Goal: Task Accomplishment & Management: Manage account settings

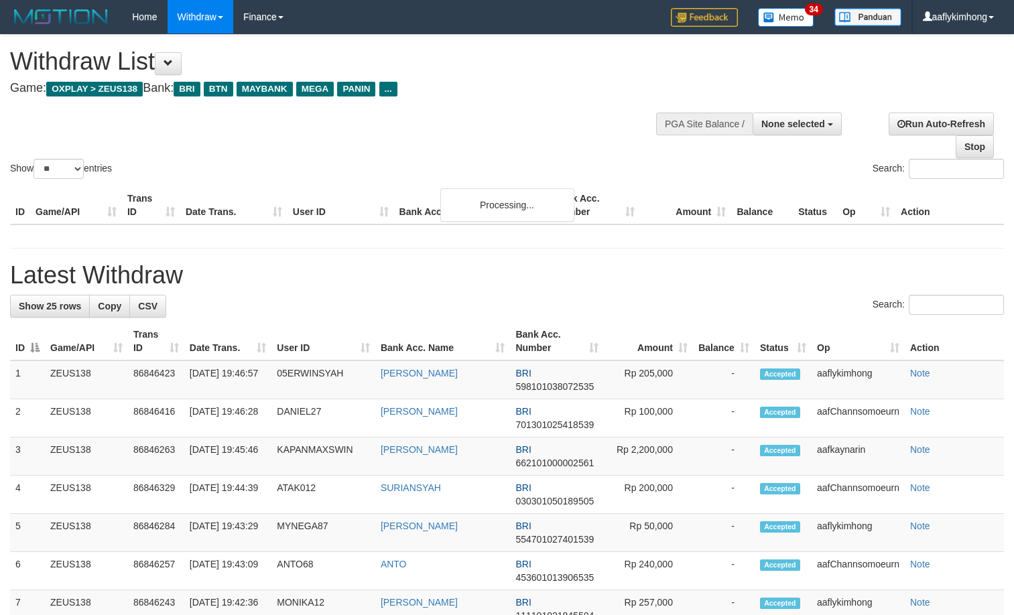
select select
select select "**"
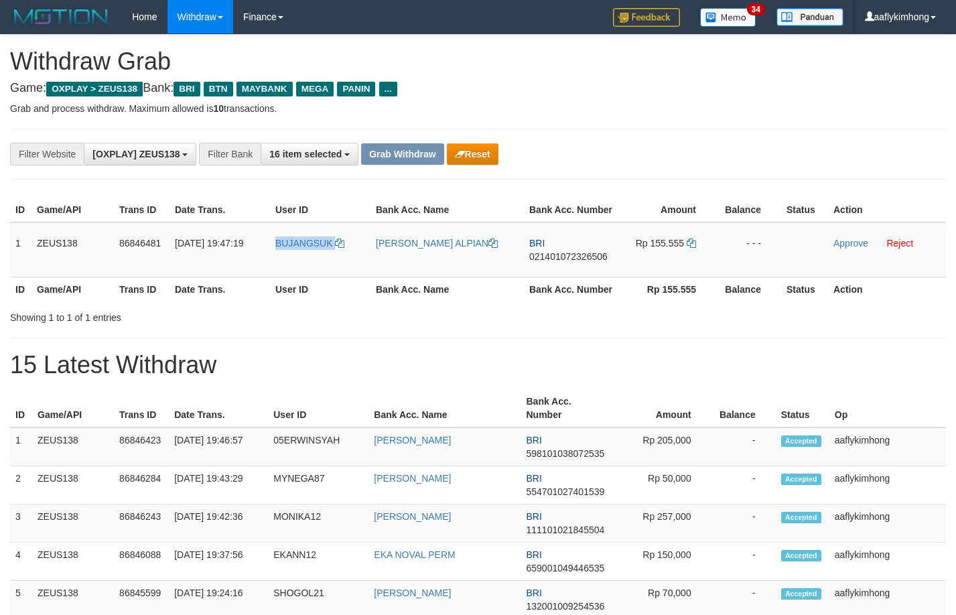
drag, startPoint x: 266, startPoint y: 258, endPoint x: 710, endPoint y: 184, distance: 450.3
click at [354, 256] on tr "1 ZEUS138 86846481 31/08/2025 19:47:19 BUJANGSUK MUHAMMAD PICKY ALPIAN BRI 0214…" at bounding box center [478, 249] width 936 height 55
copy tr "BUJANGSUK"
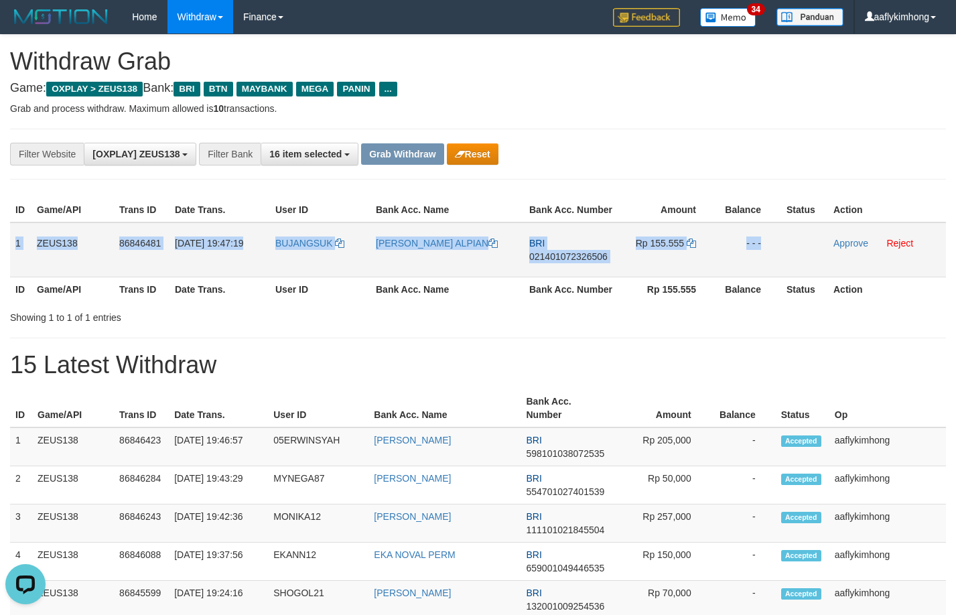
copy tr "1 ZEUS138 86846481 31/08/2025 19:47:19 BUJANGSUK MUHAMMAD PICKY ALPIAN BRI 0214…"
drag, startPoint x: 14, startPoint y: 242, endPoint x: 813, endPoint y: 238, distance: 799.2
click at [813, 238] on tr "1 ZEUS138 86846481 31/08/2025 19:47:19 BUJANGSUK MUHAMMAD PICKY ALPIAN BRI 0214…" at bounding box center [478, 249] width 936 height 55
click at [567, 255] on span "021401072326506" at bounding box center [568, 256] width 78 height 11
copy tr "1 ZEUS138 86846481 31/08/2025 19:47:19 BUJANGSUK MUHAMMAD PICKY ALPIAN BRI 0214…"
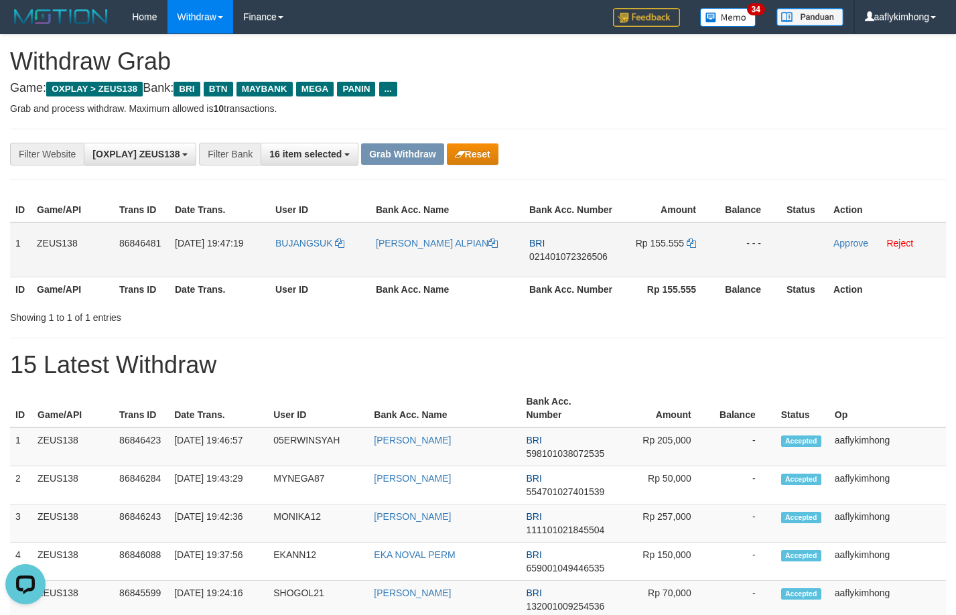
click at [567, 255] on span "021401072326506" at bounding box center [568, 256] width 78 height 11
click at [689, 239] on icon at bounding box center [691, 242] width 9 height 9
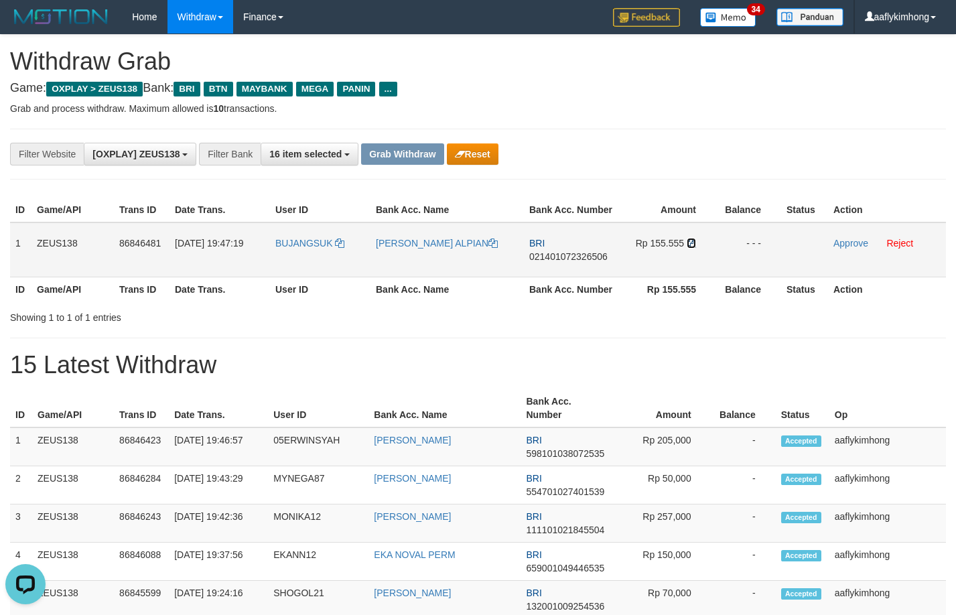
click at [691, 243] on icon at bounding box center [691, 242] width 9 height 9
click at [837, 243] on link "Approve" at bounding box center [850, 243] width 35 height 11
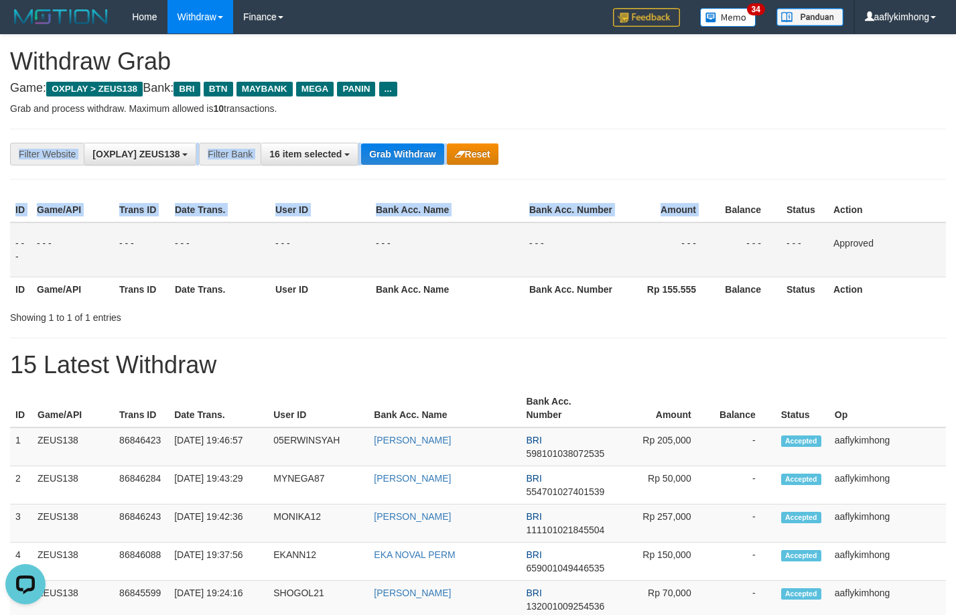
drag, startPoint x: 685, startPoint y: 208, endPoint x: 597, endPoint y: 211, distance: 88.5
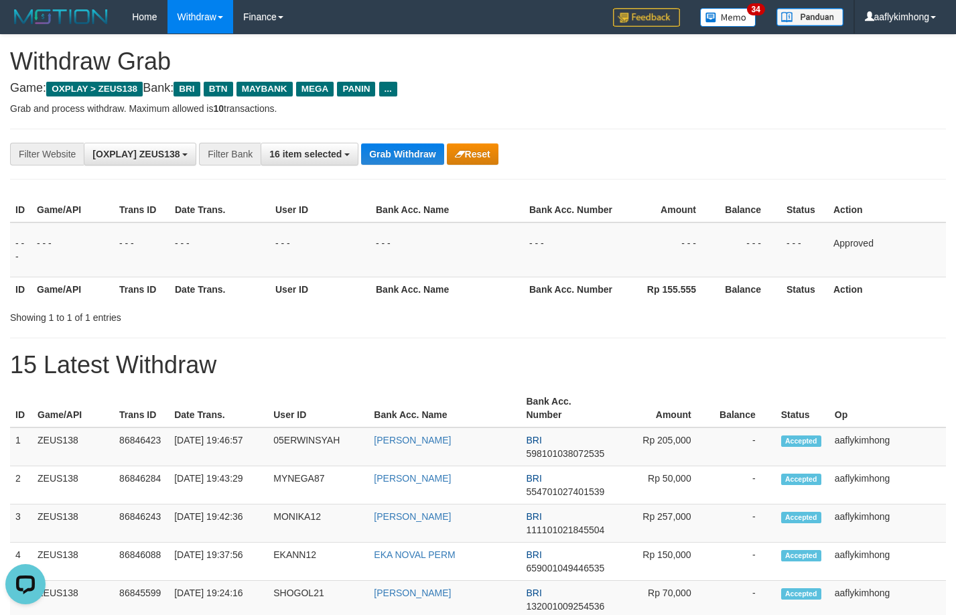
drag, startPoint x: 439, startPoint y: 230, endPoint x: 430, endPoint y: 196, distance: 35.9
click at [439, 228] on td "- - -" at bounding box center [446, 249] width 153 height 55
drag, startPoint x: 417, startPoint y: 178, endPoint x: 415, endPoint y: 161, distance: 16.9
click at [417, 178] on div "**********" at bounding box center [478, 154] width 936 height 51
click at [415, 161] on button "Grab Withdraw" at bounding box center [402, 153] width 82 height 21
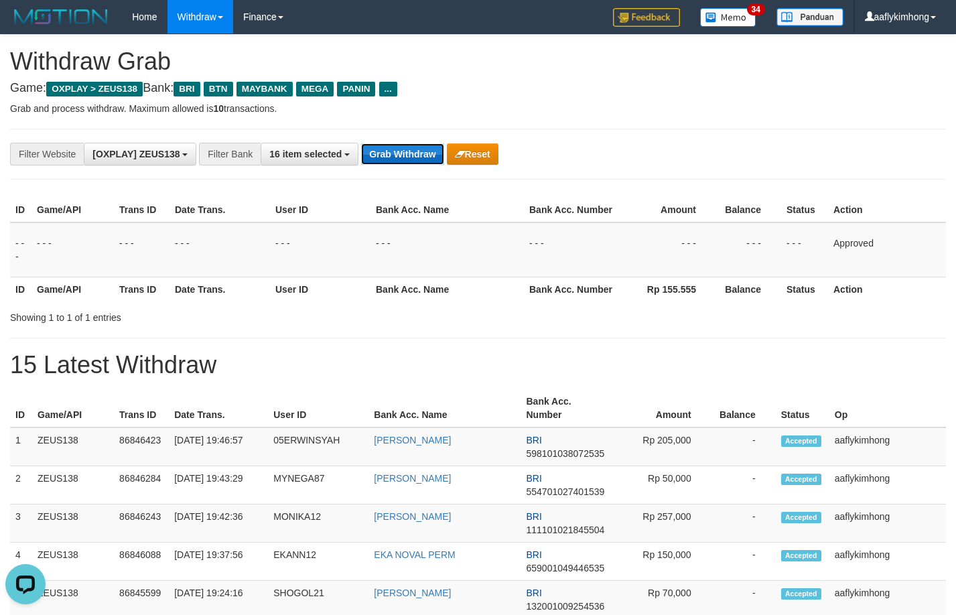
click at [415, 161] on button "Grab Withdraw" at bounding box center [402, 153] width 82 height 21
click at [406, 158] on button "Grab Withdraw" at bounding box center [402, 153] width 82 height 21
click at [405, 157] on button "Grab Withdraw" at bounding box center [402, 153] width 82 height 21
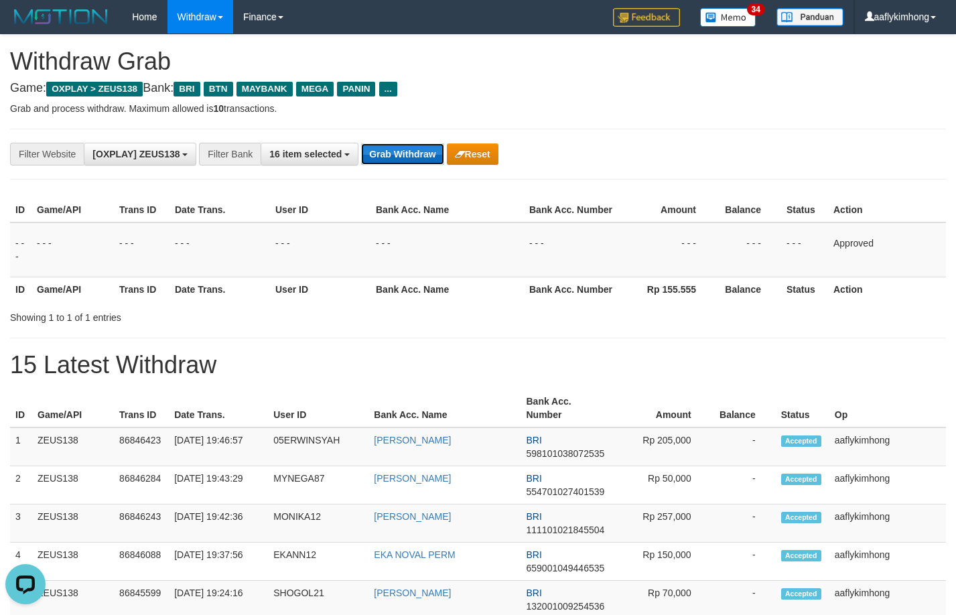
click at [405, 157] on button "Grab Withdraw" at bounding box center [402, 153] width 82 height 21
click at [420, 163] on button "Grab Withdraw" at bounding box center [402, 153] width 82 height 21
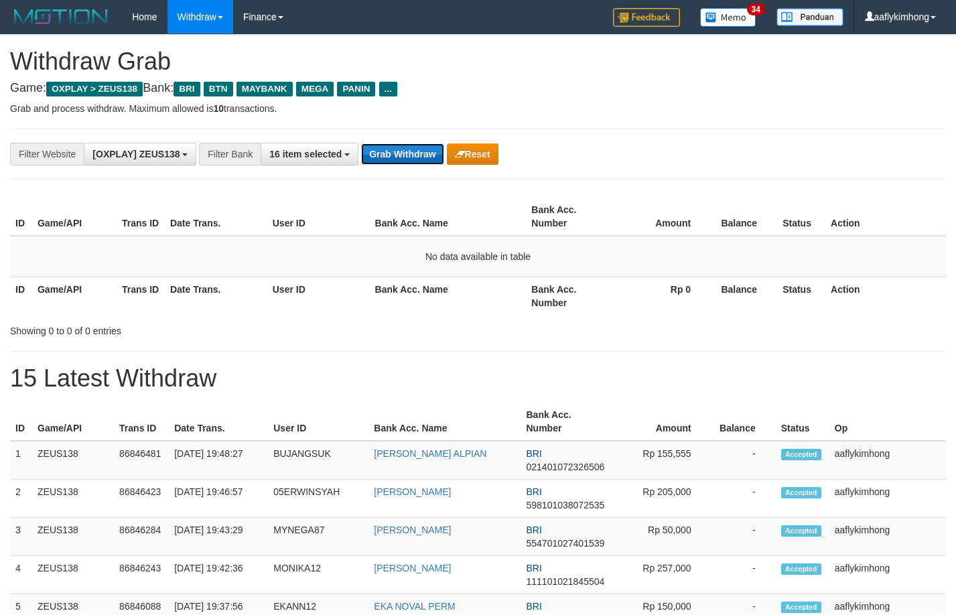
click at [411, 147] on button "Grab Withdraw" at bounding box center [402, 153] width 82 height 21
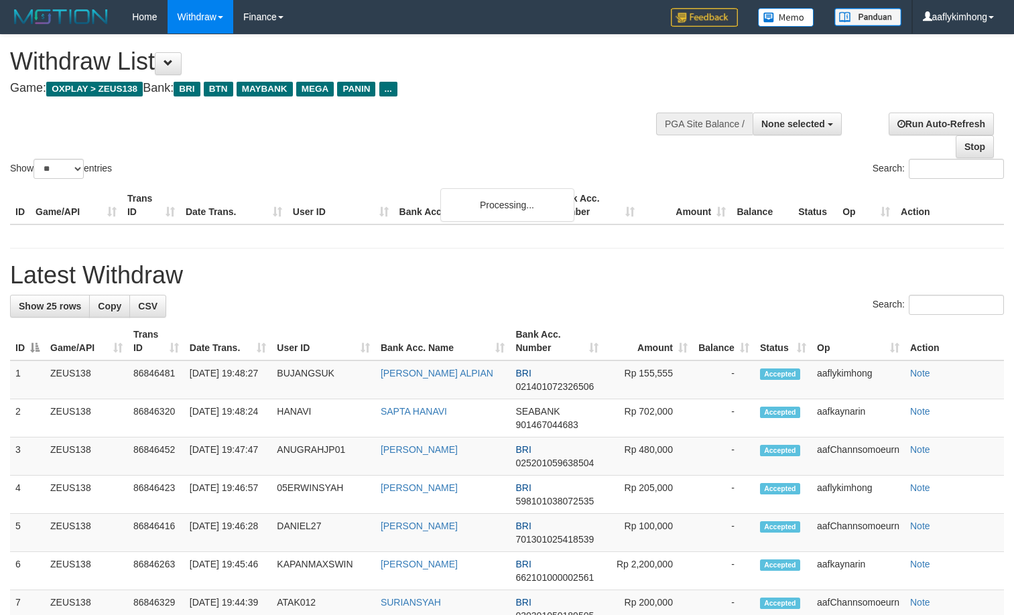
select select
select select "**"
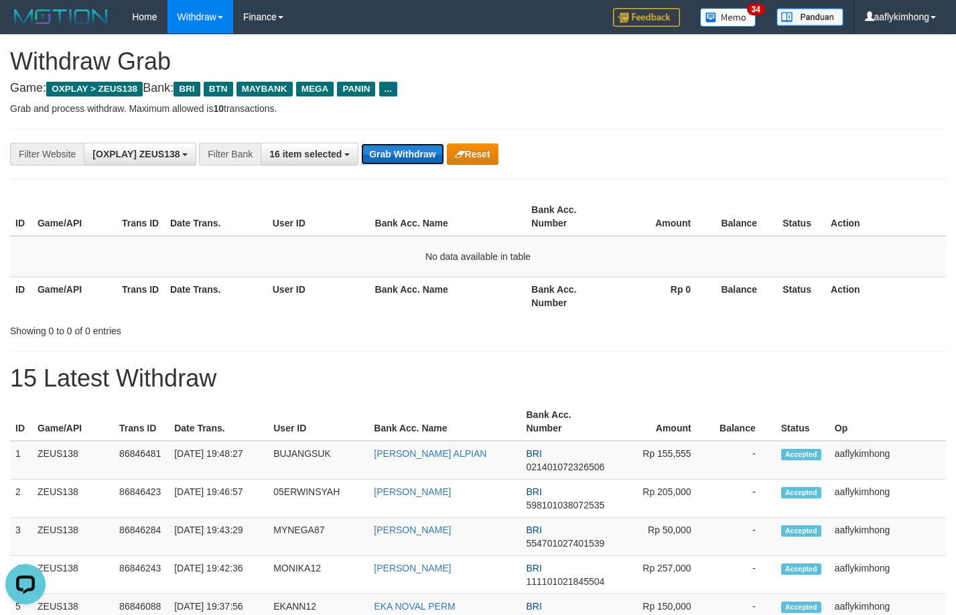
click at [395, 155] on button "Grab Withdraw" at bounding box center [402, 153] width 82 height 21
drag, startPoint x: 395, startPoint y: 155, endPoint x: 965, endPoint y: 214, distance: 572.4
click at [399, 155] on button "Grab Withdraw" at bounding box center [402, 153] width 82 height 21
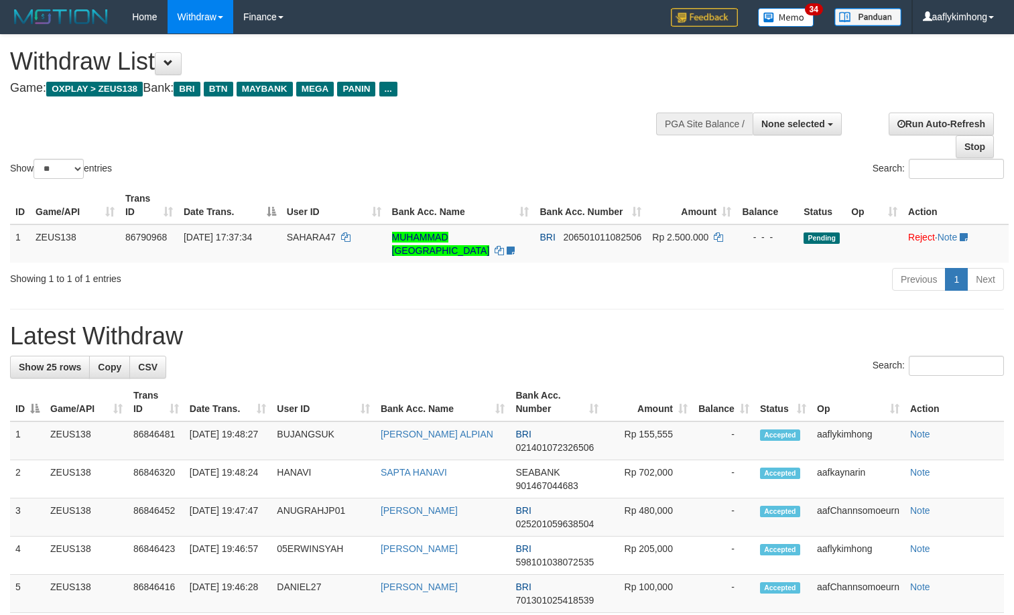
select select
select select "**"
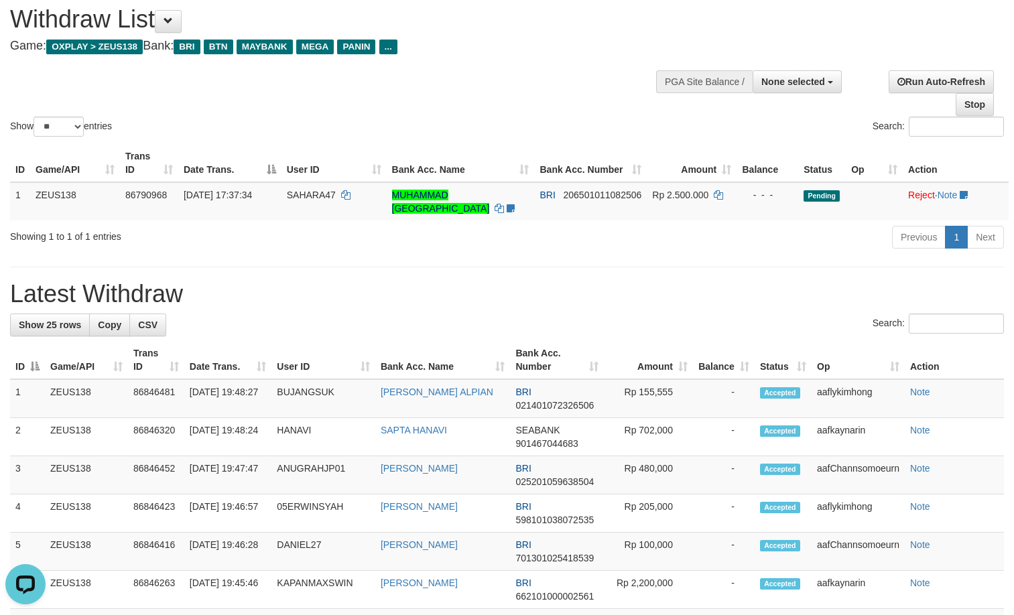
drag, startPoint x: 467, startPoint y: 316, endPoint x: 460, endPoint y: 317, distance: 6.8
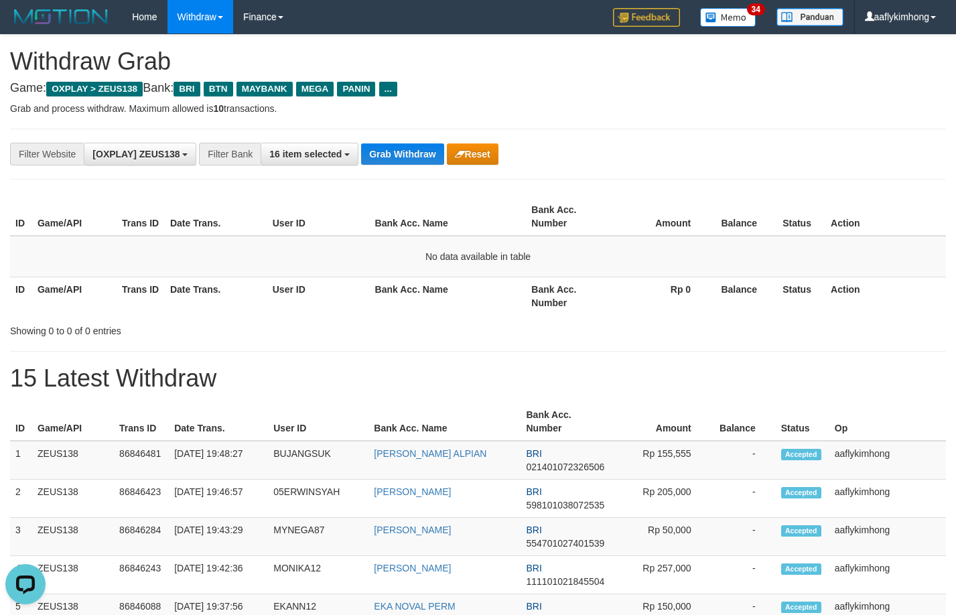
click at [415, 177] on div "**********" at bounding box center [478, 154] width 936 height 51
click at [417, 160] on button "Grab Withdraw" at bounding box center [402, 153] width 82 height 21
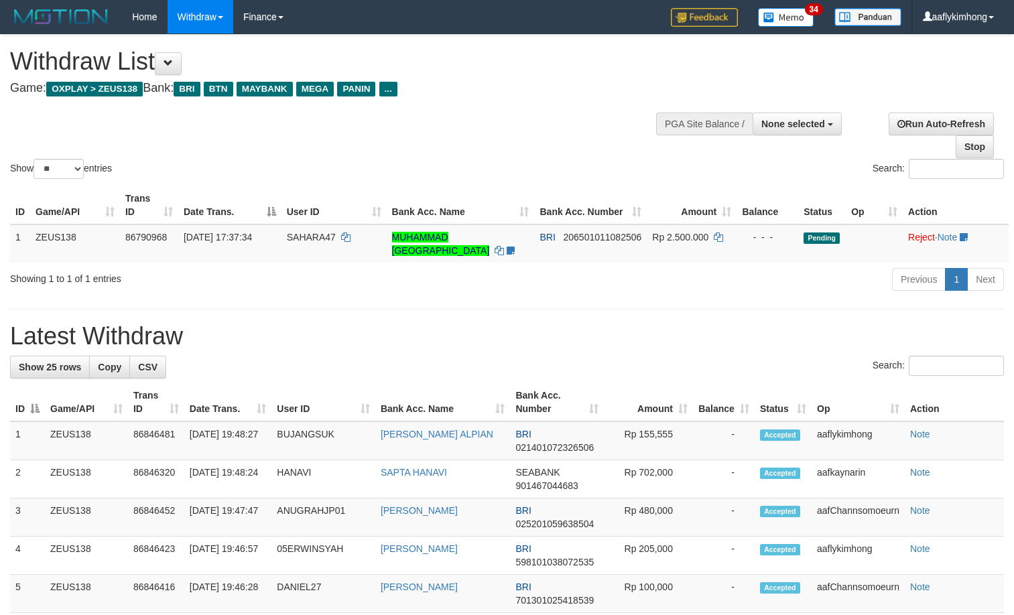
select select
select select "**"
select select
select select "**"
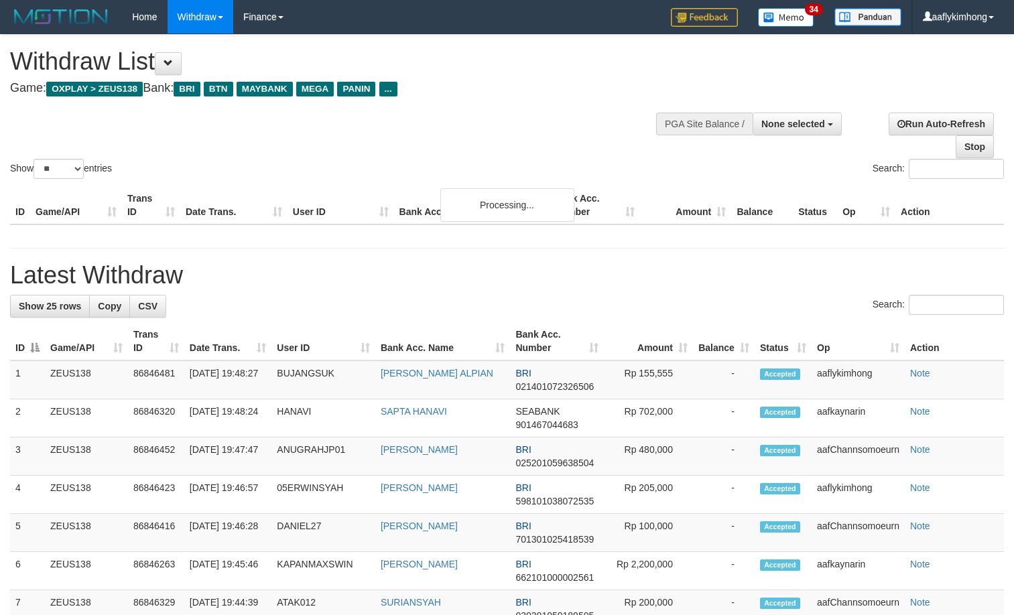
select select
select select "**"
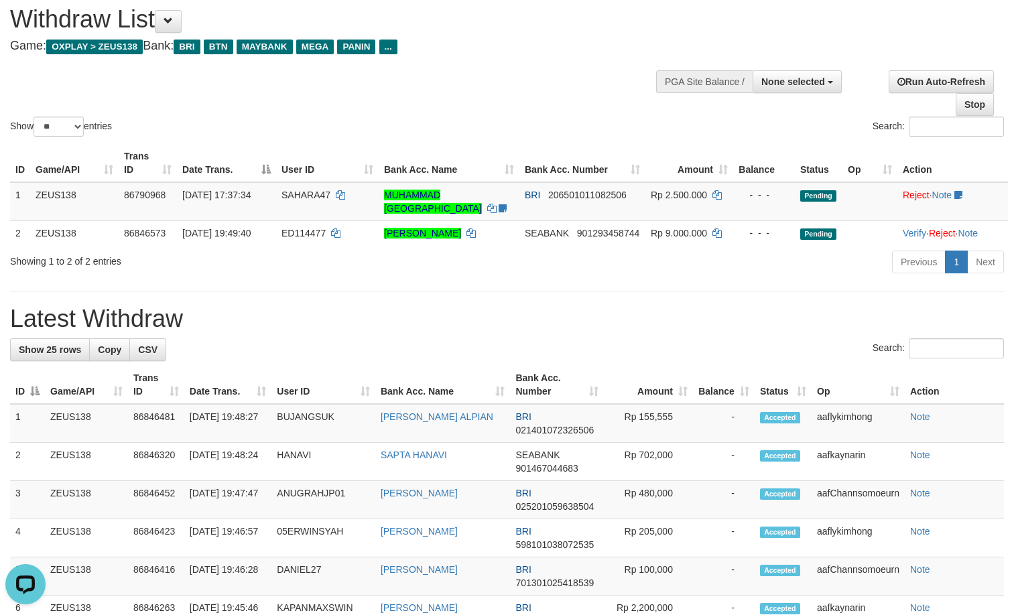
drag, startPoint x: 382, startPoint y: 328, endPoint x: 373, endPoint y: 332, distance: 9.6
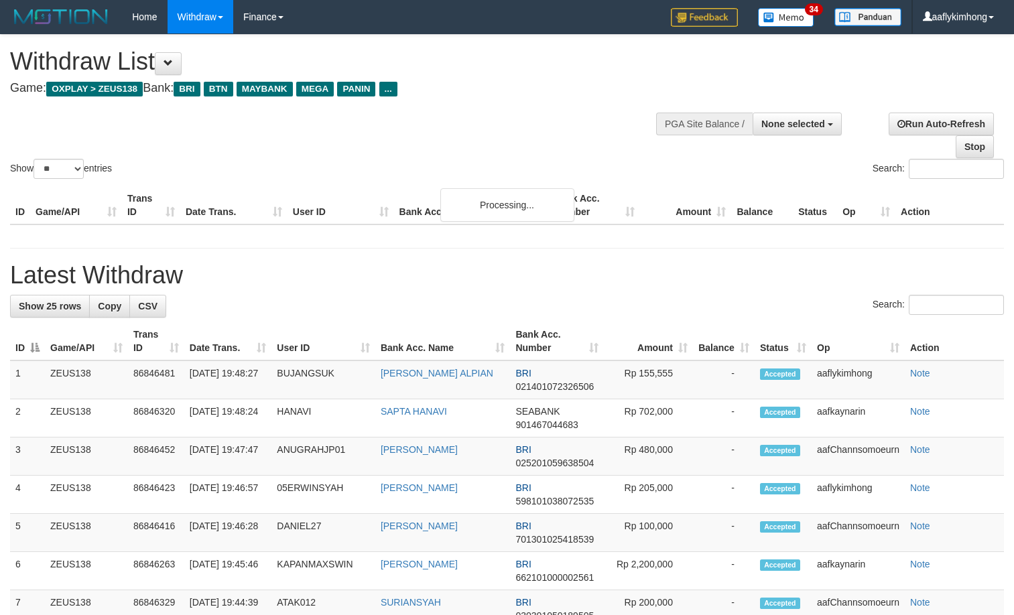
select select
select select "**"
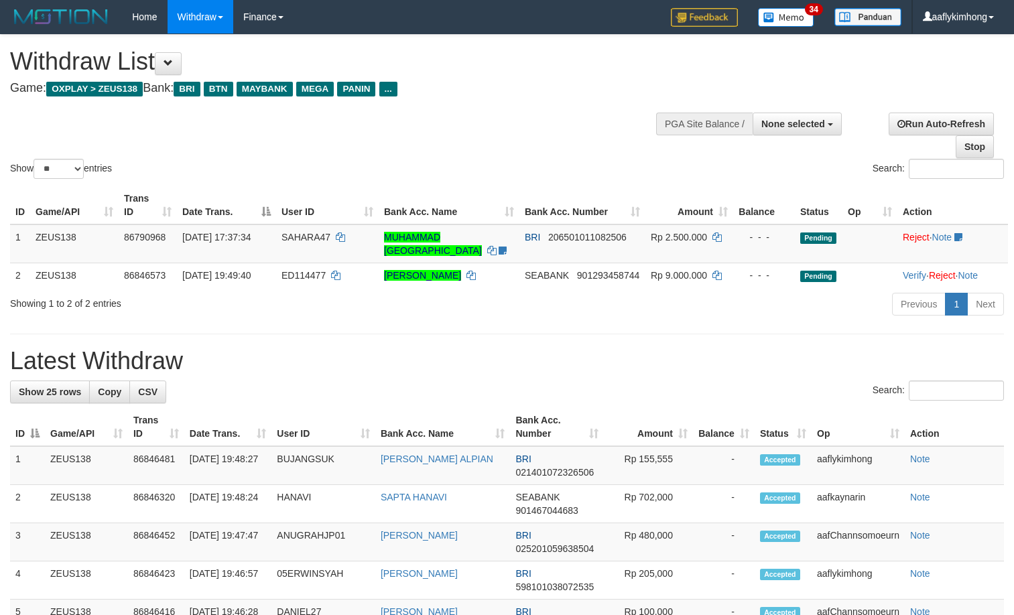
select select
select select "**"
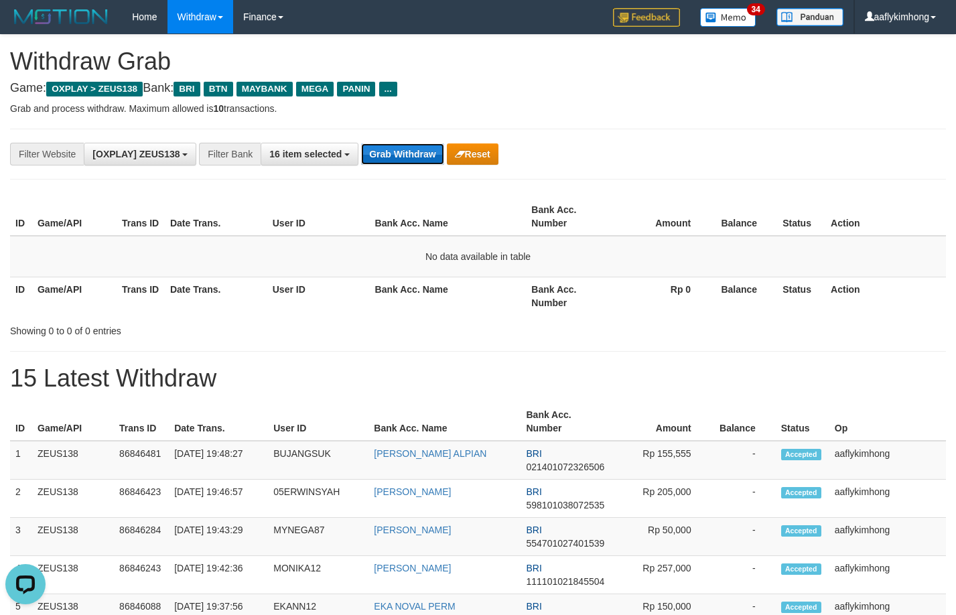
click at [418, 151] on button "Grab Withdraw" at bounding box center [402, 153] width 82 height 21
click at [382, 141] on div "**********" at bounding box center [478, 154] width 936 height 51
click at [387, 133] on div "**********" at bounding box center [478, 154] width 936 height 51
click at [387, 176] on div "**********" at bounding box center [478, 154] width 936 height 51
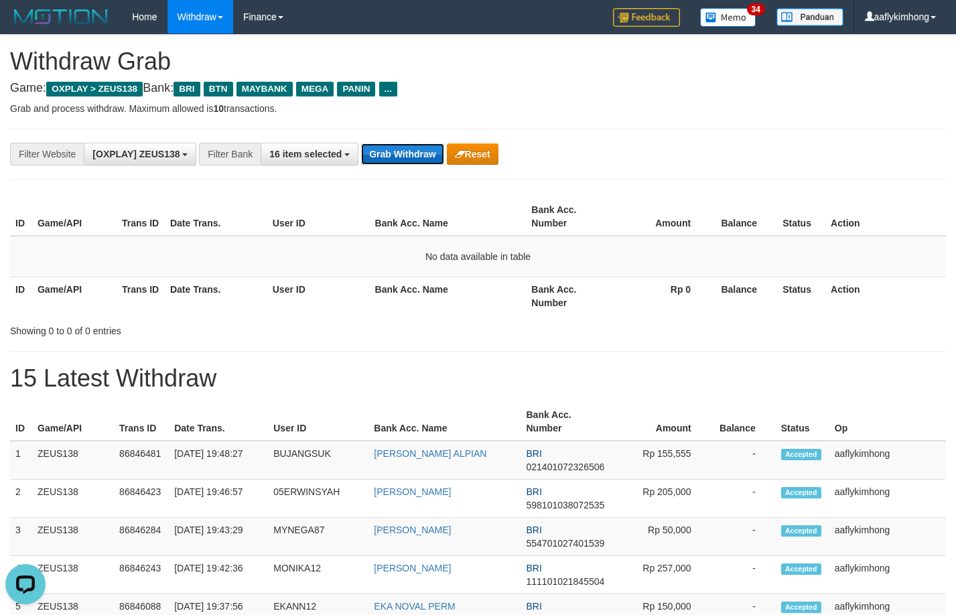
click at [394, 151] on button "Grab Withdraw" at bounding box center [402, 153] width 82 height 21
click at [395, 147] on button "Grab Withdraw" at bounding box center [402, 153] width 82 height 21
click at [354, 161] on button "16 item selected" at bounding box center [310, 154] width 98 height 23
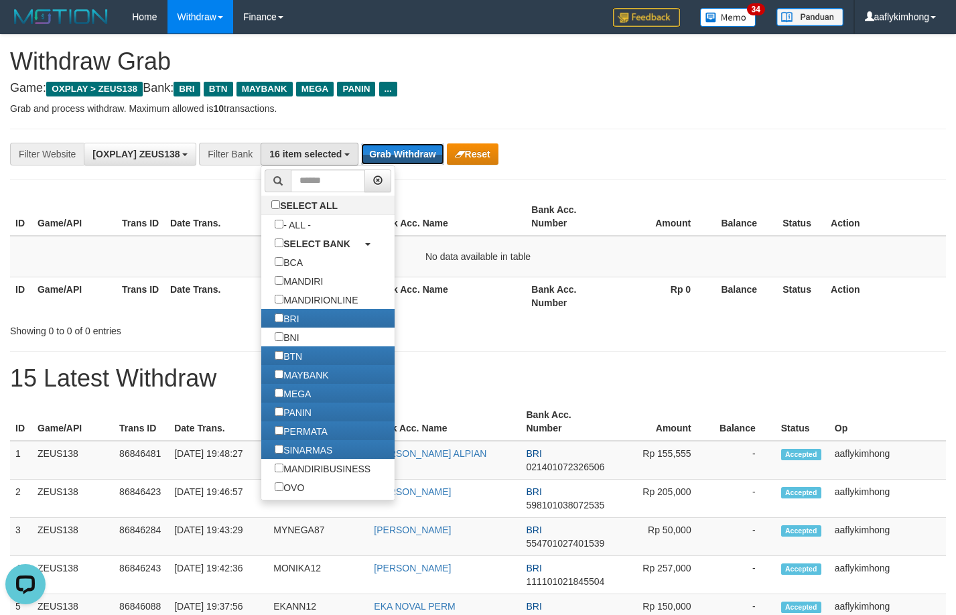
drag, startPoint x: 389, startPoint y: 150, endPoint x: 960, endPoint y: 100, distance: 572.9
click at [391, 149] on button "Grab Withdraw" at bounding box center [402, 153] width 82 height 21
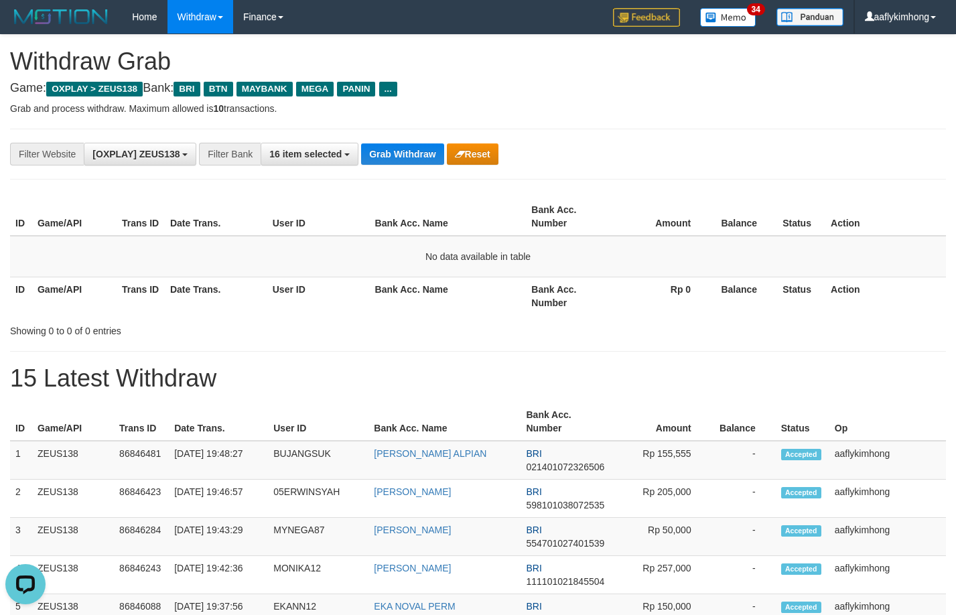
click at [402, 139] on div "**********" at bounding box center [478, 154] width 936 height 51
click at [398, 143] on div "**********" at bounding box center [398, 154] width 797 height 23
drag, startPoint x: 398, startPoint y: 142, endPoint x: 867, endPoint y: 271, distance: 486.3
click at [399, 143] on div "**********" at bounding box center [398, 154] width 797 height 23
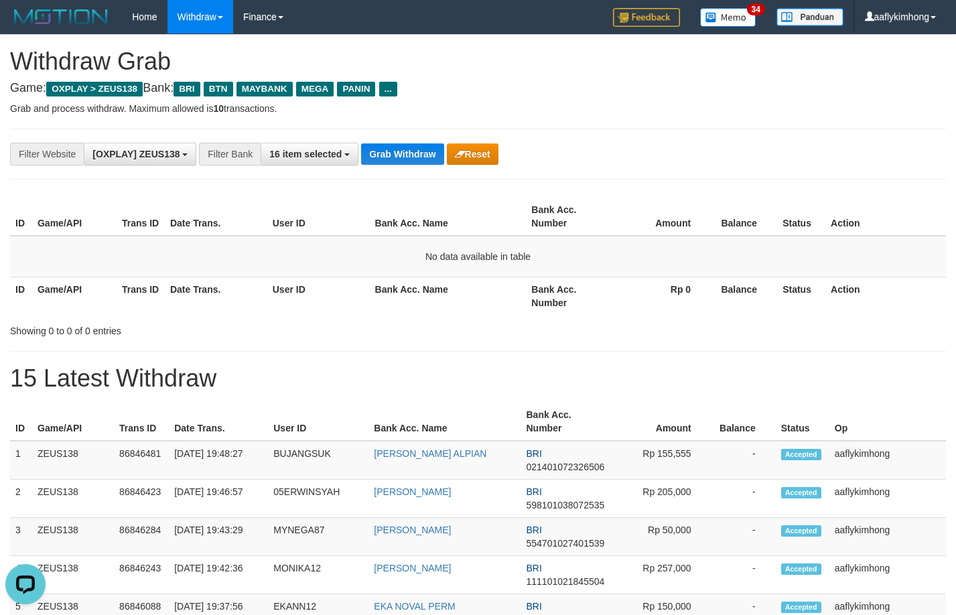
click at [392, 157] on button "Grab Withdraw" at bounding box center [402, 153] width 82 height 21
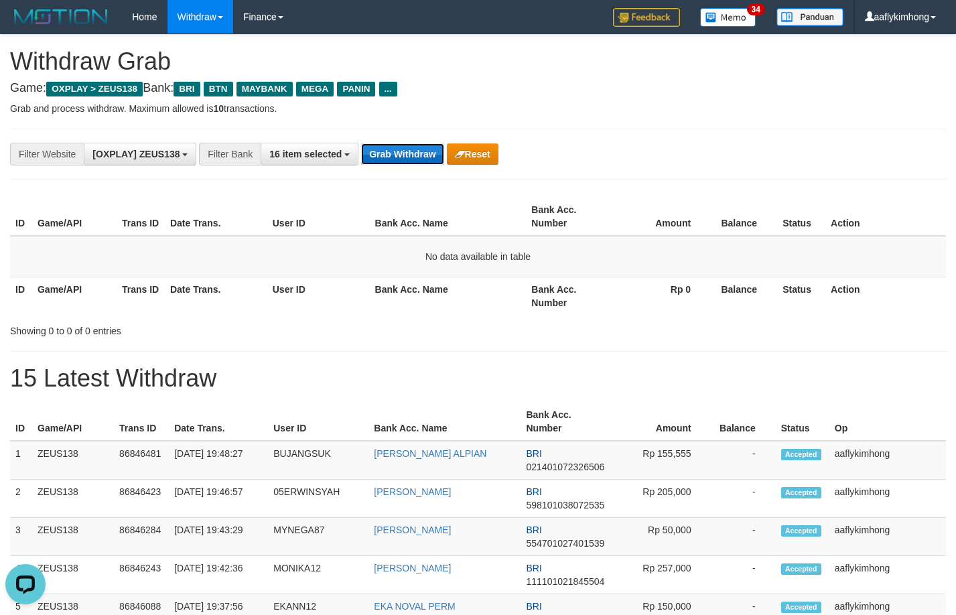
click at [392, 157] on button "Grab Withdraw" at bounding box center [402, 153] width 82 height 21
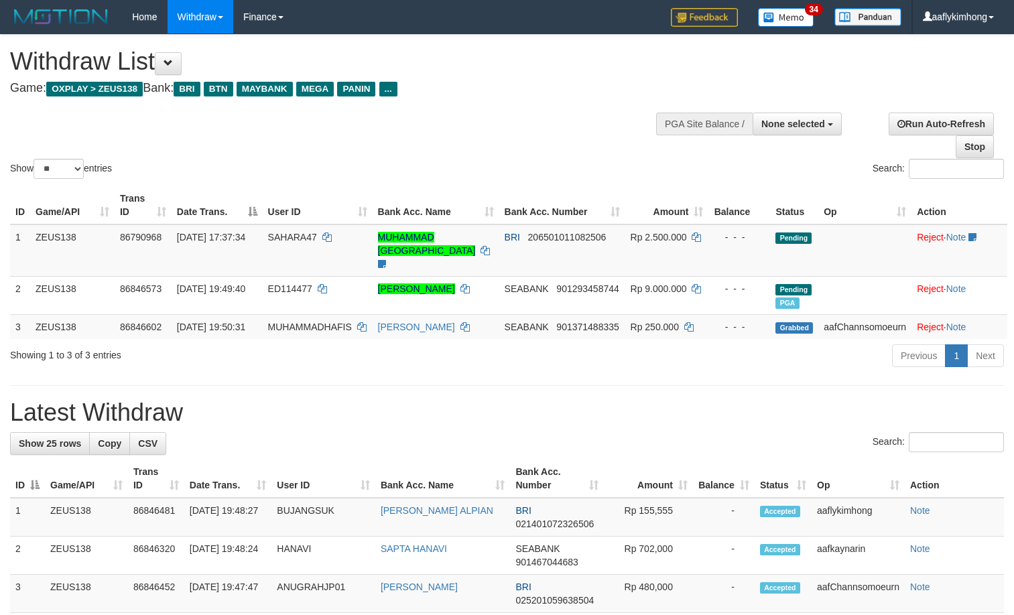
select select
select select "**"
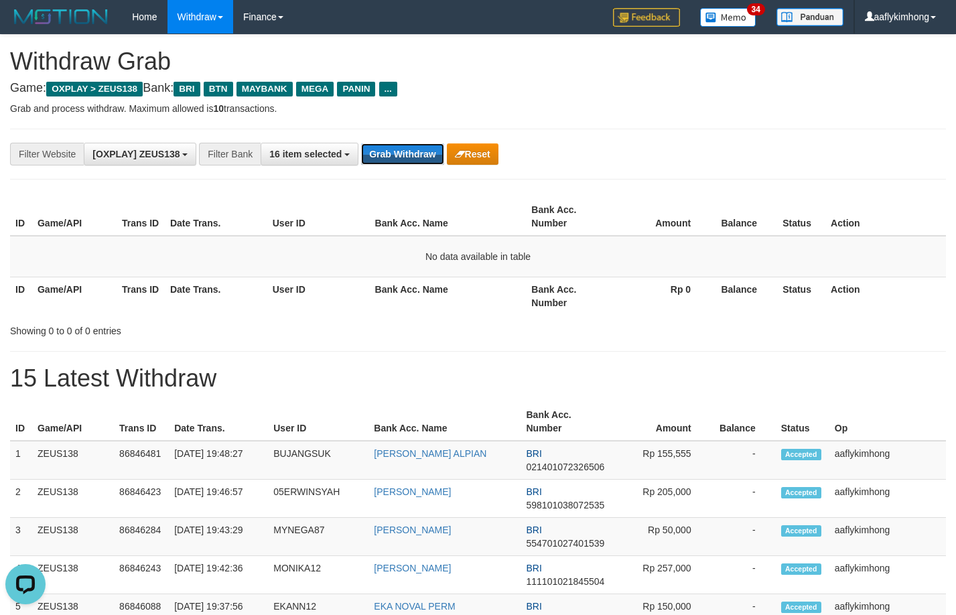
click at [392, 157] on button "Grab Withdraw" at bounding box center [402, 153] width 82 height 21
click at [400, 140] on div "**********" at bounding box center [478, 154] width 936 height 51
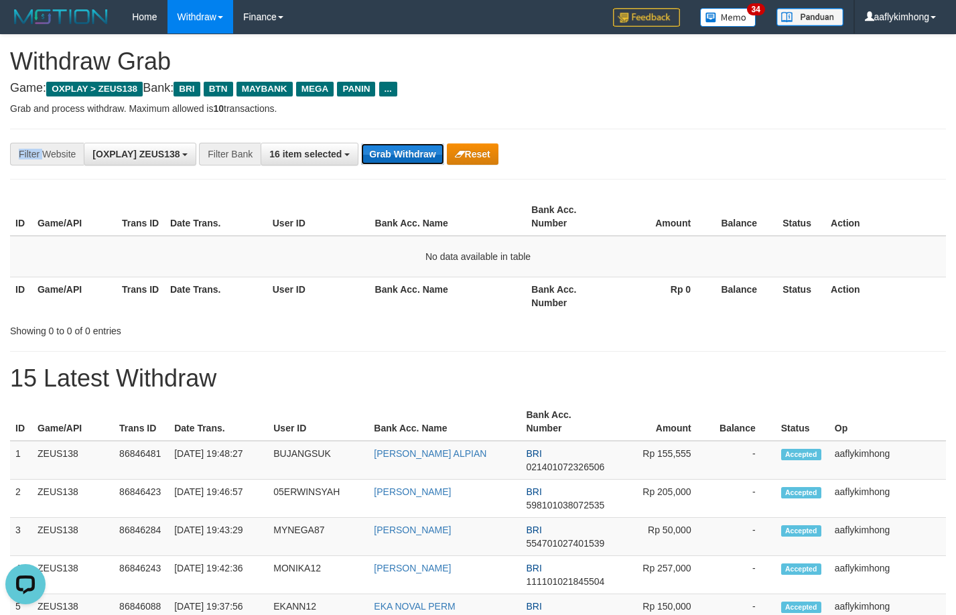
click at [439, 153] on button "Grab Withdraw" at bounding box center [402, 153] width 82 height 21
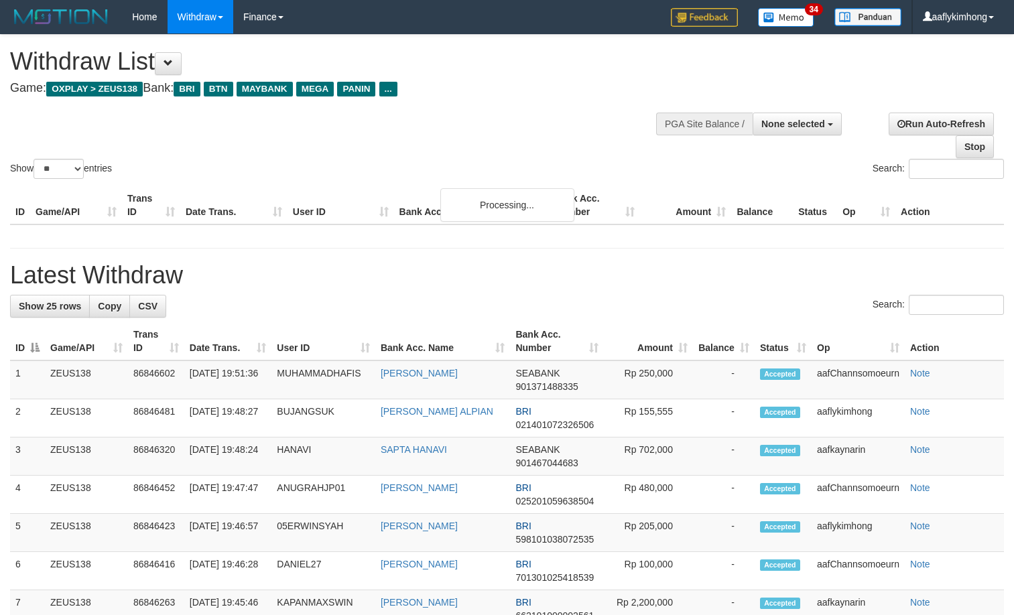
select select
select select "**"
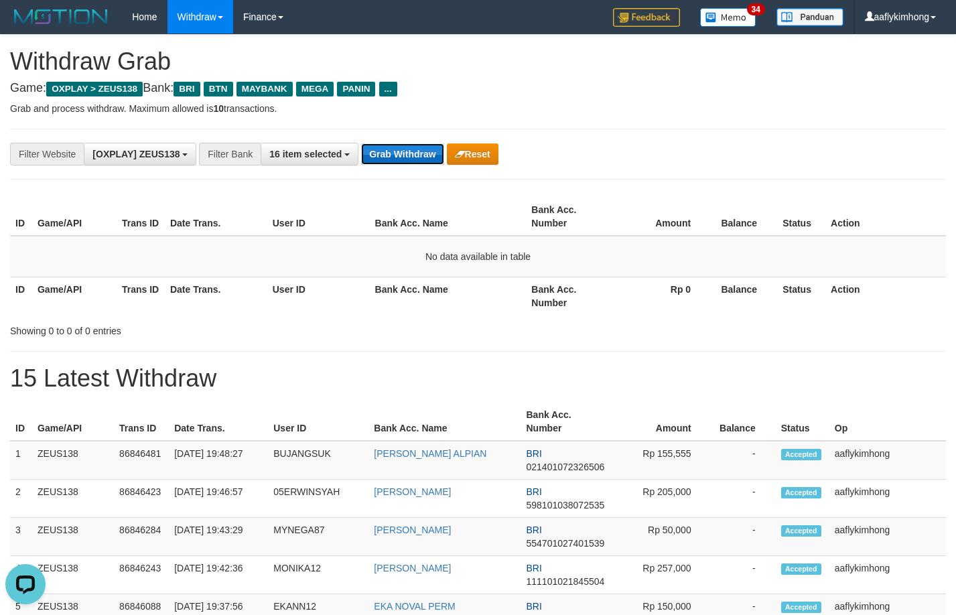
click at [393, 147] on button "Grab Withdraw" at bounding box center [402, 153] width 82 height 21
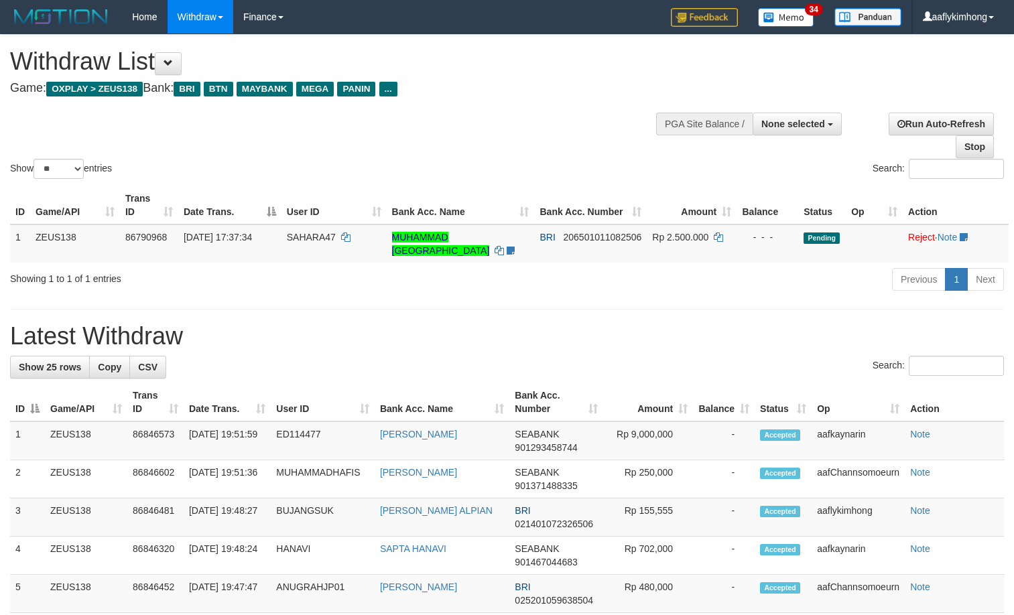
select select
select select "**"
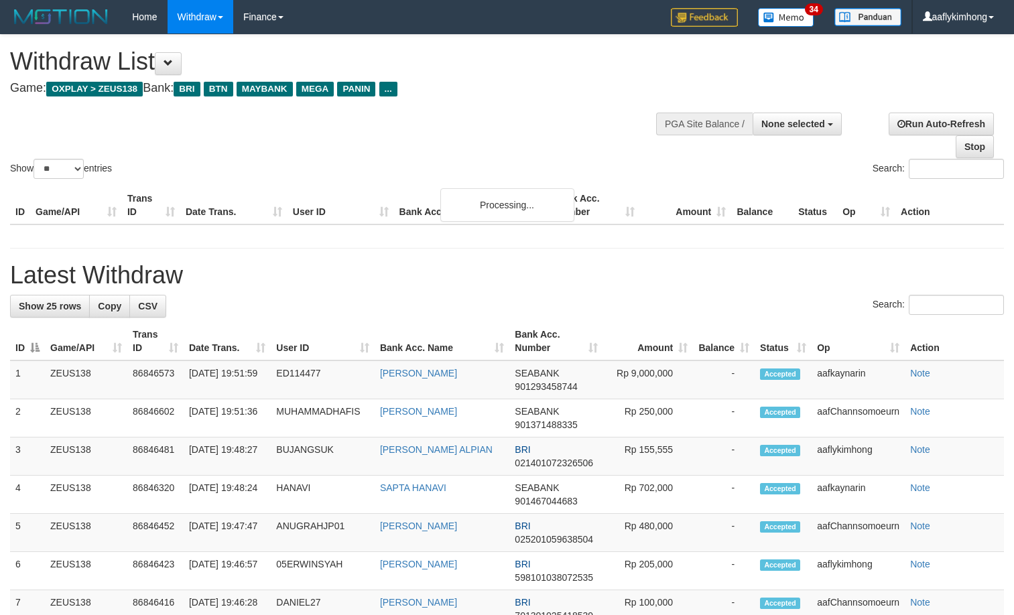
select select
select select "**"
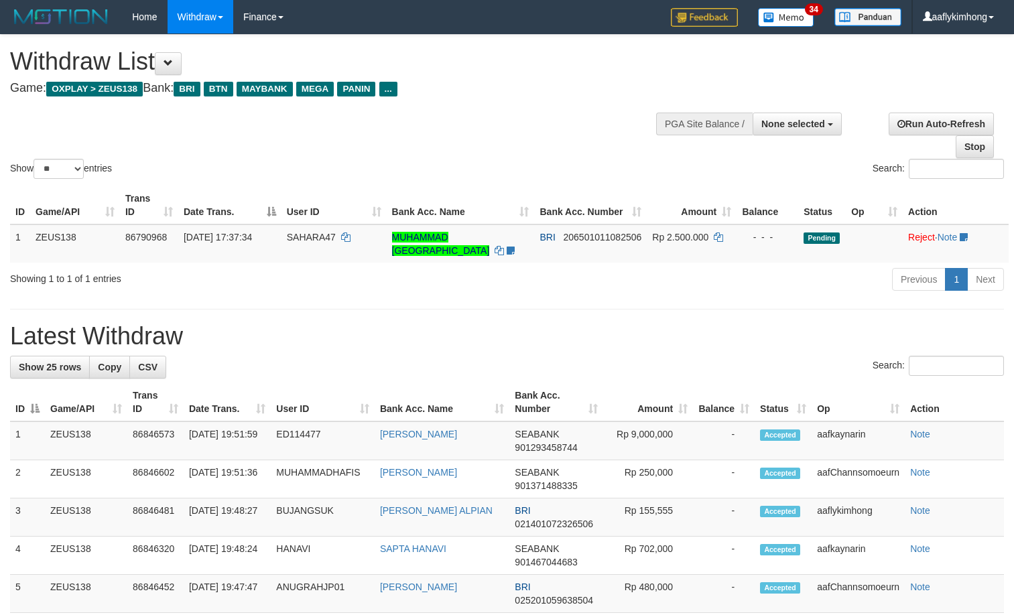
select select
select select "**"
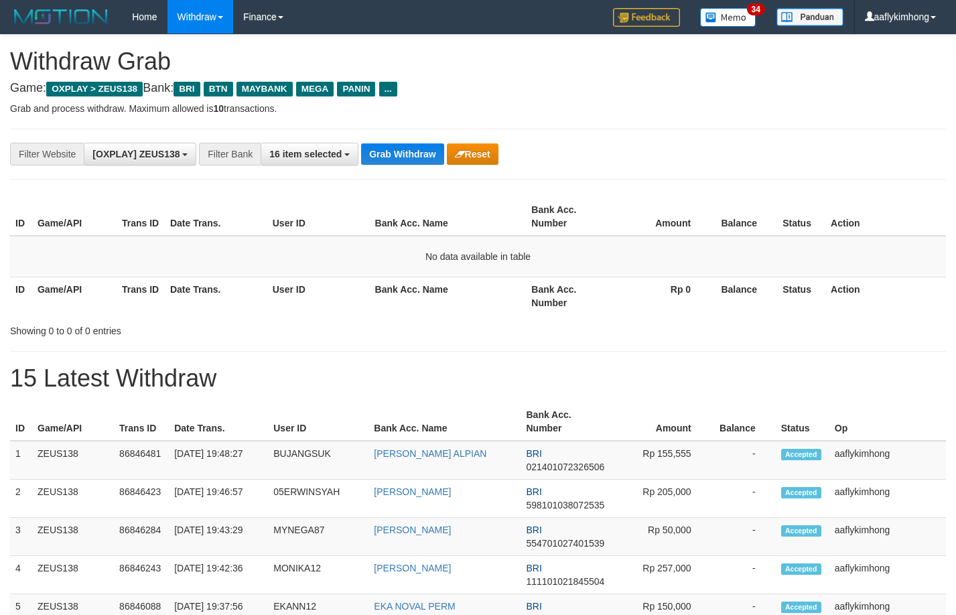
click at [418, 138] on div "**********" at bounding box center [478, 154] width 936 height 51
click at [397, 157] on button "Grab Withdraw" at bounding box center [402, 153] width 82 height 21
click at [419, 165] on div "**********" at bounding box center [478, 154] width 936 height 51
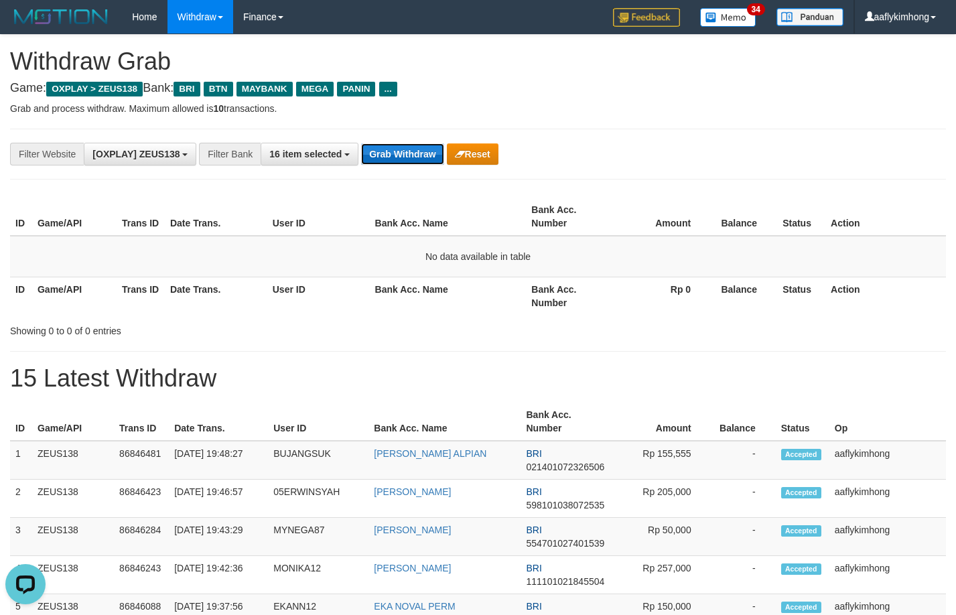
click at [420, 164] on button "Grab Withdraw" at bounding box center [402, 153] width 82 height 21
click at [410, 155] on button "Grab Withdraw" at bounding box center [402, 153] width 82 height 21
click at [411, 141] on div "**********" at bounding box center [478, 154] width 936 height 51
click at [391, 150] on button "Grab Withdraw" at bounding box center [402, 153] width 82 height 21
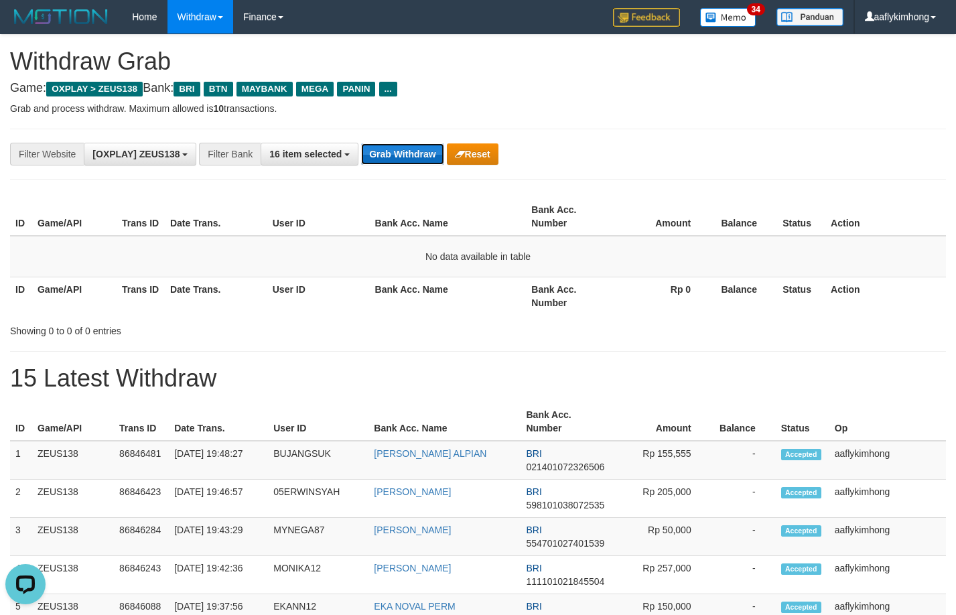
click at [391, 150] on button "Grab Withdraw" at bounding box center [402, 153] width 82 height 21
drag, startPoint x: 391, startPoint y: 150, endPoint x: 383, endPoint y: 157, distance: 11.4
click at [383, 157] on button "Grab Withdraw" at bounding box center [402, 153] width 82 height 21
click at [401, 149] on button "Grab Withdraw" at bounding box center [402, 153] width 82 height 21
click at [401, 148] on button "Grab Withdraw" at bounding box center [402, 153] width 82 height 21
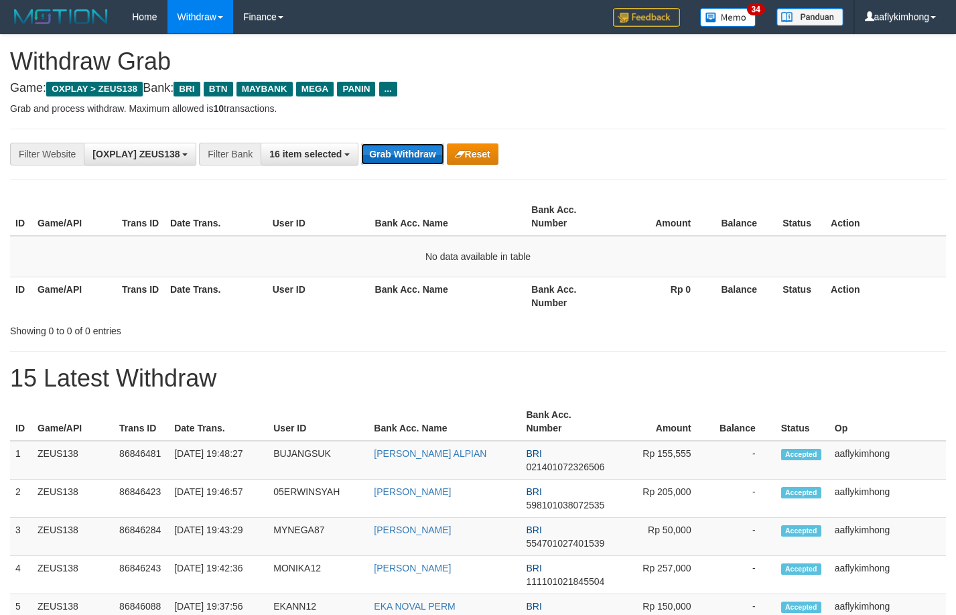
click at [401, 148] on button "Grab Withdraw" at bounding box center [402, 153] width 82 height 21
click at [392, 167] on div "**********" at bounding box center [478, 154] width 936 height 51
click at [393, 165] on div "**********" at bounding box center [398, 154] width 797 height 23
click at [395, 150] on button "Grab Withdraw" at bounding box center [402, 153] width 82 height 21
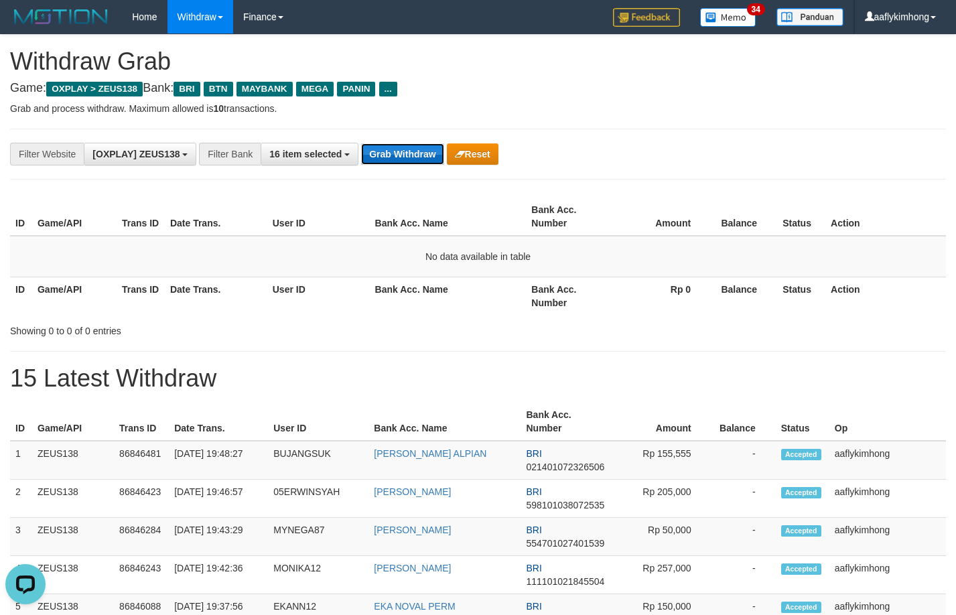
click at [363, 147] on button "Grab Withdraw" at bounding box center [402, 153] width 82 height 21
click at [376, 150] on button "Grab Withdraw" at bounding box center [402, 153] width 82 height 21
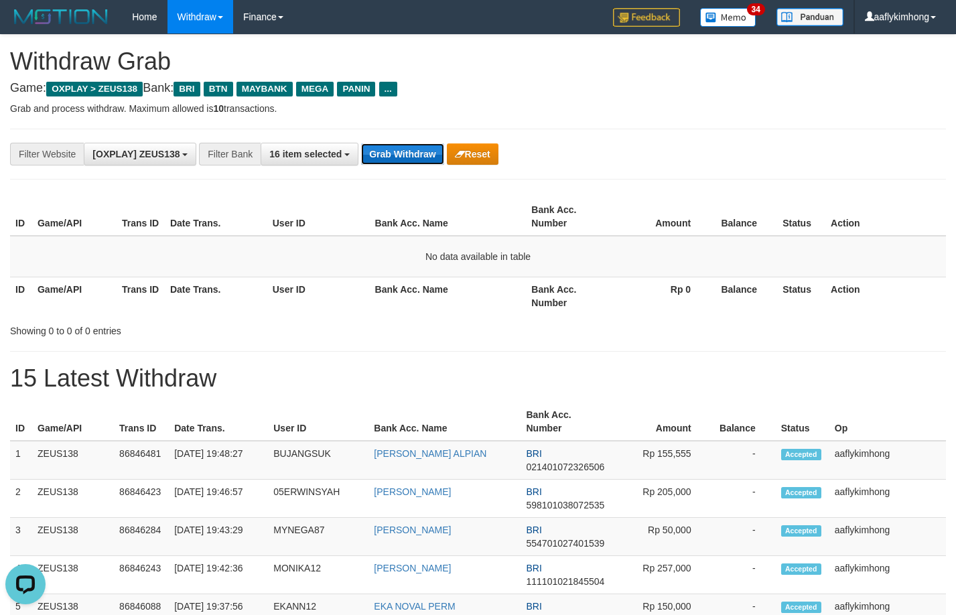
click at [376, 150] on button "Grab Withdraw" at bounding box center [402, 153] width 82 height 21
drag, startPoint x: 483, startPoint y: 184, endPoint x: 408, endPoint y: 157, distance: 79.9
click at [403, 150] on button "Grab Withdraw" at bounding box center [402, 153] width 82 height 21
click at [401, 148] on button "Grab Withdraw" at bounding box center [402, 153] width 82 height 21
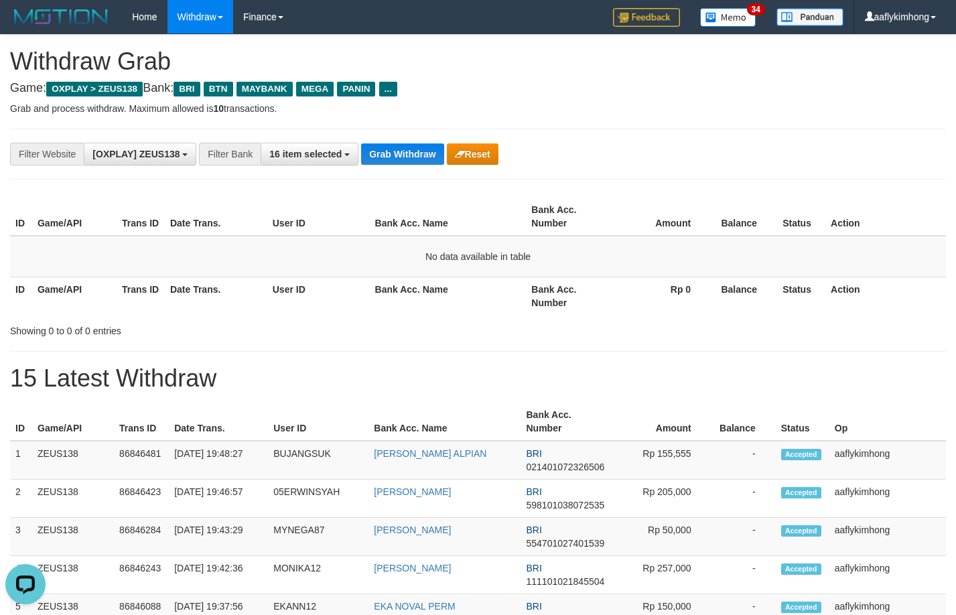
click at [393, 139] on div "**********" at bounding box center [478, 154] width 936 height 51
click at [373, 147] on button "Grab Withdraw" at bounding box center [402, 153] width 82 height 21
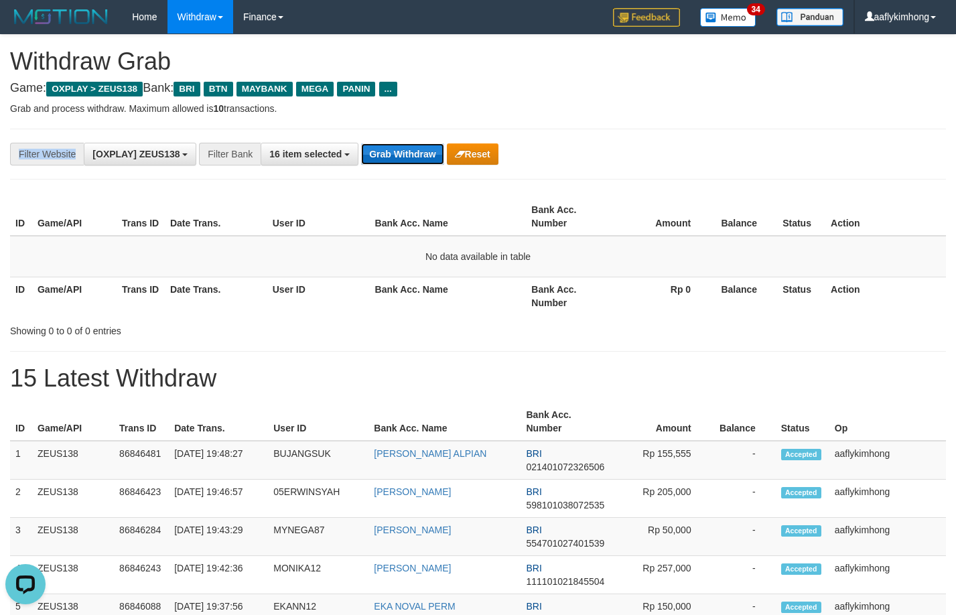
click at [373, 147] on button "Grab Withdraw" at bounding box center [402, 153] width 82 height 21
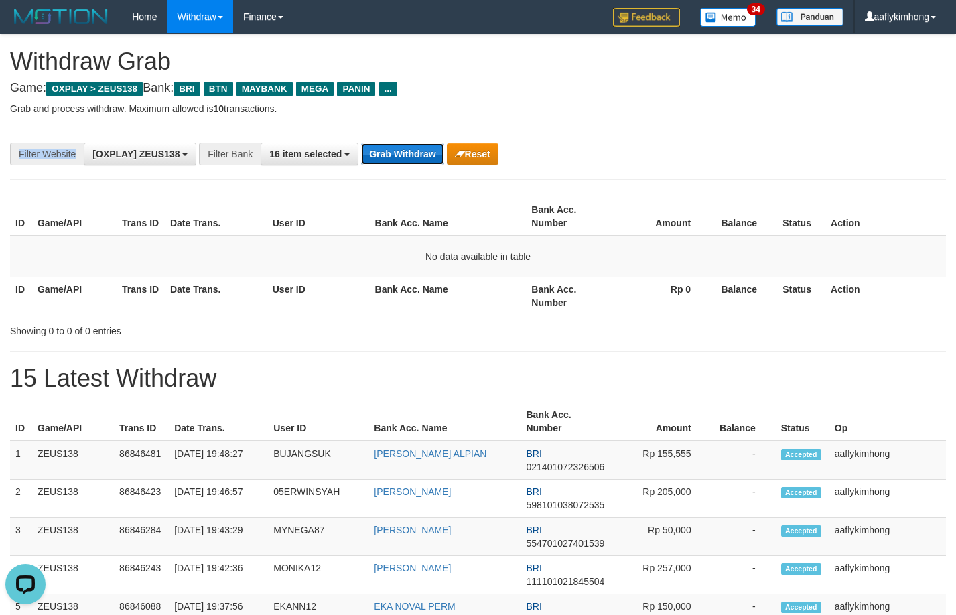
click at [373, 147] on button "Grab Withdraw" at bounding box center [402, 153] width 82 height 21
click at [373, 145] on button "Grab Withdraw" at bounding box center [402, 153] width 82 height 21
click at [432, 157] on button "Grab Withdraw" at bounding box center [402, 153] width 82 height 21
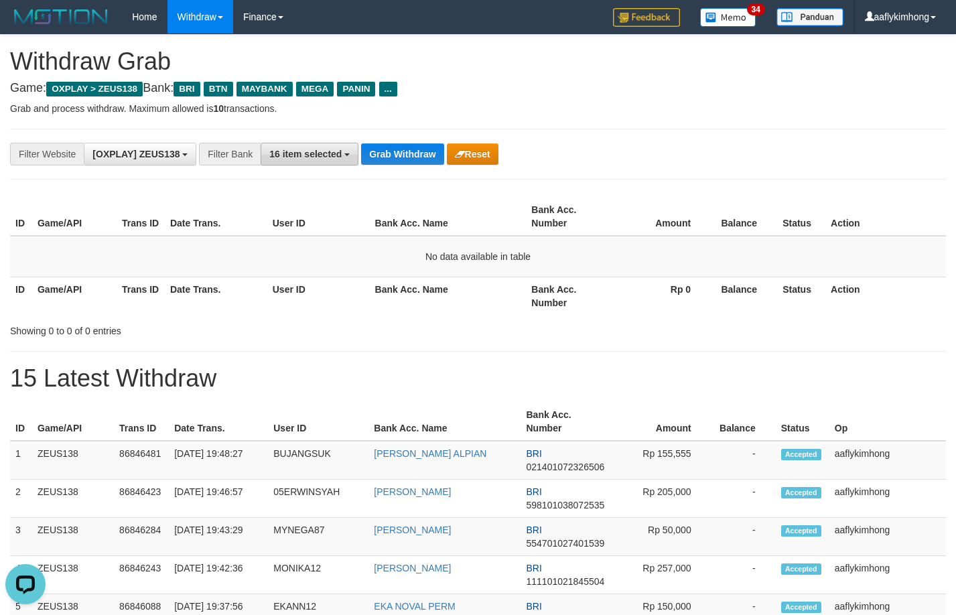
drag, startPoint x: 346, startPoint y: 125, endPoint x: 340, endPoint y: 159, distance: 34.8
drag, startPoint x: 362, startPoint y: 171, endPoint x: 373, endPoint y: 155, distance: 18.8
click at [364, 163] on div "**********" at bounding box center [478, 154] width 936 height 51
click at [385, 147] on button "Grab Withdraw" at bounding box center [402, 153] width 82 height 21
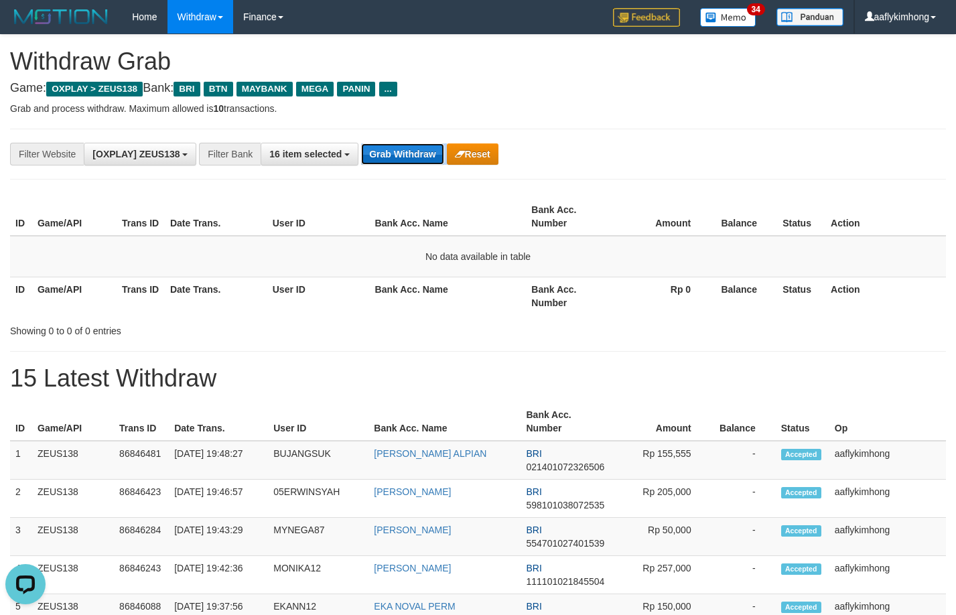
click at [385, 147] on button "Grab Withdraw" at bounding box center [402, 153] width 82 height 21
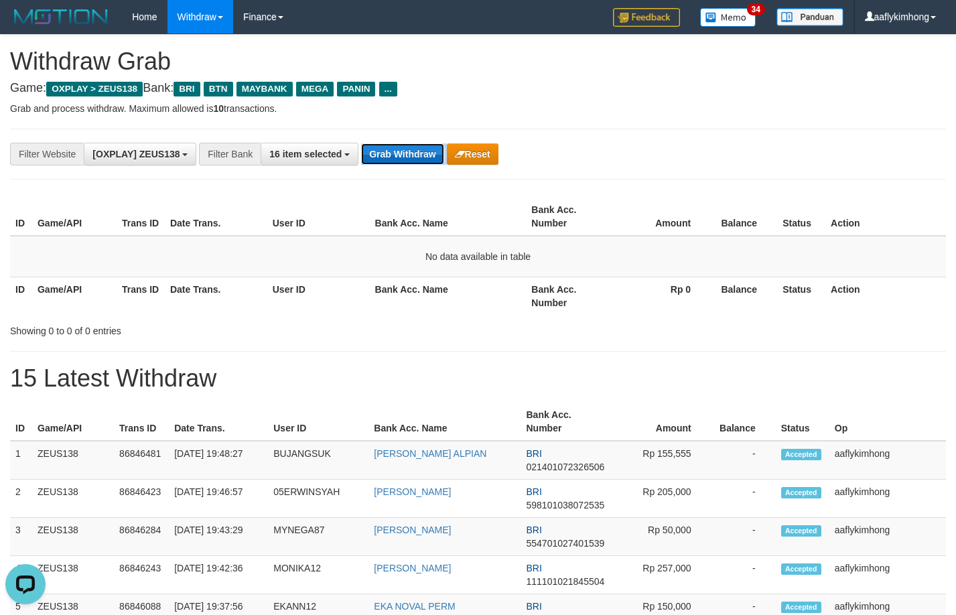
click at [385, 147] on button "Grab Withdraw" at bounding box center [402, 153] width 82 height 21
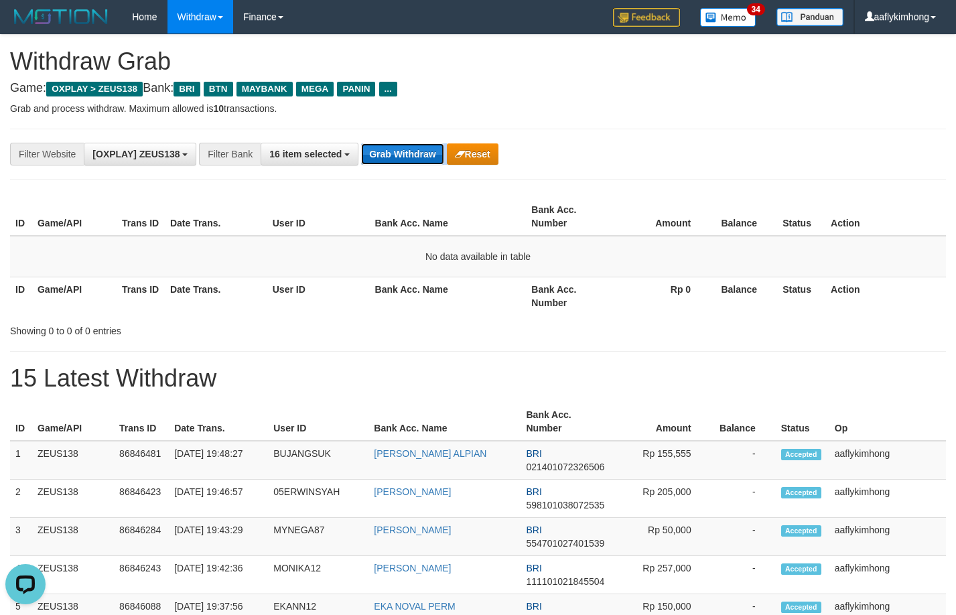
click at [385, 147] on button "Grab Withdraw" at bounding box center [402, 153] width 82 height 21
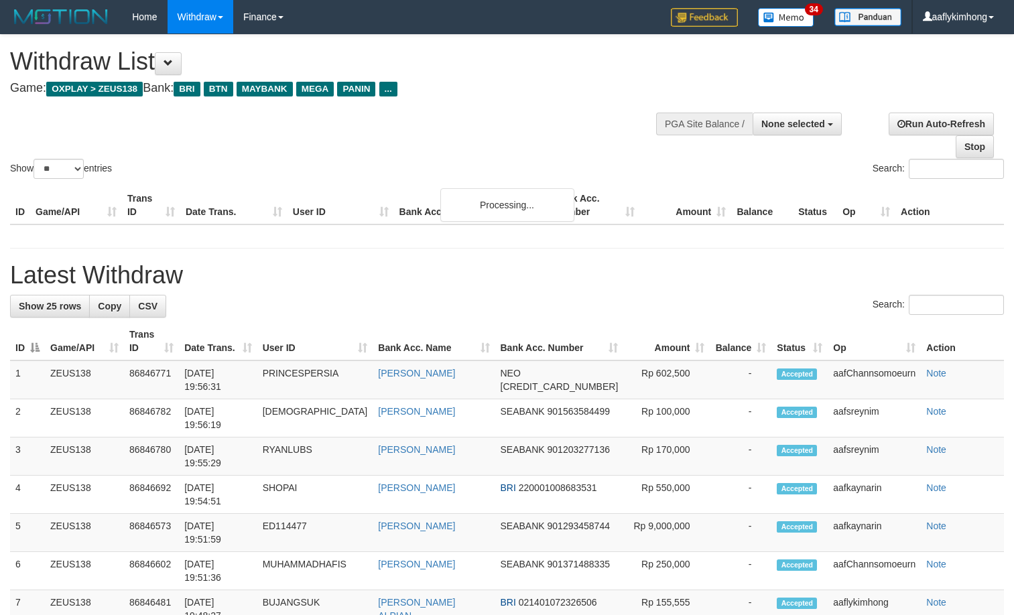
select select
select select "**"
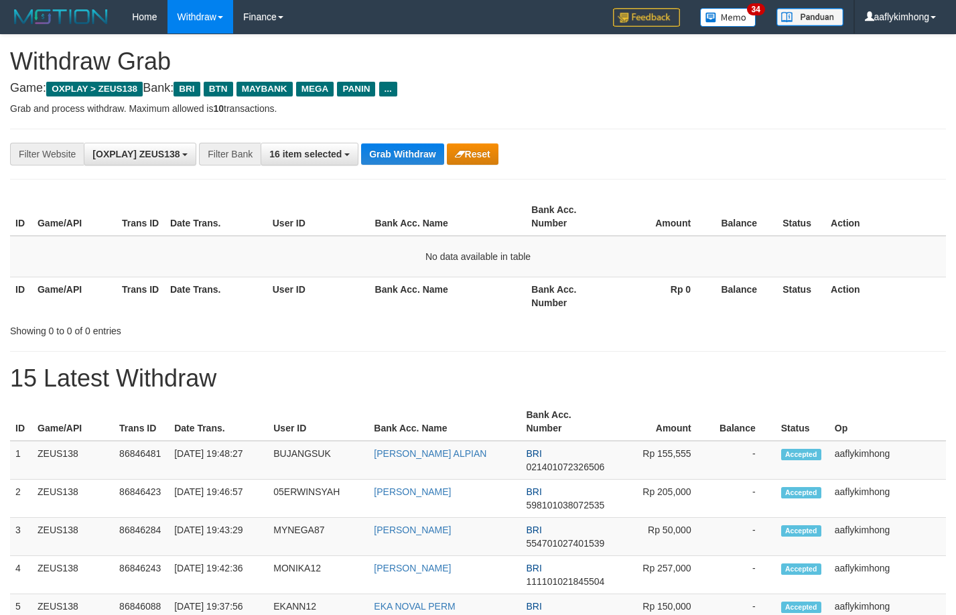
click at [385, 147] on button "Grab Withdraw" at bounding box center [402, 153] width 82 height 21
click at [382, 148] on button "Grab Withdraw" at bounding box center [402, 153] width 82 height 21
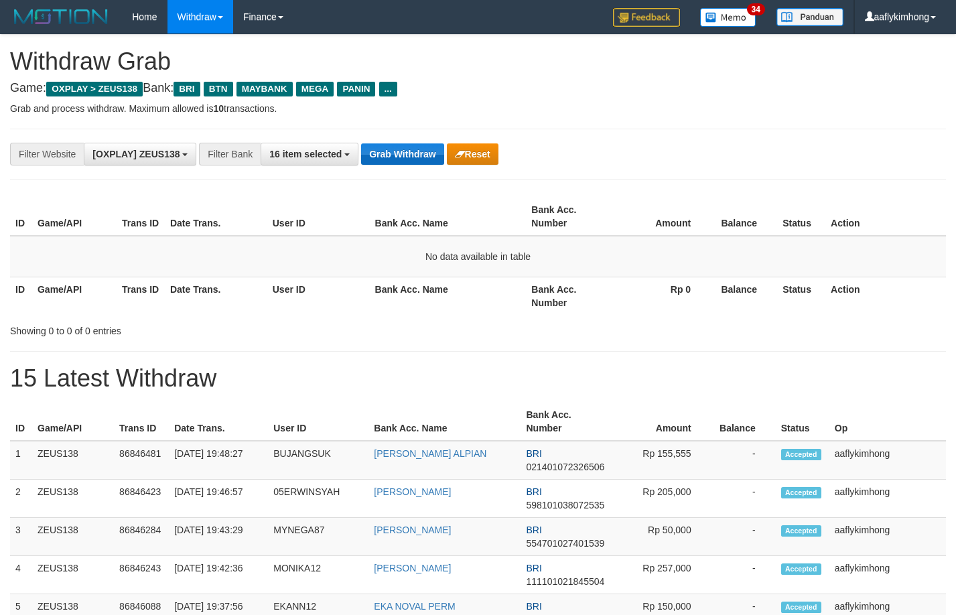
click at [381, 149] on button "Grab Withdraw" at bounding box center [402, 153] width 82 height 21
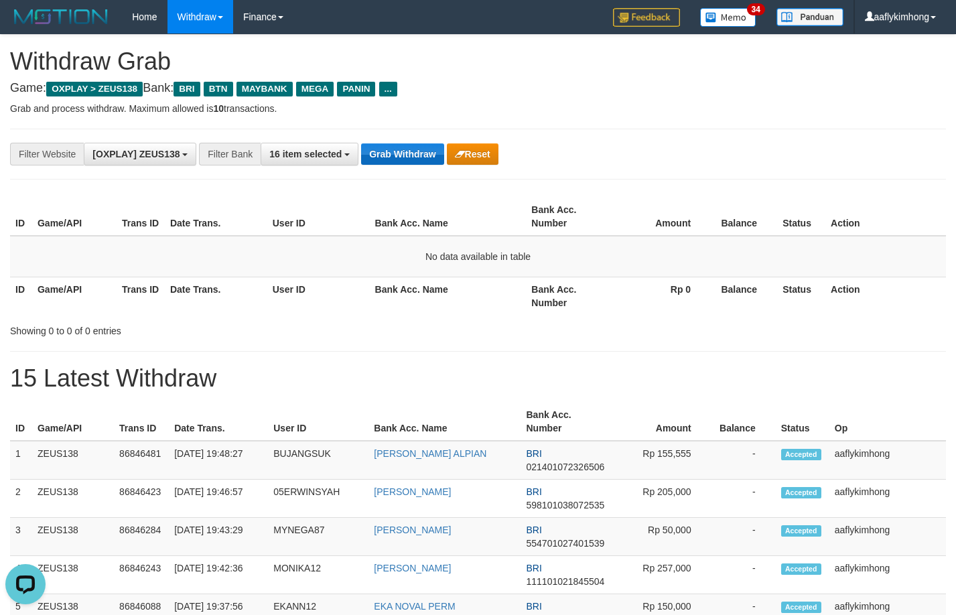
click at [381, 149] on button "Grab Withdraw" at bounding box center [402, 153] width 82 height 21
click at [387, 149] on button "Grab Withdraw" at bounding box center [402, 153] width 82 height 21
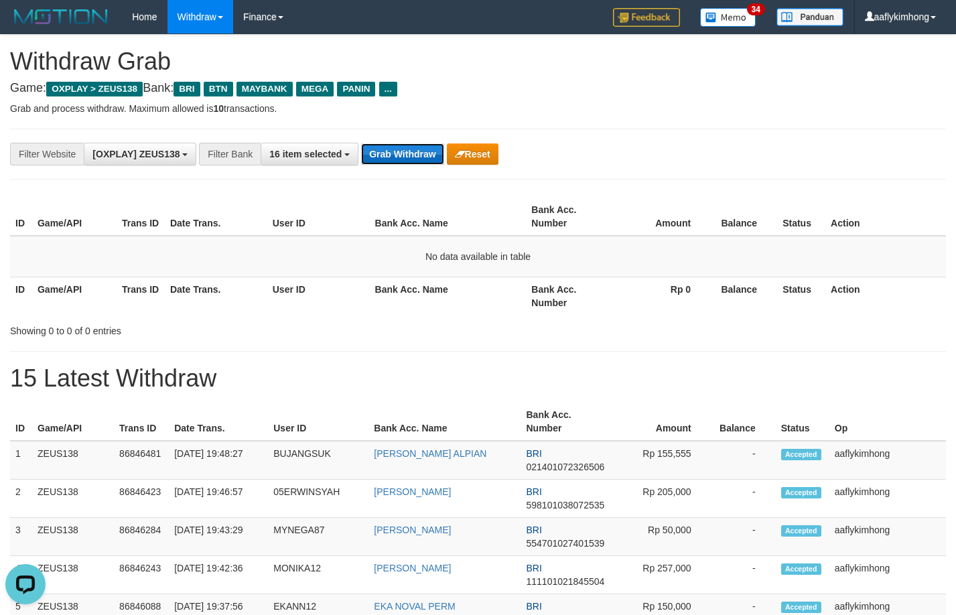
click at [417, 145] on button "Grab Withdraw" at bounding box center [402, 153] width 82 height 21
click at [415, 145] on button "Grab Withdraw" at bounding box center [402, 153] width 82 height 21
click at [405, 139] on div "**********" at bounding box center [478, 154] width 936 height 51
click at [413, 143] on button "Grab Withdraw" at bounding box center [402, 153] width 82 height 21
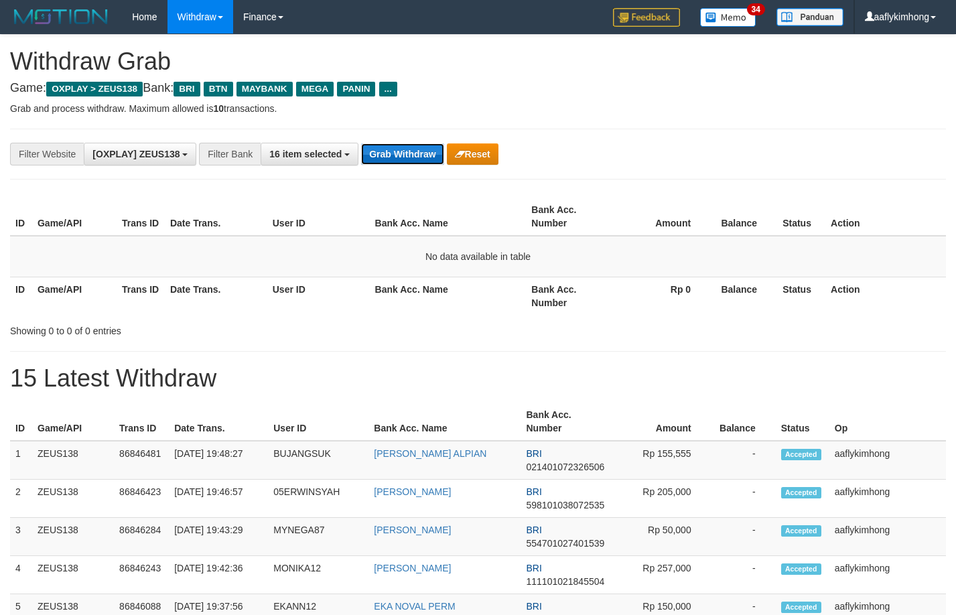
click at [437, 162] on button "Grab Withdraw" at bounding box center [402, 153] width 82 height 21
click at [367, 153] on button "Grab Withdraw" at bounding box center [402, 153] width 82 height 21
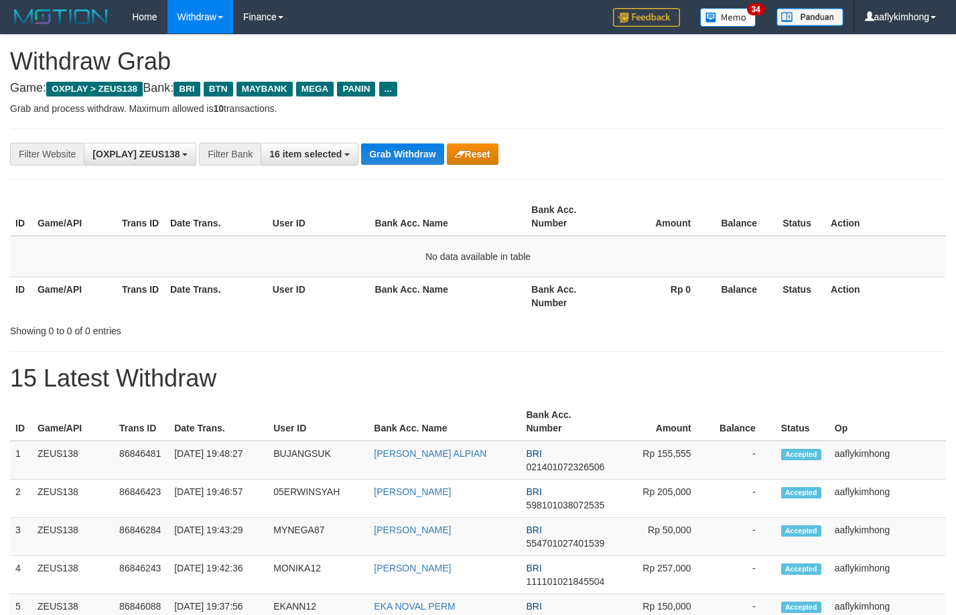
click at [450, 196] on div "ID Game/API Trans ID Date Trans. User ID Bank Acc. Name Bank Acc. Number Amount…" at bounding box center [478, 256] width 956 height 125
click at [419, 157] on button "Grab Withdraw" at bounding box center [402, 153] width 82 height 21
click at [403, 144] on button "Grab Withdraw" at bounding box center [402, 153] width 82 height 21
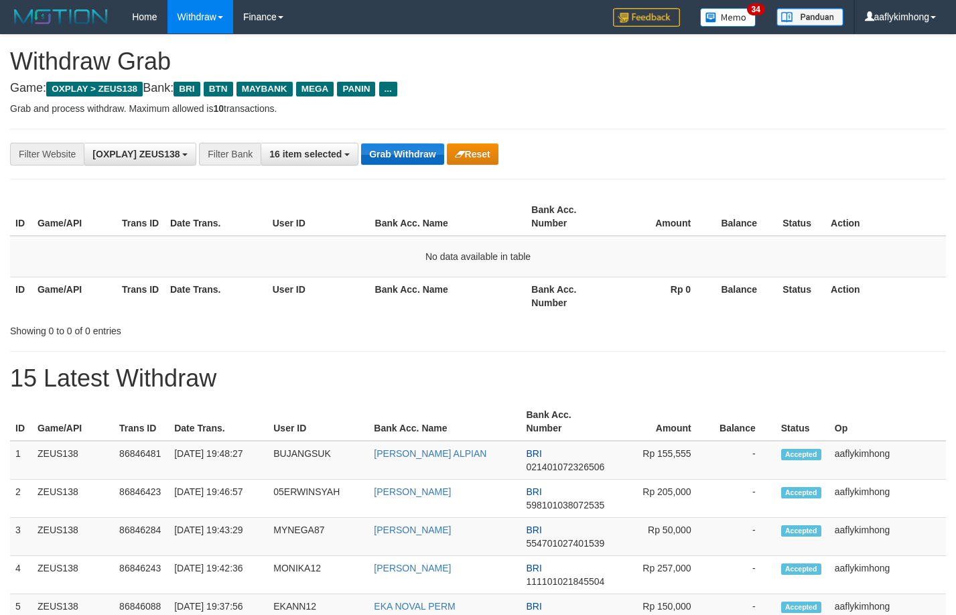
click at [403, 144] on button "Grab Withdraw" at bounding box center [402, 153] width 82 height 21
click at [401, 144] on button "Grab Withdraw" at bounding box center [402, 153] width 82 height 21
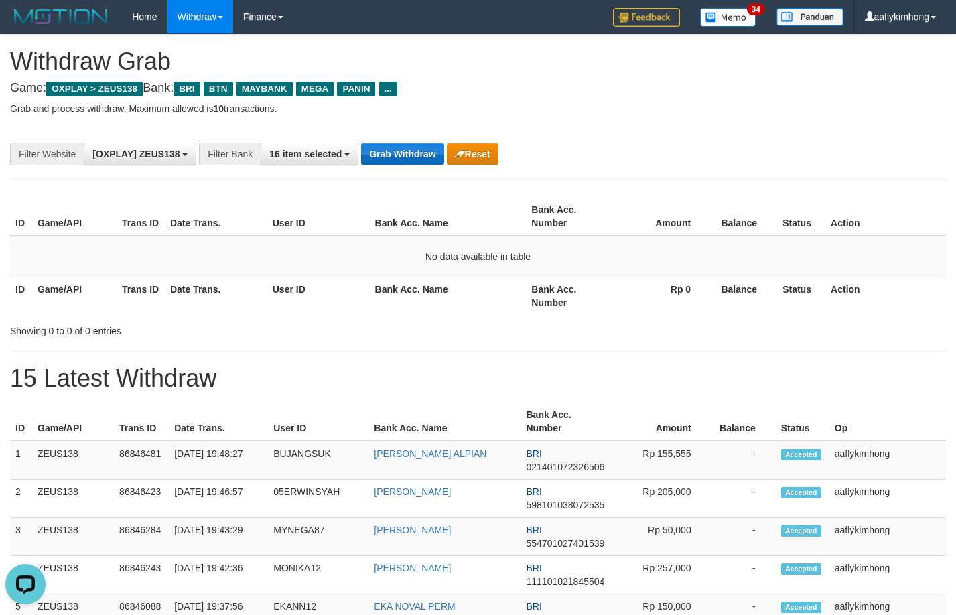
click at [399, 146] on button "Grab Withdraw" at bounding box center [402, 153] width 82 height 21
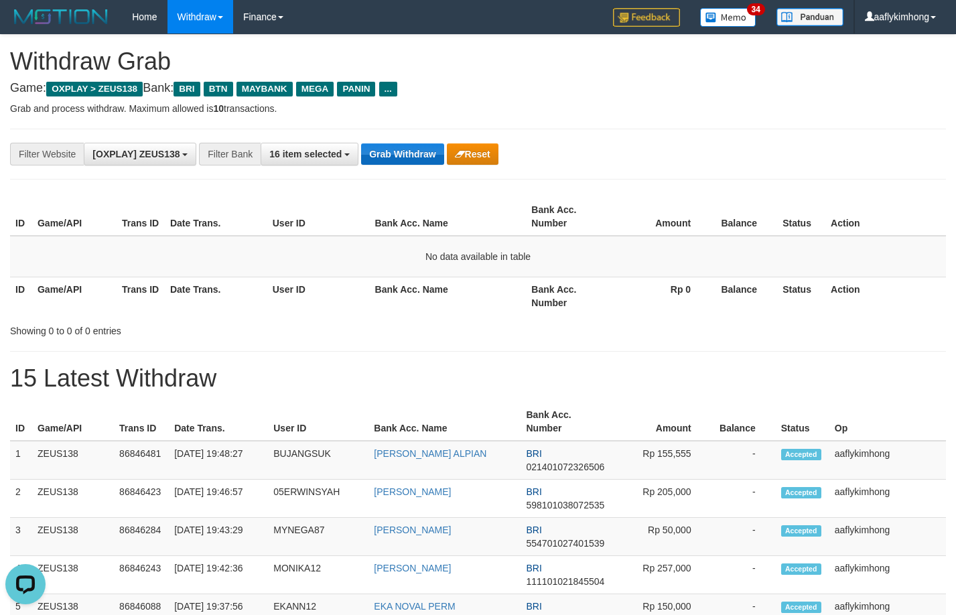
click at [399, 146] on button "Grab Withdraw" at bounding box center [402, 153] width 82 height 21
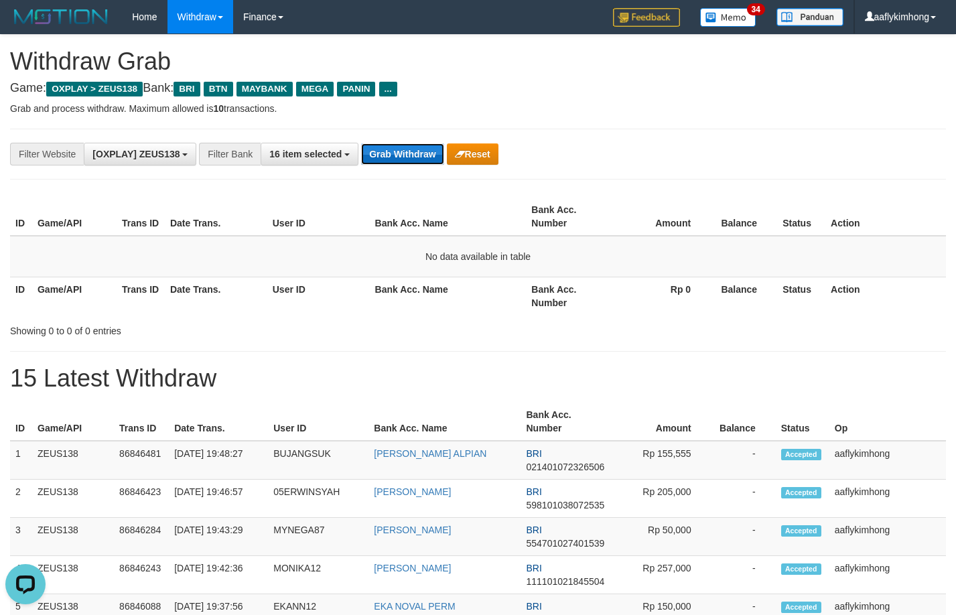
click at [400, 157] on button "Grab Withdraw" at bounding box center [402, 153] width 82 height 21
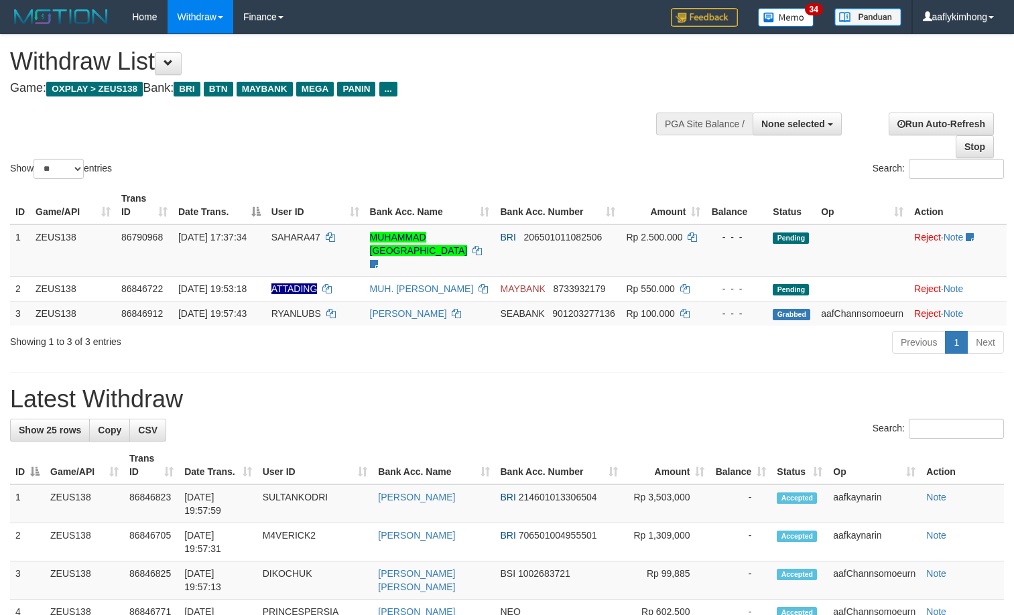
select select
select select "**"
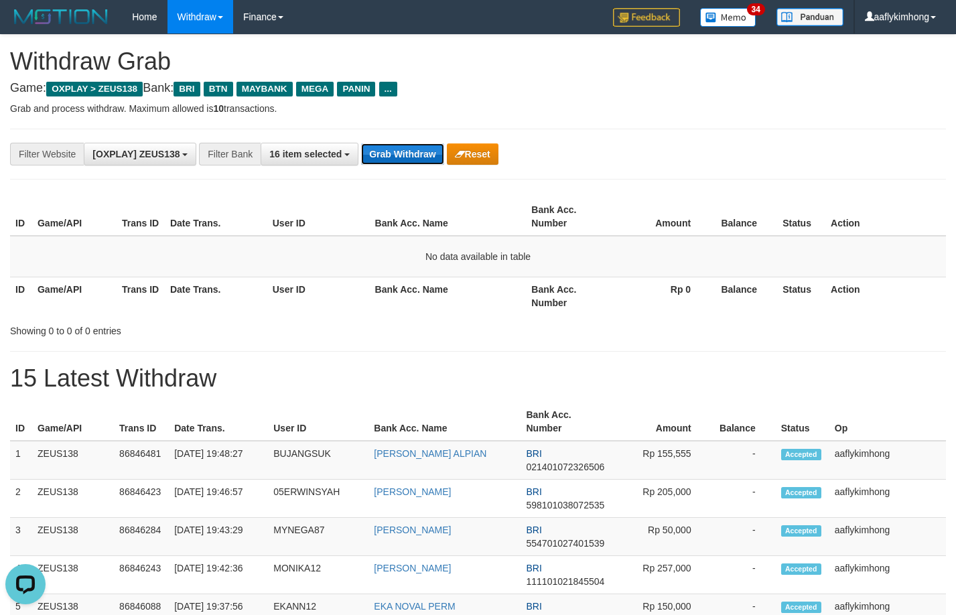
click at [413, 151] on button "Grab Withdraw" at bounding box center [402, 153] width 82 height 21
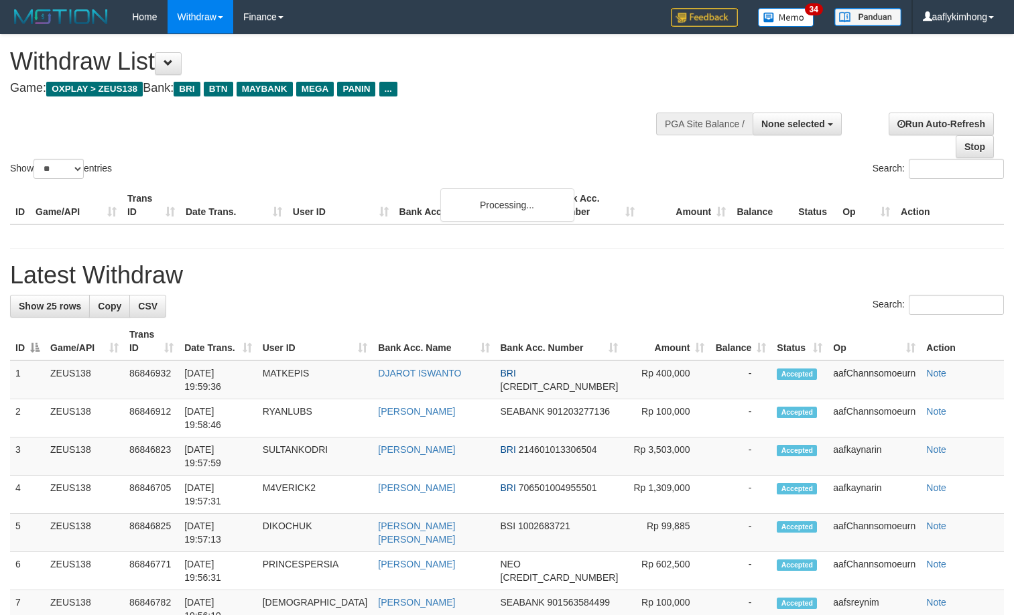
select select
select select "**"
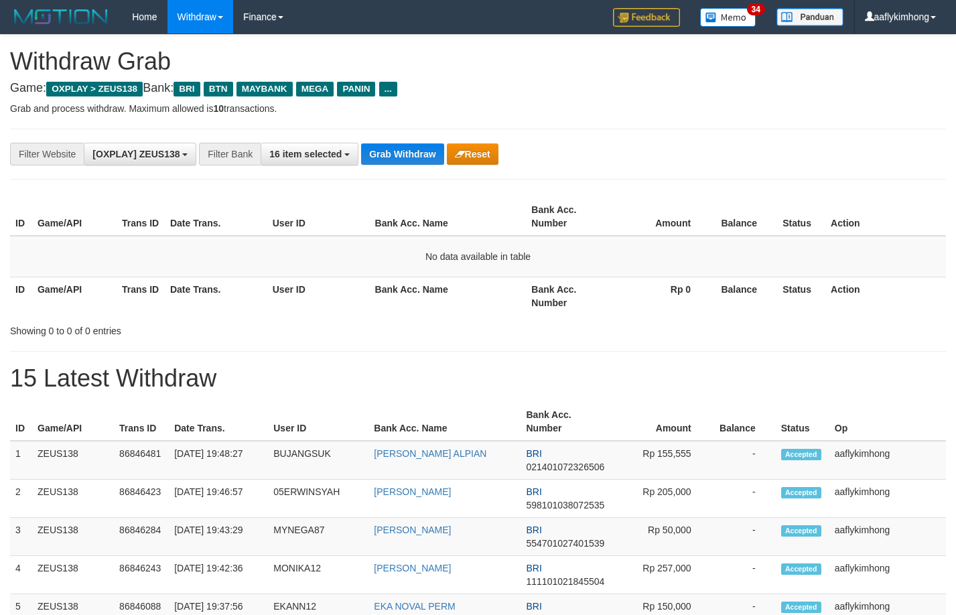
click at [332, 195] on div "ID Game/API Trans ID Date Trans. User ID Bank Acc. Name Bank Acc. Number Amount…" at bounding box center [478, 256] width 956 height 125
click at [383, 149] on button "Grab Withdraw" at bounding box center [402, 153] width 82 height 21
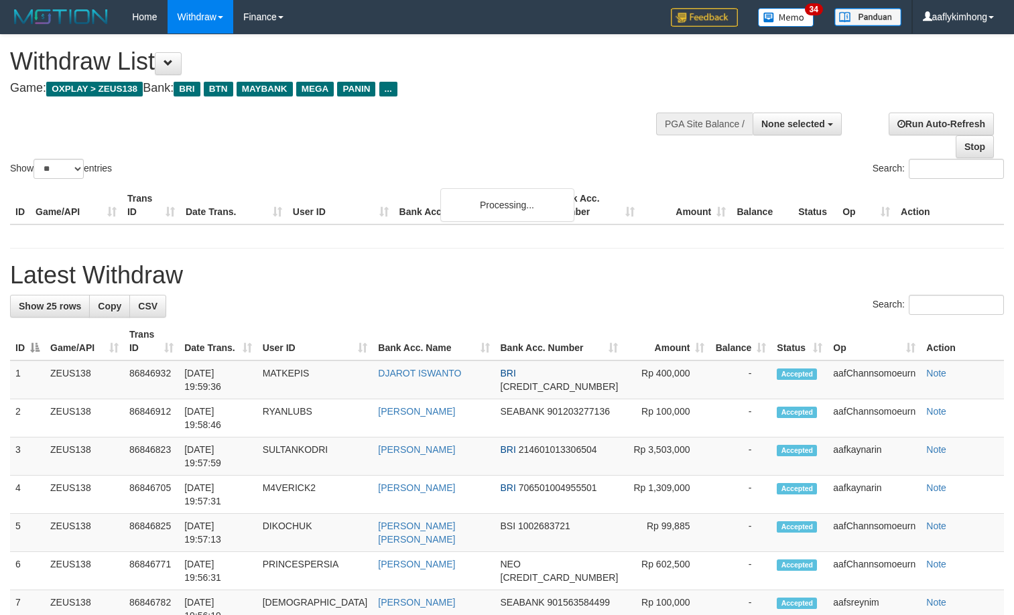
select select
select select "**"
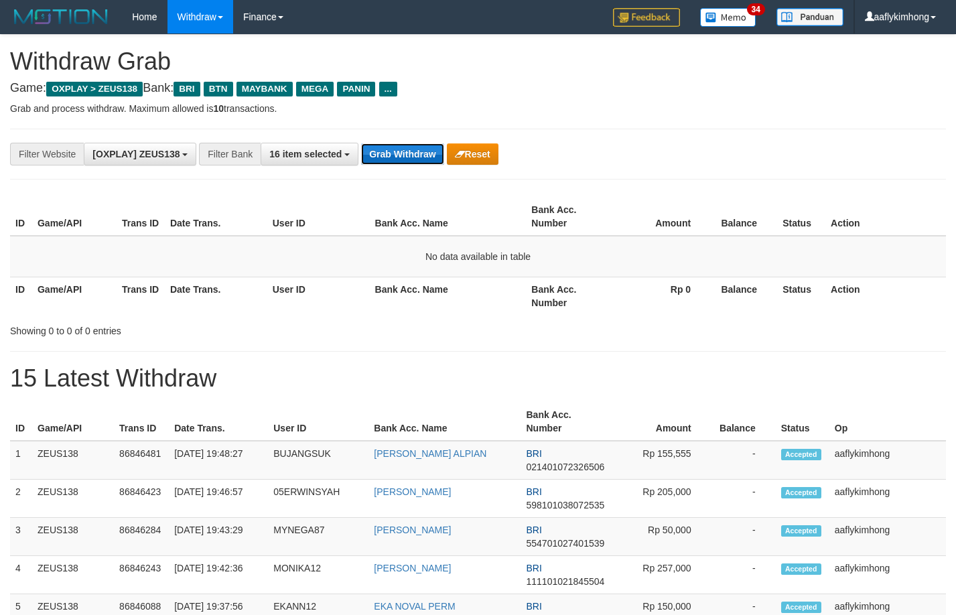
click at [403, 149] on button "Grab Withdraw" at bounding box center [402, 153] width 82 height 21
click at [401, 147] on button "Grab Withdraw" at bounding box center [402, 153] width 82 height 21
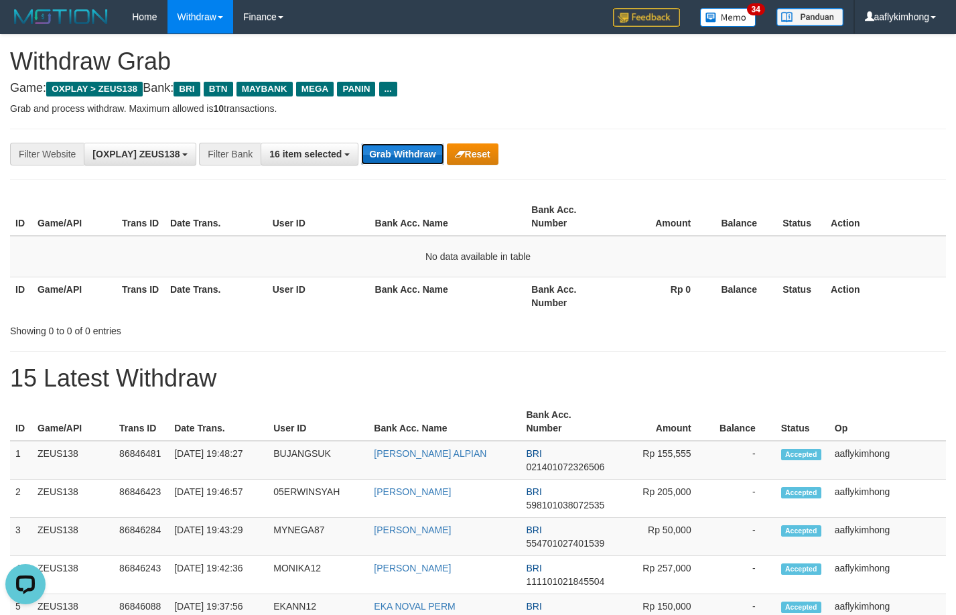
click at [401, 147] on button "Grab Withdraw" at bounding box center [402, 153] width 82 height 21
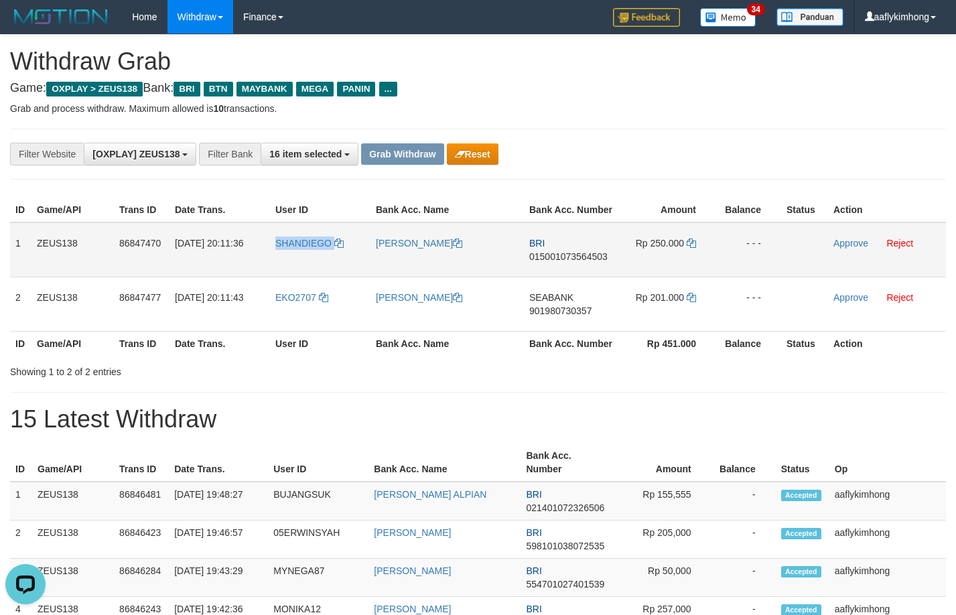
drag, startPoint x: 267, startPoint y: 259, endPoint x: 343, endPoint y: 267, distance: 76.2
click at [343, 267] on tr "1 ZEUS138 86847470 [DATE] 20:11:36 [GEOGRAPHIC_DATA] [PERSON_NAME] BRI 01500107…" at bounding box center [478, 249] width 936 height 55
copy tr "SHANDIEGO"
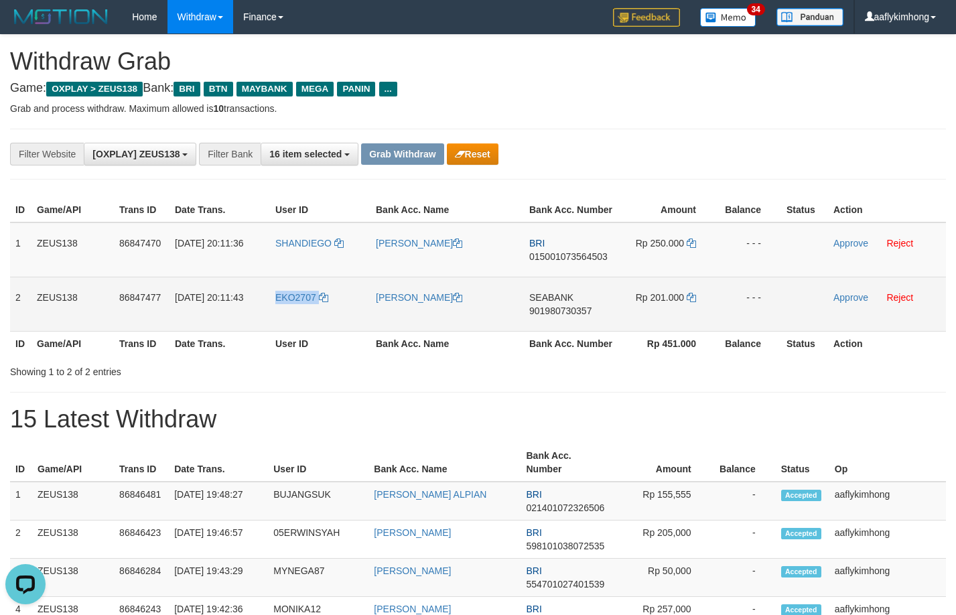
drag, startPoint x: 275, startPoint y: 307, endPoint x: 348, endPoint y: 310, distance: 73.8
click at [348, 310] on td "EKO2707" at bounding box center [320, 304] width 100 height 54
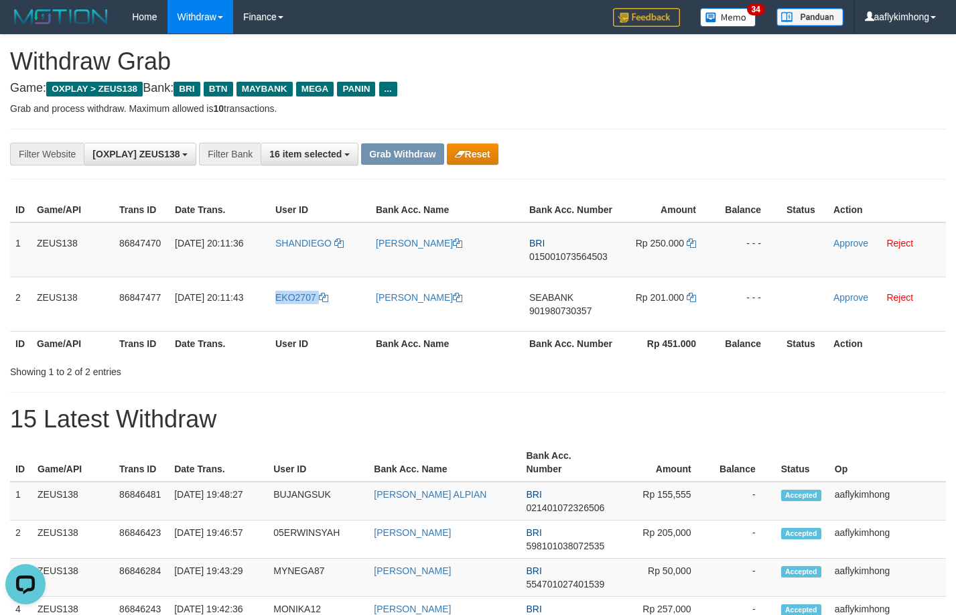
copy link "EKO2707"
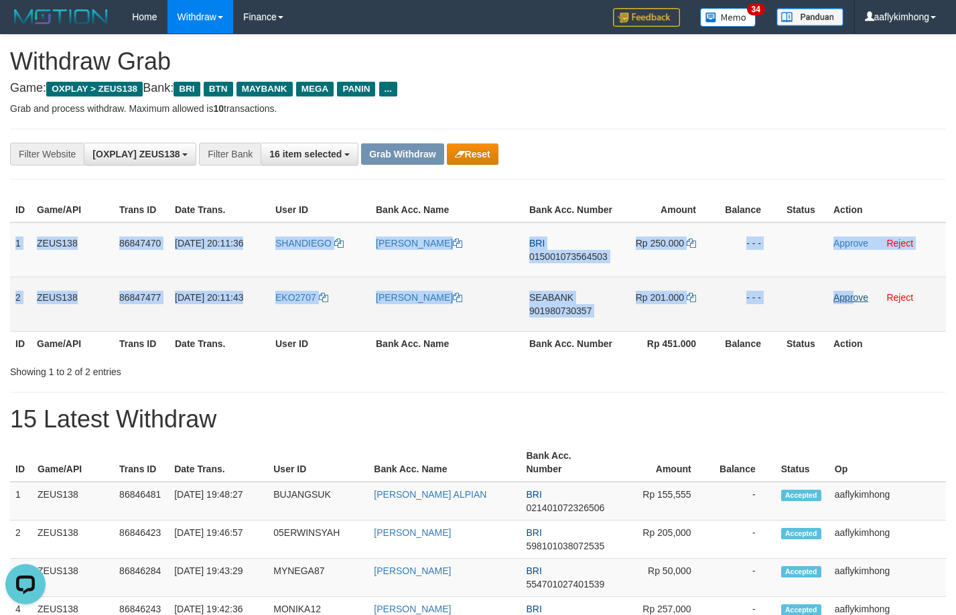
copy tbody "1 ZEUS138 86847470 31/08/2025 20:11:36 SHANDIEGO DIEGO EVON ALF BRI 01500107356…"
drag, startPoint x: 11, startPoint y: 237, endPoint x: 852, endPoint y: 298, distance: 843.6
click at [852, 298] on tbody "1 ZEUS138 86847470 31/08/2025 20:11:36 SHANDIEGO DIEGO EVON ALF BRI 01500107356…" at bounding box center [478, 276] width 936 height 109
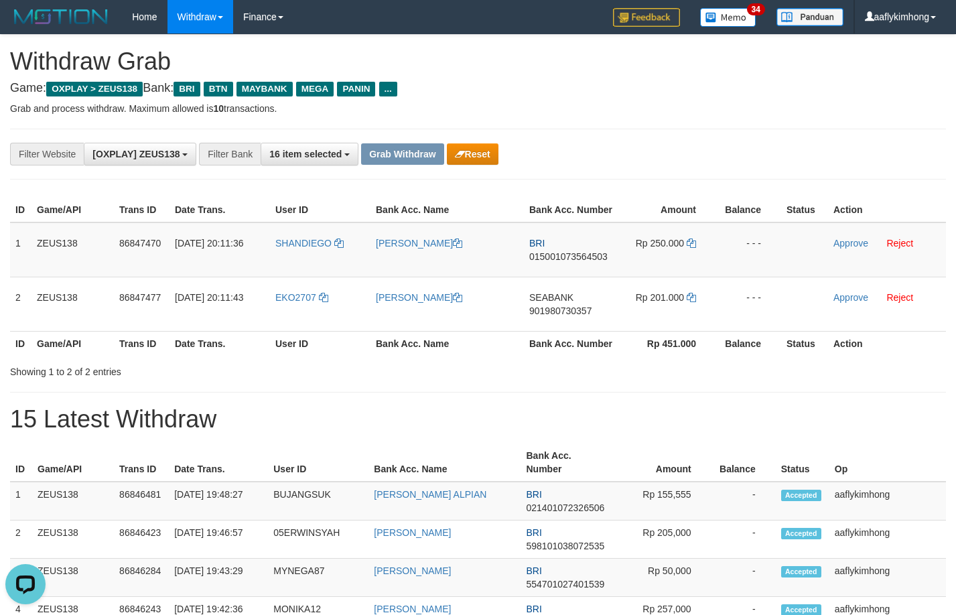
click at [781, 139] on div "**********" at bounding box center [478, 154] width 936 height 51
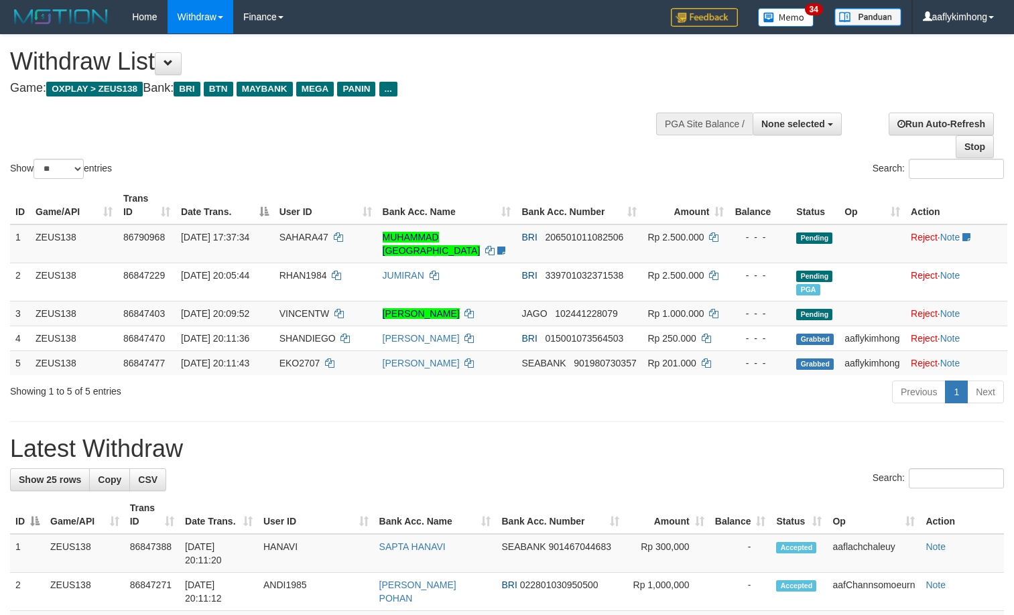
select select
select select "**"
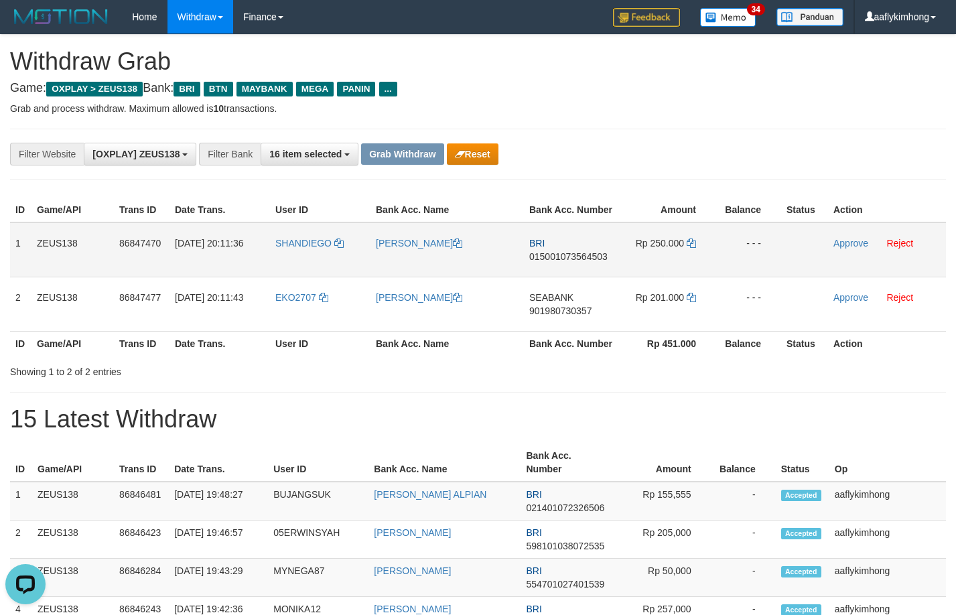
click at [574, 263] on td "BRI 015001073564503" at bounding box center [571, 249] width 94 height 55
click at [574, 258] on span "015001073564503" at bounding box center [568, 256] width 78 height 11
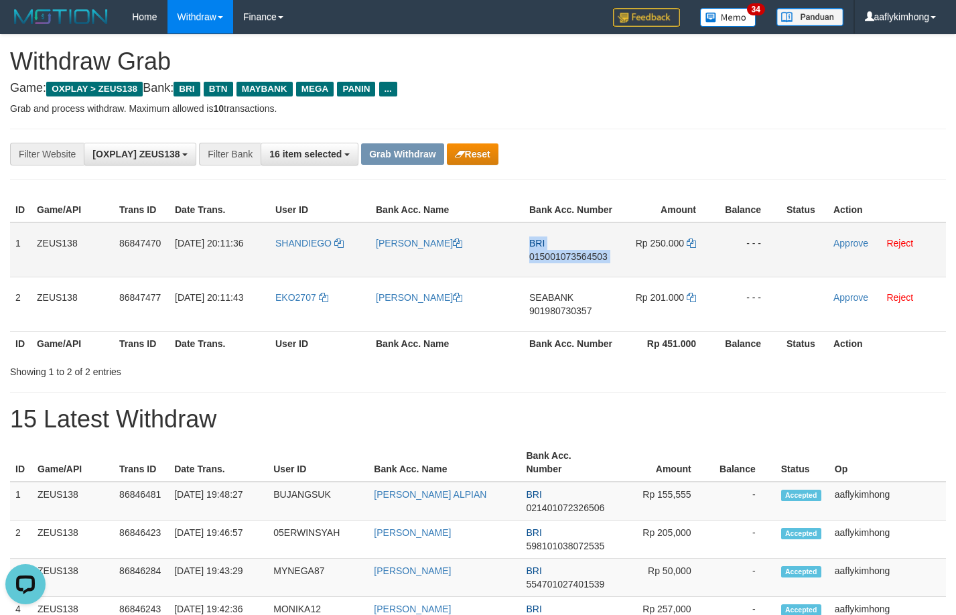
copy tr "BRI 015001073564503"
click at [574, 259] on span "015001073564503" at bounding box center [568, 256] width 78 height 11
click at [695, 238] on icon at bounding box center [691, 242] width 9 height 9
click at [691, 241] on icon at bounding box center [691, 242] width 9 height 9
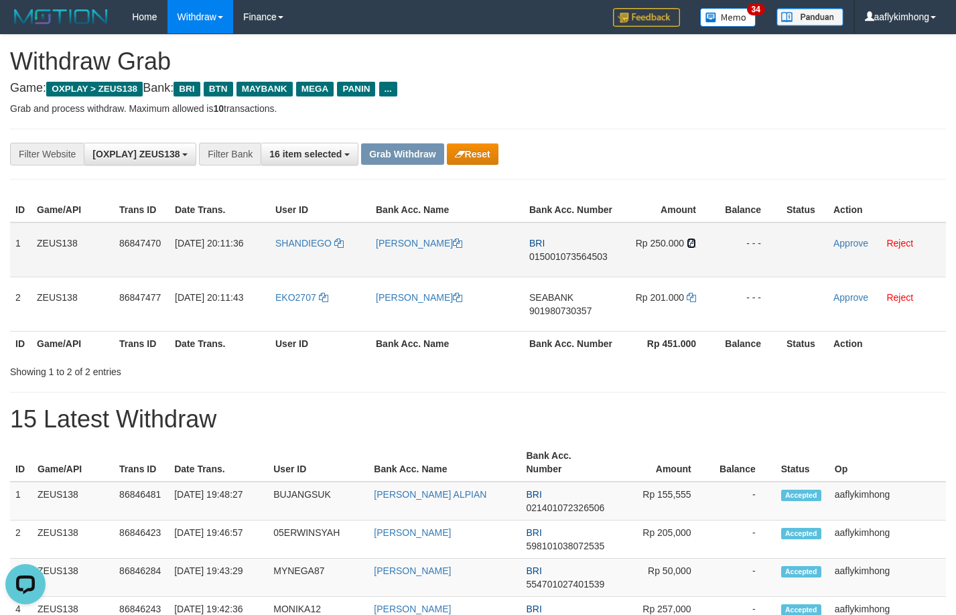
click at [691, 240] on icon at bounding box center [691, 242] width 9 height 9
drag, startPoint x: 835, startPoint y: 241, endPoint x: 537, endPoint y: 139, distance: 315.2
click at [835, 241] on link "Approve" at bounding box center [850, 243] width 35 height 11
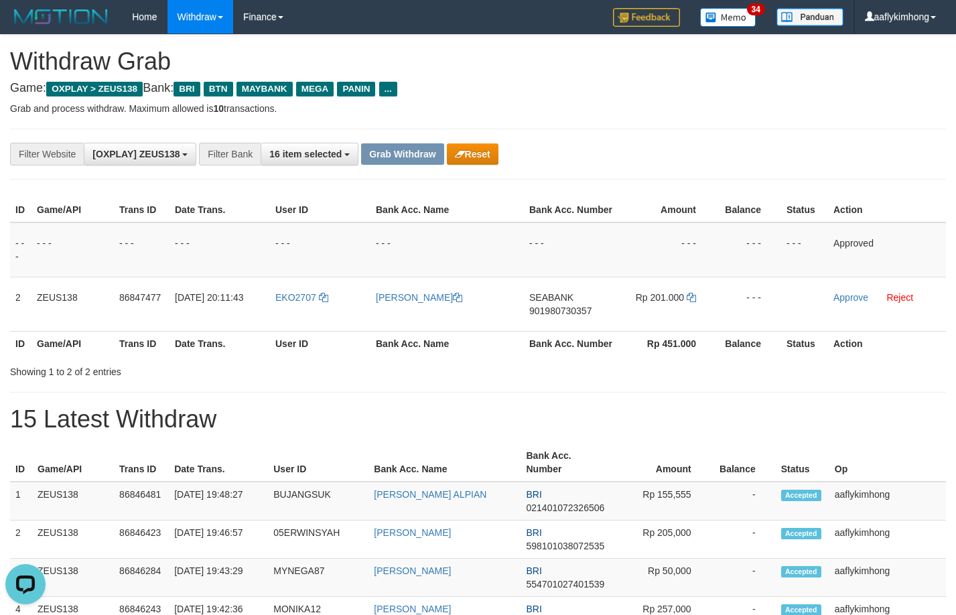
click at [709, 149] on div "**********" at bounding box center [398, 154] width 797 height 23
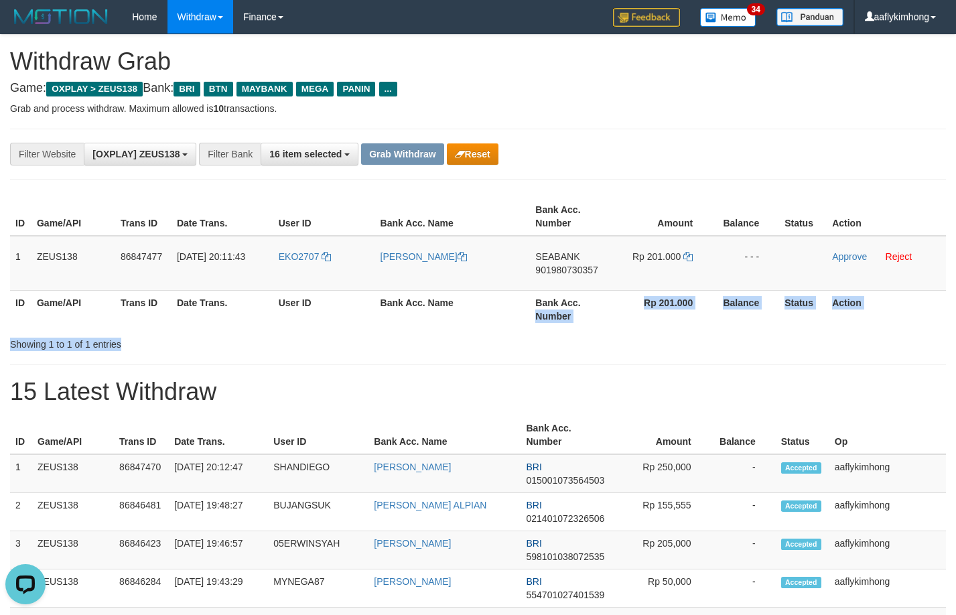
click at [534, 320] on div "ID Game/API Trans ID Date Trans. User ID Bank Acc. Name Bank Acc. Number Amount…" at bounding box center [478, 272] width 936 height 158
drag, startPoint x: 535, startPoint y: 247, endPoint x: 576, endPoint y: 246, distance: 41.6
click at [576, 246] on td "SEABANK 901980730357" at bounding box center [572, 263] width 84 height 55
copy span "SEABAN"
click at [573, 269] on span "901980730357" at bounding box center [566, 270] width 62 height 11
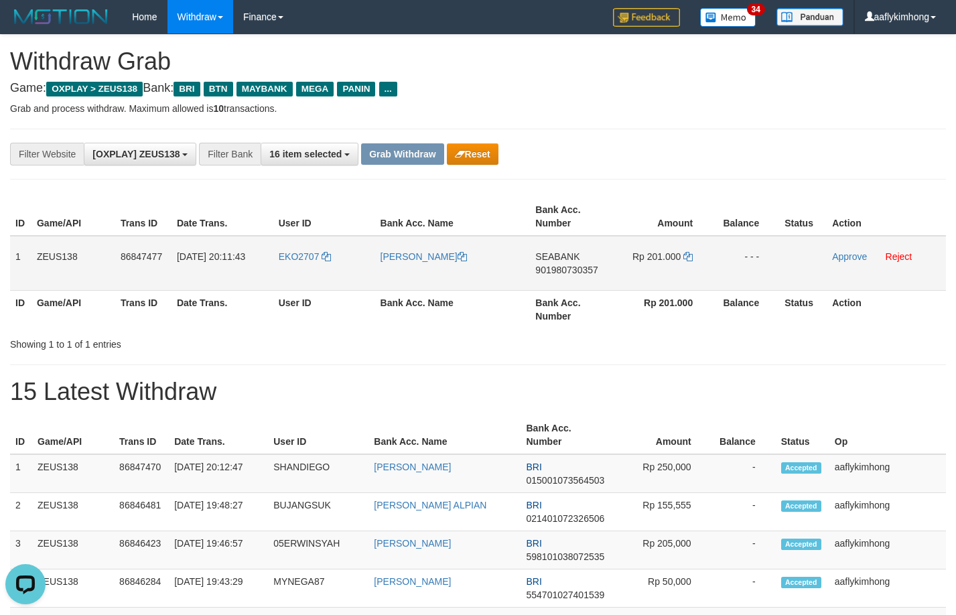
click at [573, 269] on span "901980730357" at bounding box center [566, 270] width 62 height 11
click at [687, 256] on icon at bounding box center [687, 256] width 9 height 9
click at [687, 252] on icon at bounding box center [687, 256] width 9 height 9
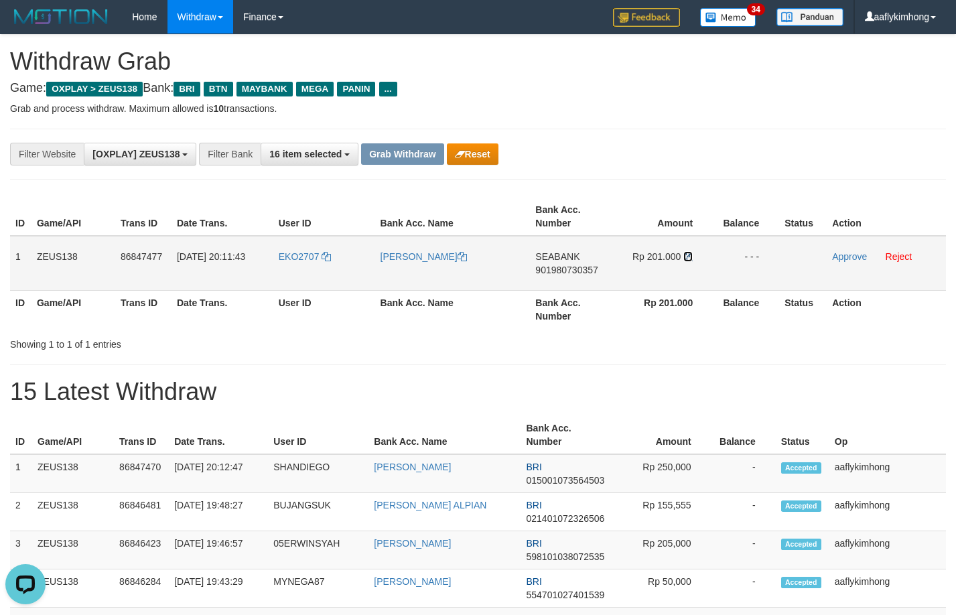
click at [687, 252] on icon at bounding box center [687, 256] width 9 height 9
drag, startPoint x: 841, startPoint y: 255, endPoint x: 531, endPoint y: 134, distance: 333.4
click at [841, 255] on link "Approve" at bounding box center [849, 256] width 35 height 11
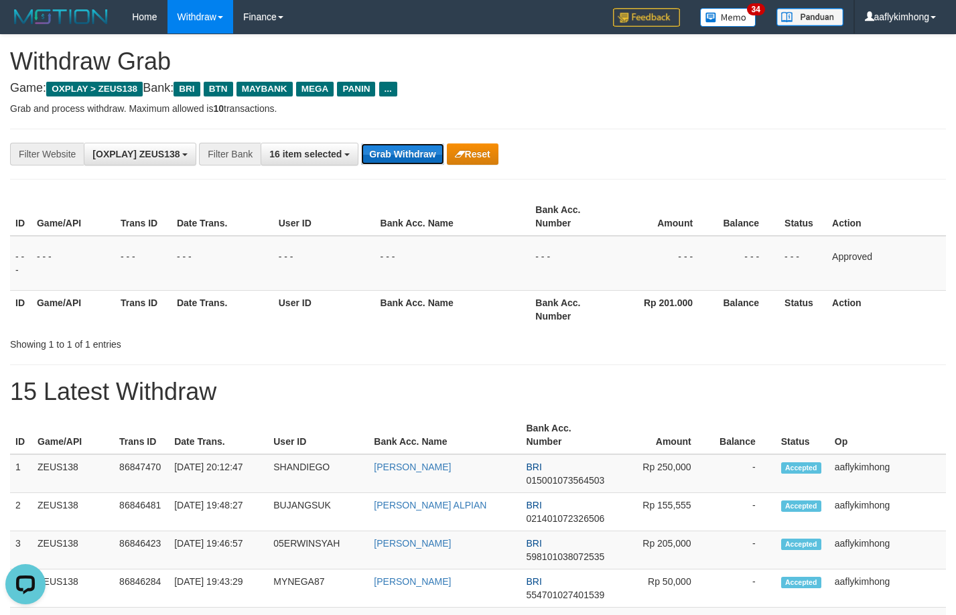
click at [394, 156] on button "Grab Withdraw" at bounding box center [402, 153] width 82 height 21
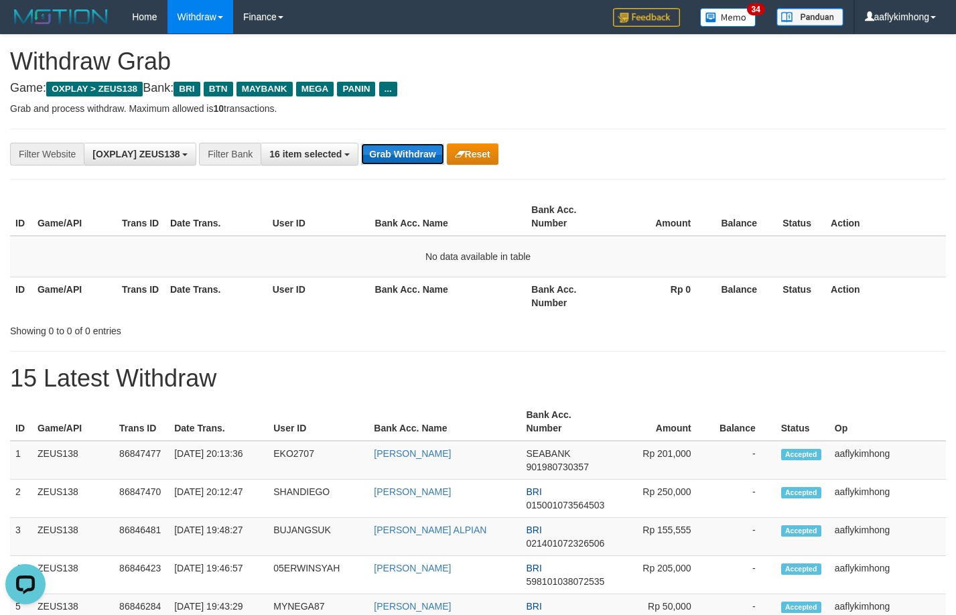
click at [419, 153] on button "Grab Withdraw" at bounding box center [402, 153] width 82 height 21
click at [399, 143] on button "Grab Withdraw" at bounding box center [402, 153] width 82 height 21
click at [399, 143] on div "**********" at bounding box center [398, 154] width 797 height 23
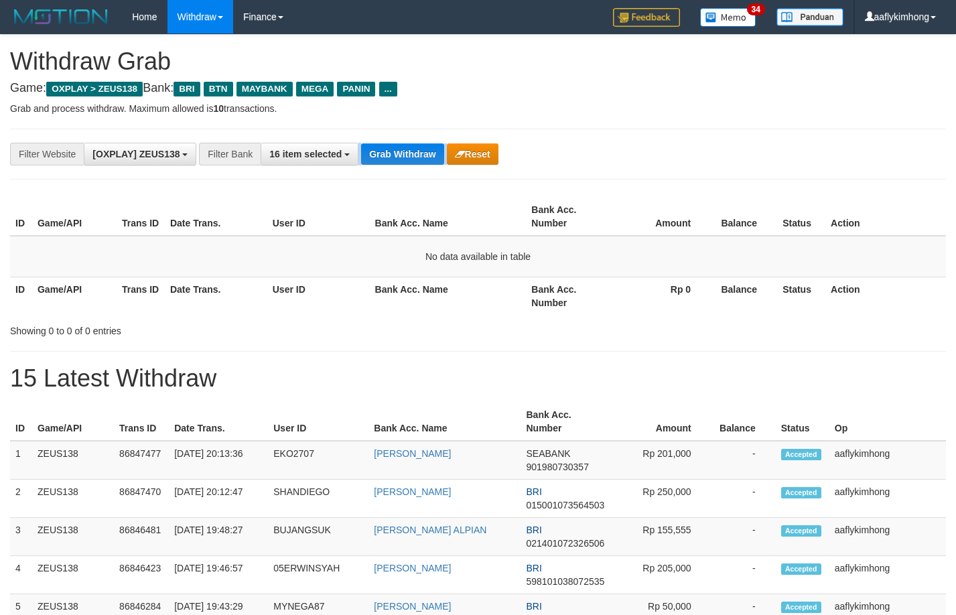
click at [399, 143] on div "**********" at bounding box center [398, 154] width 797 height 23
drag, startPoint x: 0, startPoint y: 0, endPoint x: 397, endPoint y: 142, distance: 421.3
click at [397, 143] on div "**********" at bounding box center [398, 154] width 797 height 23
click at [378, 139] on div "**********" at bounding box center [478, 154] width 936 height 51
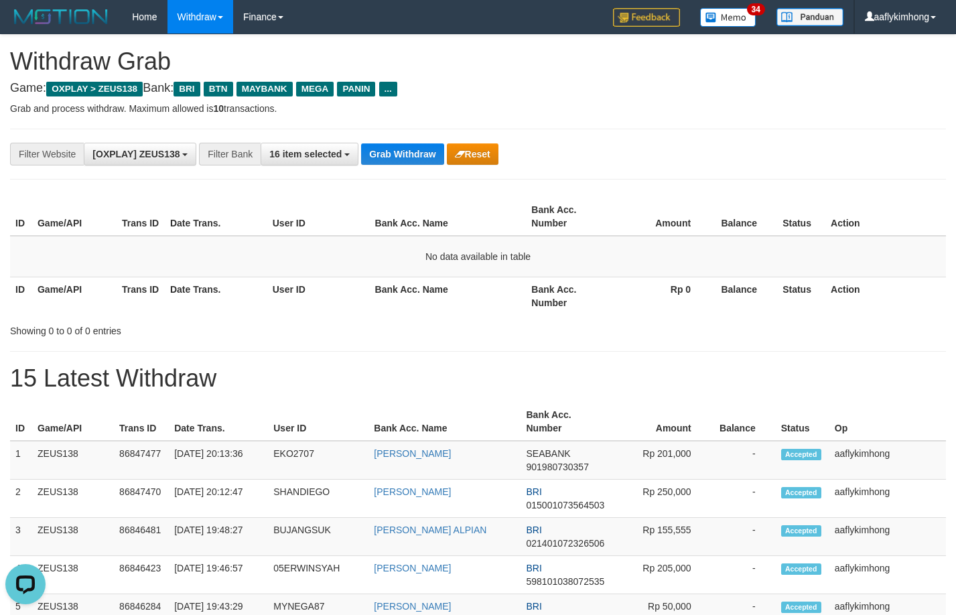
click at [401, 149] on button "Grab Withdraw" at bounding box center [402, 153] width 82 height 21
click at [419, 148] on button "Grab Withdraw" at bounding box center [402, 153] width 82 height 21
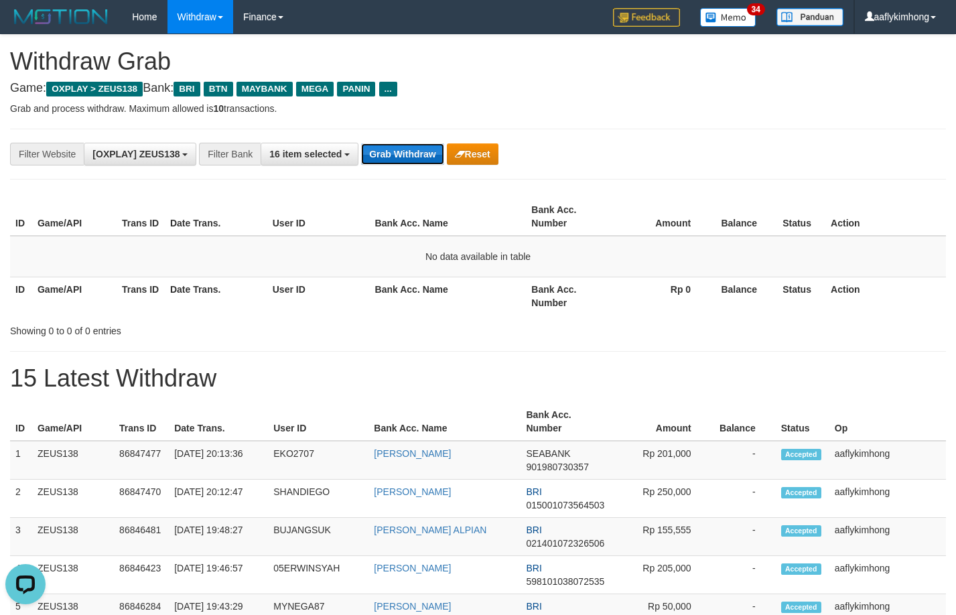
click at [419, 148] on button "Grab Withdraw" at bounding box center [402, 153] width 82 height 21
click at [364, 141] on div "**********" at bounding box center [478, 154] width 936 height 51
click at [377, 144] on button "Grab Withdraw" at bounding box center [402, 153] width 82 height 21
drag, startPoint x: 384, startPoint y: 174, endPoint x: 395, endPoint y: 150, distance: 26.7
click at [395, 150] on div "**********" at bounding box center [478, 154] width 936 height 51
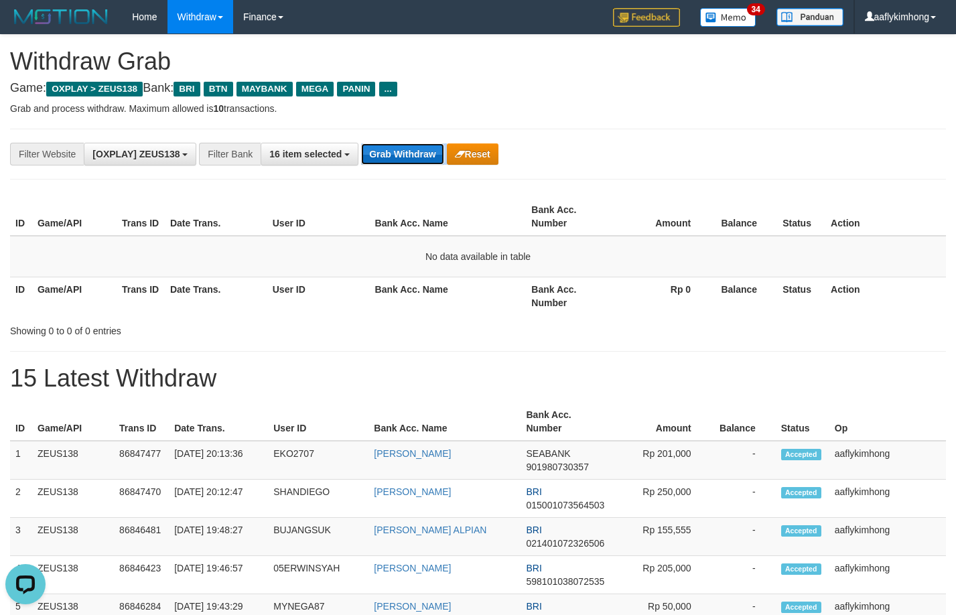
click at [395, 150] on button "Grab Withdraw" at bounding box center [402, 153] width 82 height 21
click at [393, 155] on button "Grab Withdraw" at bounding box center [402, 153] width 82 height 21
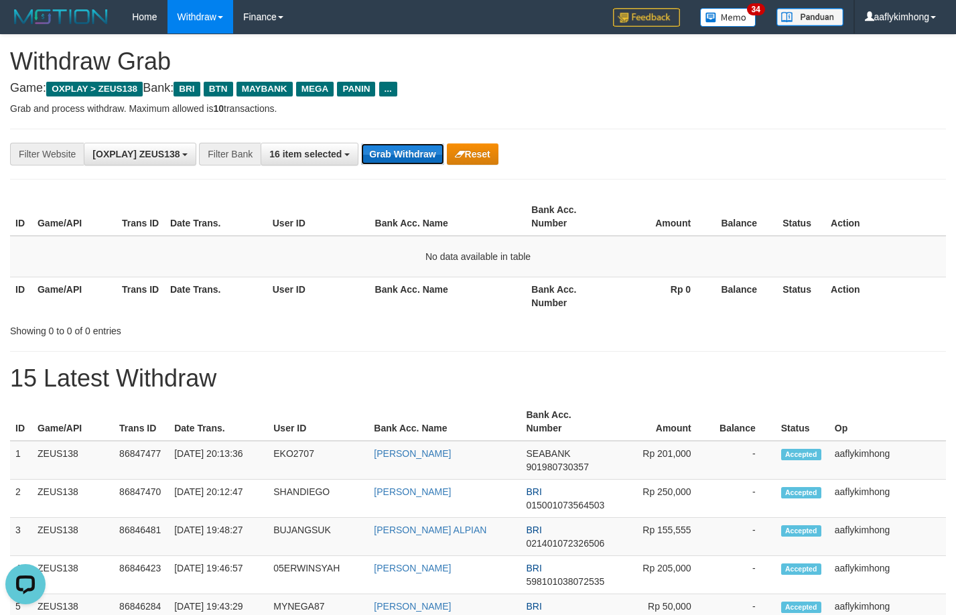
click at [393, 155] on button "Grab Withdraw" at bounding box center [402, 153] width 82 height 21
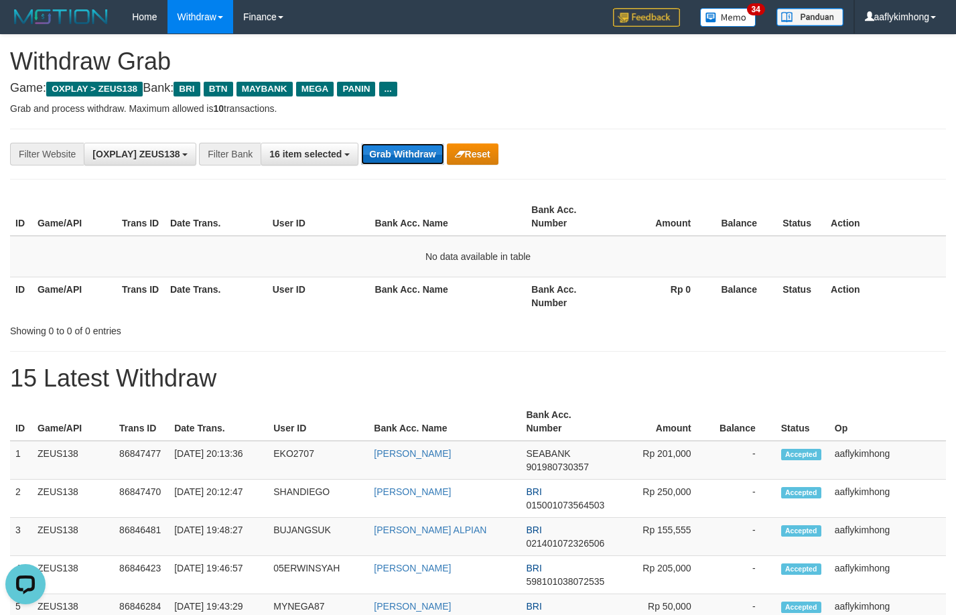
click at [393, 155] on button "Grab Withdraw" at bounding box center [402, 153] width 82 height 21
click at [393, 153] on button "Grab Withdraw" at bounding box center [402, 153] width 82 height 21
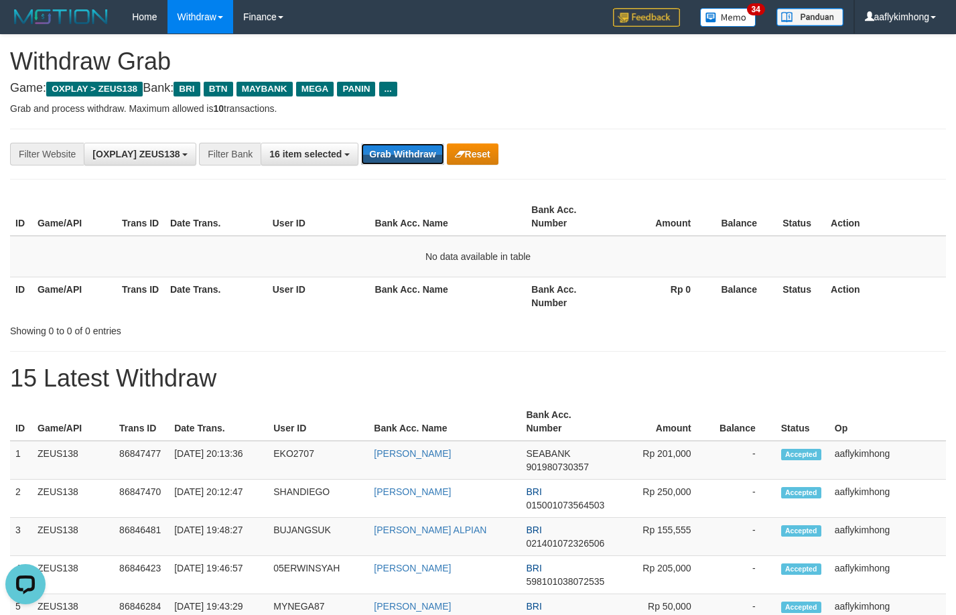
click at [393, 153] on button "Grab Withdraw" at bounding box center [402, 153] width 82 height 21
drag, startPoint x: 391, startPoint y: 154, endPoint x: 385, endPoint y: 159, distance: 7.6
click at [385, 158] on button "Grab Withdraw" at bounding box center [402, 153] width 82 height 21
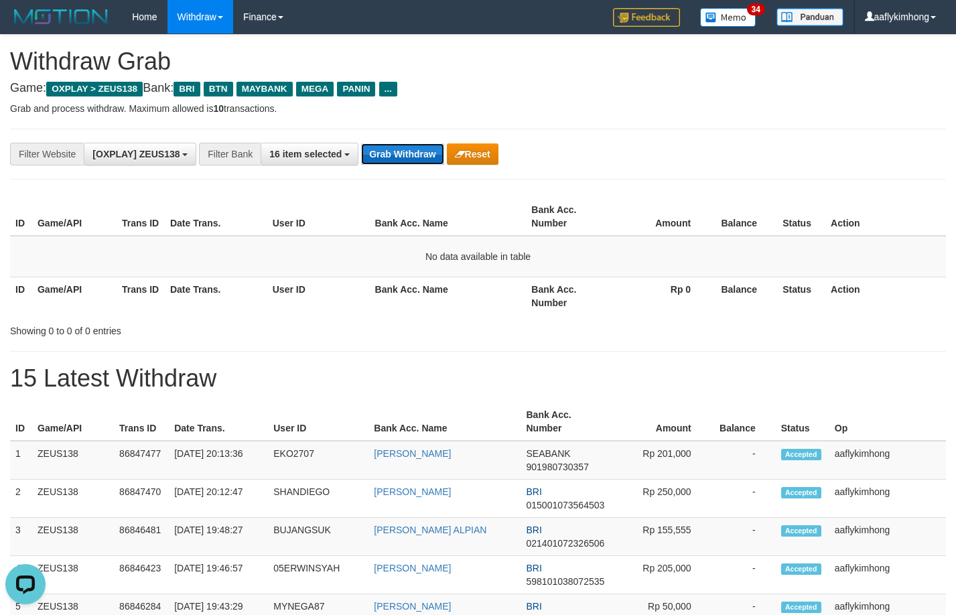
click at [409, 151] on button "Grab Withdraw" at bounding box center [402, 153] width 82 height 21
click at [392, 156] on button "Grab Withdraw" at bounding box center [402, 153] width 82 height 21
click at [411, 159] on button "Grab Withdraw" at bounding box center [402, 153] width 82 height 21
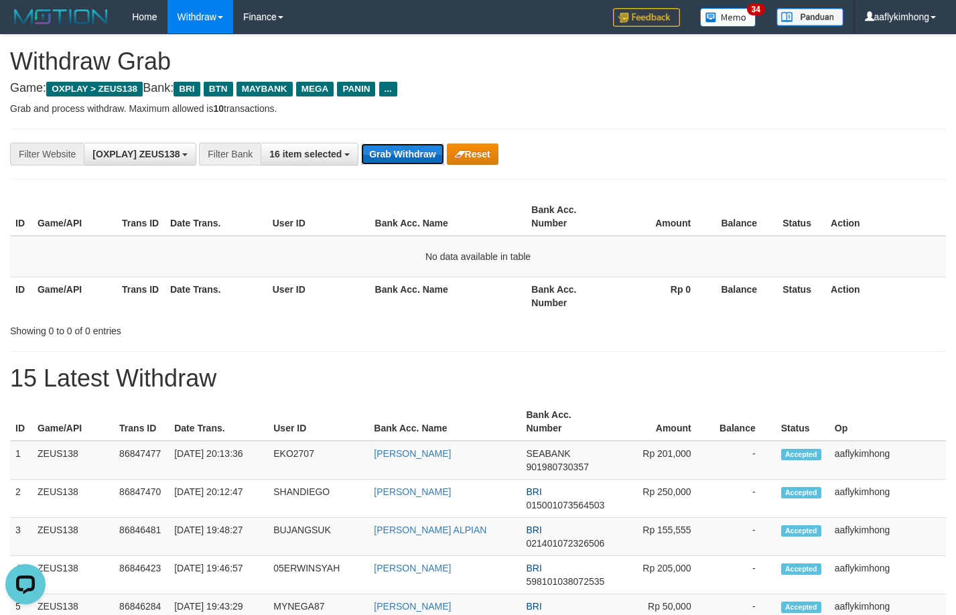
click at [411, 159] on button "Grab Withdraw" at bounding box center [402, 153] width 82 height 21
click at [393, 154] on button "Grab Withdraw" at bounding box center [402, 153] width 82 height 21
click at [415, 162] on button "Grab Withdraw" at bounding box center [402, 153] width 82 height 21
click at [414, 161] on button "Grab Withdraw" at bounding box center [402, 153] width 82 height 21
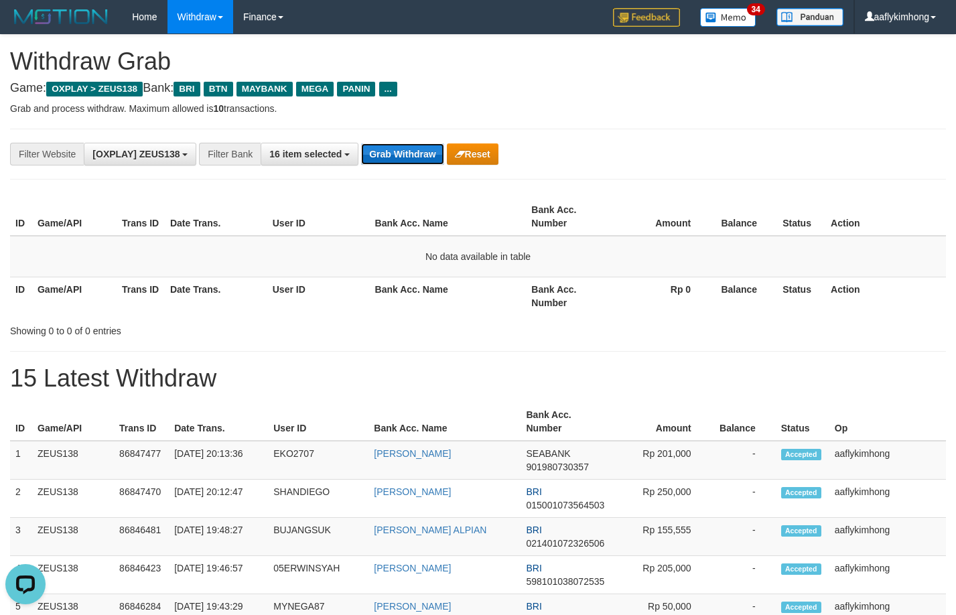
click at [407, 160] on button "Grab Withdraw" at bounding box center [402, 153] width 82 height 21
drag, startPoint x: 406, startPoint y: 158, endPoint x: 342, endPoint y: 6, distance: 164.9
click at [406, 155] on button "Grab Withdraw" at bounding box center [402, 153] width 82 height 21
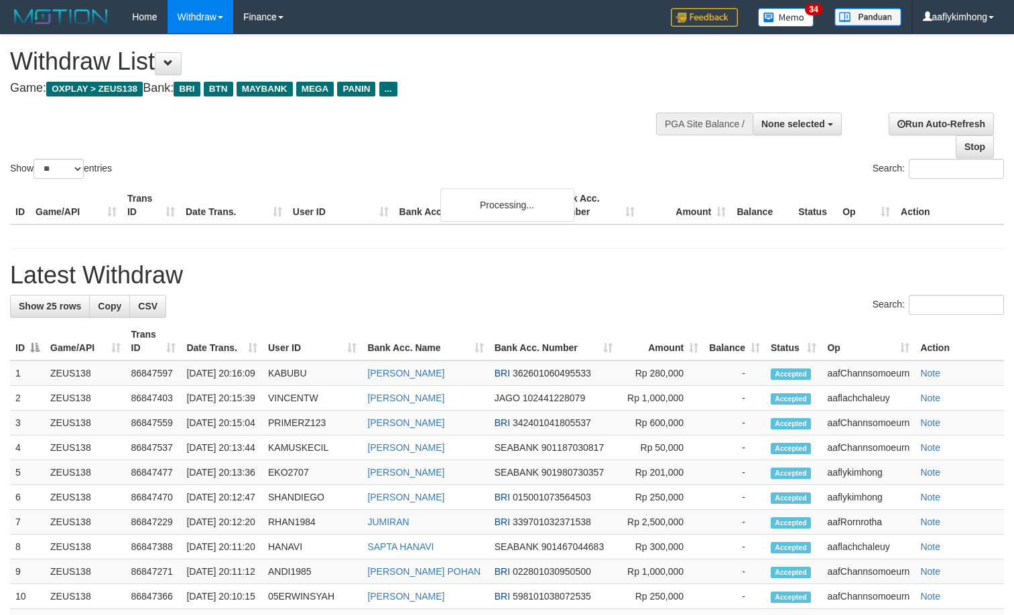
select select
select select "**"
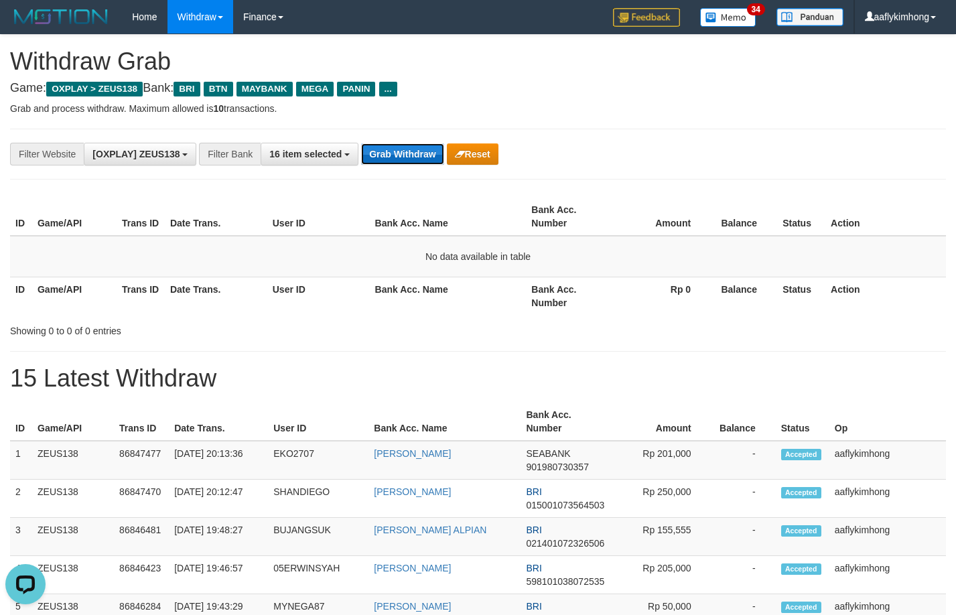
click at [366, 158] on button "Grab Withdraw" at bounding box center [402, 153] width 82 height 21
drag, startPoint x: 368, startPoint y: 147, endPoint x: 377, endPoint y: 139, distance: 12.4
click at [369, 144] on button "Grab Withdraw" at bounding box center [402, 153] width 82 height 21
drag, startPoint x: 423, startPoint y: 174, endPoint x: 423, endPoint y: 149, distance: 24.8
click at [423, 174] on div "**********" at bounding box center [478, 154] width 936 height 51
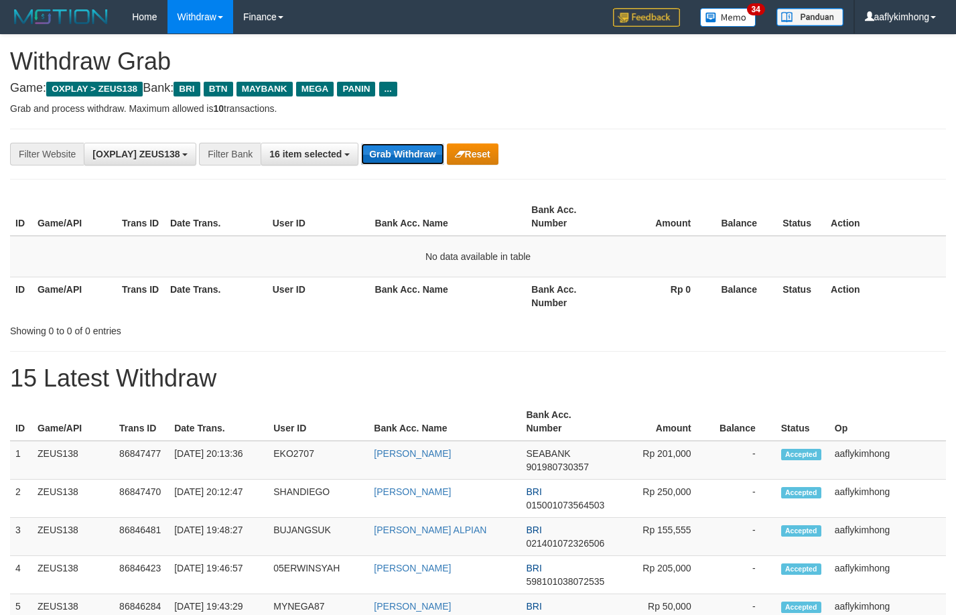
click at [423, 145] on button "Grab Withdraw" at bounding box center [402, 153] width 82 height 21
click at [421, 144] on button "Grab Withdraw" at bounding box center [402, 153] width 82 height 21
click at [399, 133] on div "**********" at bounding box center [478, 154] width 936 height 51
click at [391, 153] on button "Grab Withdraw" at bounding box center [402, 153] width 82 height 21
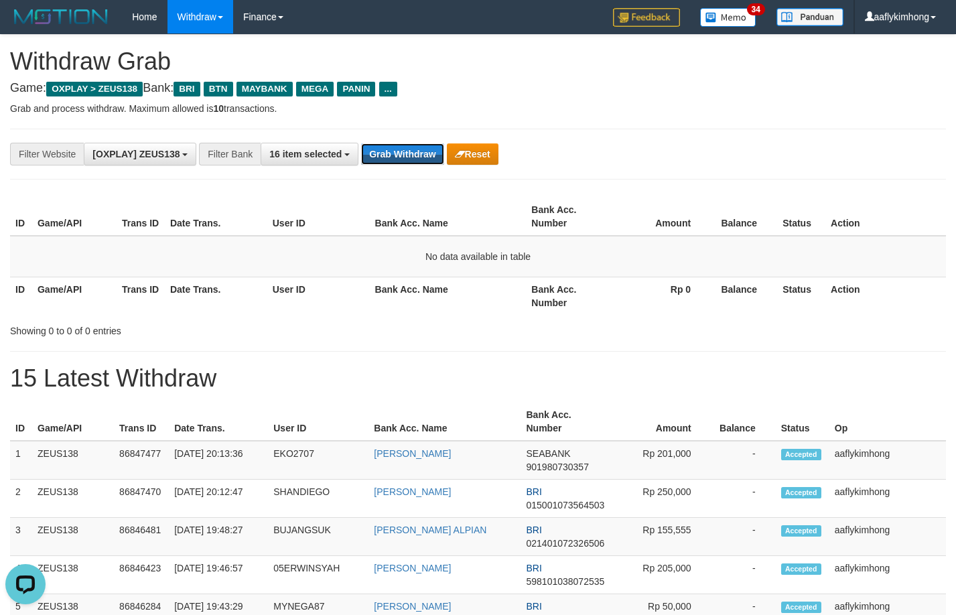
drag, startPoint x: 391, startPoint y: 153, endPoint x: 423, endPoint y: 141, distance: 33.7
click at [396, 152] on button "Grab Withdraw" at bounding box center [402, 153] width 82 height 21
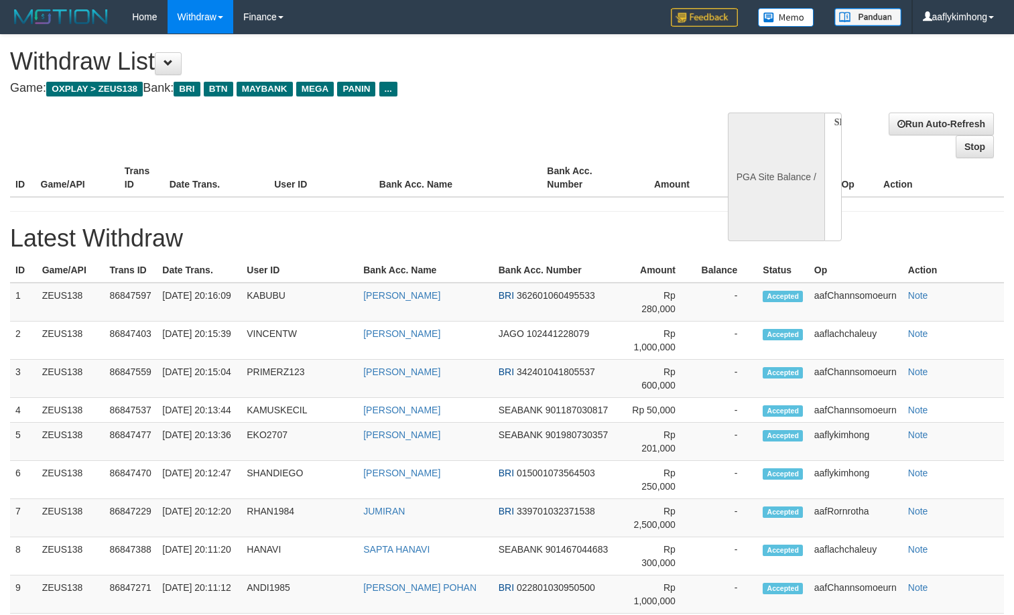
select select
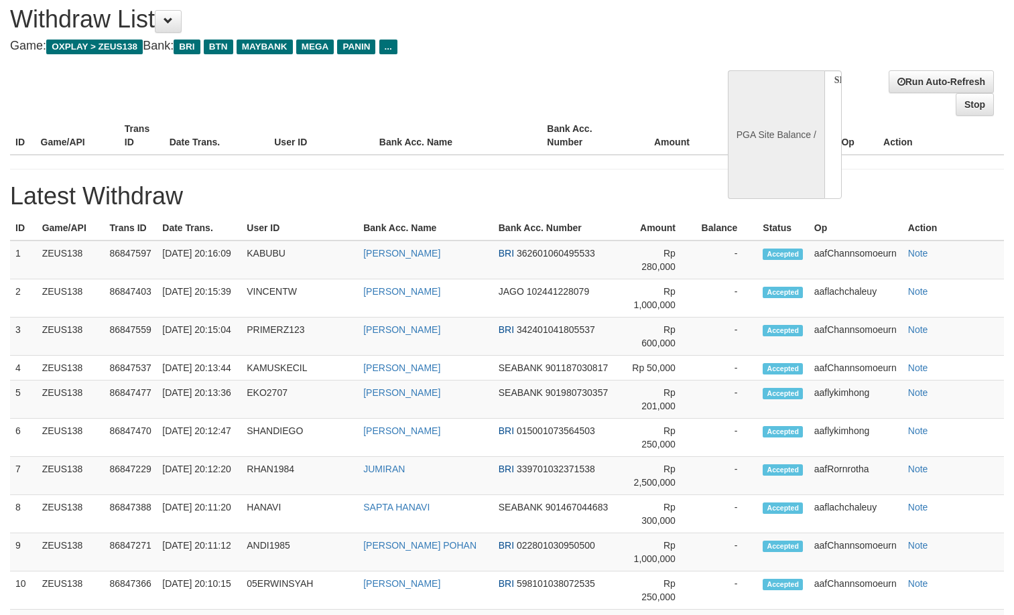
select select "**"
select select
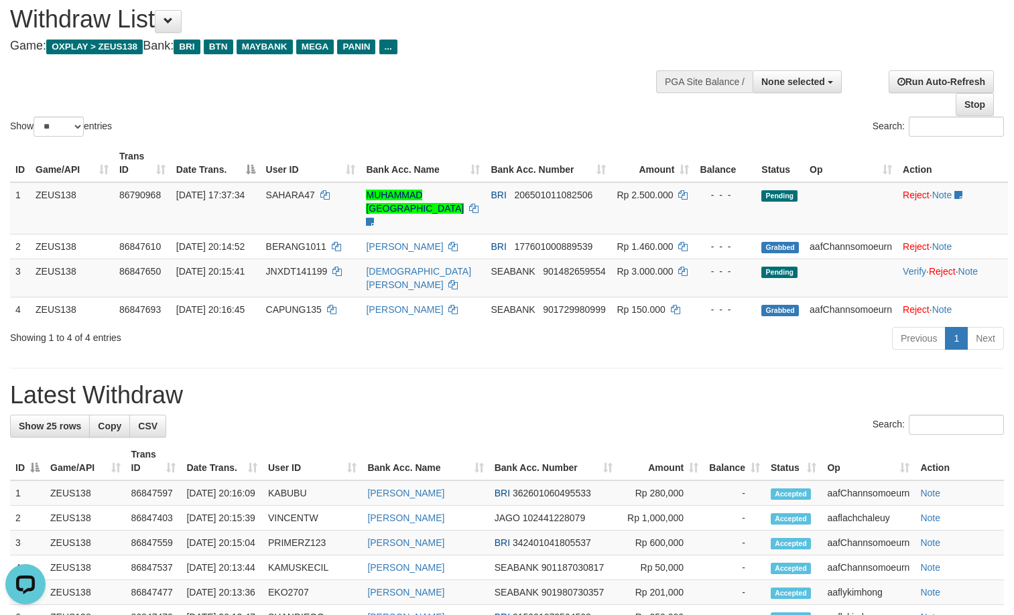
scroll to position [0, 0]
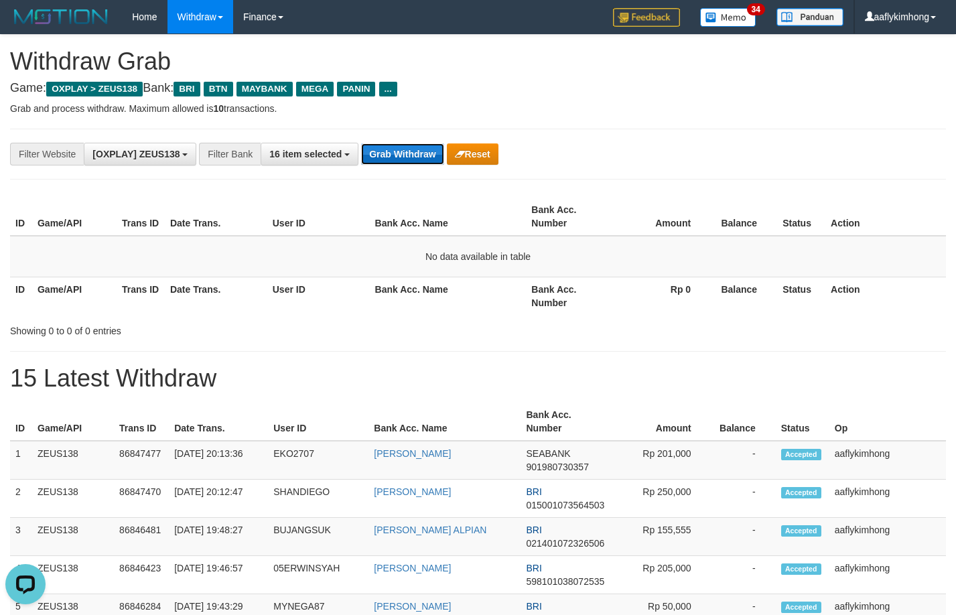
click at [423, 145] on button "Grab Withdraw" at bounding box center [402, 153] width 82 height 21
click at [422, 145] on button "Grab Withdraw" at bounding box center [402, 153] width 82 height 21
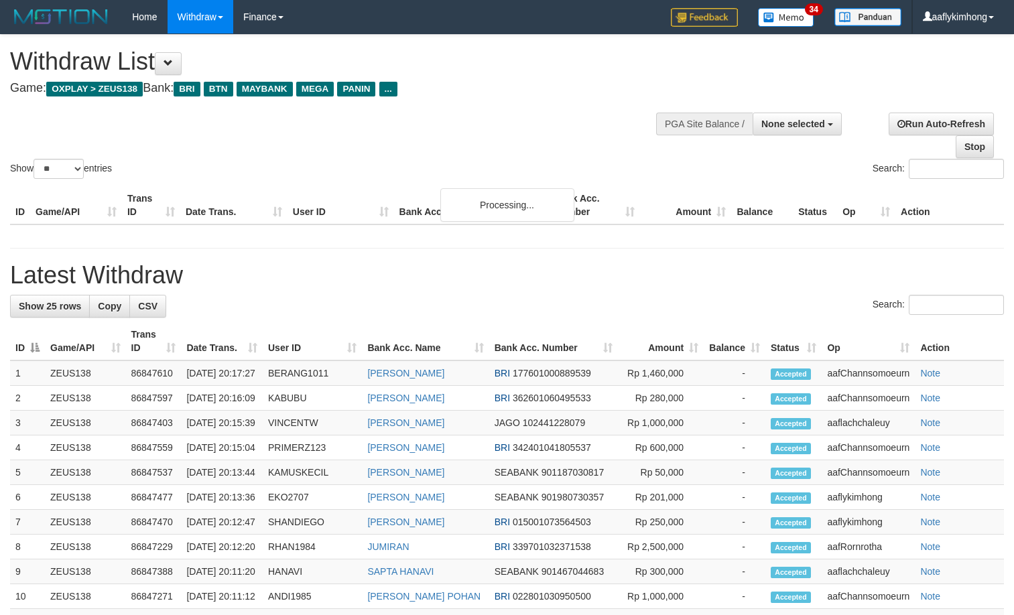
select select
select select "**"
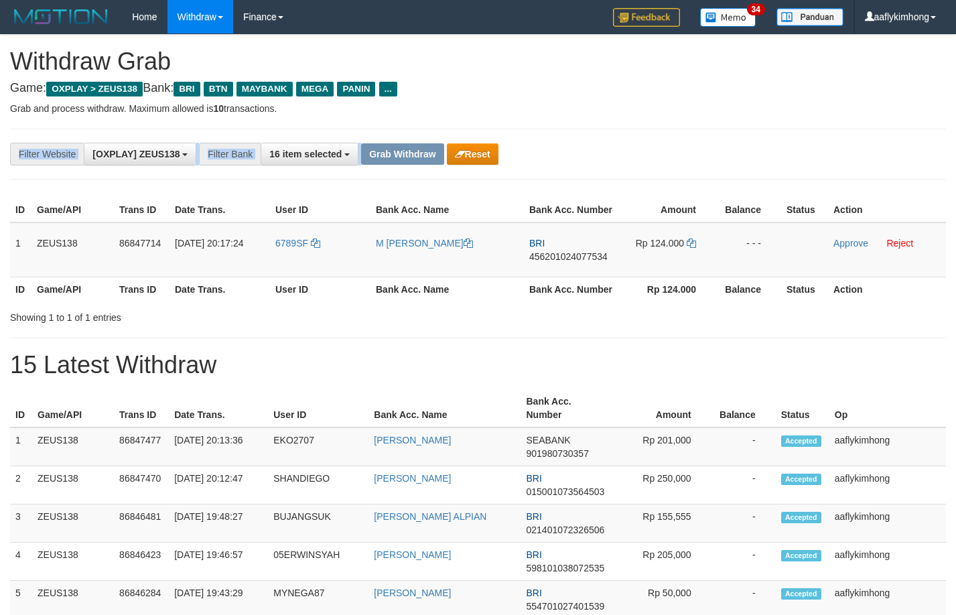
click at [411, 143] on div "**********" at bounding box center [478, 154] width 936 height 51
drag, startPoint x: 269, startPoint y: 261, endPoint x: 393, endPoint y: 247, distance: 124.1
click at [347, 249] on tr "1 ZEUS138 86847714 [DATE] 20:17:24 6789SF M [PERSON_NAME] BRI 456201024077534 R…" at bounding box center [478, 249] width 936 height 55
copy tr "6789SF"
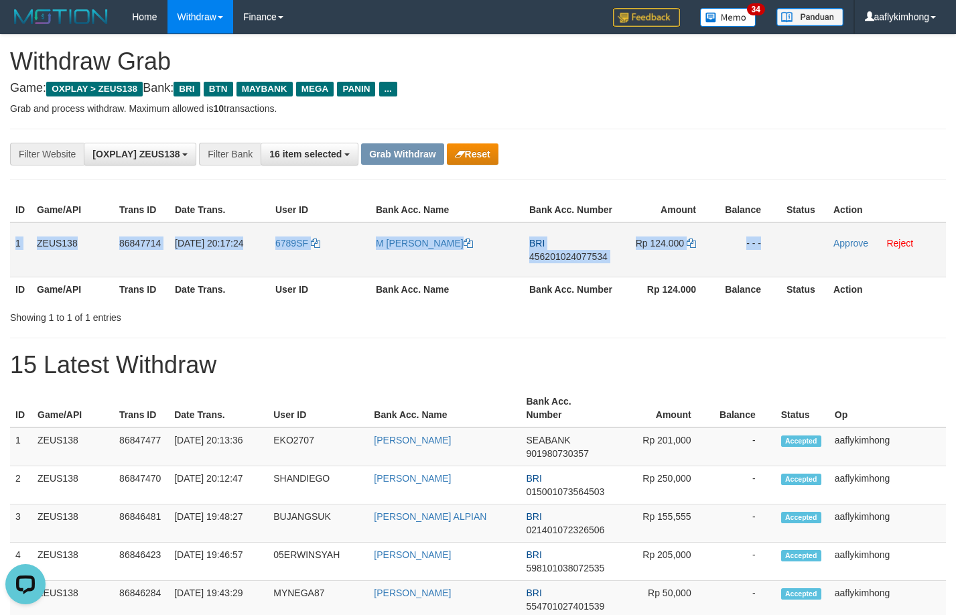
copy tr "1 ZEUS138 86847714 [DATE] 20:17:24 6789SF M [PERSON_NAME] BRI 456201024077534 R…"
drag, startPoint x: 14, startPoint y: 232, endPoint x: 824, endPoint y: 241, distance: 810.0
click at [824, 241] on tr "1 ZEUS138 86847714 [DATE] 20:17:24 6789SF M [PERSON_NAME] BRI 456201024077534 R…" at bounding box center [478, 249] width 936 height 55
click at [555, 259] on span "456201024077534" at bounding box center [568, 256] width 78 height 11
copy tr "1 ZEUS138 86847714 [DATE] 20:17:24 6789SF M [PERSON_NAME] BRI 456201024077534 R…"
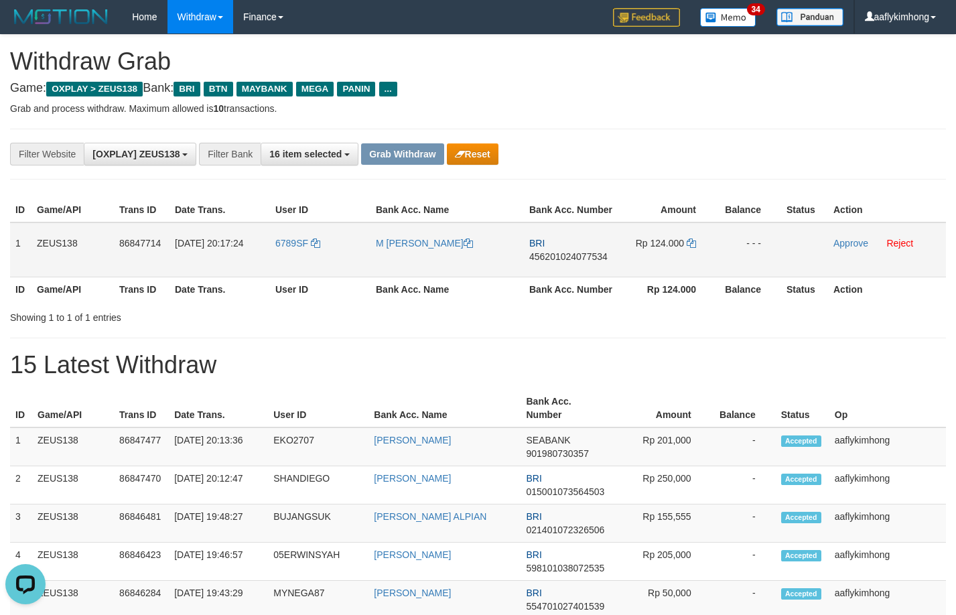
click at [555, 259] on span "456201024077534" at bounding box center [568, 256] width 78 height 11
click at [691, 237] on td "Rp 124.000" at bounding box center [667, 249] width 98 height 55
click at [689, 245] on icon at bounding box center [691, 242] width 9 height 9
click at [690, 236] on td "Rp 124.000" at bounding box center [667, 249] width 98 height 55
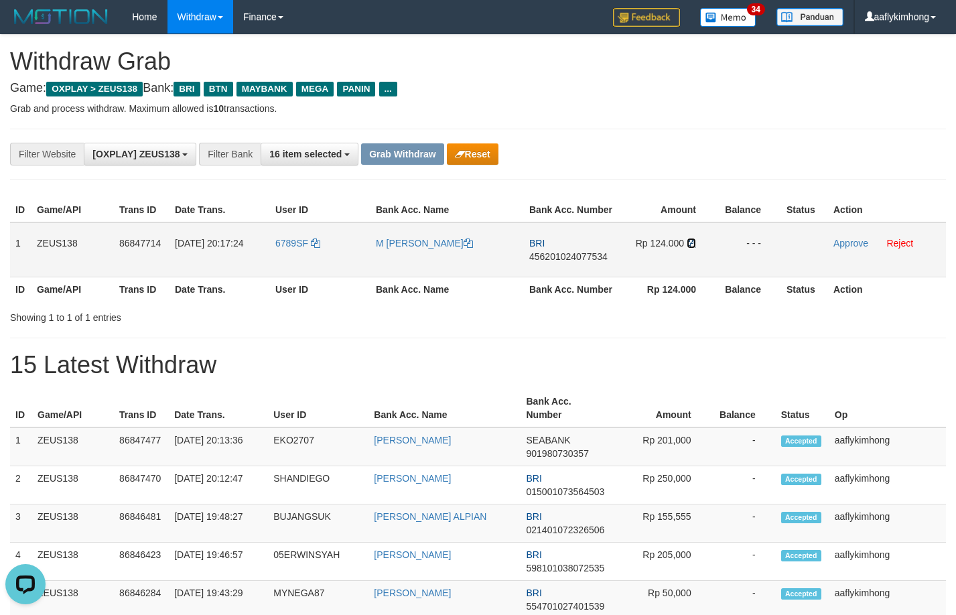
click at [688, 243] on icon at bounding box center [691, 242] width 9 height 9
click at [689, 241] on icon at bounding box center [691, 242] width 9 height 9
click at [835, 240] on link "Approve" at bounding box center [850, 243] width 35 height 11
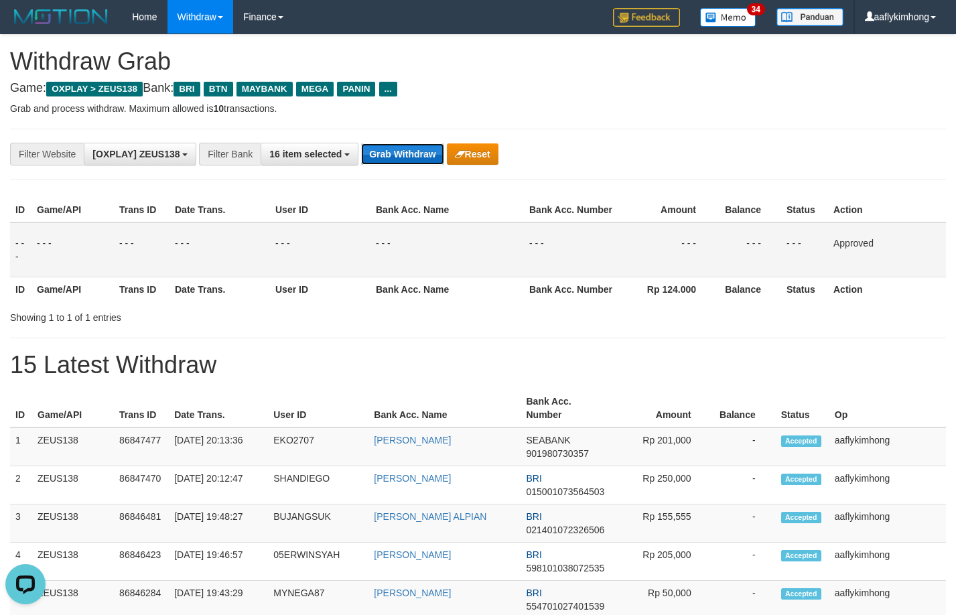
click at [416, 153] on button "Grab Withdraw" at bounding box center [402, 153] width 82 height 21
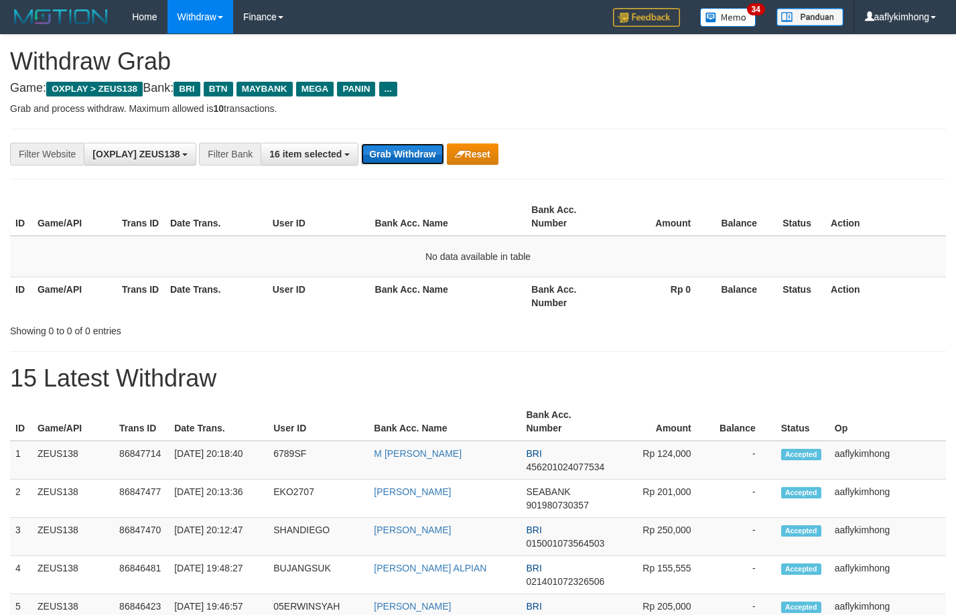
drag, startPoint x: 0, startPoint y: 0, endPoint x: 404, endPoint y: 151, distance: 431.2
click at [404, 151] on button "Grab Withdraw" at bounding box center [402, 153] width 82 height 21
click at [420, 150] on button "Grab Withdraw" at bounding box center [402, 153] width 82 height 21
click at [419, 149] on button "Grab Withdraw" at bounding box center [402, 153] width 82 height 21
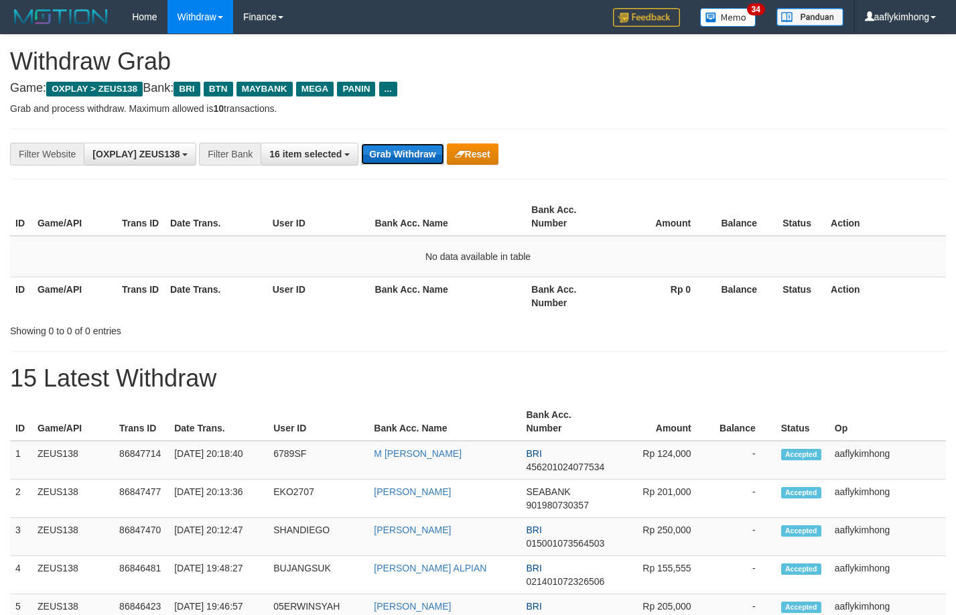
click at [419, 149] on button "Grab Withdraw" at bounding box center [402, 153] width 82 height 21
click at [418, 149] on button "Grab Withdraw" at bounding box center [402, 153] width 82 height 21
click at [415, 149] on button "Grab Withdraw" at bounding box center [402, 153] width 82 height 21
click at [400, 155] on button "Grab Withdraw" at bounding box center [402, 153] width 82 height 21
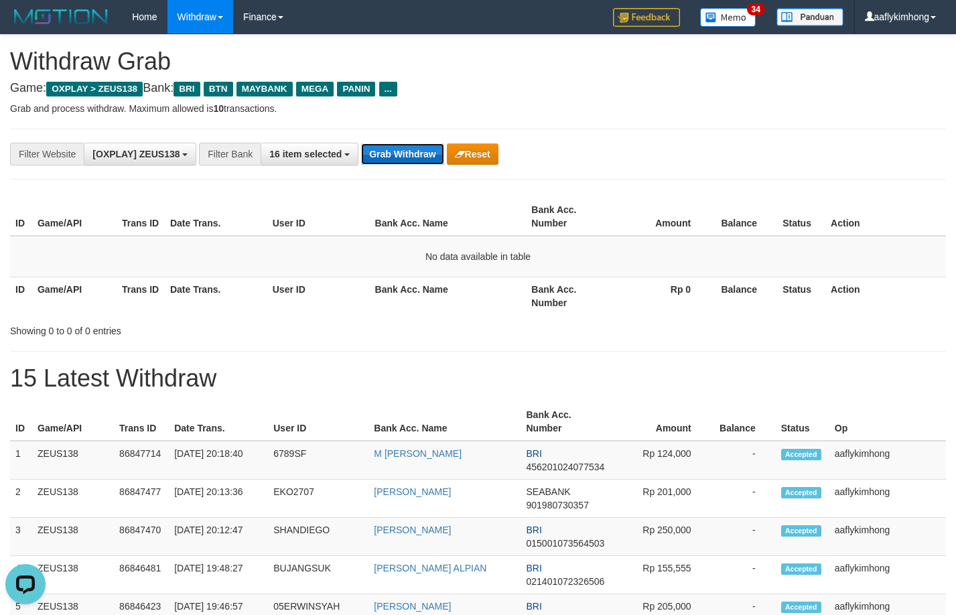
click at [400, 155] on button "Grab Withdraw" at bounding box center [402, 153] width 82 height 21
click at [400, 154] on button "Grab Withdraw" at bounding box center [402, 153] width 82 height 21
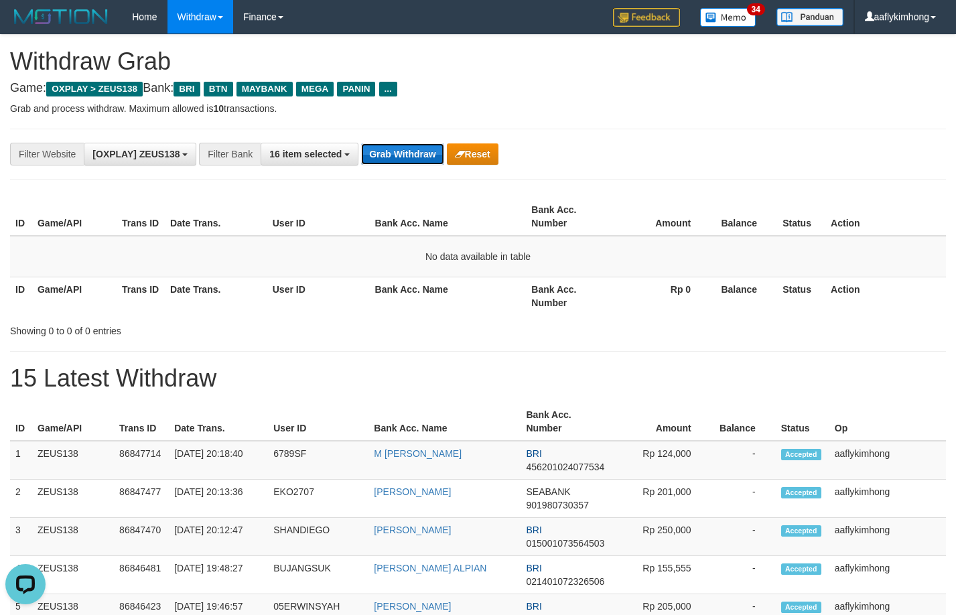
click at [400, 154] on button "Grab Withdraw" at bounding box center [402, 153] width 82 height 21
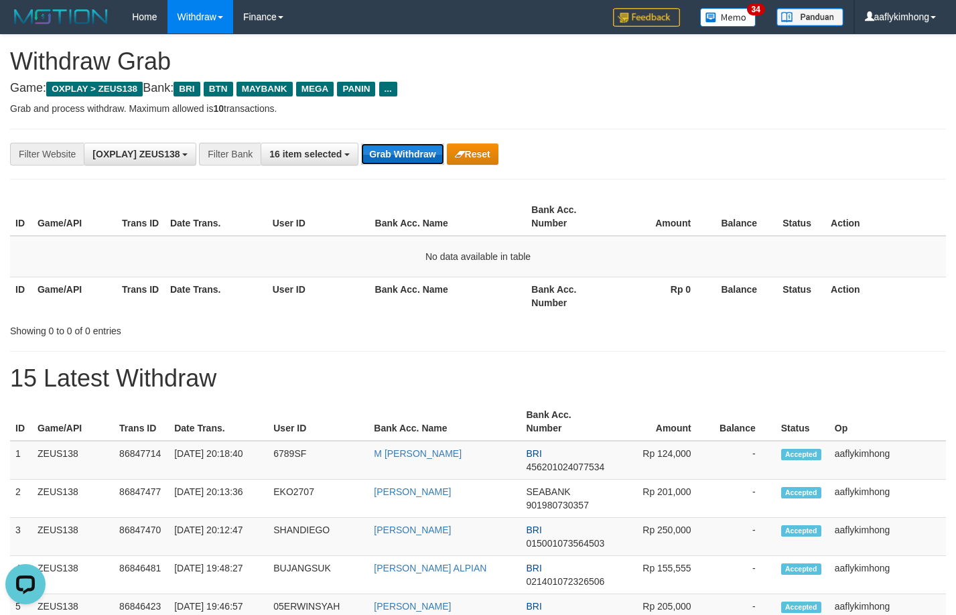
click at [400, 154] on button "Grab Withdraw" at bounding box center [402, 153] width 82 height 21
click at [400, 153] on button "Grab Withdraw" at bounding box center [402, 153] width 82 height 21
click at [398, 153] on button "Grab Withdraw" at bounding box center [402, 153] width 82 height 21
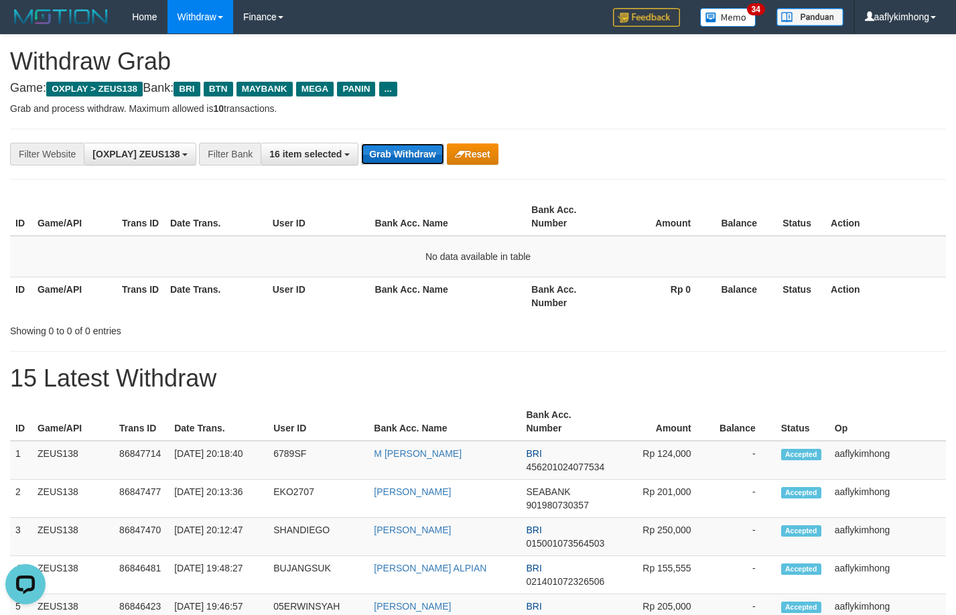
click at [398, 153] on button "Grab Withdraw" at bounding box center [402, 153] width 82 height 21
click at [397, 159] on button "Grab Withdraw" at bounding box center [402, 153] width 82 height 21
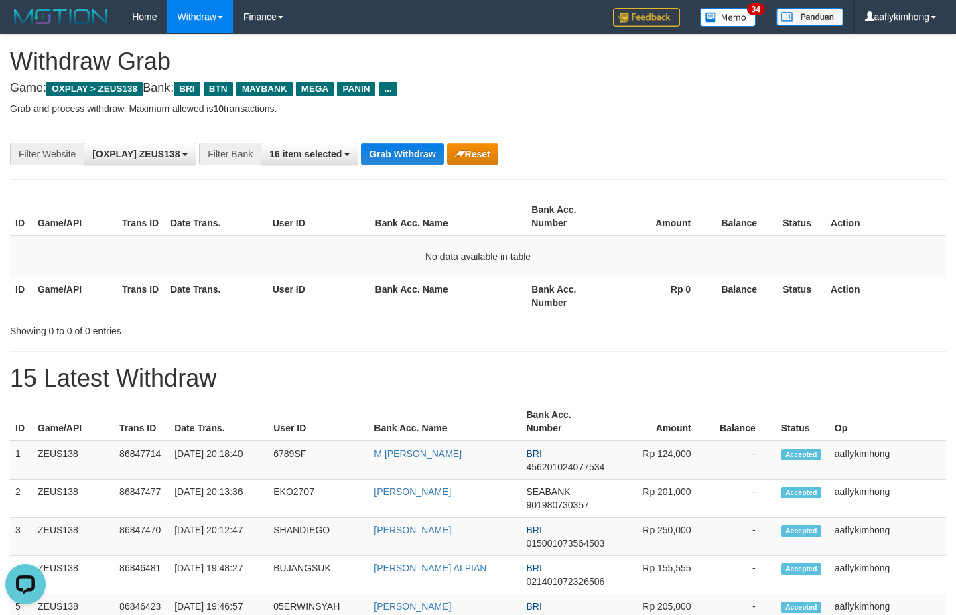
click at [412, 138] on div "**********" at bounding box center [478, 154] width 936 height 51
click at [399, 145] on button "Grab Withdraw" at bounding box center [402, 153] width 82 height 21
click at [403, 161] on button "Grab Withdraw" at bounding box center [402, 153] width 82 height 21
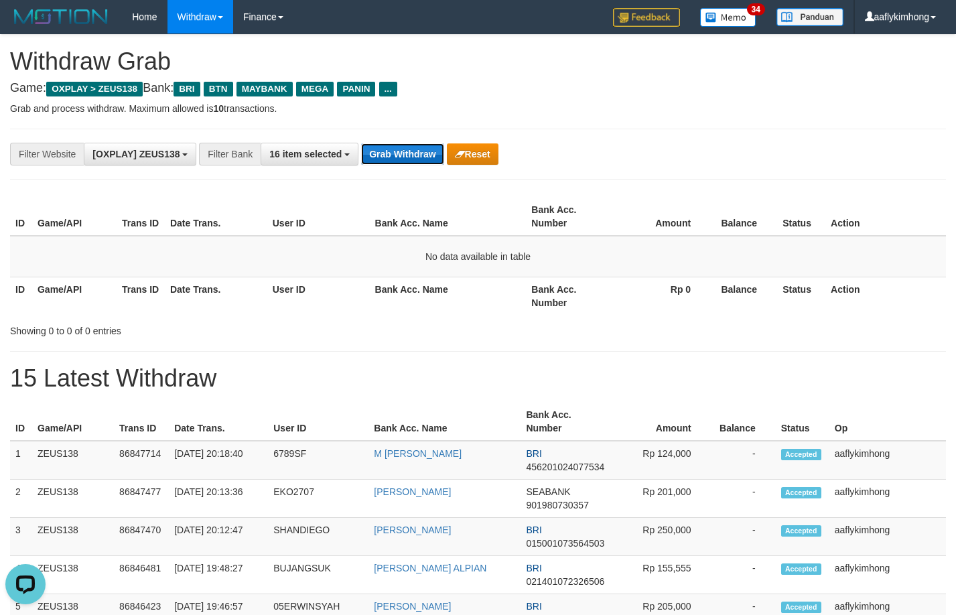
click at [401, 161] on button "Grab Withdraw" at bounding box center [402, 153] width 82 height 21
click at [400, 161] on button "Grab Withdraw" at bounding box center [402, 153] width 82 height 21
click at [419, 141] on div "**********" at bounding box center [478, 154] width 936 height 51
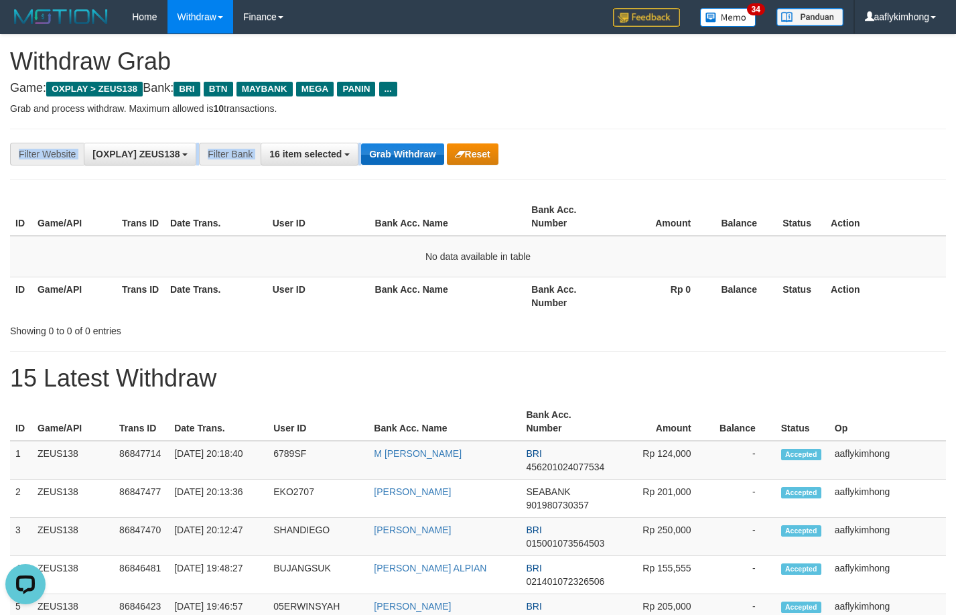
click at [411, 147] on div "**********" at bounding box center [478, 154] width 936 height 51
click at [406, 143] on div "**********" at bounding box center [398, 154] width 797 height 23
click at [402, 143] on div "**********" at bounding box center [398, 154] width 797 height 23
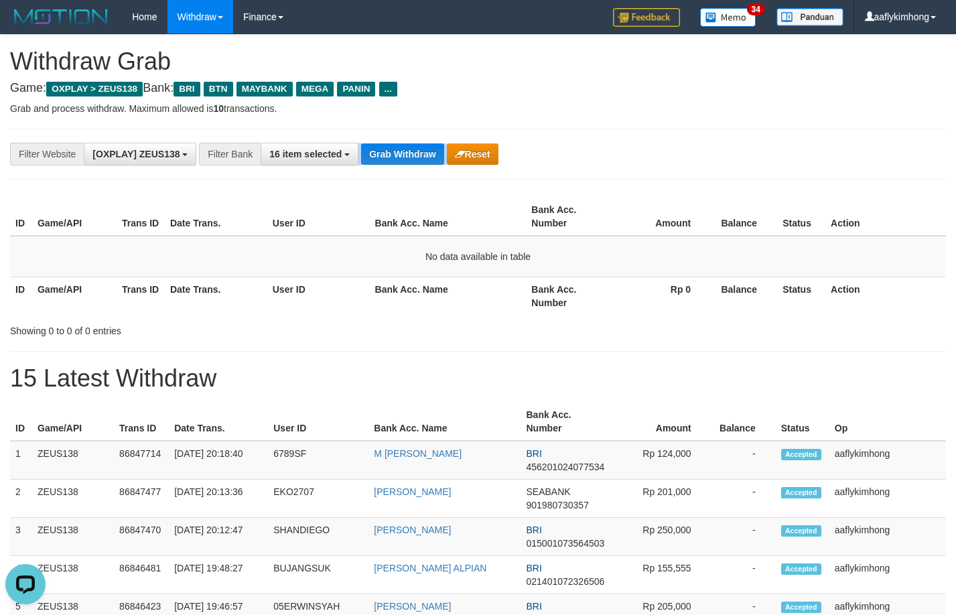
click at [403, 141] on div "**********" at bounding box center [478, 154] width 936 height 51
click at [397, 178] on div "**********" at bounding box center [478, 154] width 936 height 51
click at [415, 151] on button "Grab Withdraw" at bounding box center [402, 153] width 82 height 21
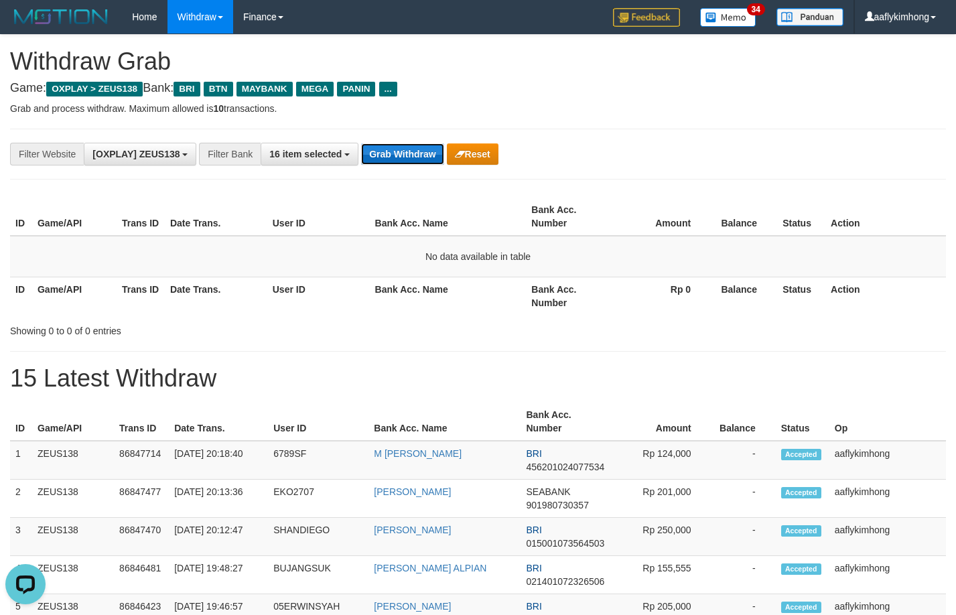
click at [386, 147] on button "Grab Withdraw" at bounding box center [402, 153] width 82 height 21
click at [398, 133] on div "**********" at bounding box center [478, 154] width 936 height 51
click at [399, 155] on button "Grab Withdraw" at bounding box center [402, 153] width 82 height 21
click at [374, 133] on div "**********" at bounding box center [478, 154] width 936 height 51
click at [393, 150] on button "Grab Withdraw" at bounding box center [402, 153] width 82 height 21
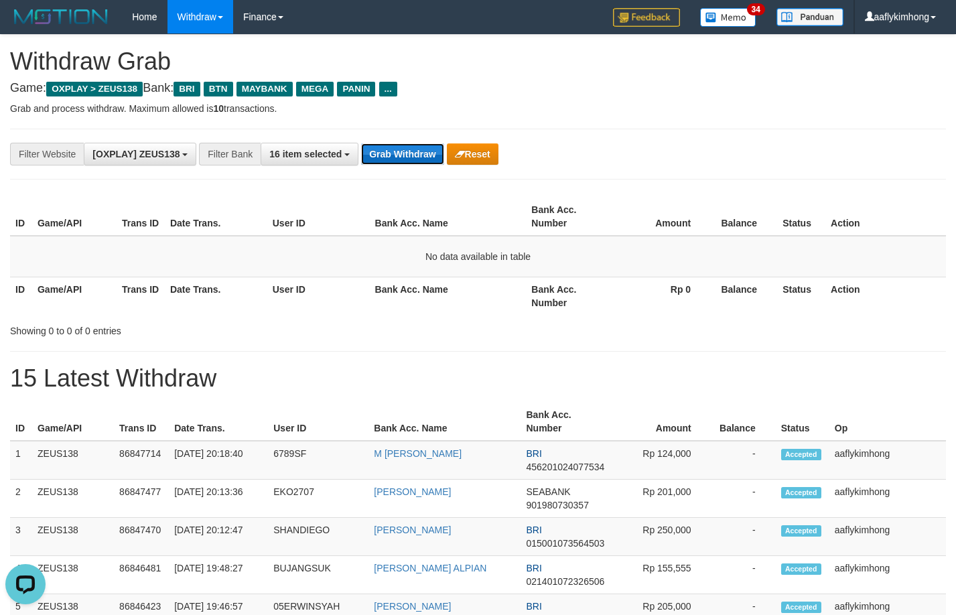
click at [393, 150] on button "Grab Withdraw" at bounding box center [402, 153] width 82 height 21
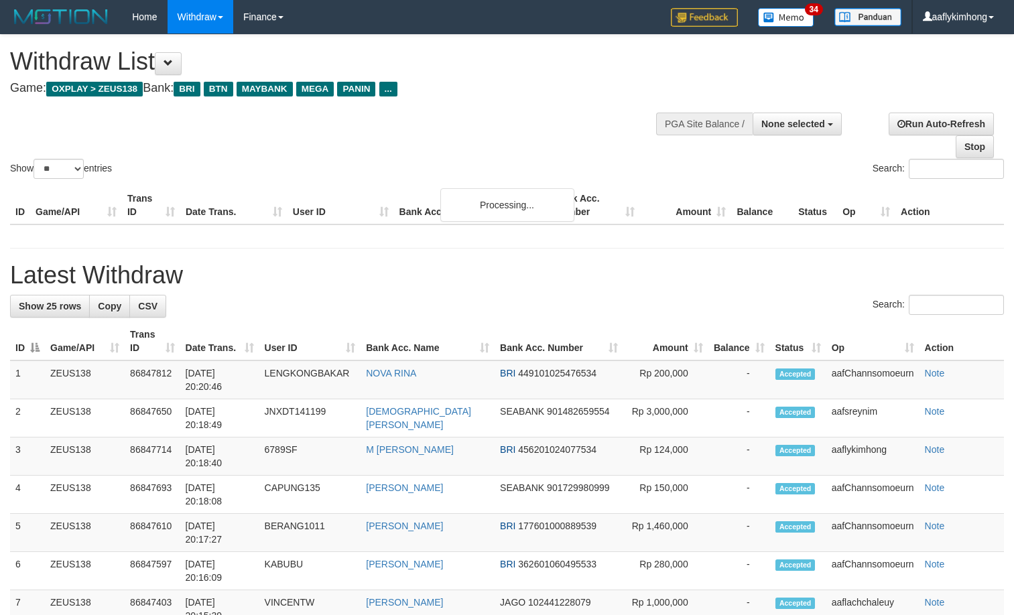
select select
select select "**"
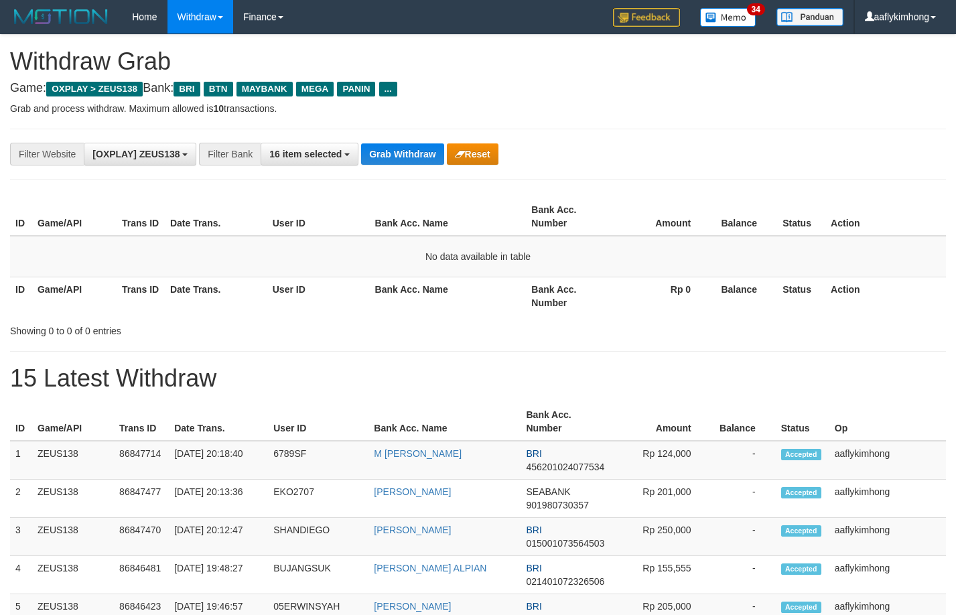
click at [393, 141] on div "**********" at bounding box center [478, 154] width 936 height 51
click at [393, 144] on button "Grab Withdraw" at bounding box center [402, 153] width 82 height 21
click at [394, 144] on button "Grab Withdraw" at bounding box center [402, 153] width 82 height 21
click at [398, 143] on button "Grab Withdraw" at bounding box center [402, 153] width 82 height 21
click at [417, 162] on button "Grab Withdraw" at bounding box center [402, 153] width 82 height 21
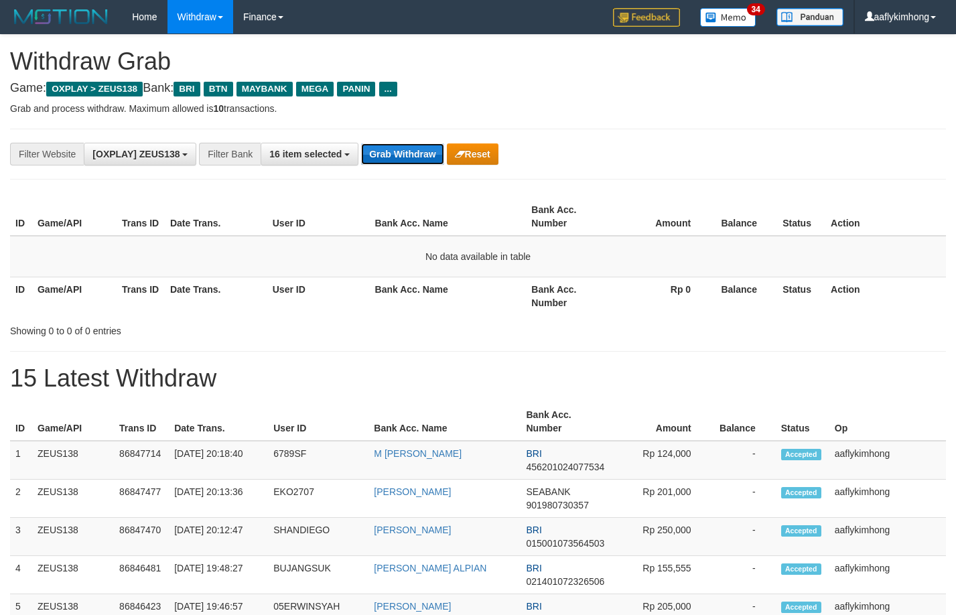
click at [417, 162] on button "Grab Withdraw" at bounding box center [402, 153] width 82 height 21
click at [385, 163] on button "Grab Withdraw" at bounding box center [402, 153] width 82 height 21
click at [385, 162] on button "Grab Withdraw" at bounding box center [402, 153] width 82 height 21
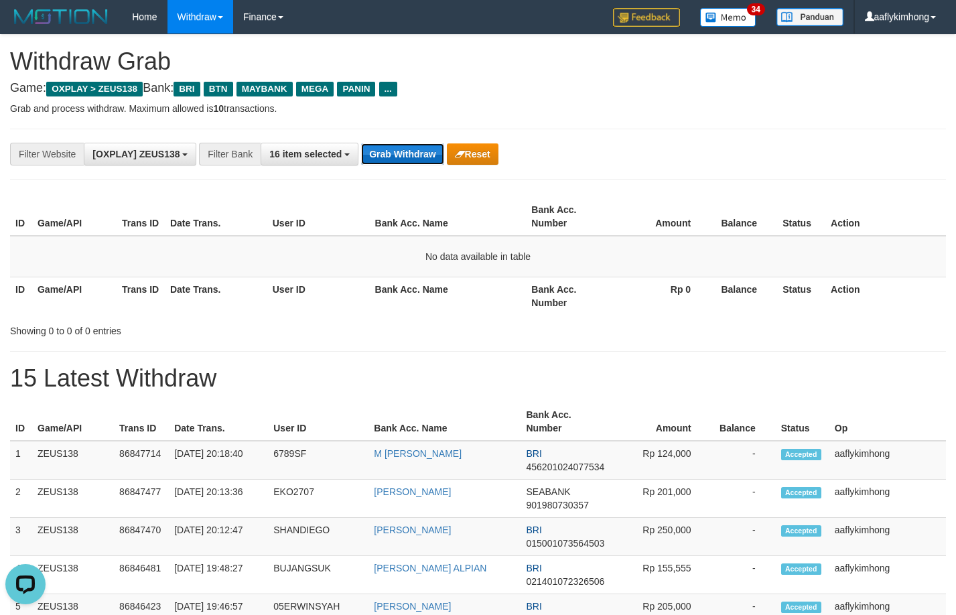
click at [385, 162] on button "Grab Withdraw" at bounding box center [402, 153] width 82 height 21
drag, startPoint x: 386, startPoint y: 162, endPoint x: 383, endPoint y: 126, distance: 36.3
click at [386, 156] on button "Grab Withdraw" at bounding box center [402, 153] width 82 height 21
drag, startPoint x: 886, startPoint y: 161, endPoint x: 667, endPoint y: 311, distance: 265.5
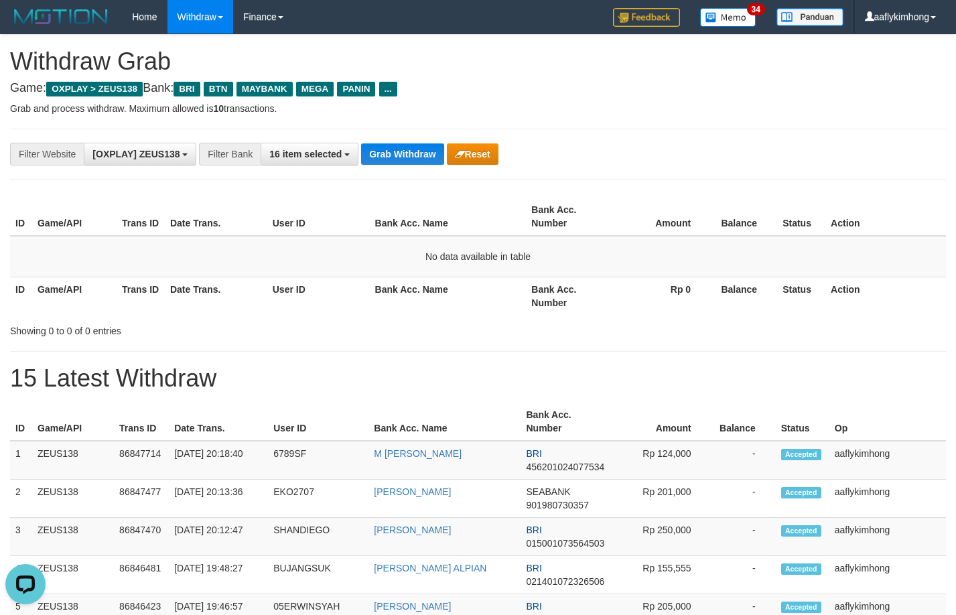
click at [484, 108] on p "Grab and process withdraw. Maximum allowed is 10 transactions." at bounding box center [478, 108] width 936 height 13
click at [374, 153] on button "Grab Withdraw" at bounding box center [402, 153] width 82 height 21
click at [432, 153] on button "Grab Withdraw" at bounding box center [402, 153] width 82 height 21
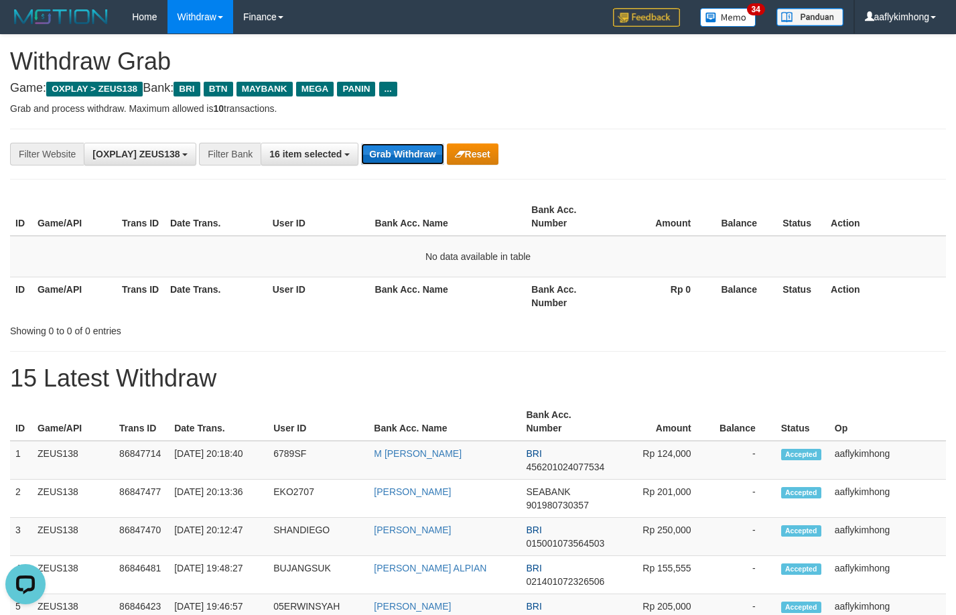
click at [435, 160] on button "Grab Withdraw" at bounding box center [402, 153] width 82 height 21
click at [434, 160] on button "Grab Withdraw" at bounding box center [402, 153] width 82 height 21
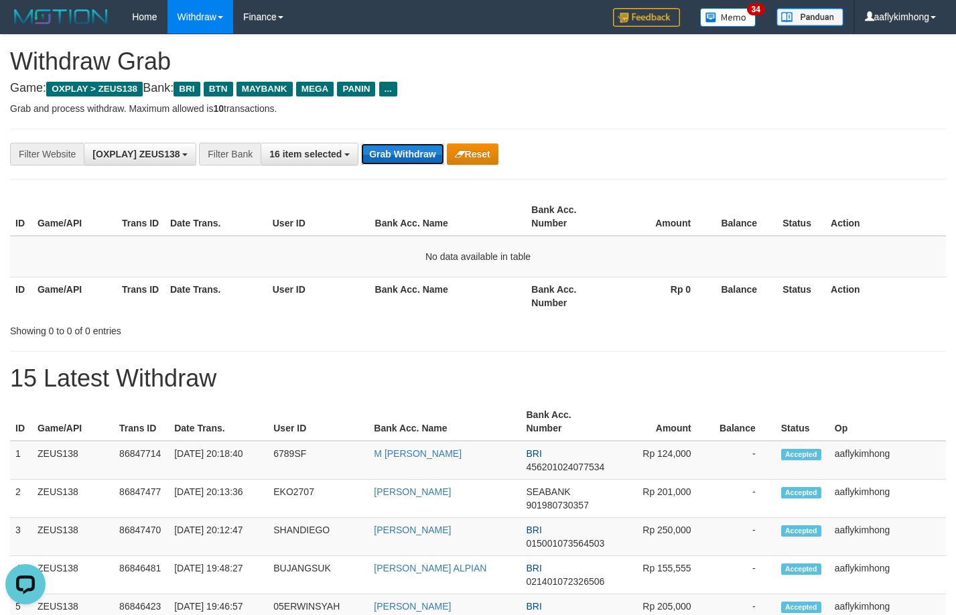
click at [398, 147] on button "Grab Withdraw" at bounding box center [402, 153] width 82 height 21
click at [368, 160] on button "Grab Withdraw" at bounding box center [402, 153] width 82 height 21
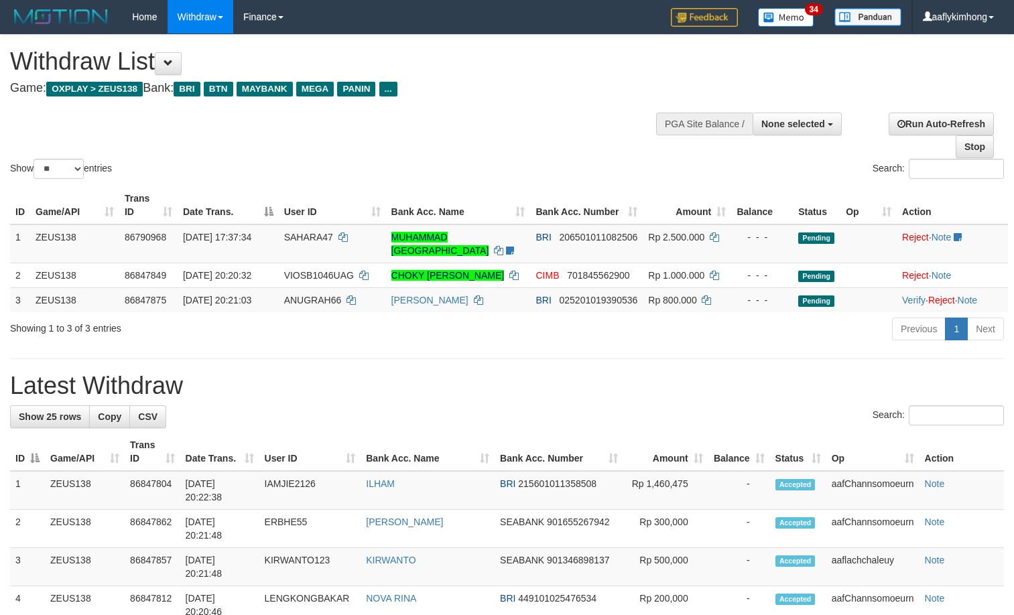
select select
select select "**"
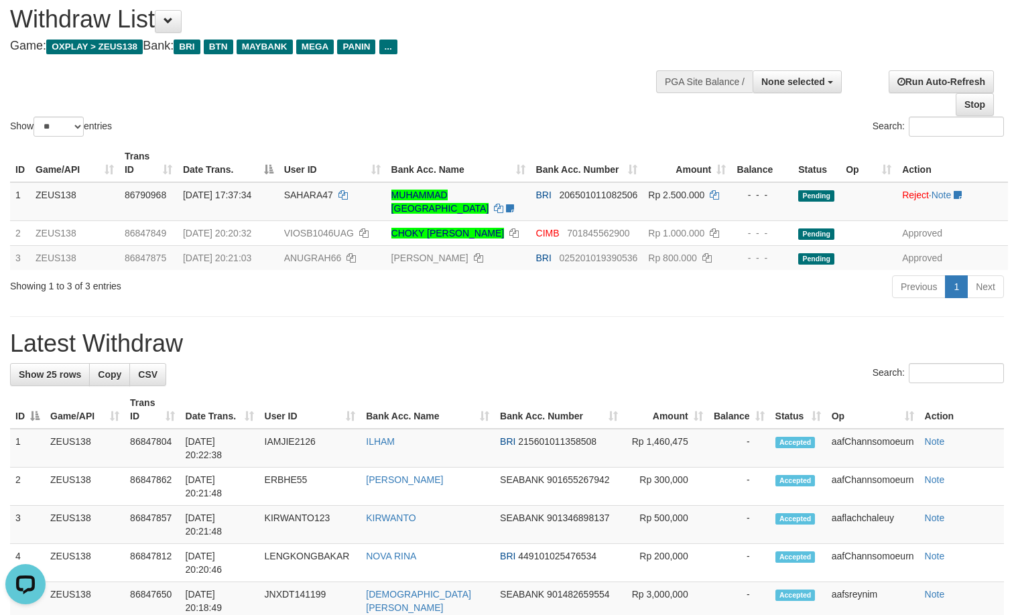
drag, startPoint x: 400, startPoint y: 402, endPoint x: 390, endPoint y: 404, distance: 10.2
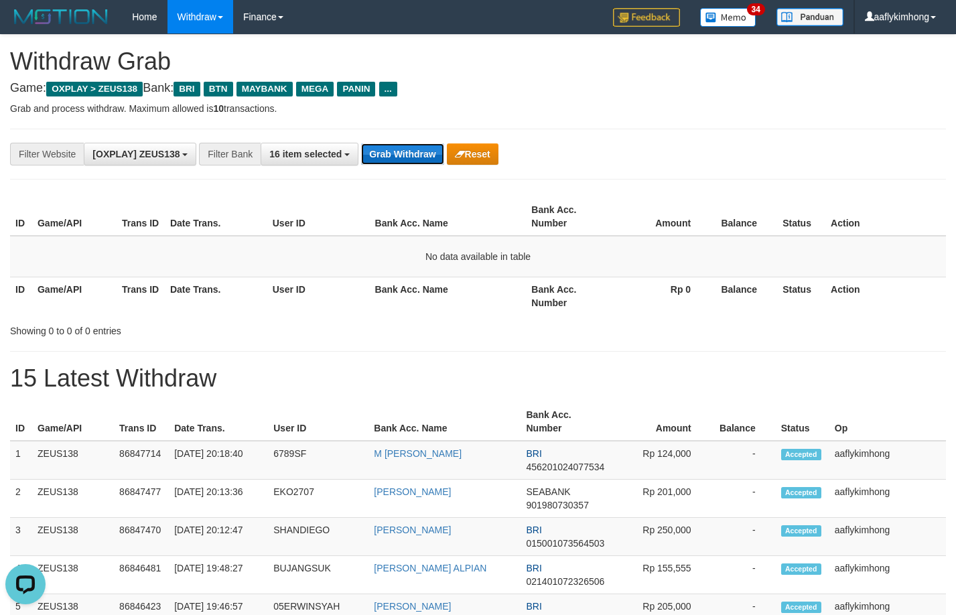
click at [409, 156] on button "Grab Withdraw" at bounding box center [402, 153] width 82 height 21
click at [397, 162] on button "Grab Withdraw" at bounding box center [402, 153] width 82 height 21
click at [399, 162] on button "Grab Withdraw" at bounding box center [402, 153] width 82 height 21
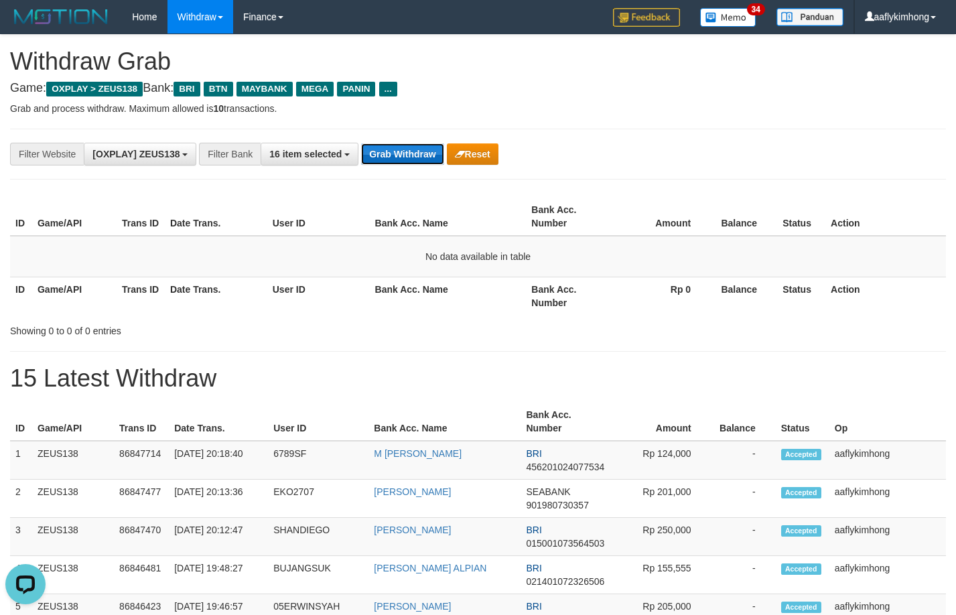
click at [393, 153] on button "Grab Withdraw" at bounding box center [402, 153] width 82 height 21
drag, startPoint x: 393, startPoint y: 152, endPoint x: 824, endPoint y: 123, distance: 432.4
click at [394, 152] on button "Grab Withdraw" at bounding box center [402, 153] width 82 height 21
click at [390, 171] on div "**********" at bounding box center [478, 154] width 936 height 51
click at [392, 156] on button "Grab Withdraw" at bounding box center [402, 153] width 82 height 21
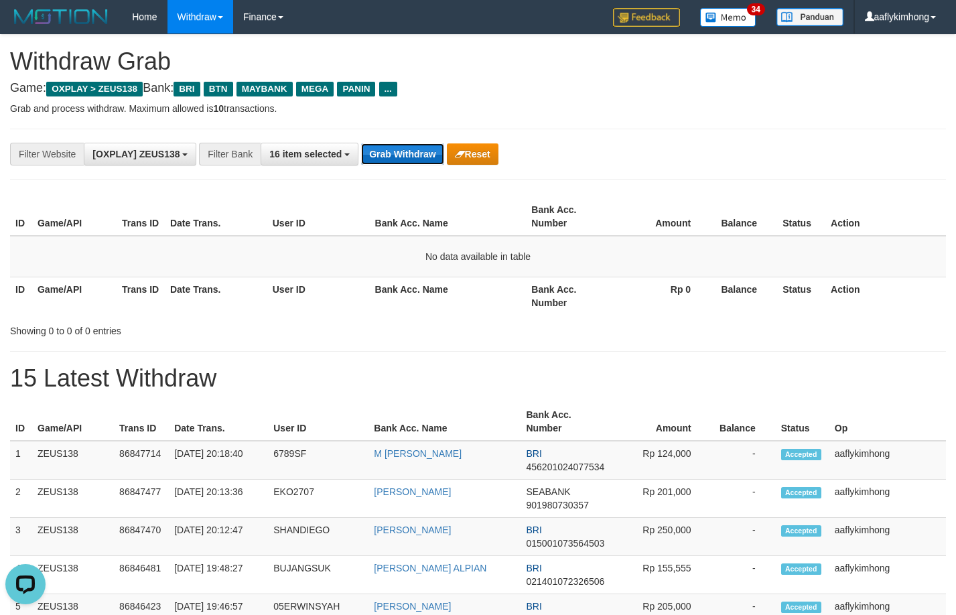
click at [393, 152] on button "Grab Withdraw" at bounding box center [402, 153] width 82 height 21
click at [391, 151] on button "Grab Withdraw" at bounding box center [402, 153] width 82 height 21
click at [392, 150] on button "Grab Withdraw" at bounding box center [402, 153] width 82 height 21
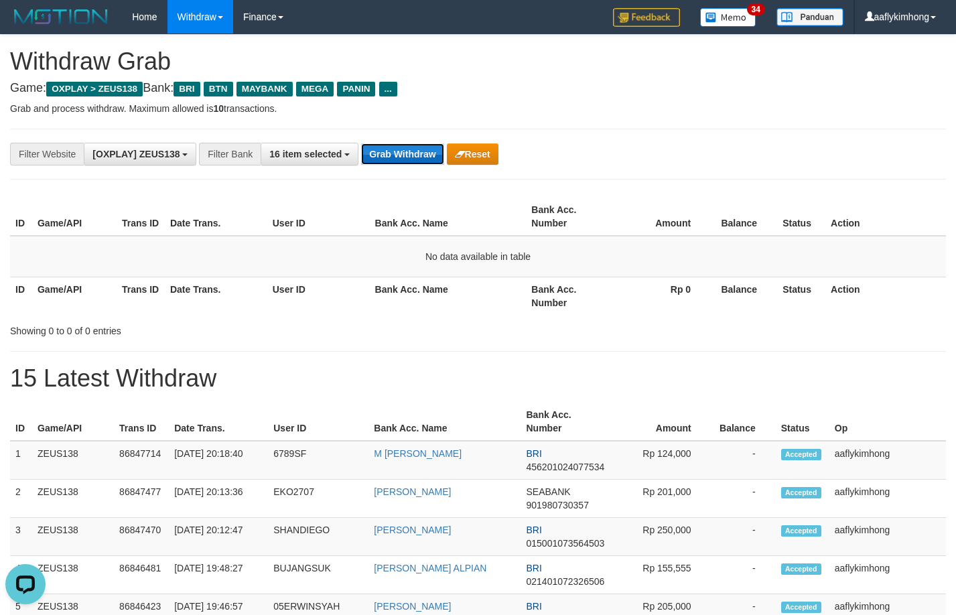
click at [426, 151] on button "Grab Withdraw" at bounding box center [402, 153] width 82 height 21
click at [406, 145] on button "Grab Withdraw" at bounding box center [402, 153] width 82 height 21
click at [410, 153] on button "Grab Withdraw" at bounding box center [402, 153] width 82 height 21
drag, startPoint x: 412, startPoint y: 151, endPoint x: 423, endPoint y: 149, distance: 10.9
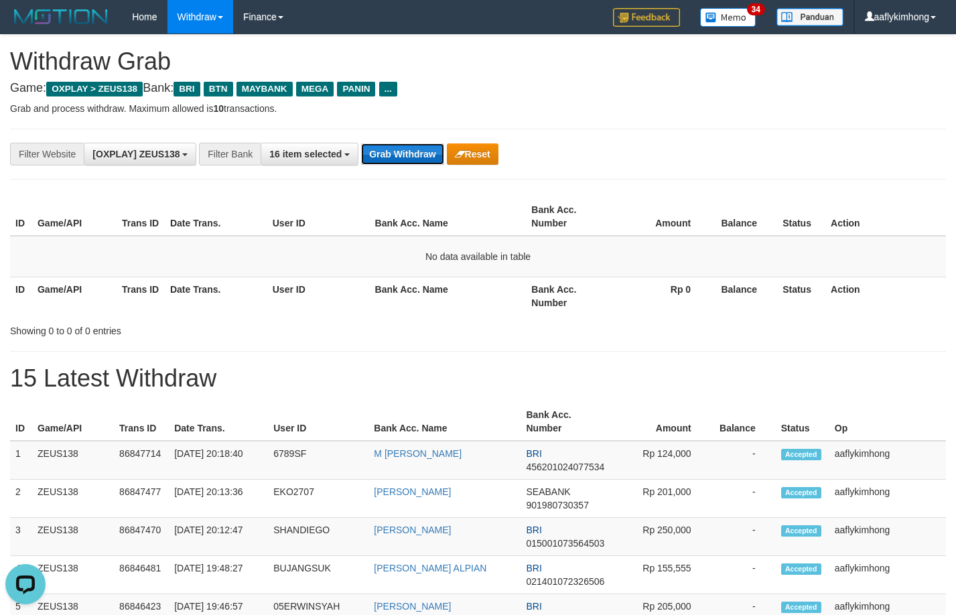
click at [413, 151] on button "Grab Withdraw" at bounding box center [402, 153] width 82 height 21
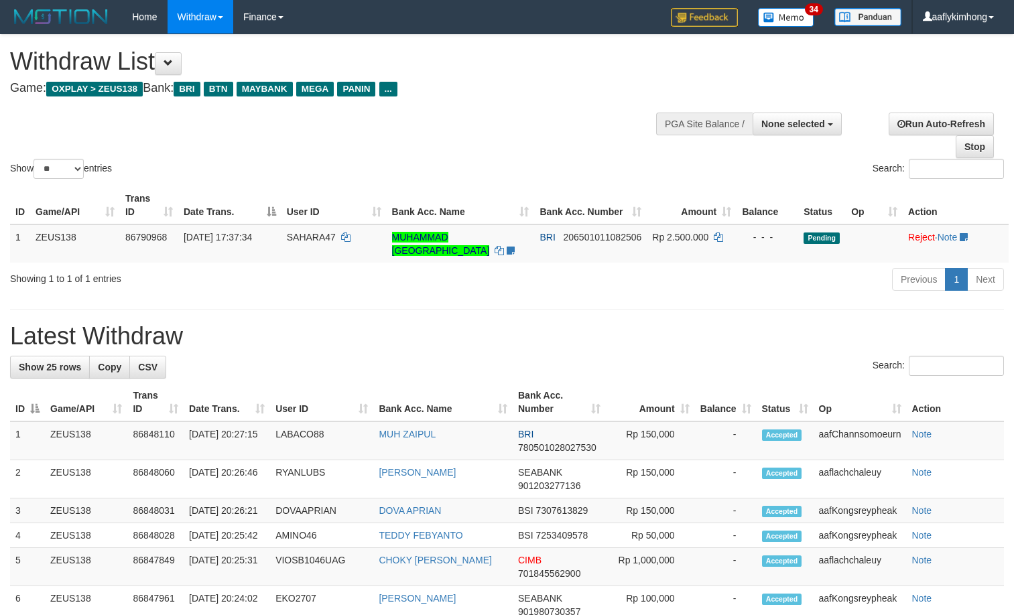
select select
select select "**"
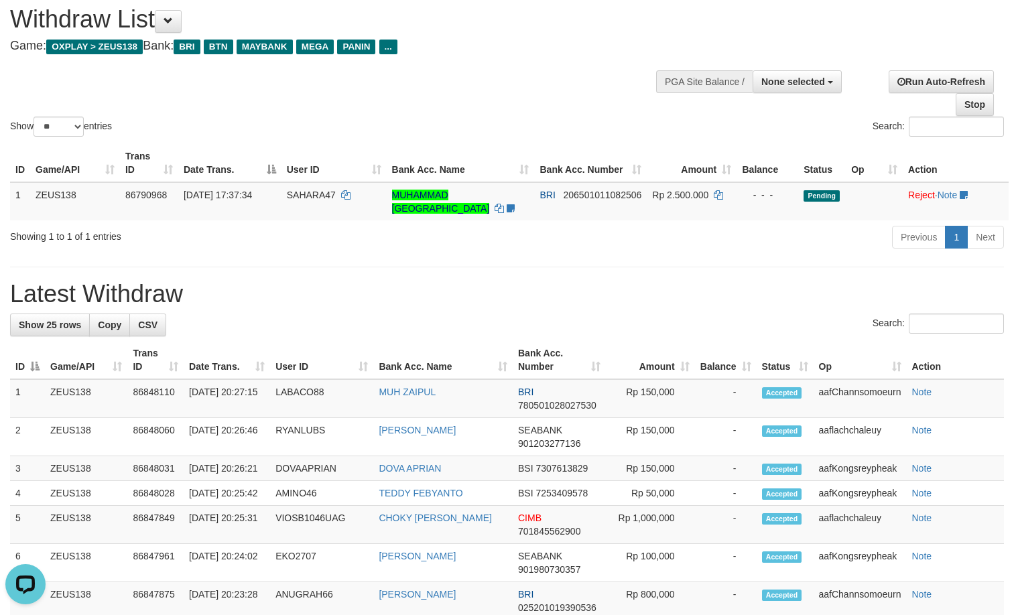
click at [435, 282] on h1 "Latest Withdraw" at bounding box center [506, 294] width 993 height 27
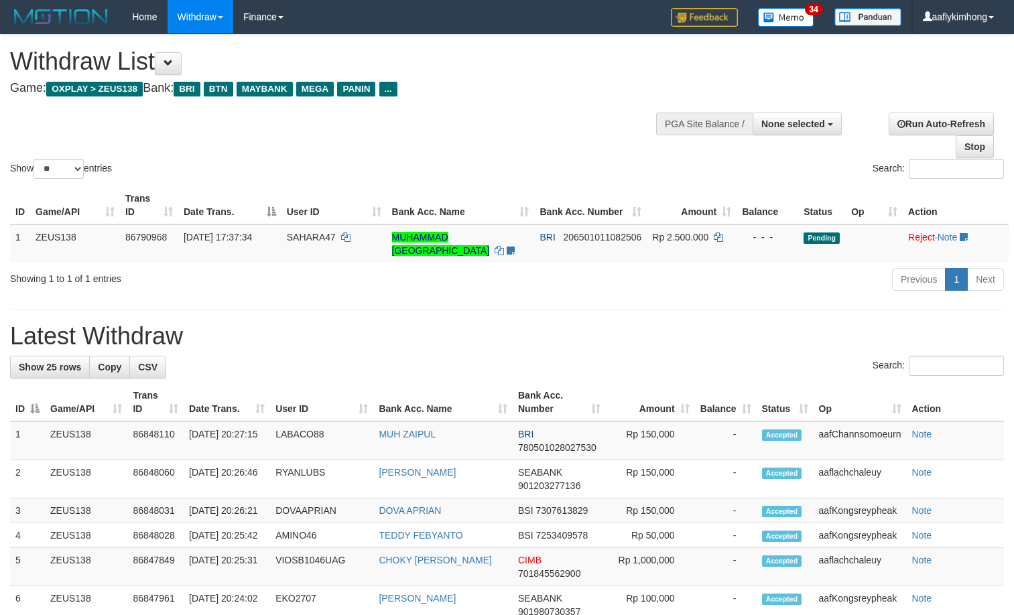
select select
select select "**"
select select
select select "**"
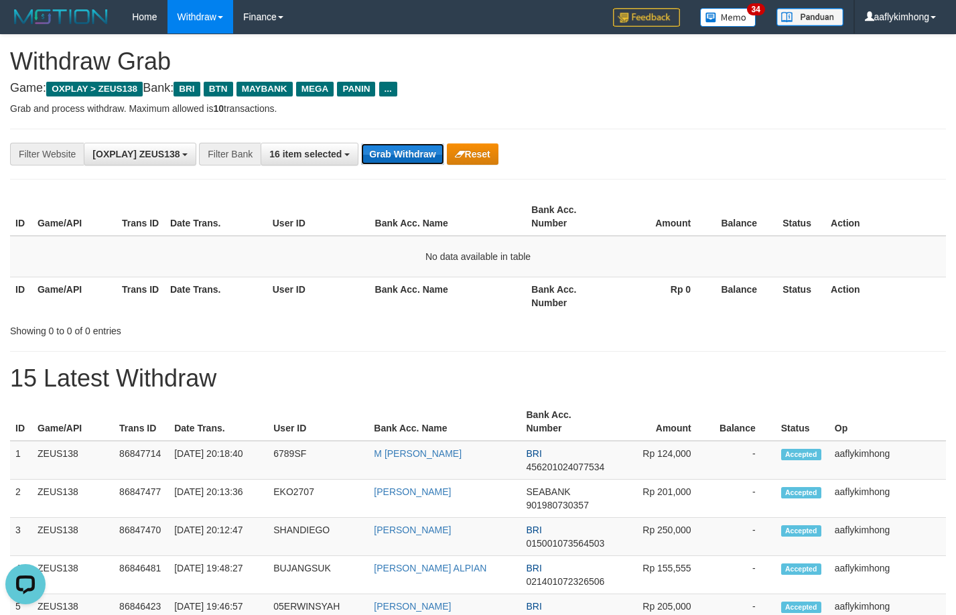
drag, startPoint x: 378, startPoint y: 144, endPoint x: 376, endPoint y: 159, distance: 15.5
click at [376, 158] on button "Grab Withdraw" at bounding box center [402, 153] width 82 height 21
click at [377, 159] on button "Grab Withdraw" at bounding box center [402, 153] width 82 height 21
click at [439, 159] on button "Grab Withdraw" at bounding box center [402, 153] width 82 height 21
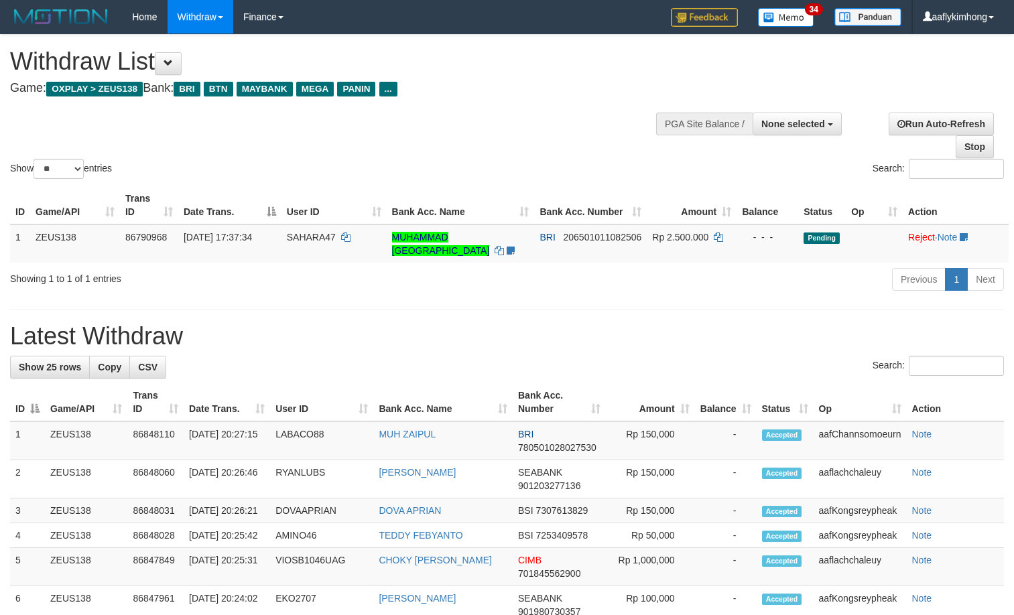
select select
select select "**"
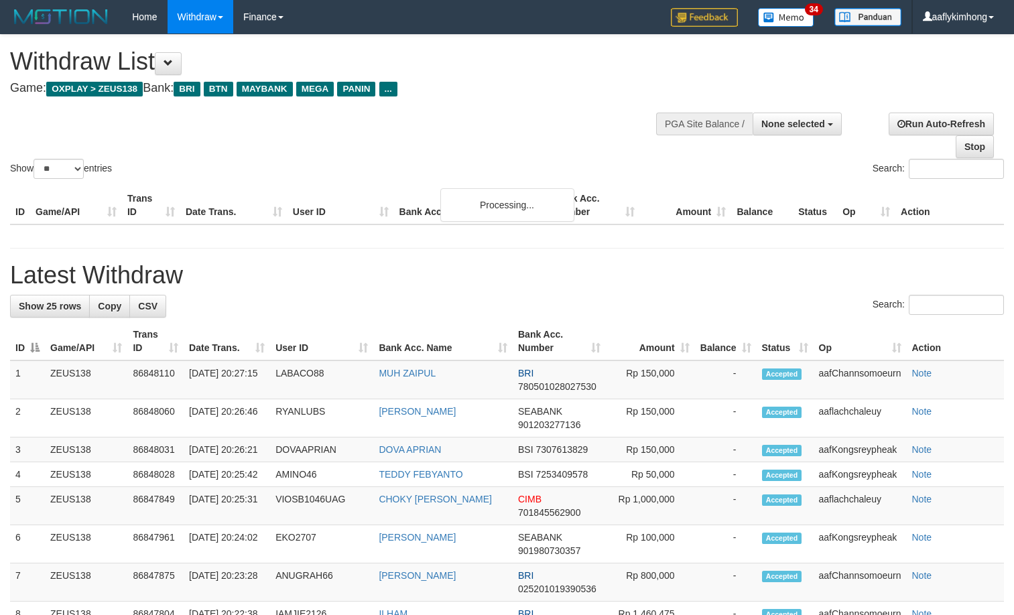
select select
select select "**"
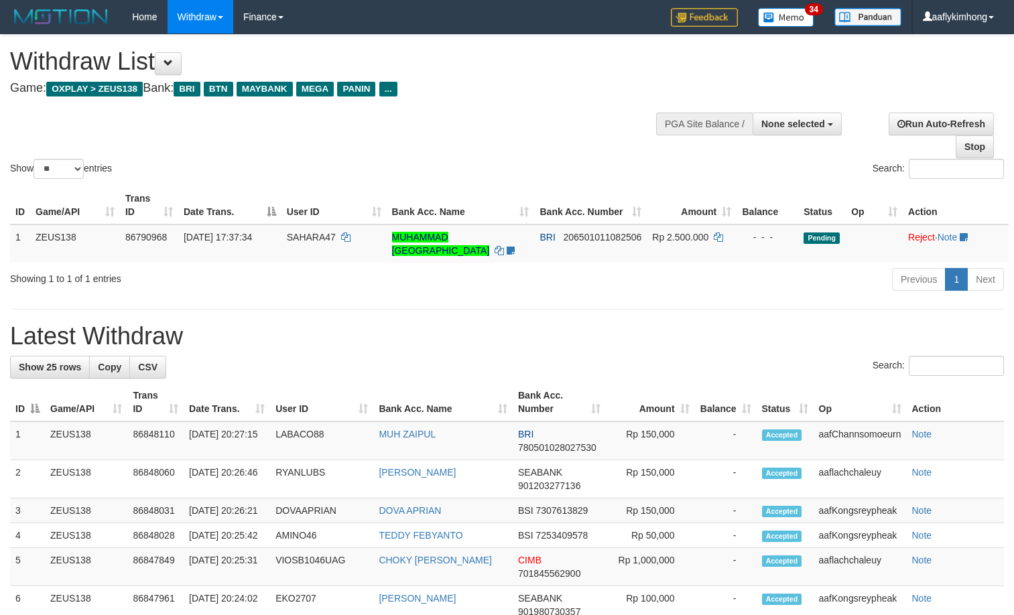
select select
select select "**"
select select
select select "**"
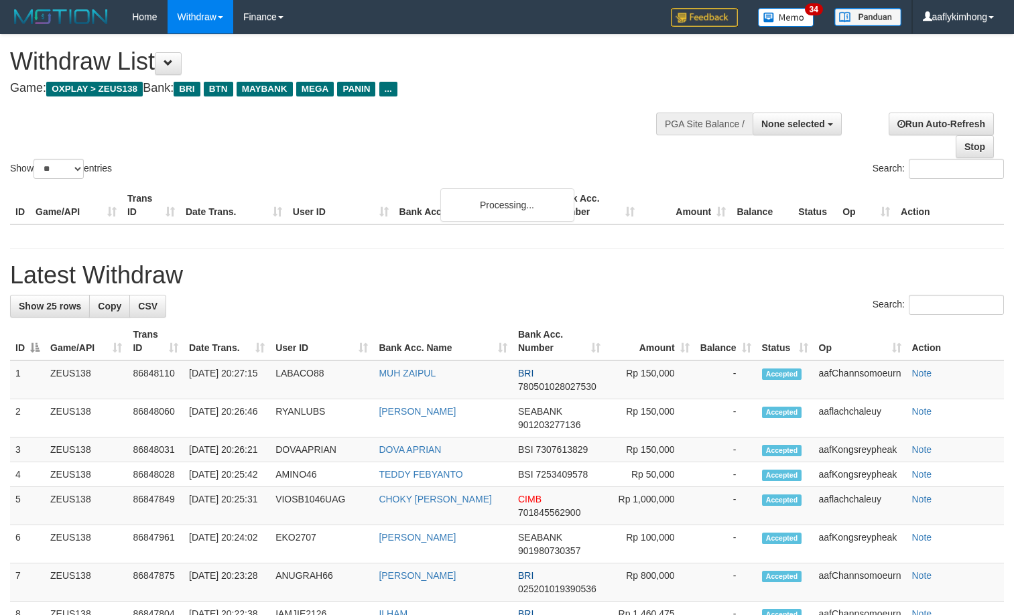
select select
select select "**"
select select
select select "**"
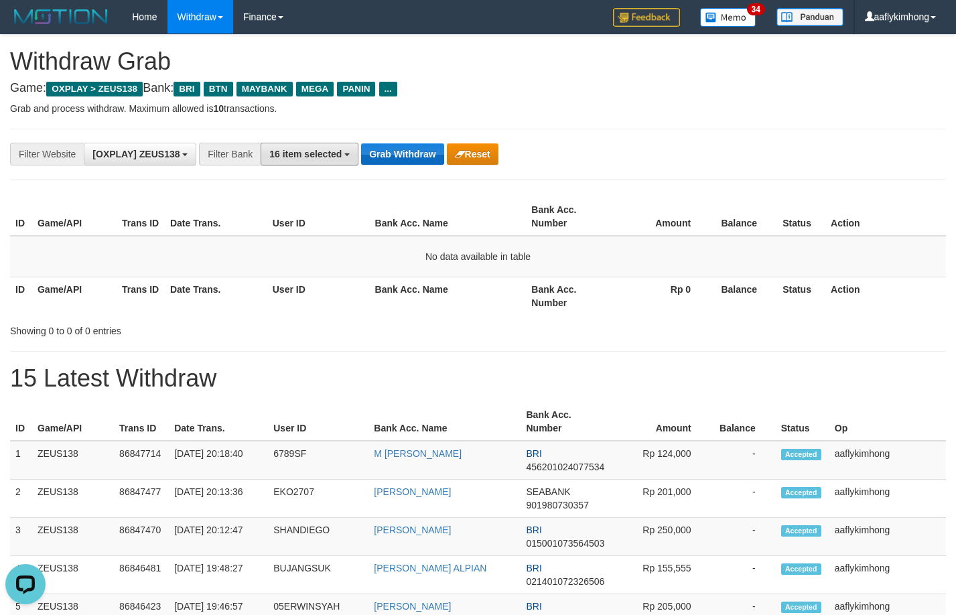
drag, startPoint x: 356, startPoint y: 143, endPoint x: 362, endPoint y: 147, distance: 7.5
click at [355, 143] on button "16 item selected" at bounding box center [310, 154] width 98 height 23
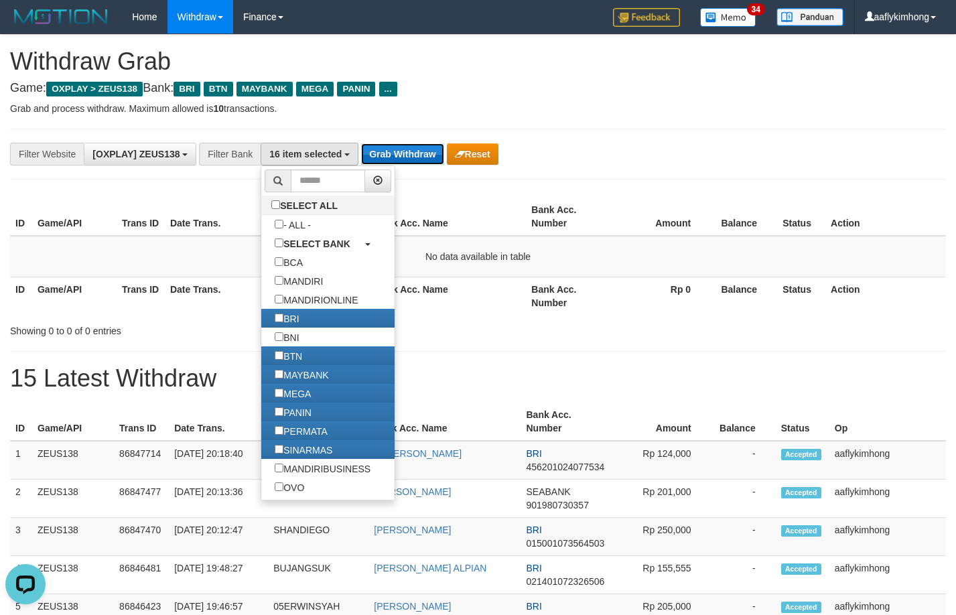
click at [391, 154] on button "Grab Withdraw" at bounding box center [402, 153] width 82 height 21
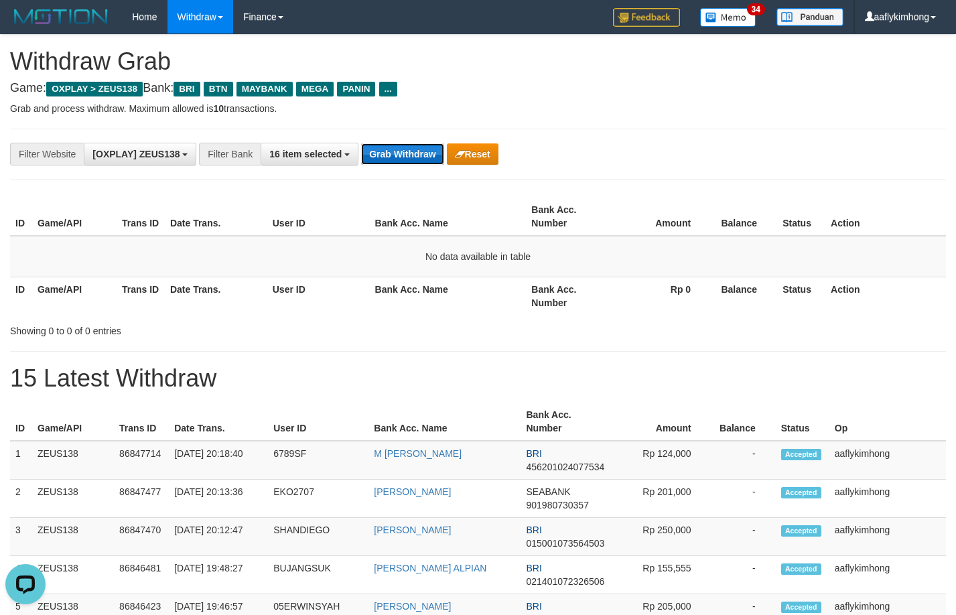
click at [391, 154] on button "Grab Withdraw" at bounding box center [402, 153] width 82 height 21
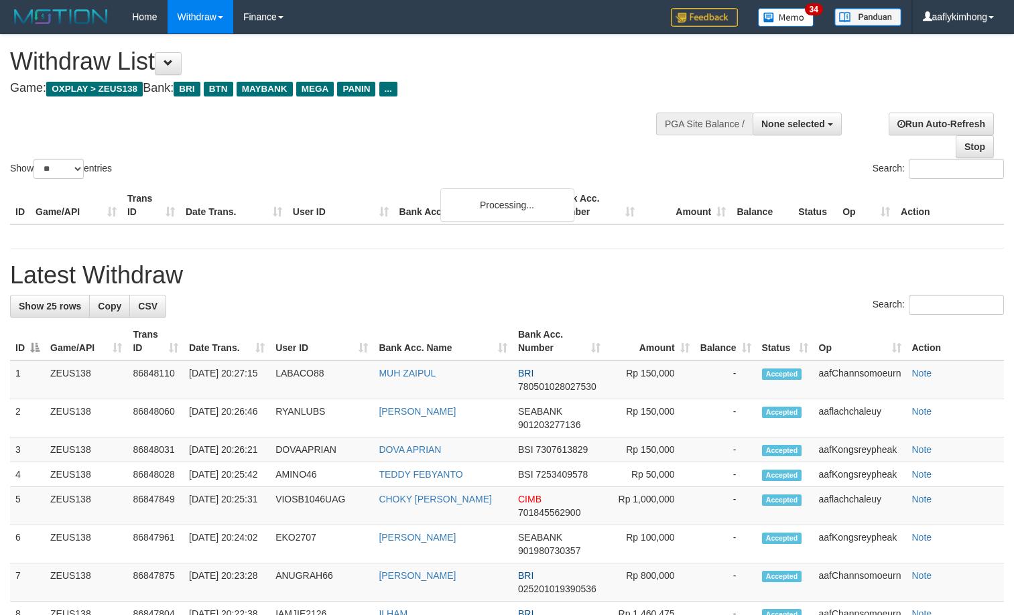
select select
select select "**"
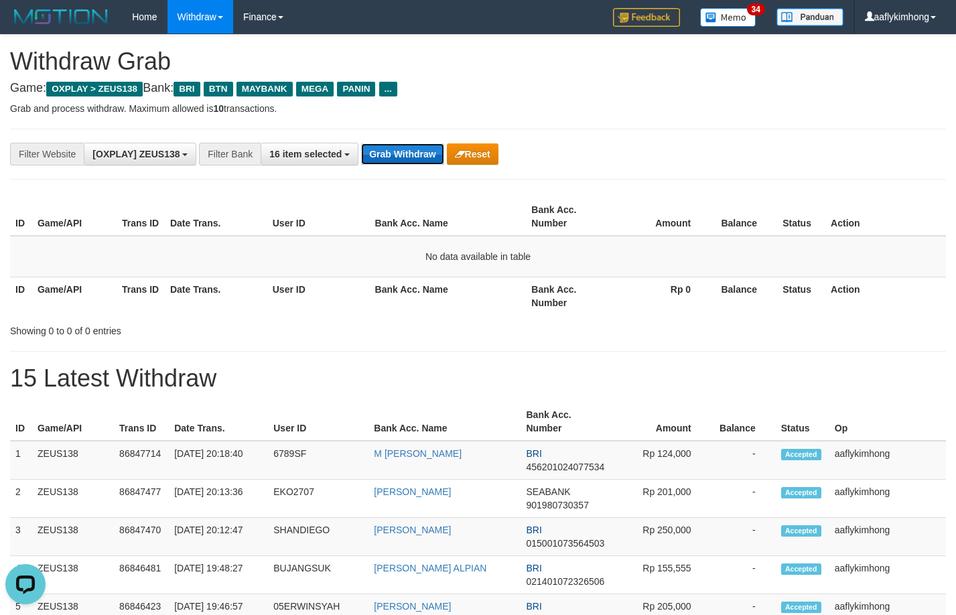
click at [403, 148] on button "Grab Withdraw" at bounding box center [402, 153] width 82 height 21
click at [405, 141] on div "**********" at bounding box center [478, 154] width 936 height 51
click at [403, 155] on button "Grab Withdraw" at bounding box center [402, 153] width 82 height 21
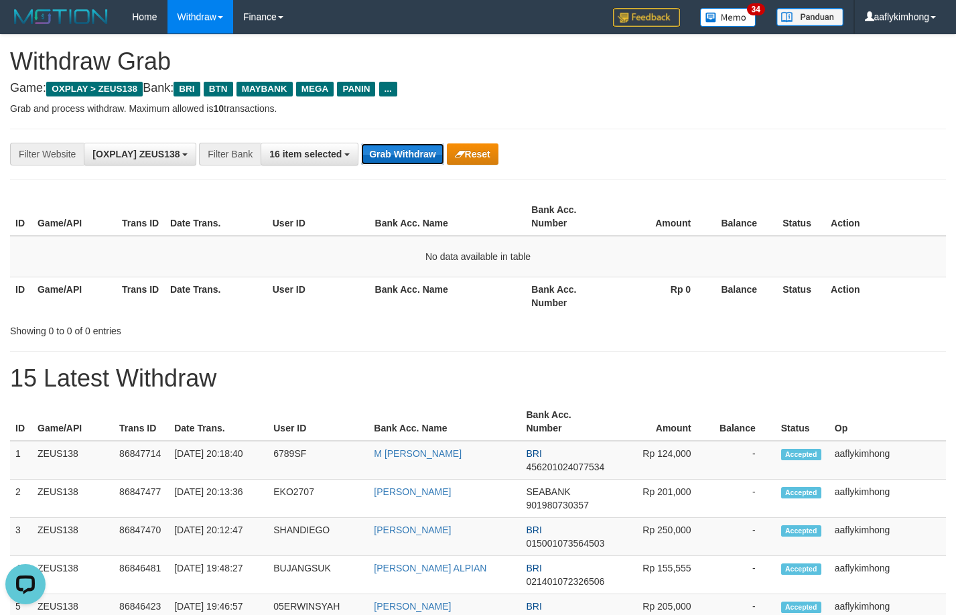
click at [416, 160] on button "Grab Withdraw" at bounding box center [402, 153] width 82 height 21
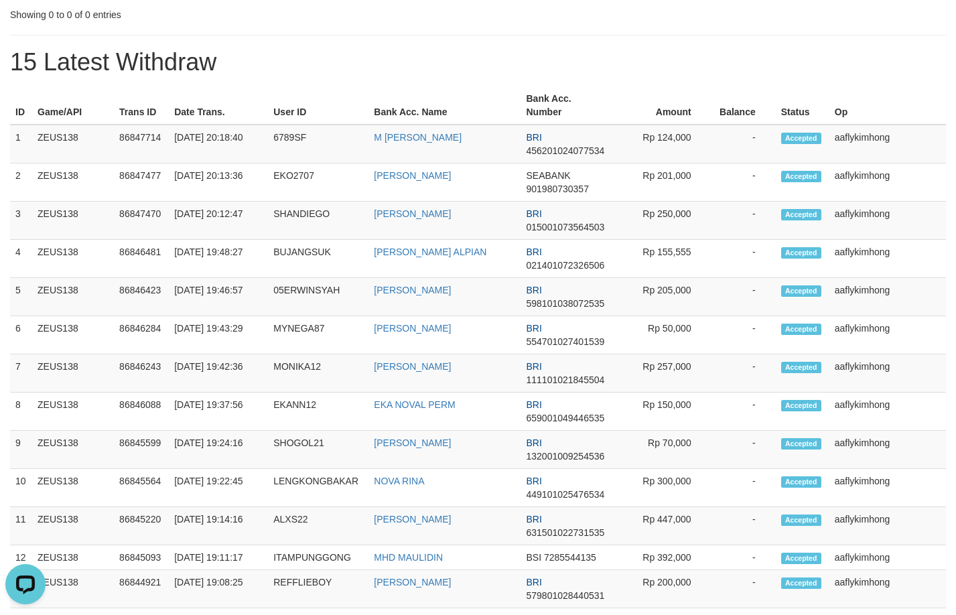
scroll to position [340, 0]
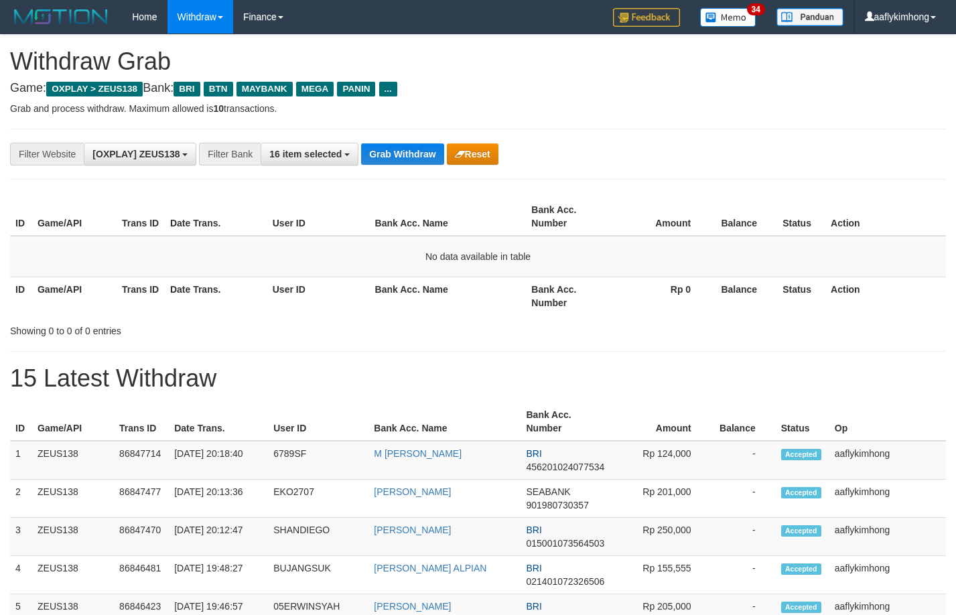
click at [374, 135] on div "**********" at bounding box center [478, 154] width 936 height 51
click at [397, 144] on button "Grab Withdraw" at bounding box center [402, 153] width 82 height 21
click at [385, 157] on button "Grab Withdraw" at bounding box center [402, 153] width 82 height 21
drag, startPoint x: 385, startPoint y: 157, endPoint x: 882, endPoint y: 98, distance: 500.0
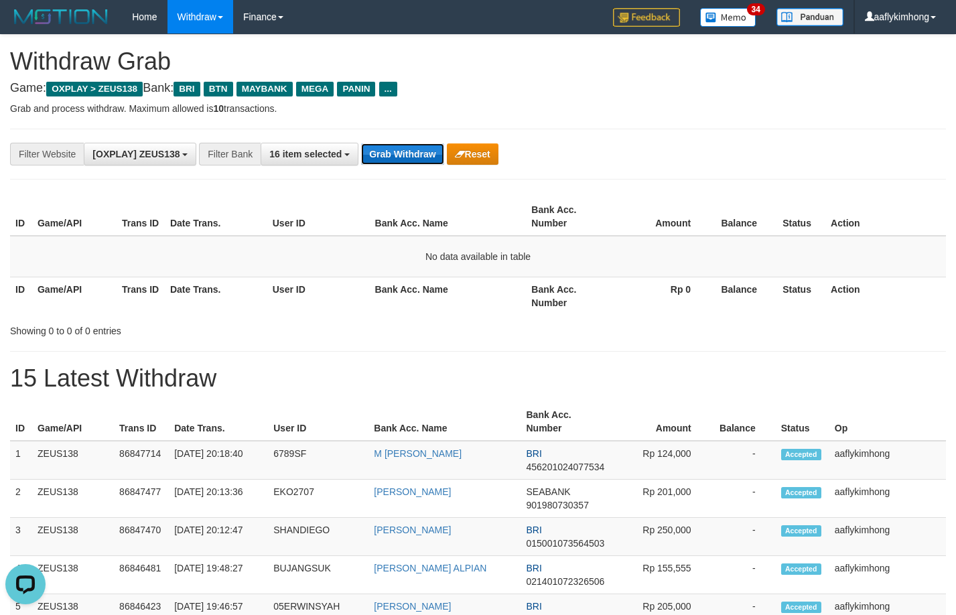
click at [387, 157] on button "Grab Withdraw" at bounding box center [402, 153] width 82 height 21
drag, startPoint x: 293, startPoint y: 227, endPoint x: 402, endPoint y: 165, distance: 125.4
click at [295, 224] on th "User ID" at bounding box center [318, 217] width 102 height 38
click at [405, 151] on button "Grab Withdraw" at bounding box center [402, 153] width 82 height 21
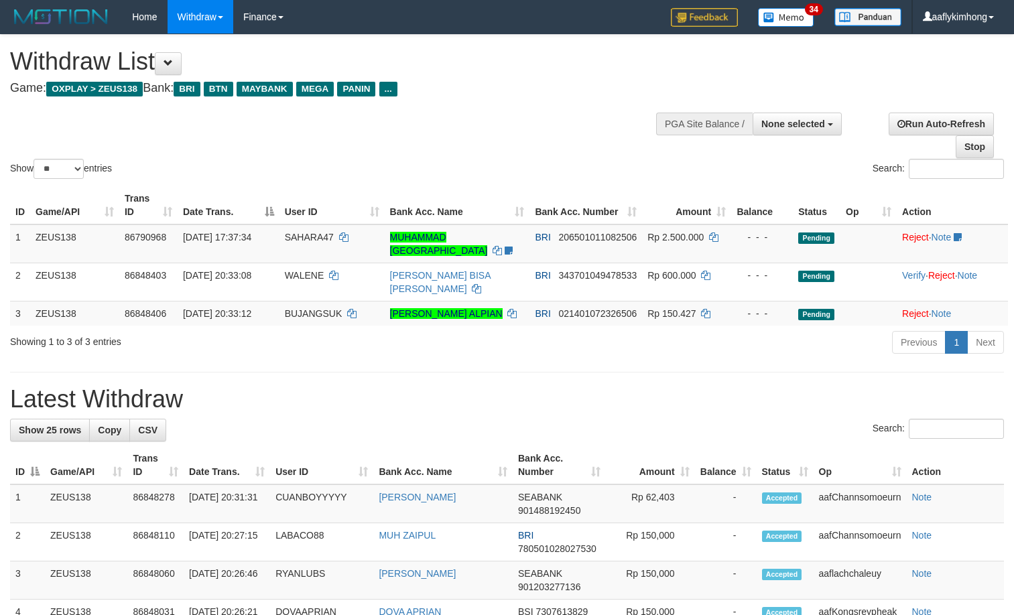
select select
select select "**"
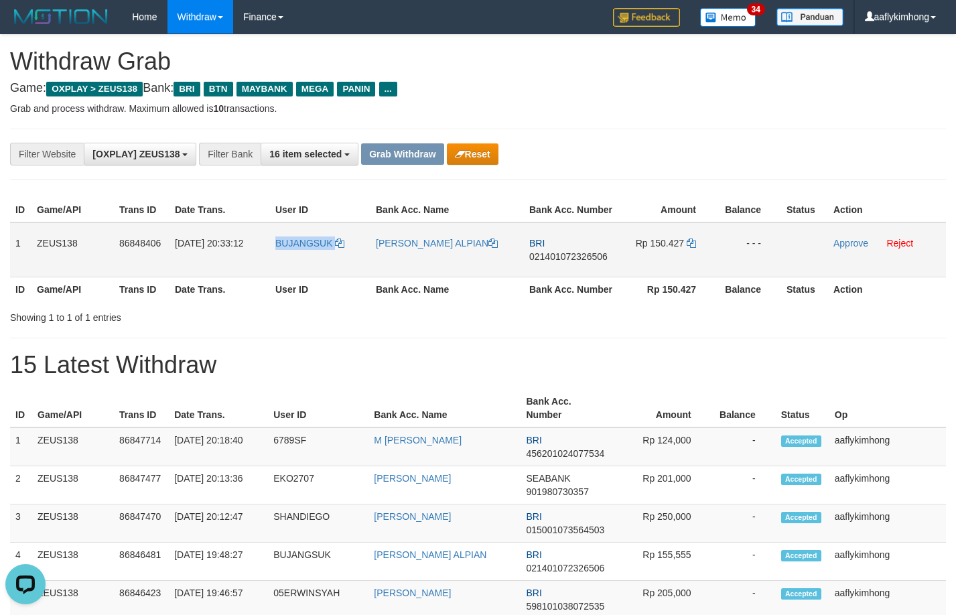
copy tr "BUJANGSUK"
drag, startPoint x: 277, startPoint y: 265, endPoint x: 373, endPoint y: 265, distance: 96.5
click at [373, 265] on tr "1 ZEUS138 86848406 31/08/2025 20:33:12 BUJANGSUK MUHAMMAD PICKY ALPIAN BRI 0214…" at bounding box center [478, 249] width 936 height 55
click at [19, 241] on td "1" at bounding box center [20, 249] width 21 height 55
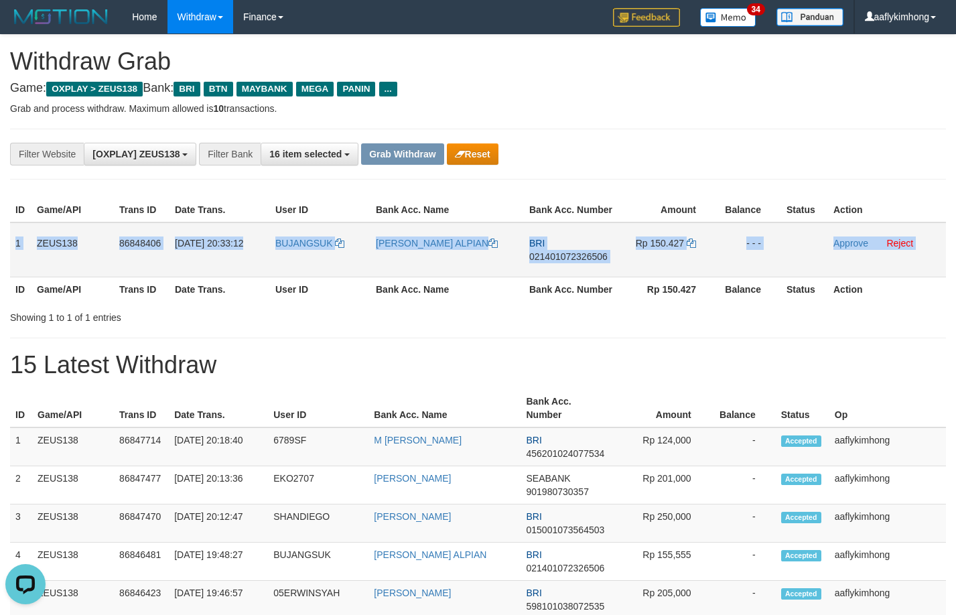
copy table "1 ZEUS138 86848406 31/08/2025 20:33:12 BUJANGSUK MUHAMMAD PICKY ALPIAN BRI 0214…"
drag, startPoint x: 19, startPoint y: 241, endPoint x: 892, endPoint y: 228, distance: 872.3
click at [892, 228] on tr "1 ZEUS138 86848406 31/08/2025 20:33:12 BUJANGSUK MUHAMMAD PICKY ALPIAN BRI 0214…" at bounding box center [478, 249] width 936 height 55
click at [554, 258] on span "021401072326506" at bounding box center [568, 256] width 78 height 11
copy table "1 ZEUS138 86848406 31/08/2025 20:33:12 BUJANGSUK MUHAMMAD PICKY ALPIAN BRI 0214…"
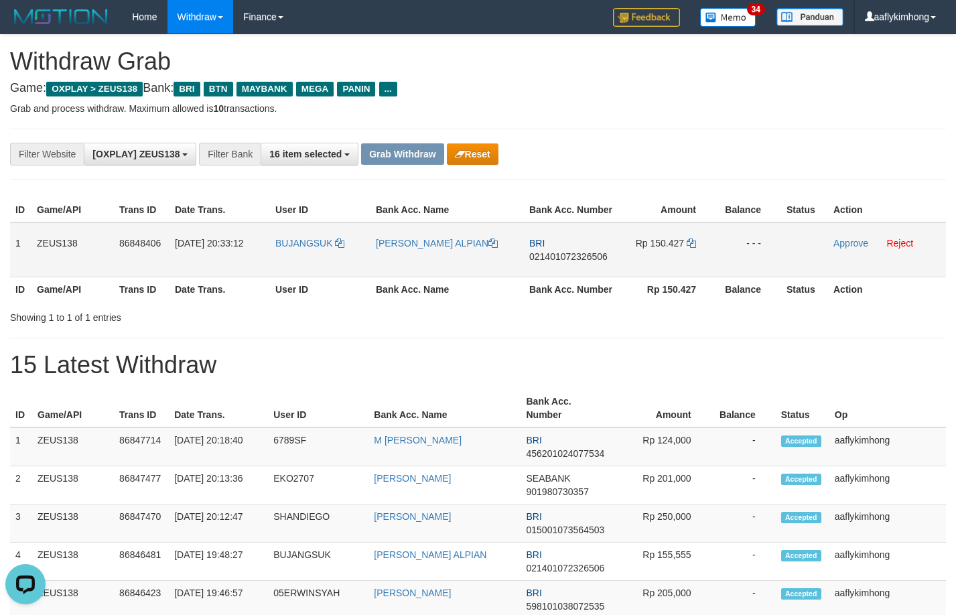
click at [554, 258] on span "021401072326506" at bounding box center [568, 256] width 78 height 11
click at [693, 241] on icon at bounding box center [691, 242] width 9 height 9
click at [685, 238] on td "Rp 150.427" at bounding box center [667, 249] width 98 height 55
click at [691, 239] on icon at bounding box center [691, 242] width 9 height 9
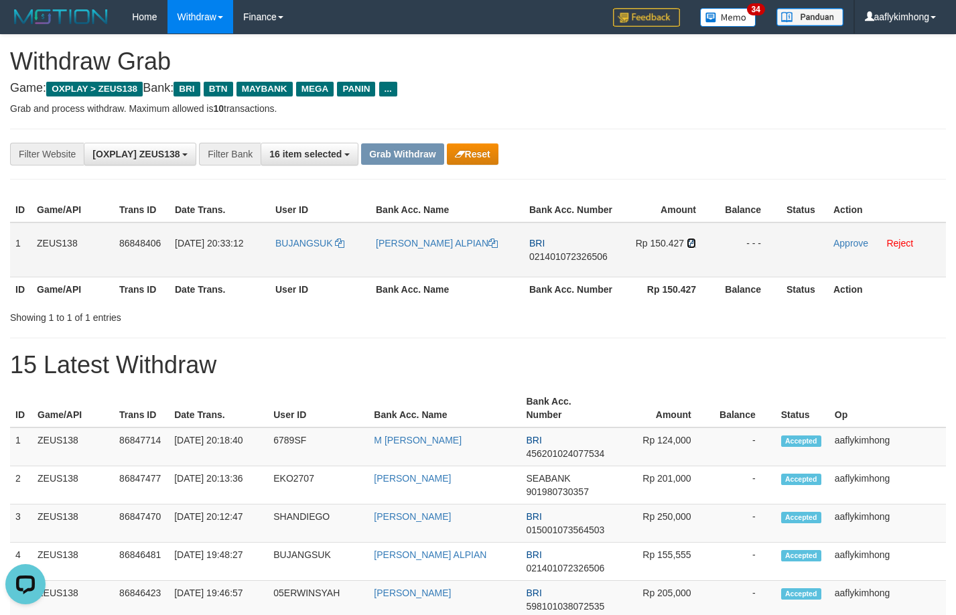
click at [691, 241] on icon at bounding box center [691, 242] width 9 height 9
click at [847, 242] on link "Approve" at bounding box center [850, 243] width 35 height 11
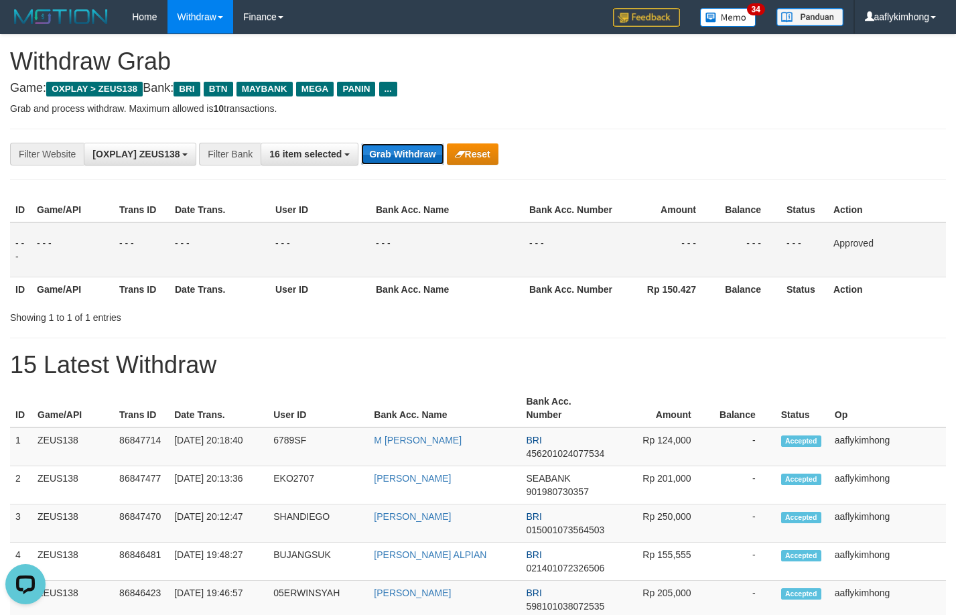
click at [396, 146] on button "Grab Withdraw" at bounding box center [402, 153] width 82 height 21
drag, startPoint x: 396, startPoint y: 146, endPoint x: 961, endPoint y: 241, distance: 572.7
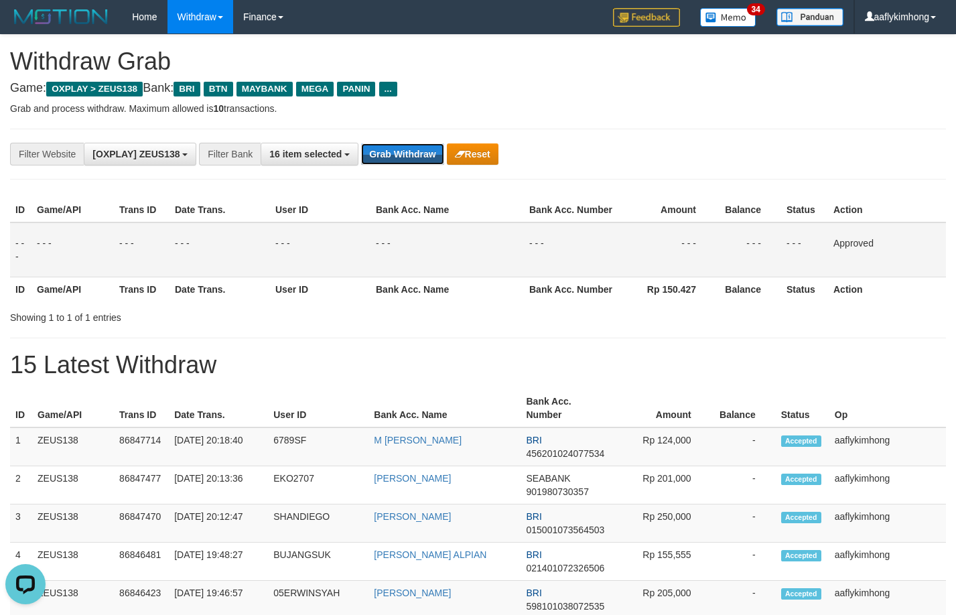
click at [397, 146] on button "Grab Withdraw" at bounding box center [402, 153] width 82 height 21
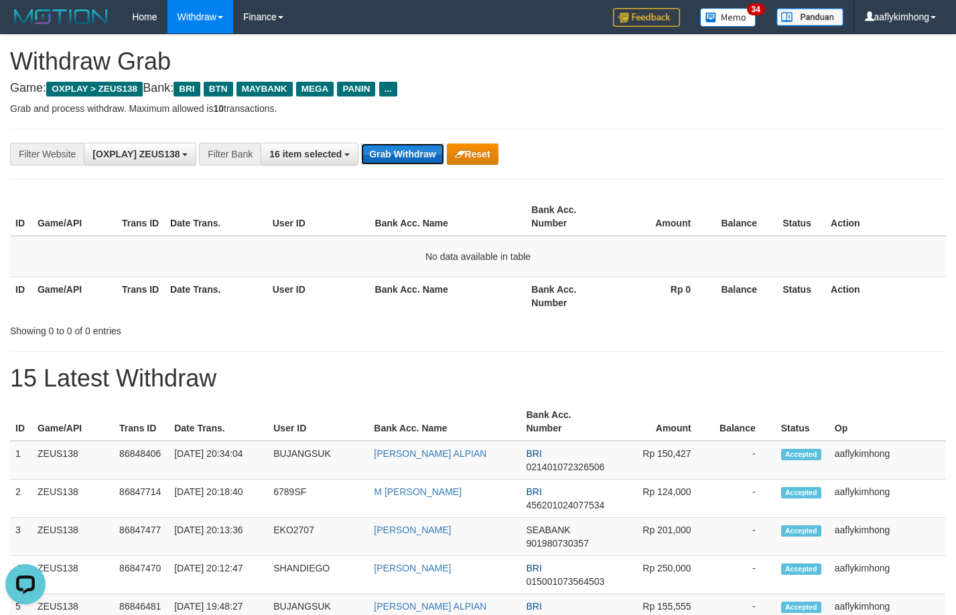
click at [404, 149] on button "Grab Withdraw" at bounding box center [402, 153] width 82 height 21
drag, startPoint x: 0, startPoint y: 0, endPoint x: 413, endPoint y: 151, distance: 440.0
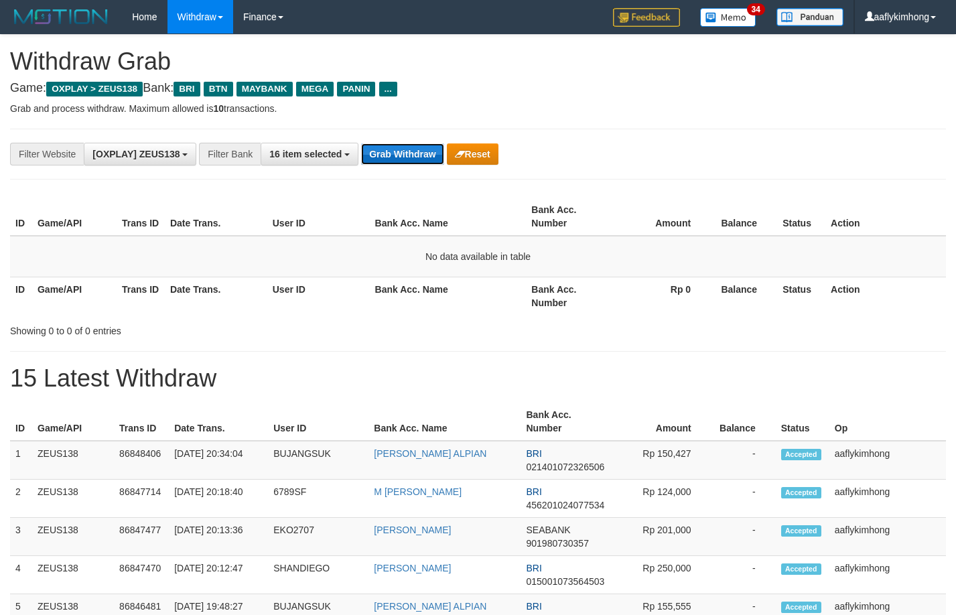
click at [413, 151] on button "Grab Withdraw" at bounding box center [402, 153] width 82 height 21
click at [427, 156] on button "Grab Withdraw" at bounding box center [402, 153] width 82 height 21
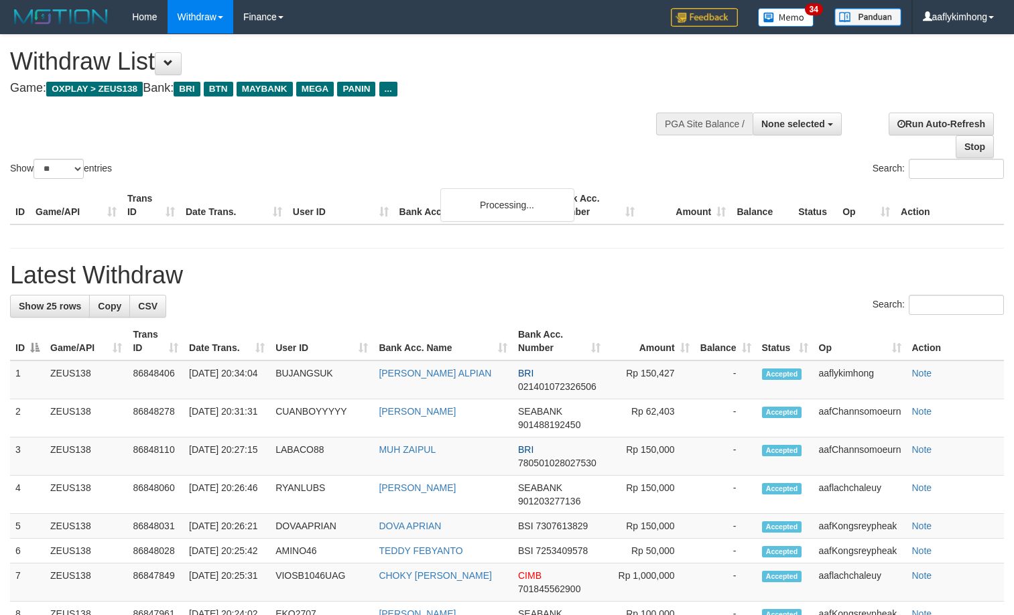
select select
select select "**"
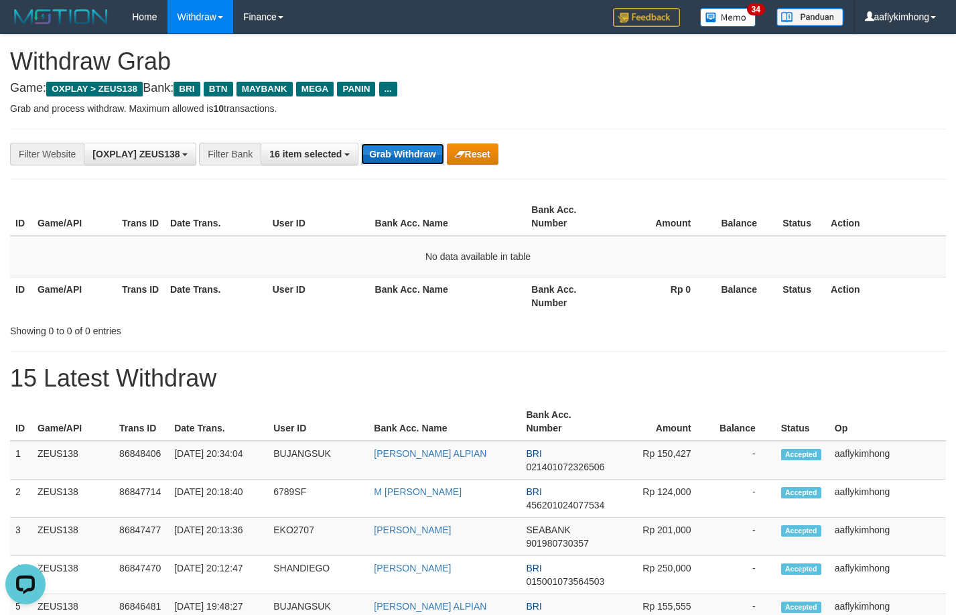
click at [435, 146] on button "Grab Withdraw" at bounding box center [402, 153] width 82 height 21
click at [436, 141] on div "**********" at bounding box center [478, 154] width 936 height 51
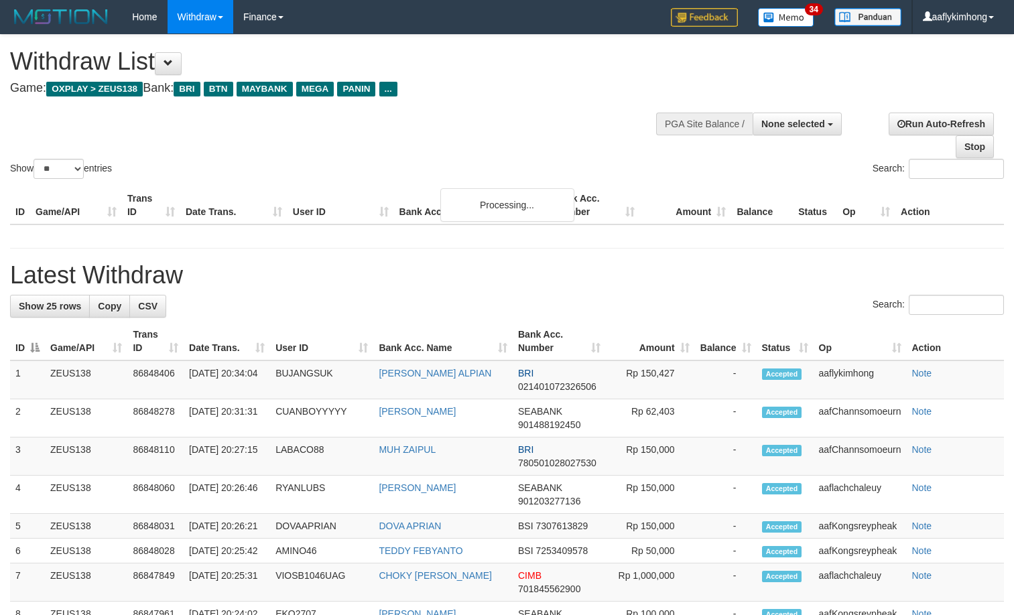
select select
select select "**"
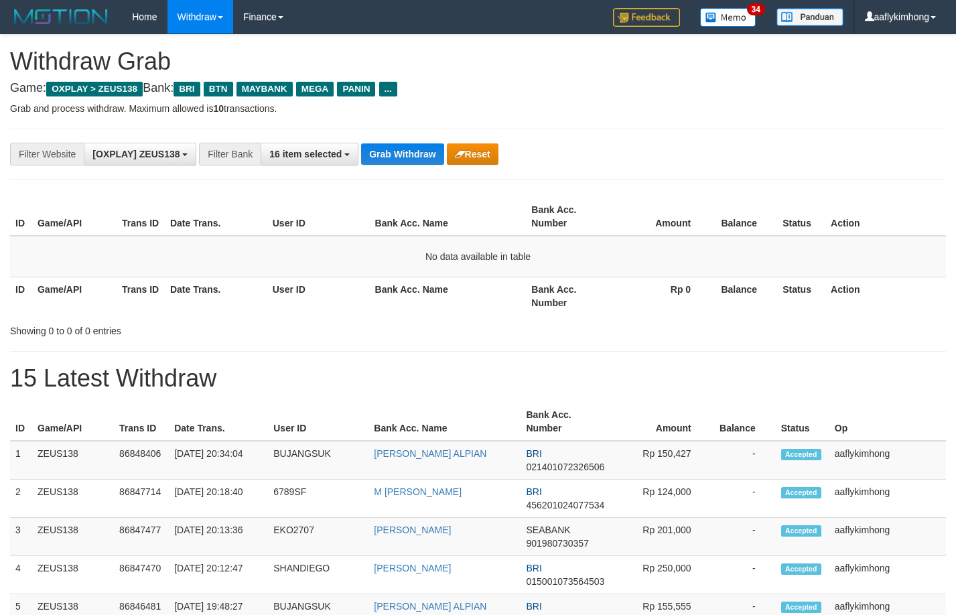
drag, startPoint x: 0, startPoint y: 0, endPoint x: 438, endPoint y: 123, distance: 455.1
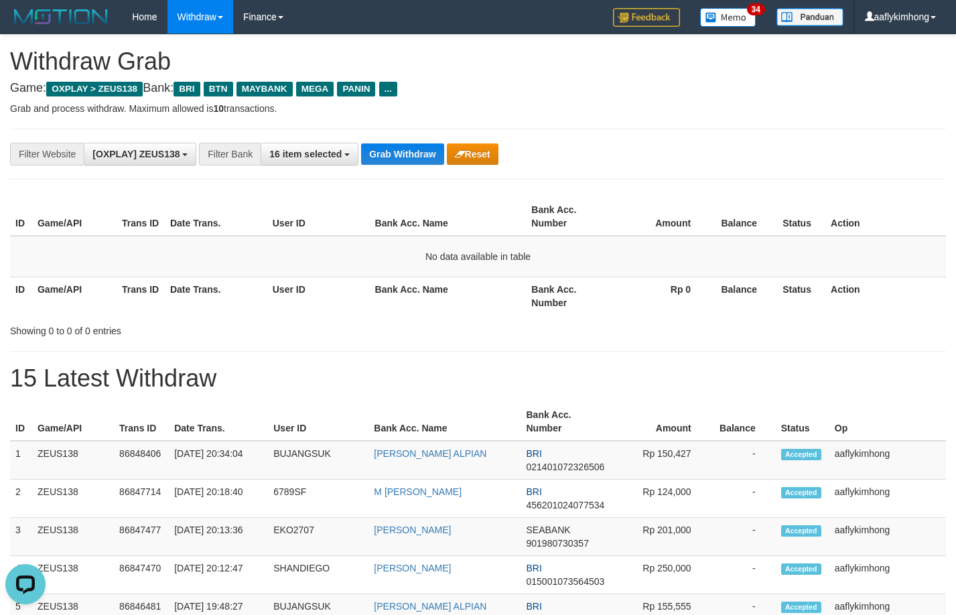
drag, startPoint x: 438, startPoint y: 123, endPoint x: 425, endPoint y: 131, distance: 15.3
drag, startPoint x: 403, startPoint y: 182, endPoint x: 407, endPoint y: 171, distance: 10.6
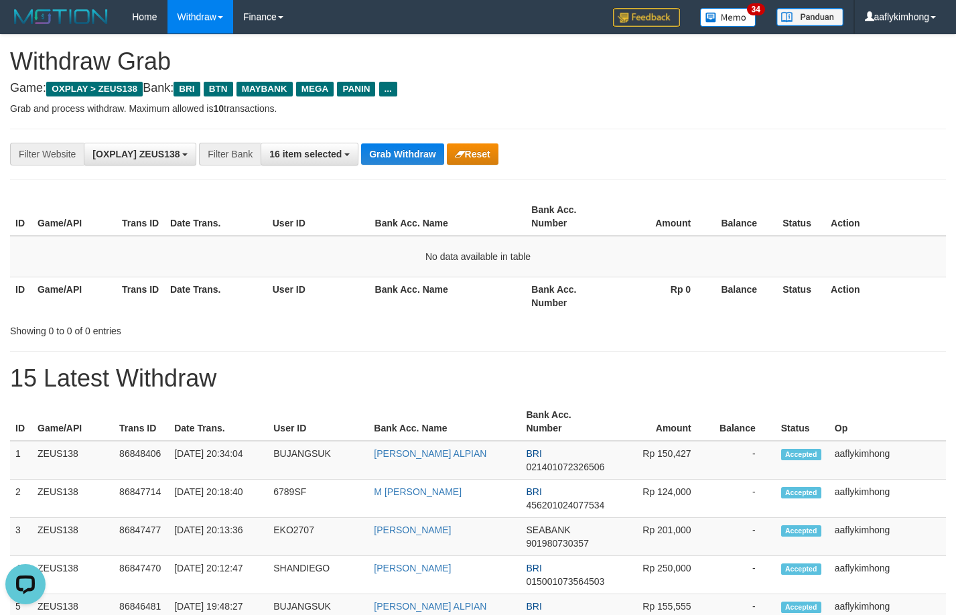
click at [412, 147] on button "Grab Withdraw" at bounding box center [402, 153] width 82 height 21
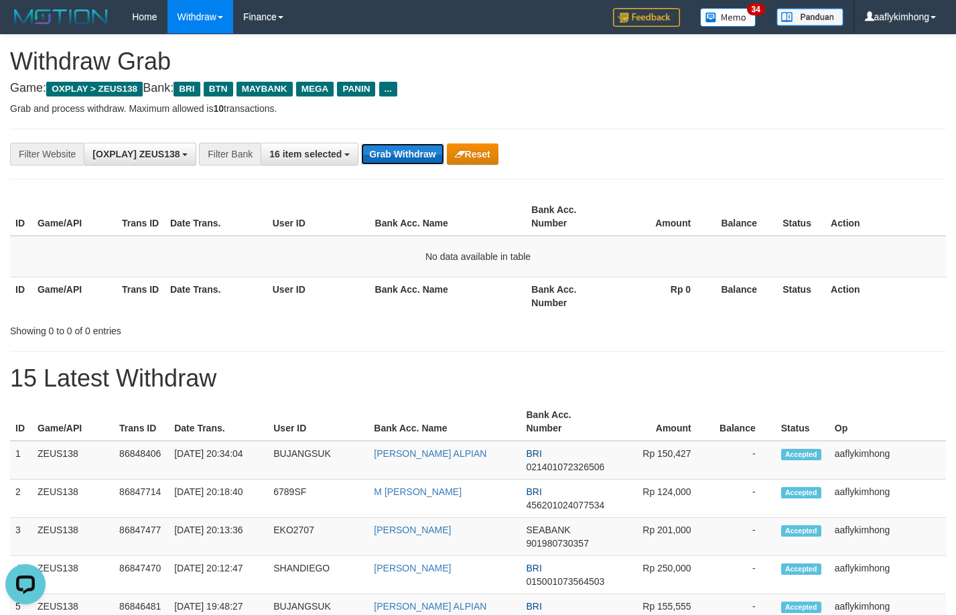
click at [412, 147] on button "Grab Withdraw" at bounding box center [402, 153] width 82 height 21
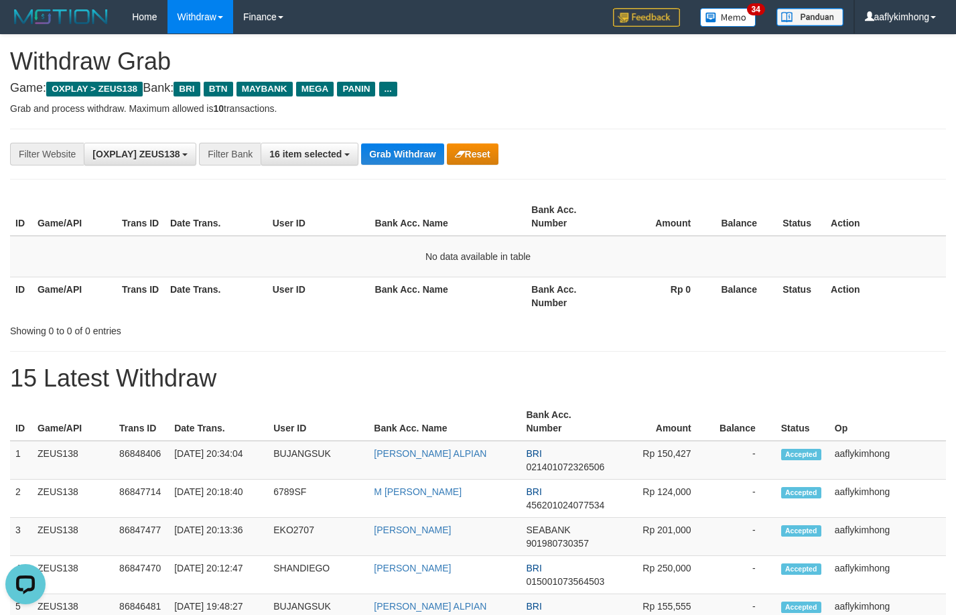
click at [406, 141] on div "**********" at bounding box center [478, 154] width 936 height 51
click at [405, 149] on button "Grab Withdraw" at bounding box center [402, 153] width 82 height 21
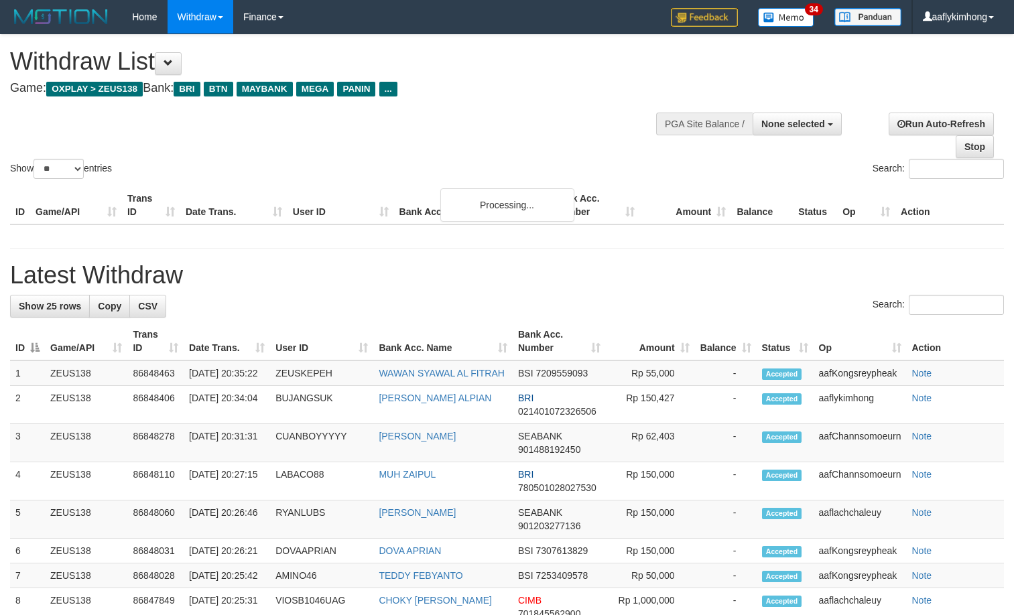
select select
select select "**"
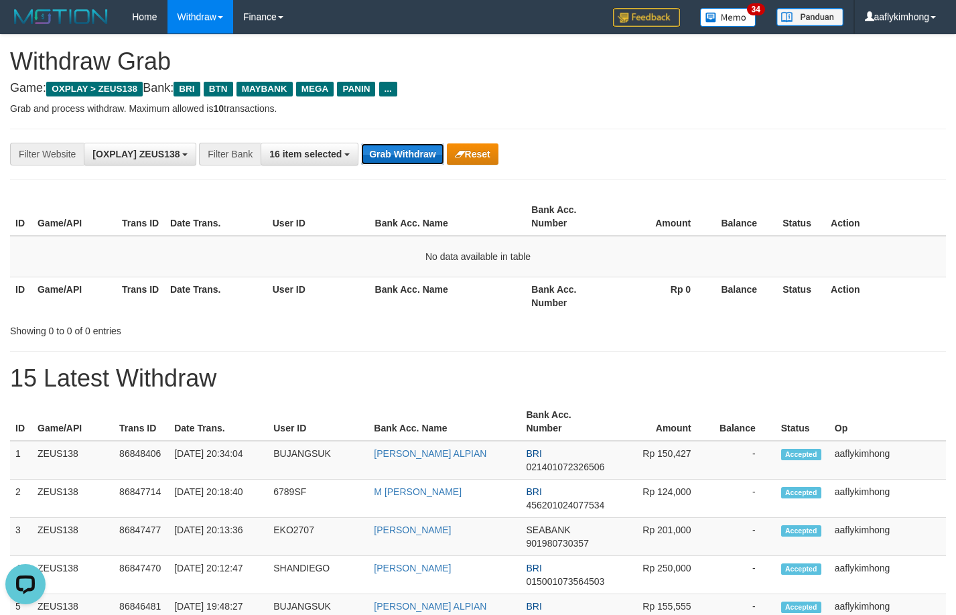
click at [394, 146] on button "Grab Withdraw" at bounding box center [402, 153] width 82 height 21
click at [393, 146] on button "Grab Withdraw" at bounding box center [402, 153] width 82 height 21
click at [379, 157] on button "Grab Withdraw" at bounding box center [402, 153] width 82 height 21
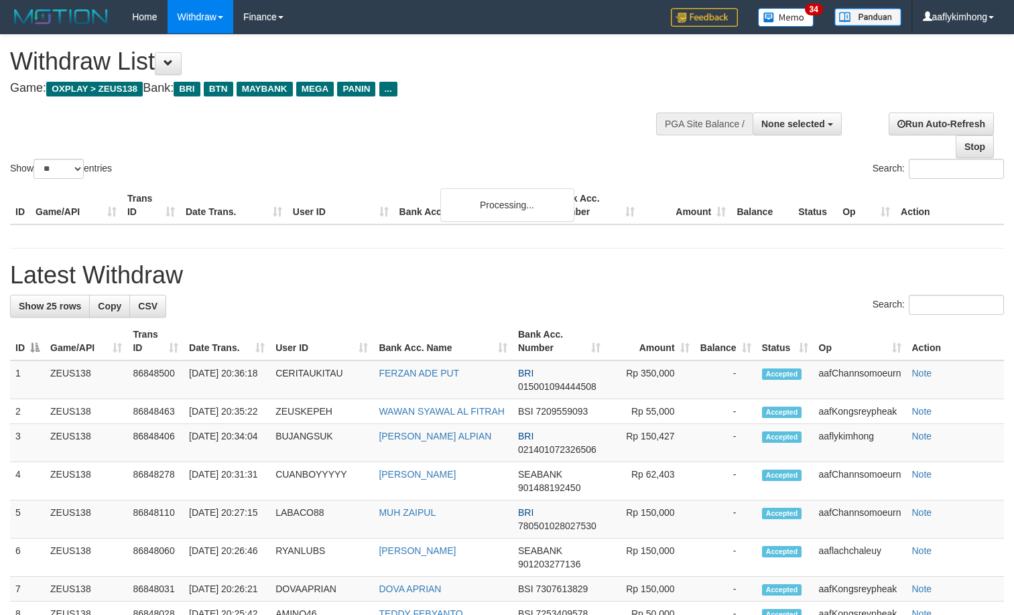
select select
select select "**"
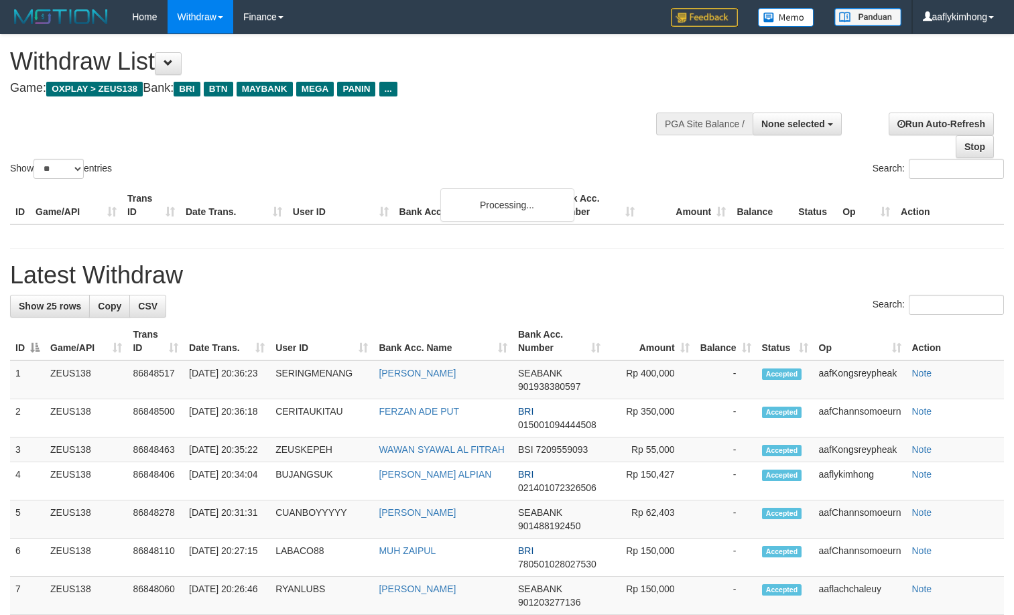
select select
select select "**"
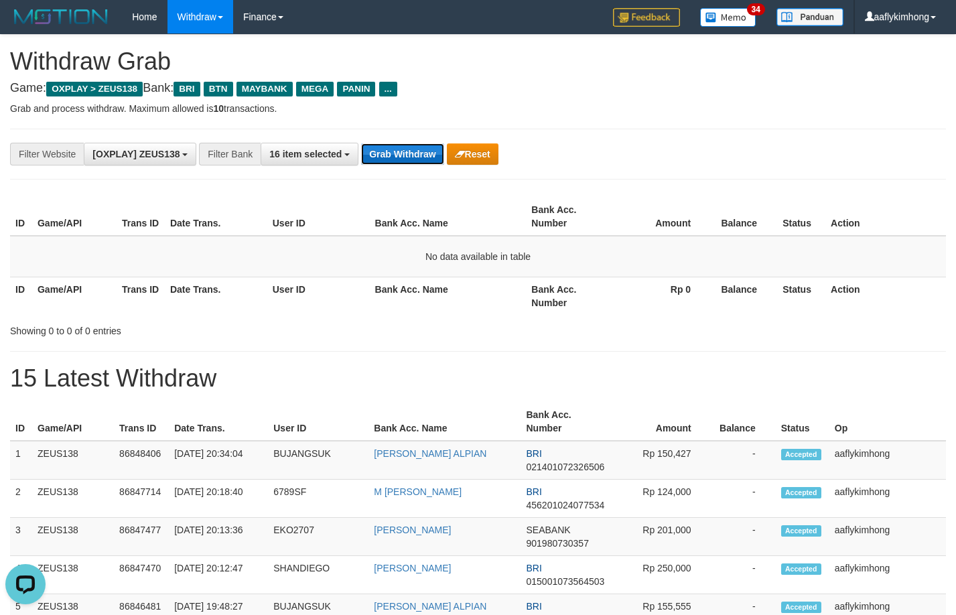
click at [429, 154] on button "Grab Withdraw" at bounding box center [402, 153] width 82 height 21
click at [426, 150] on button "Grab Withdraw" at bounding box center [402, 153] width 82 height 21
click at [426, 149] on button "Grab Withdraw" at bounding box center [402, 153] width 82 height 21
click at [425, 149] on button "Grab Withdraw" at bounding box center [402, 153] width 82 height 21
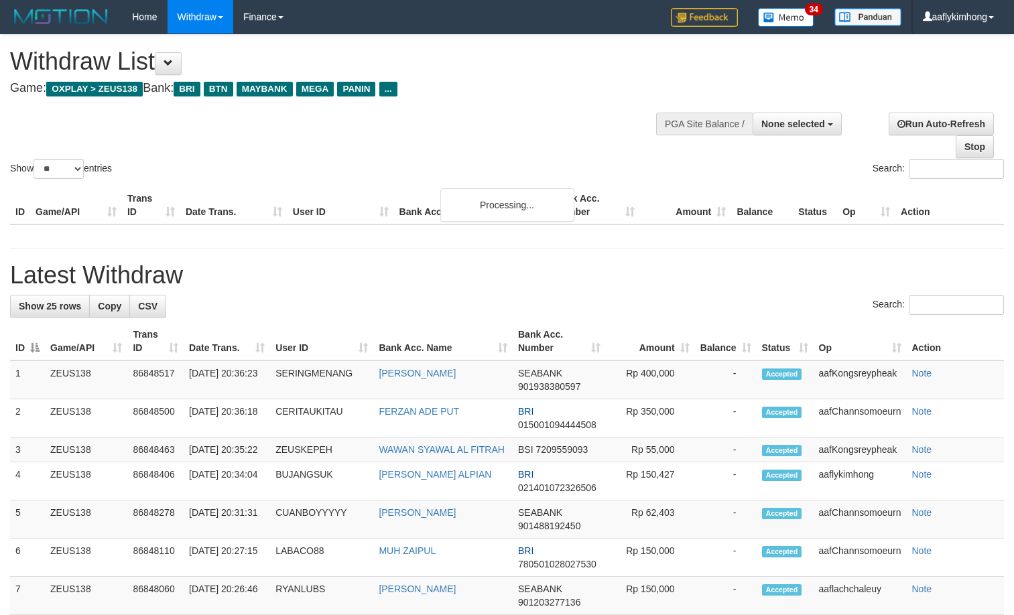
select select
select select "**"
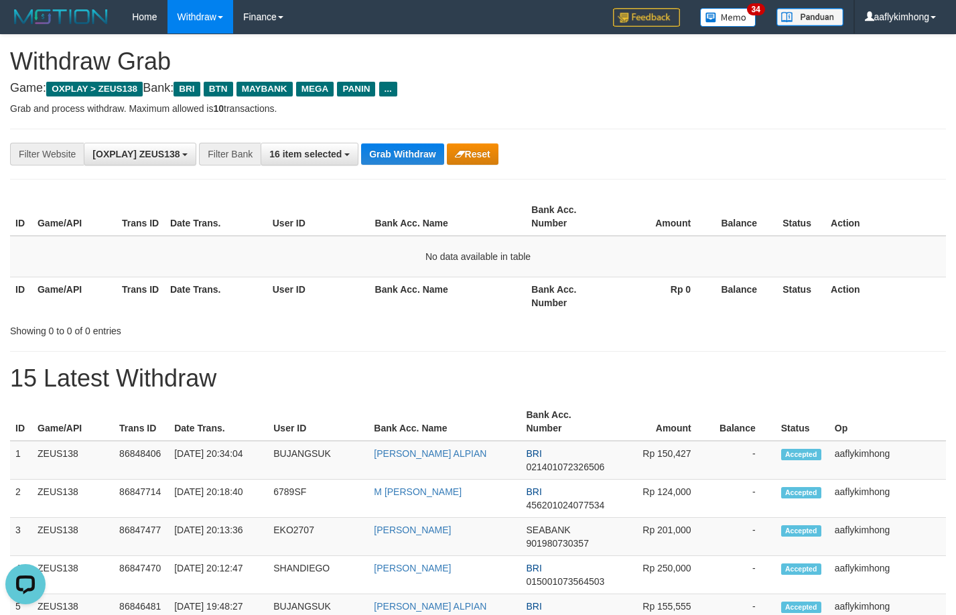
click at [429, 168] on div "**********" at bounding box center [478, 154] width 936 height 51
click at [429, 153] on button "Grab Withdraw" at bounding box center [402, 153] width 82 height 21
click at [429, 145] on button "Grab Withdraw" at bounding box center [402, 153] width 82 height 21
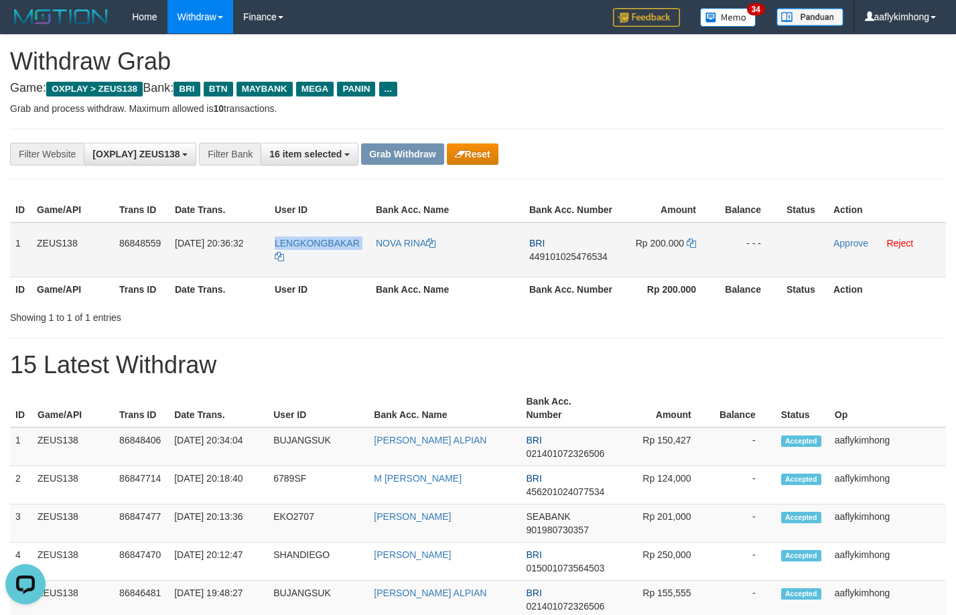
copy link "LENGKONGBAKAR"
drag, startPoint x: 271, startPoint y: 241, endPoint x: 344, endPoint y: 257, distance: 74.8
click at [344, 257] on td "LENGKONGBAKAR" at bounding box center [319, 249] width 101 height 55
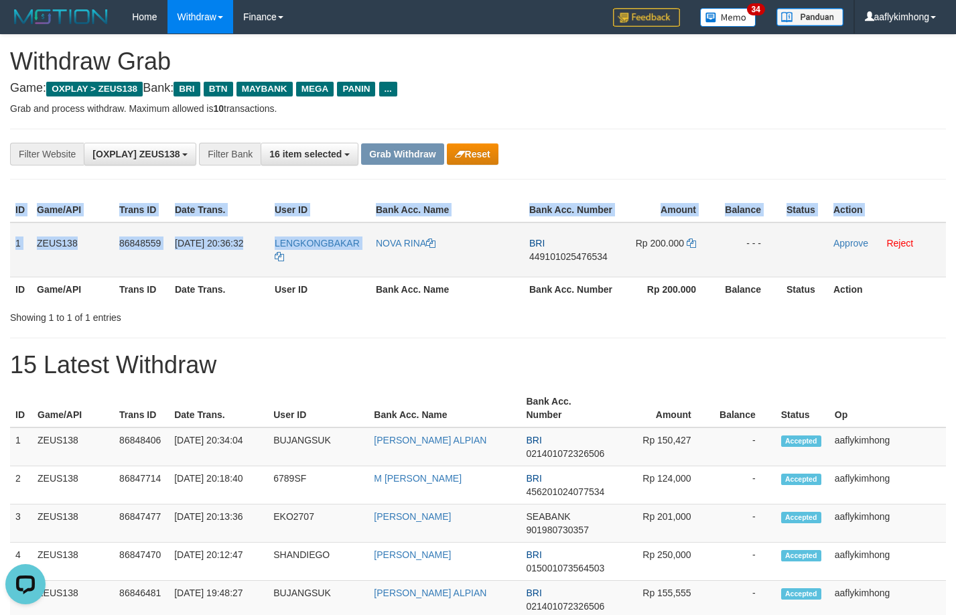
drag, startPoint x: 9, startPoint y: 241, endPoint x: 336, endPoint y: 270, distance: 327.5
click at [336, 269] on div "ID Game/API Trans ID Date Trans. User ID Bank Acc. Name Bank Acc. Number Amount…" at bounding box center [478, 250] width 956 height 112
click at [17, 231] on td "1" at bounding box center [20, 249] width 21 height 55
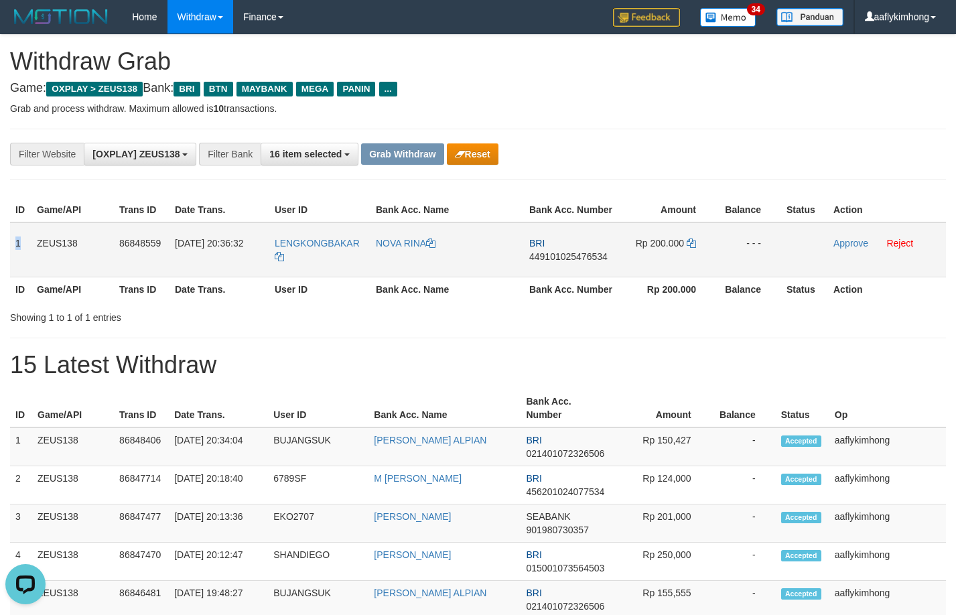
click at [17, 230] on td "1" at bounding box center [20, 249] width 21 height 55
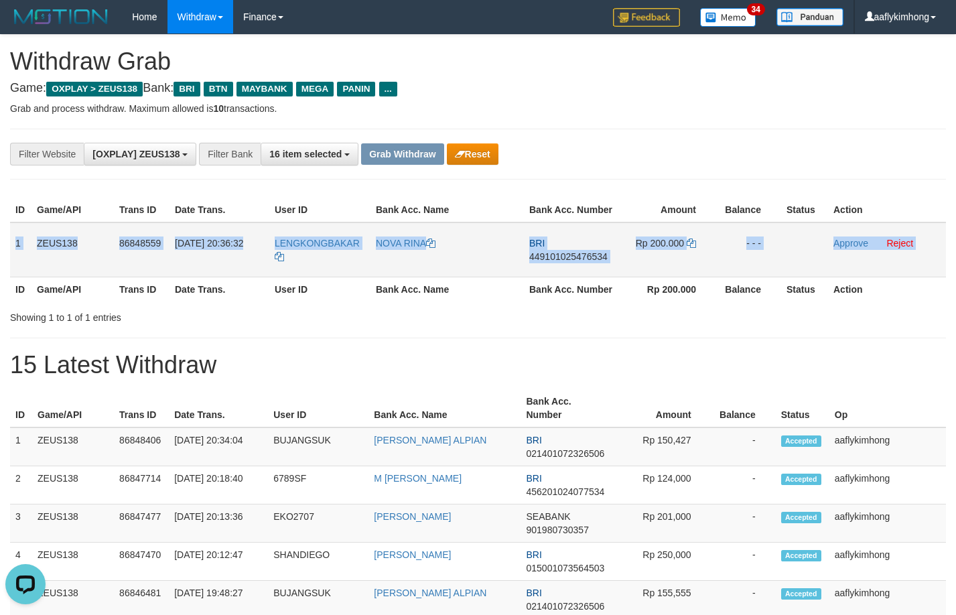
drag, startPoint x: 17, startPoint y: 230, endPoint x: 926, endPoint y: 267, distance: 910.5
click at [926, 267] on tr "1 ZEUS138 86848559 [DATE] 20:36:32 LENGKONGBAKAR [GEOGRAPHIC_DATA] BRI 44910102…" at bounding box center [478, 249] width 936 height 55
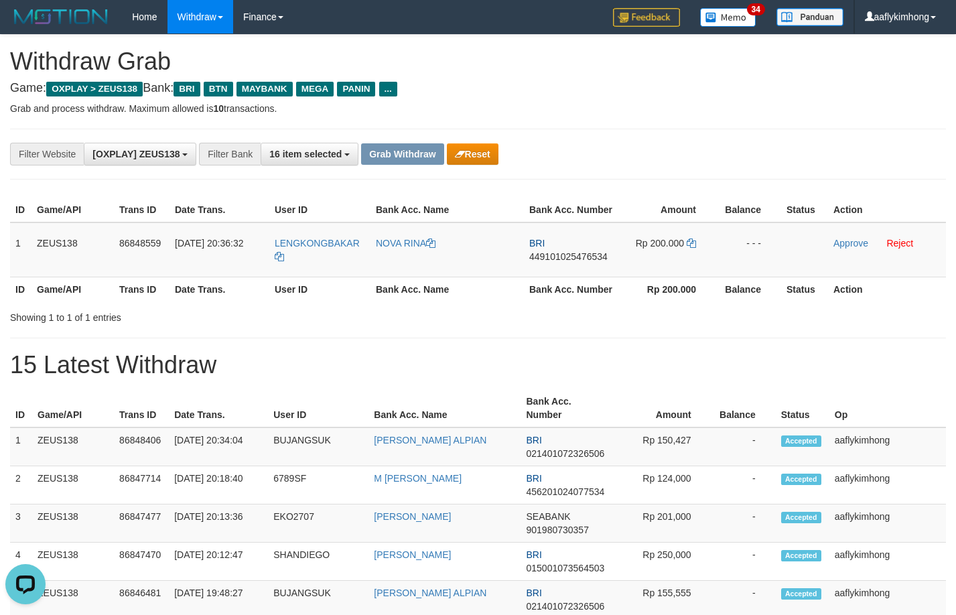
drag, startPoint x: 949, startPoint y: 202, endPoint x: 965, endPoint y: 273, distance: 72.3
drag, startPoint x: 630, startPoint y: 80, endPoint x: 638, endPoint y: 96, distance: 17.4
click at [569, 259] on span "449101025476534" at bounding box center [568, 256] width 78 height 11
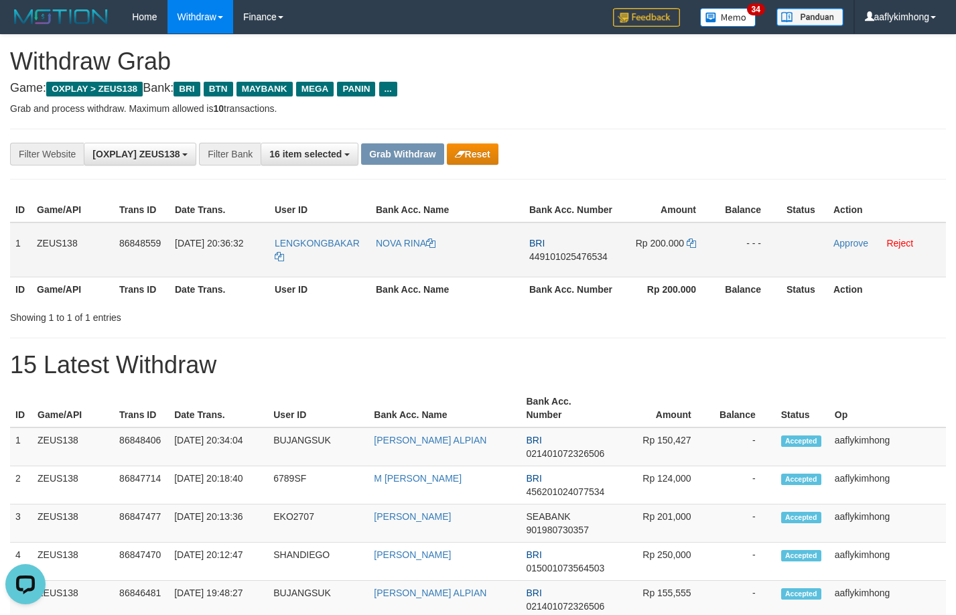
click at [569, 259] on span "449101025476534" at bounding box center [568, 256] width 78 height 11
click at [695, 240] on icon at bounding box center [691, 242] width 9 height 9
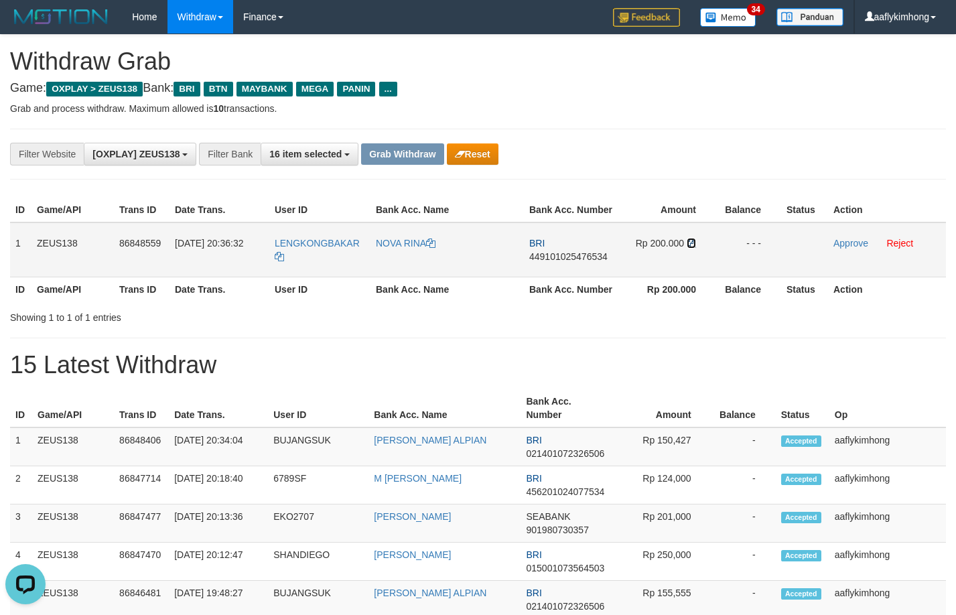
click at [695, 240] on icon at bounding box center [691, 242] width 9 height 9
drag, startPoint x: 836, startPoint y: 242, endPoint x: 543, endPoint y: 138, distance: 311.3
click at [836, 242] on link "Approve" at bounding box center [850, 243] width 35 height 11
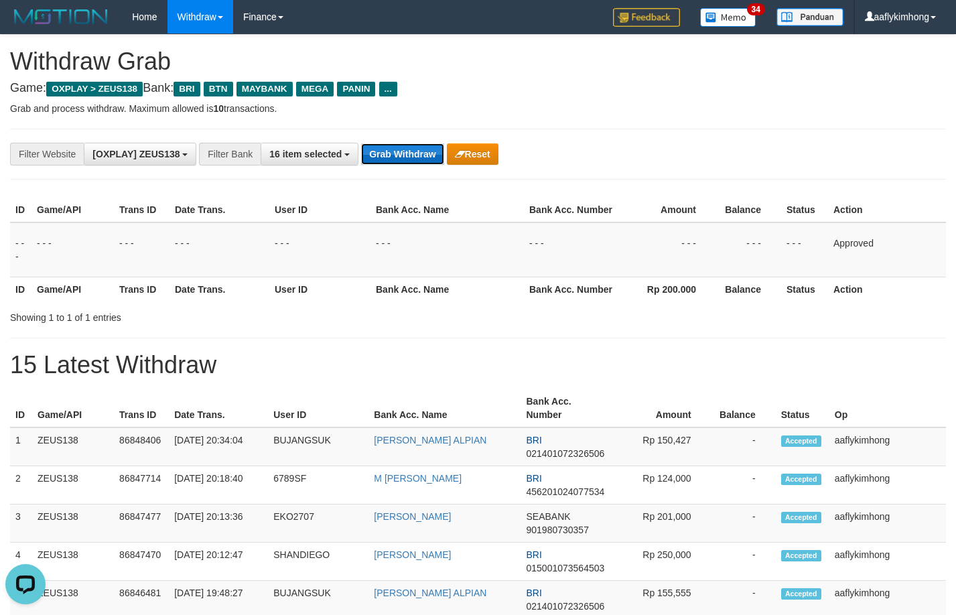
click at [421, 148] on button "Grab Withdraw" at bounding box center [402, 153] width 82 height 21
drag, startPoint x: 421, startPoint y: 148, endPoint x: 184, endPoint y: 149, distance: 237.8
click at [421, 147] on button "Grab Withdraw" at bounding box center [402, 153] width 82 height 21
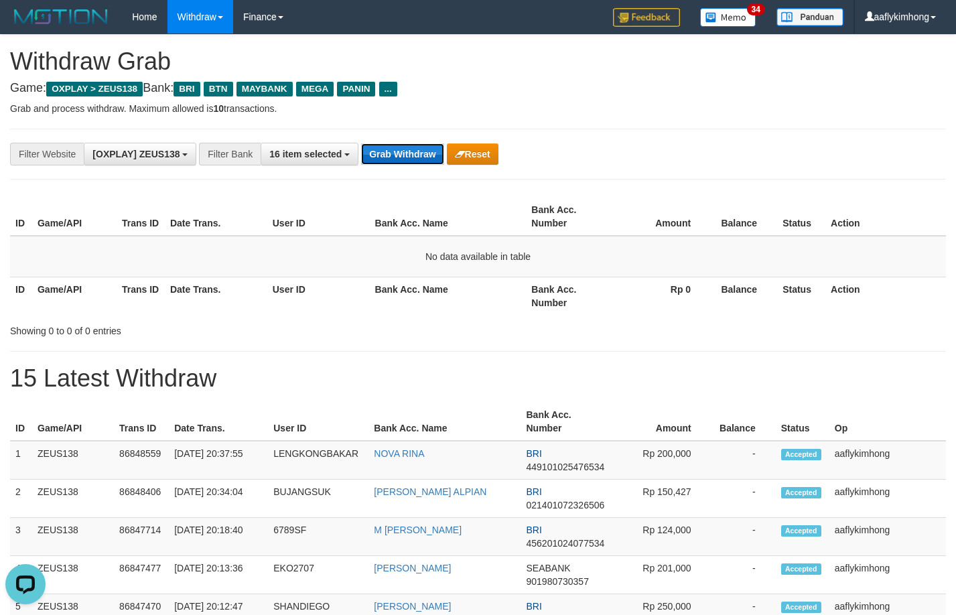
click at [441, 157] on button "Grab Withdraw" at bounding box center [402, 153] width 82 height 21
drag, startPoint x: 441, startPoint y: 157, endPoint x: 441, endPoint y: 147, distance: 10.7
click at [441, 157] on button "Grab Withdraw" at bounding box center [402, 153] width 82 height 21
click at [415, 151] on button "Grab Withdraw" at bounding box center [402, 153] width 82 height 21
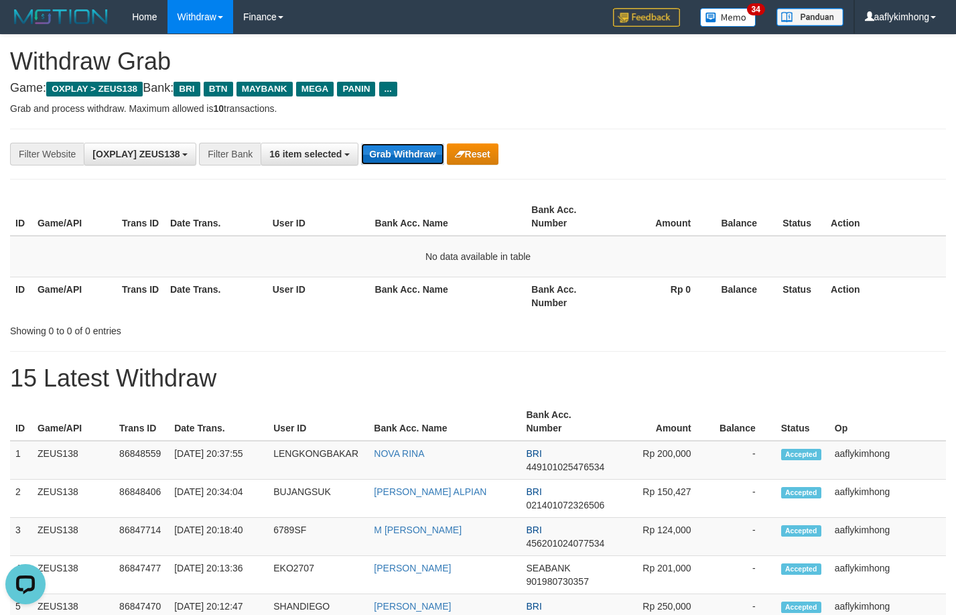
click at [415, 151] on button "Grab Withdraw" at bounding box center [402, 153] width 82 height 21
click at [416, 151] on button "Grab Withdraw" at bounding box center [402, 153] width 82 height 21
drag, startPoint x: 426, startPoint y: 151, endPoint x: 810, endPoint y: 169, distance: 384.3
click at [426, 151] on button "Grab Withdraw" at bounding box center [402, 153] width 82 height 21
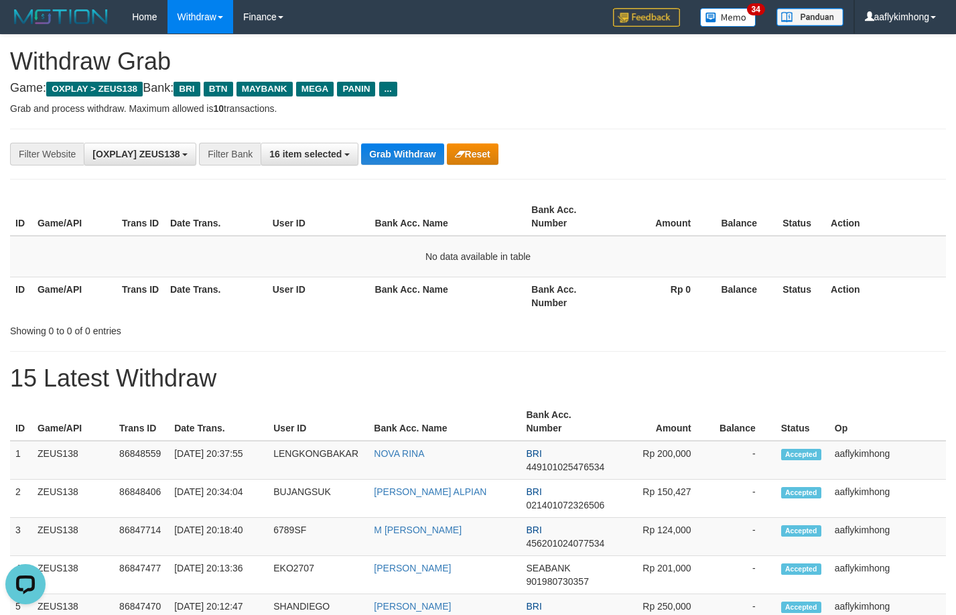
click at [352, 139] on div "**********" at bounding box center [478, 154] width 936 height 51
click at [389, 143] on button "Grab Withdraw" at bounding box center [402, 153] width 82 height 21
drag, startPoint x: 0, startPoint y: 0, endPoint x: 411, endPoint y: 149, distance: 437.0
click at [409, 149] on button "Grab Withdraw" at bounding box center [402, 153] width 82 height 21
click at [397, 159] on button "Grab Withdraw" at bounding box center [402, 153] width 82 height 21
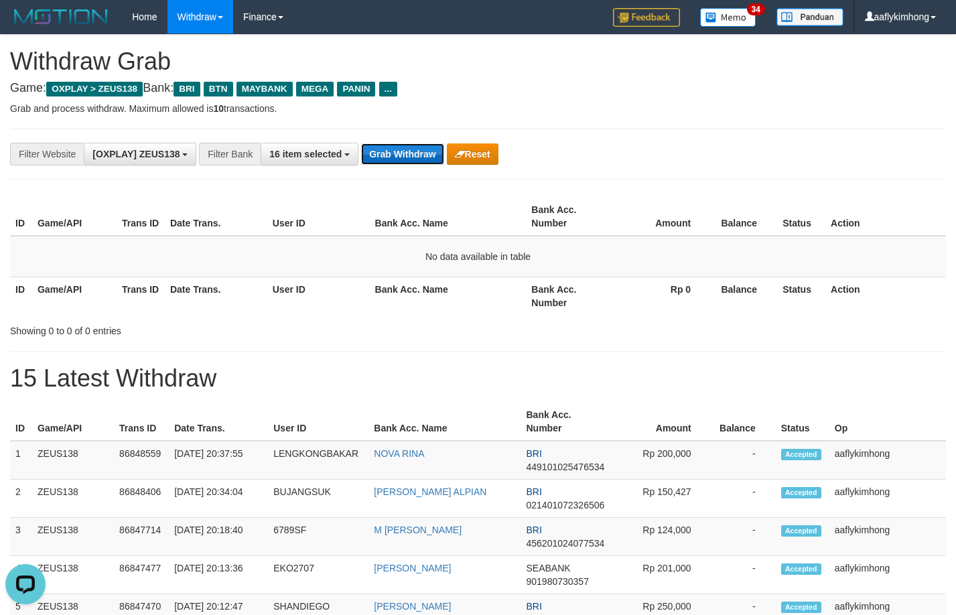
click at [397, 159] on button "Grab Withdraw" at bounding box center [402, 153] width 82 height 21
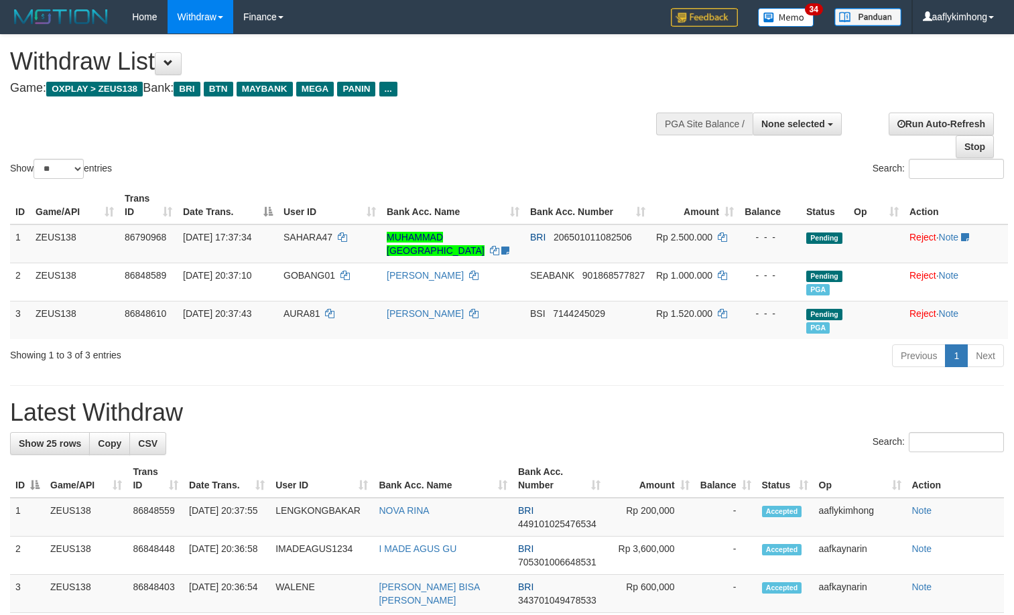
select select
select select "**"
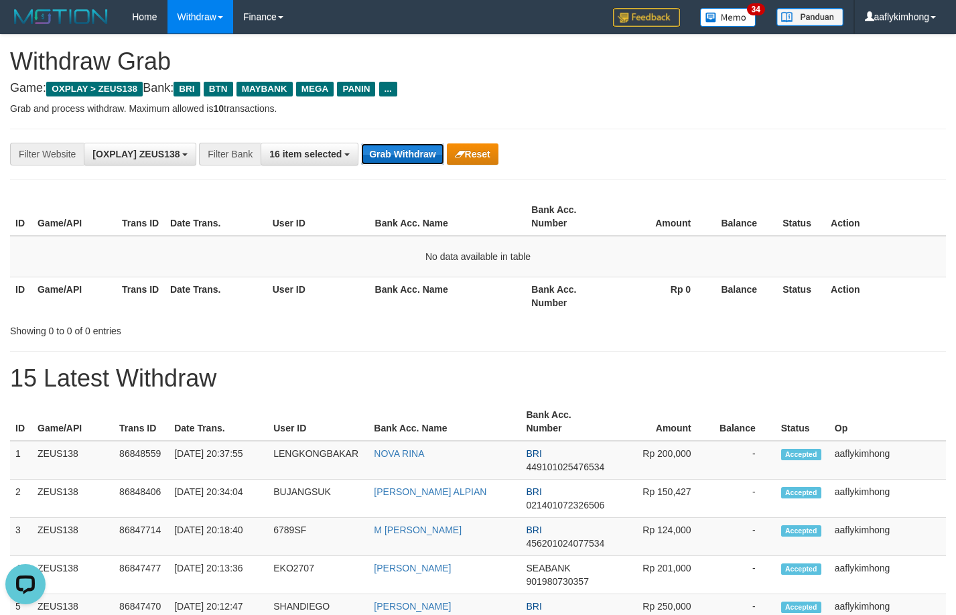
click at [423, 158] on button "Grab Withdraw" at bounding box center [402, 153] width 82 height 21
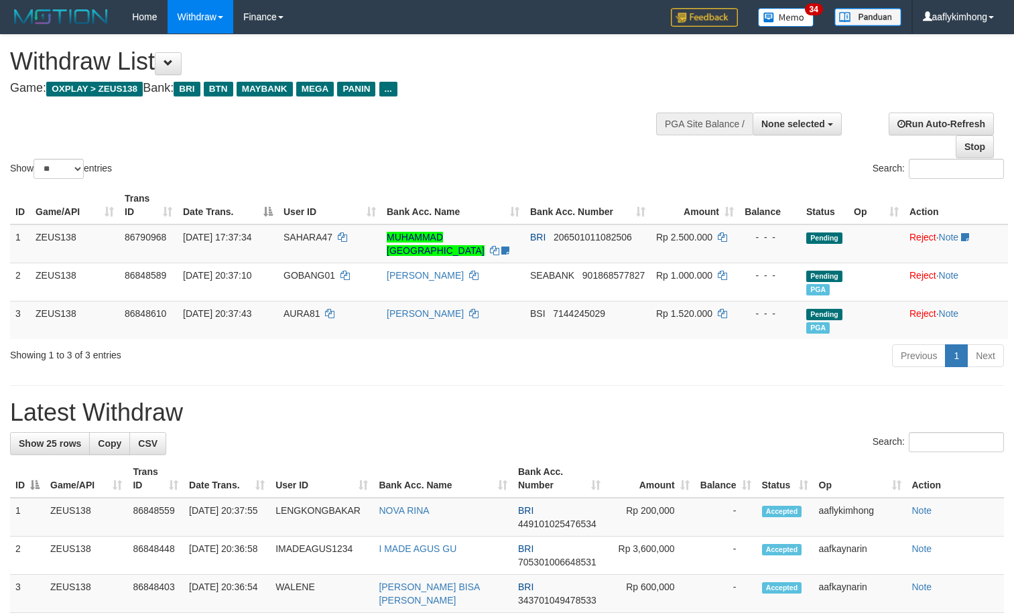
select select
select select "**"
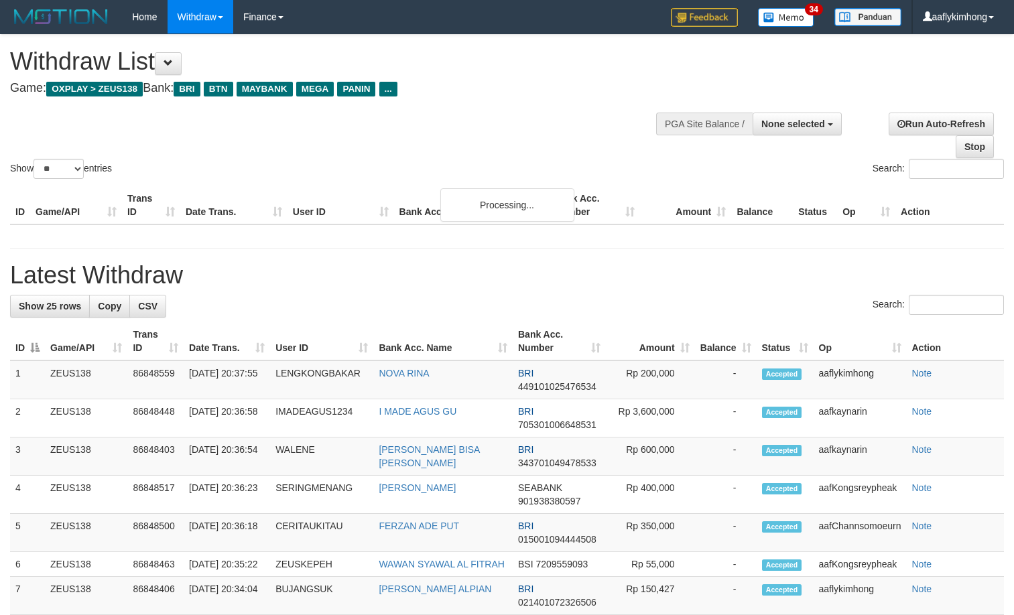
select select
select select "**"
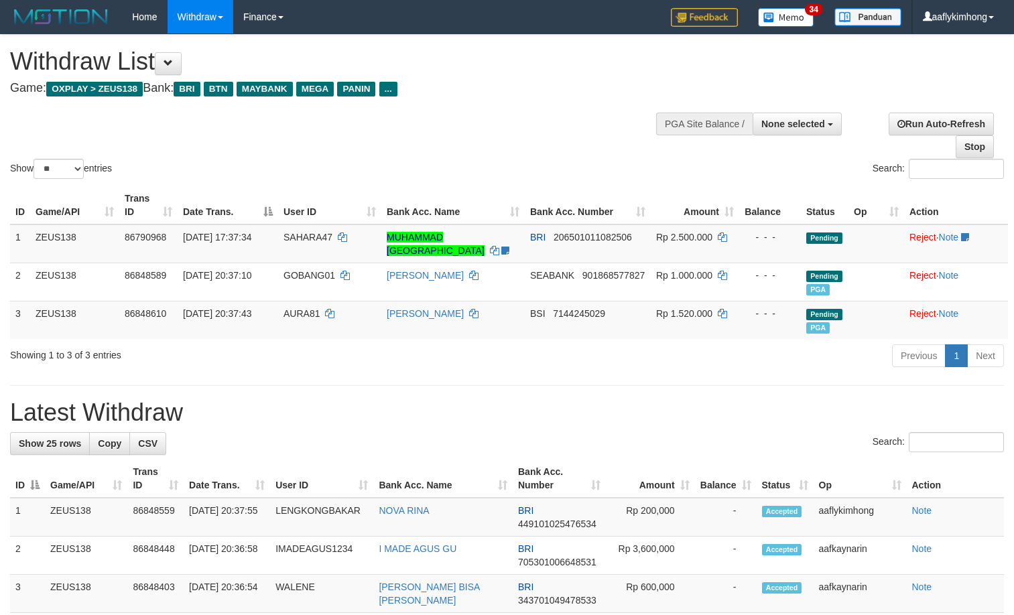
select select
select select "**"
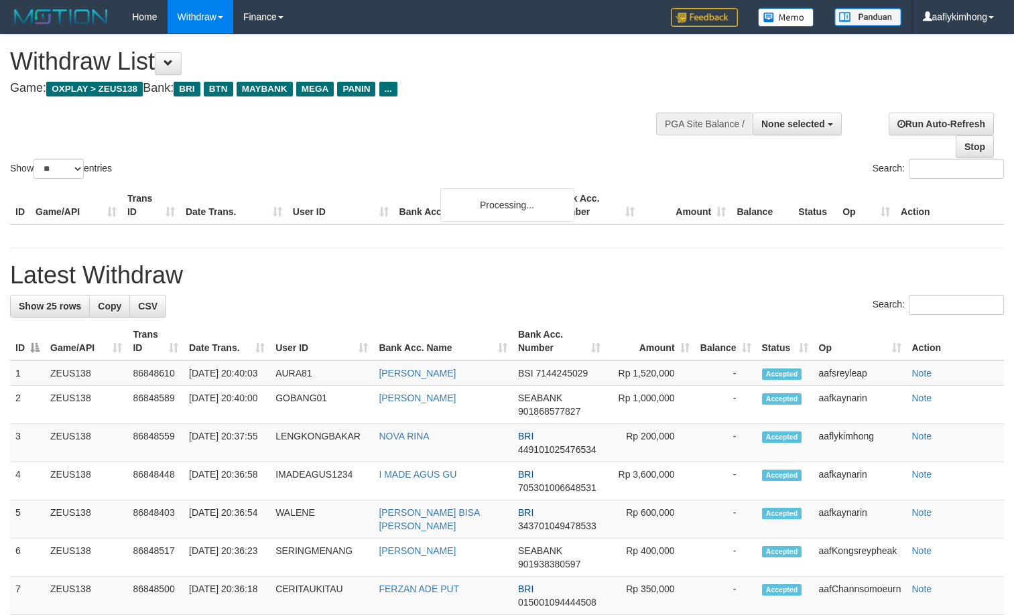
select select
select select "**"
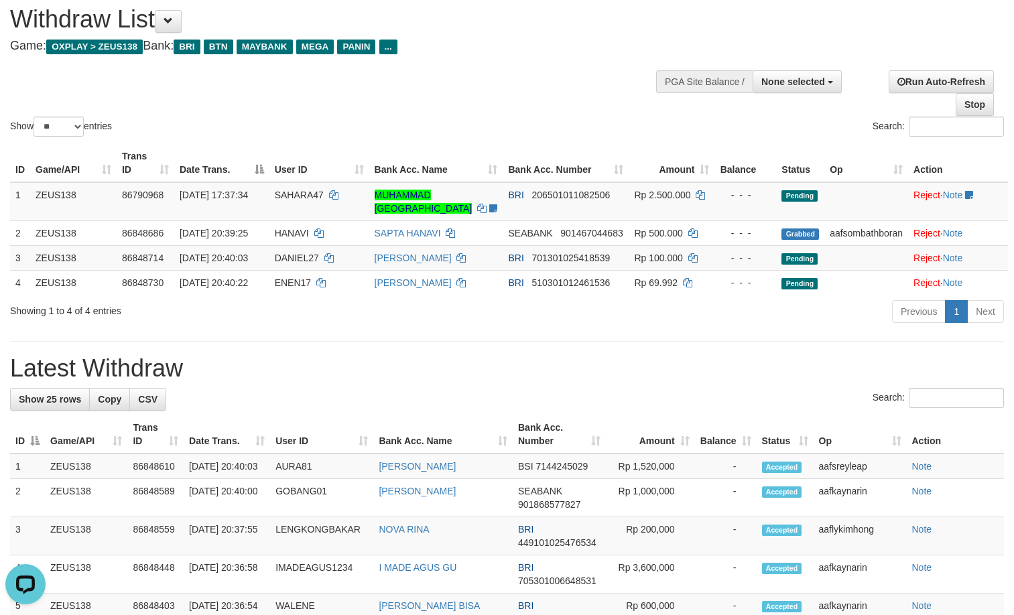
click at [318, 382] on h1 "Latest Withdraw" at bounding box center [506, 368] width 993 height 27
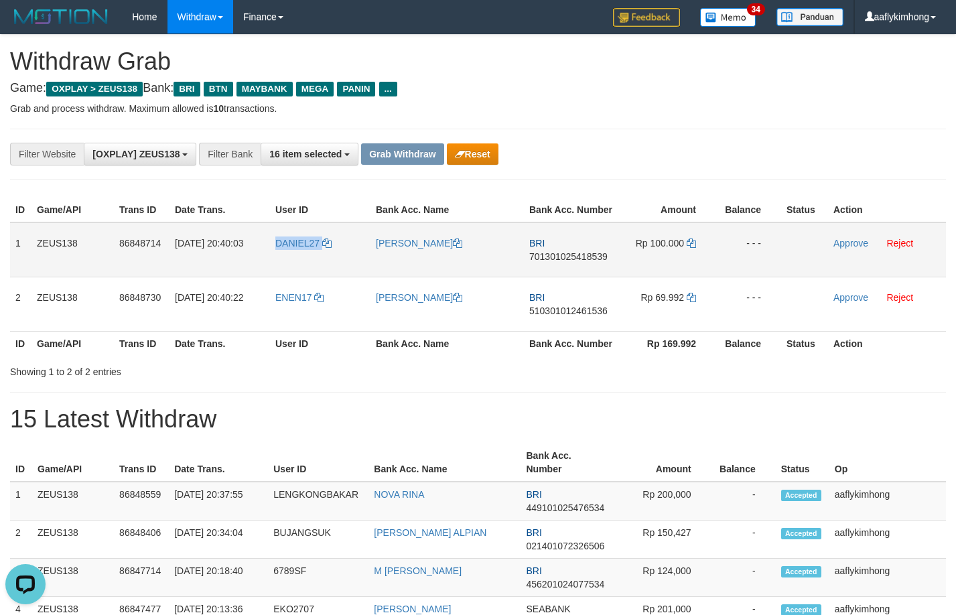
drag, startPoint x: 265, startPoint y: 253, endPoint x: 572, endPoint y: 223, distance: 308.2
click at [334, 237] on tr "1 ZEUS138 86848714 [DATE] 20:40:03 DANIEL27 BEREMA SURANTA BRI 701301025418539 …" at bounding box center [478, 249] width 936 height 55
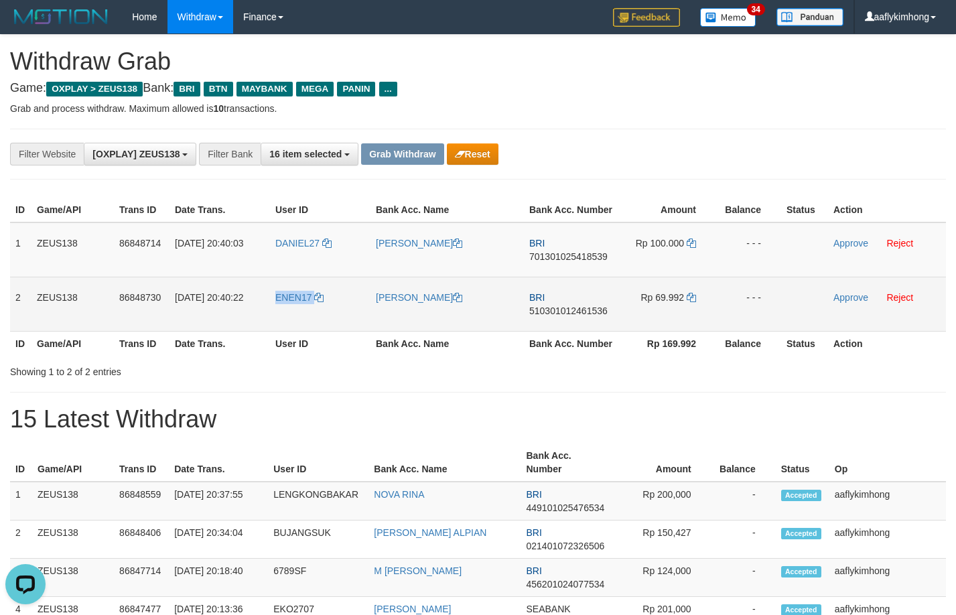
drag, startPoint x: 271, startPoint y: 312, endPoint x: 340, endPoint y: 313, distance: 69.7
click at [340, 313] on td "ENEN17" at bounding box center [320, 304] width 100 height 54
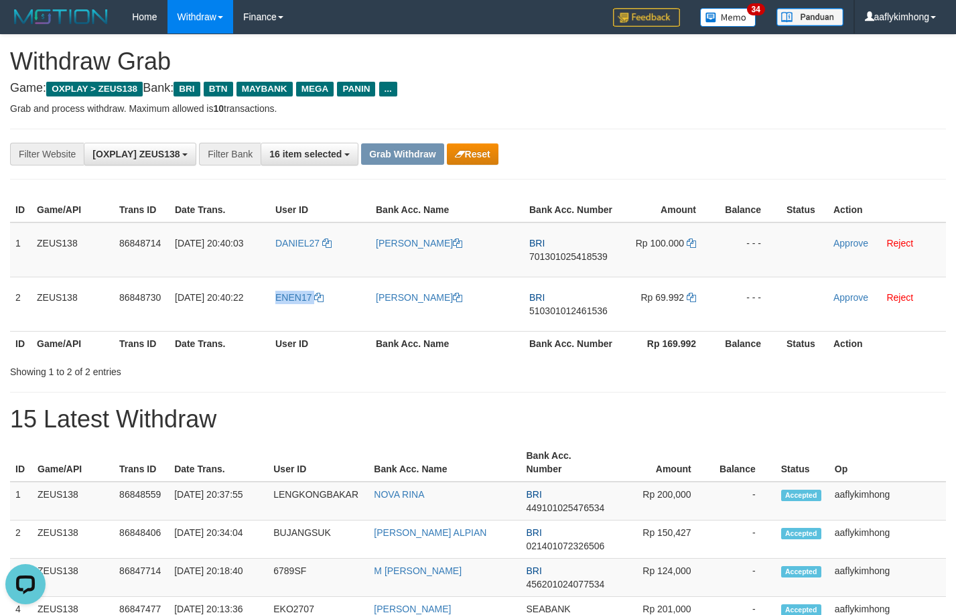
copy link "ENEN17"
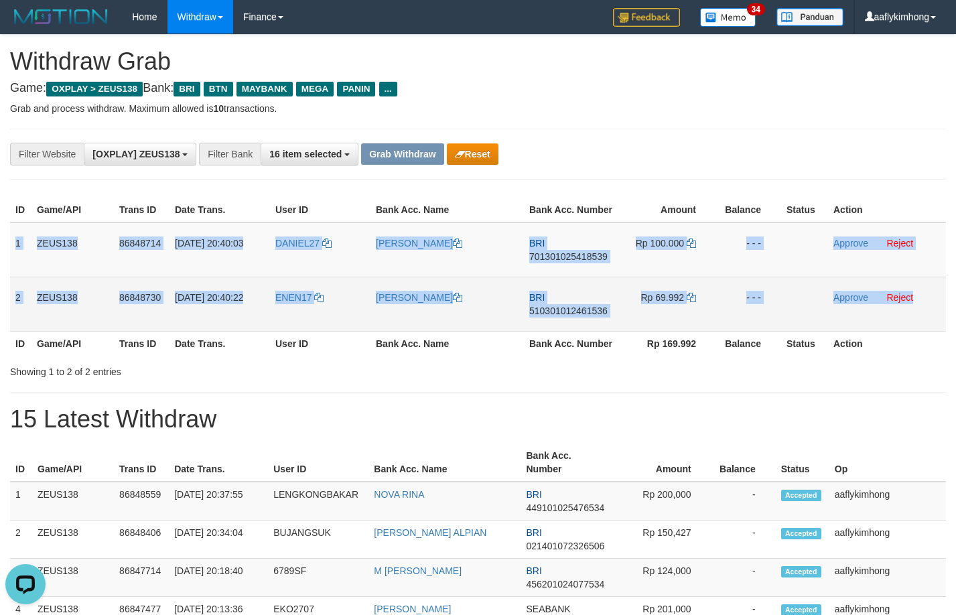
copy tbody "1 ZEUS138 86848714 31/08/2025 20:40:03 DANIEL27 BEREMA SURANTA BRI 701301025418…"
drag, startPoint x: 14, startPoint y: 236, endPoint x: 915, endPoint y: 307, distance: 903.8
click at [915, 307] on tbody "1 ZEUS138 86848714 31/08/2025 20:40:03 DANIEL27 BEREMA SURANTA BRI 701301025418…" at bounding box center [478, 276] width 936 height 109
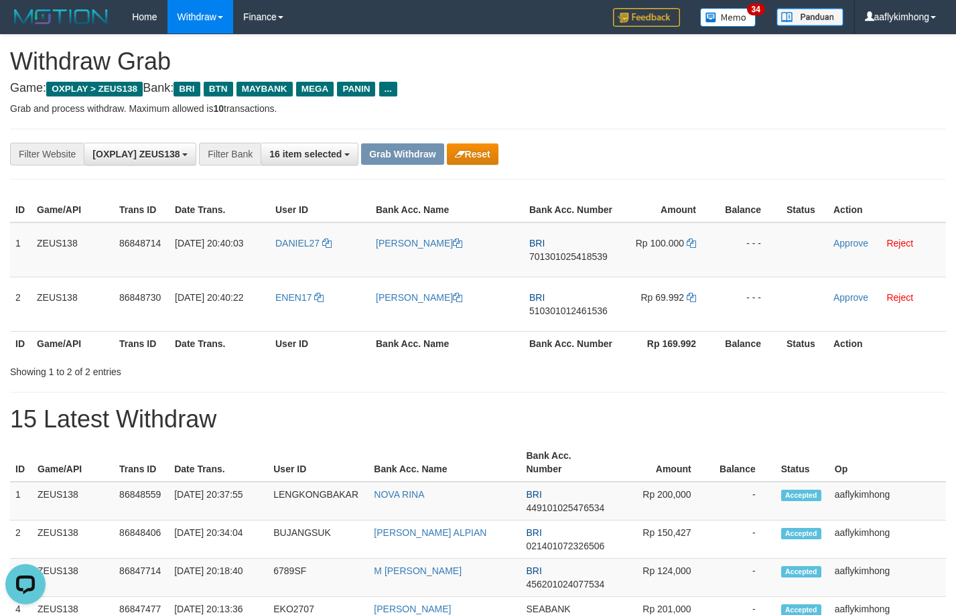
click at [761, 166] on div "**********" at bounding box center [478, 154] width 936 height 51
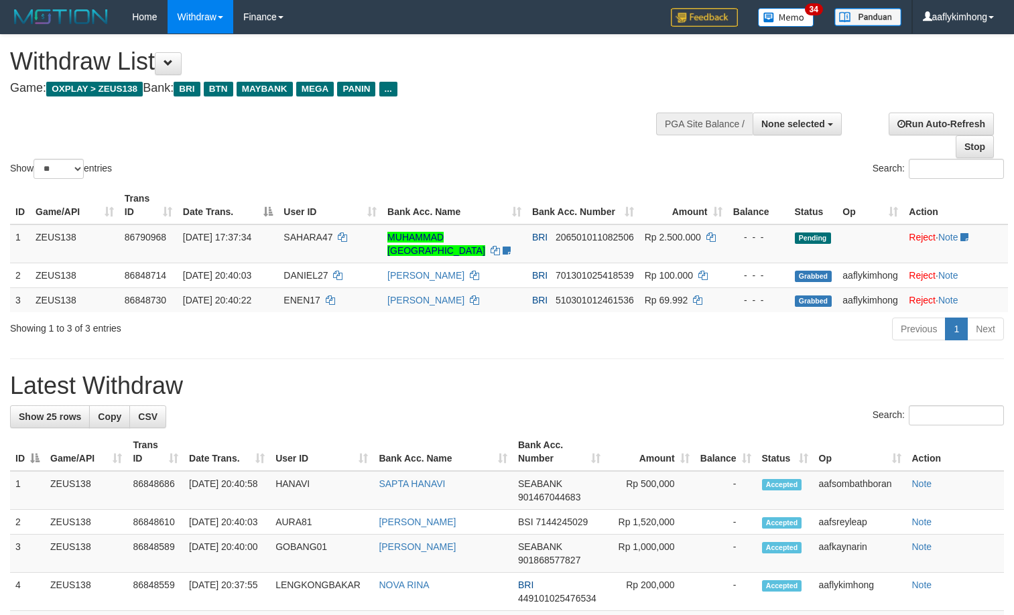
select select
select select "**"
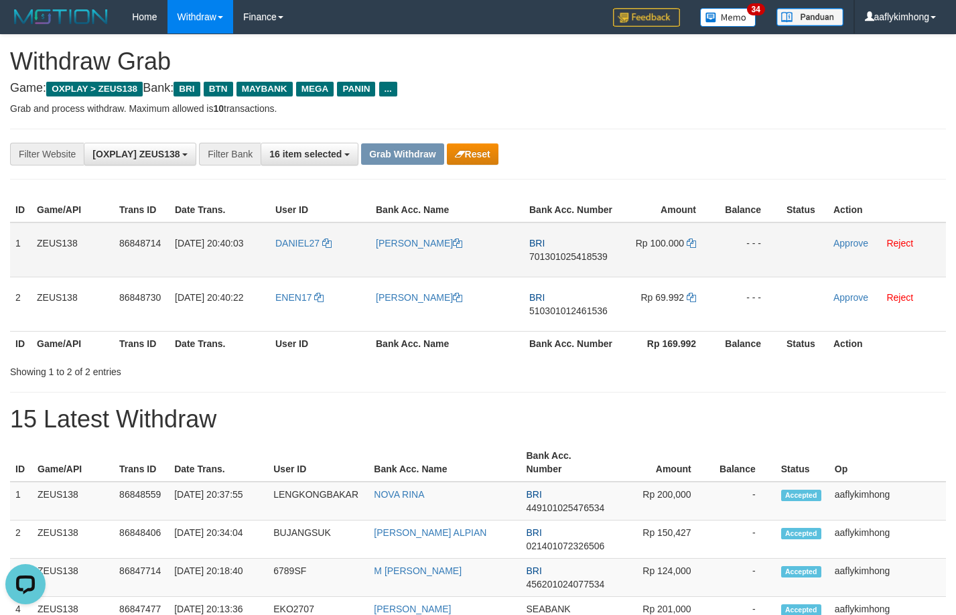
click at [563, 253] on span "701301025418539" at bounding box center [568, 256] width 78 height 11
click at [689, 243] on icon at bounding box center [691, 242] width 9 height 9
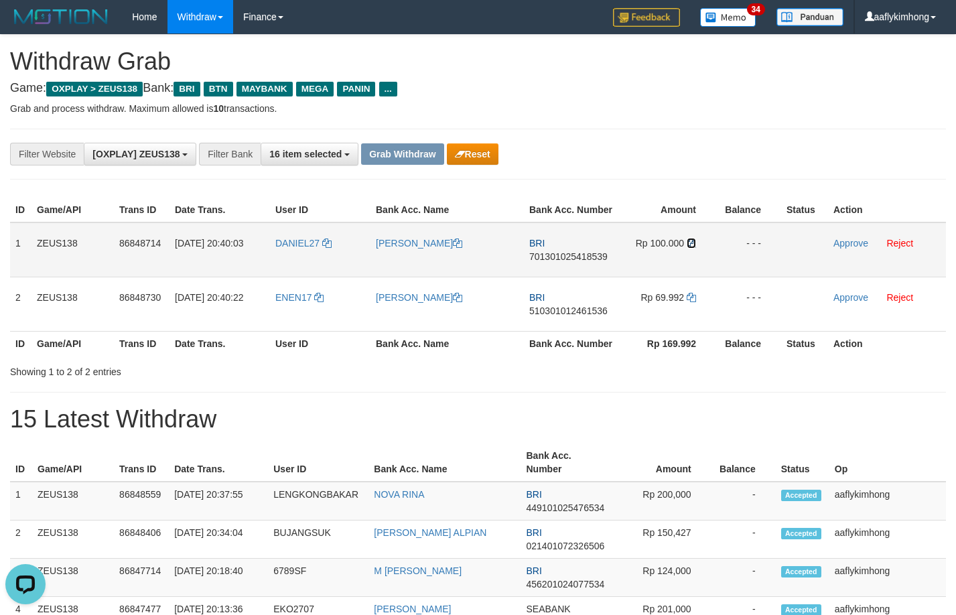
click at [690, 240] on icon at bounding box center [691, 242] width 9 height 9
drag, startPoint x: 835, startPoint y: 243, endPoint x: 531, endPoint y: 140, distance: 321.8
click at [835, 243] on link "Approve" at bounding box center [850, 243] width 35 height 11
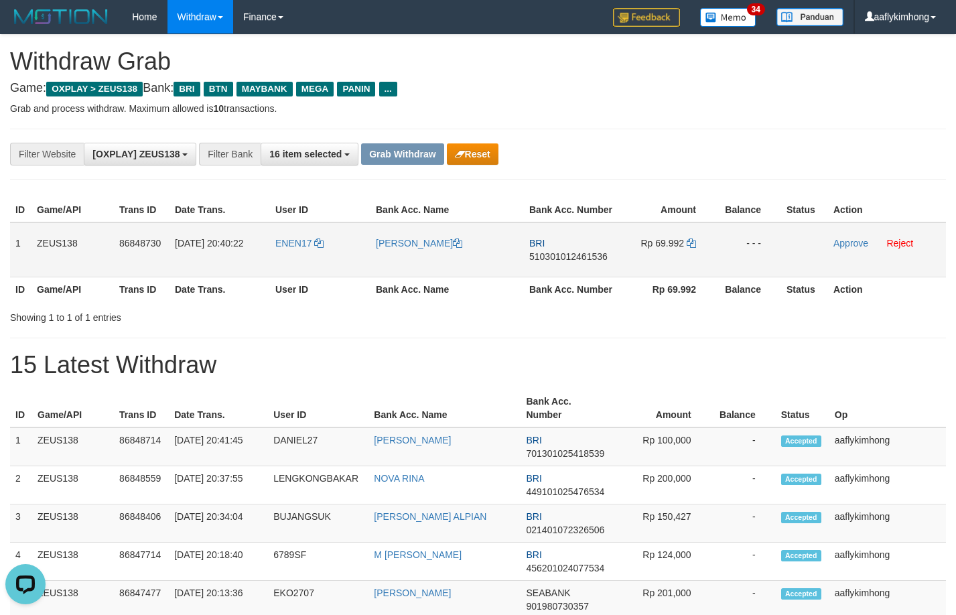
click at [551, 255] on span "510301012461536" at bounding box center [568, 256] width 78 height 11
click at [687, 238] on icon at bounding box center [691, 242] width 9 height 9
click at [689, 238] on icon at bounding box center [691, 242] width 9 height 9
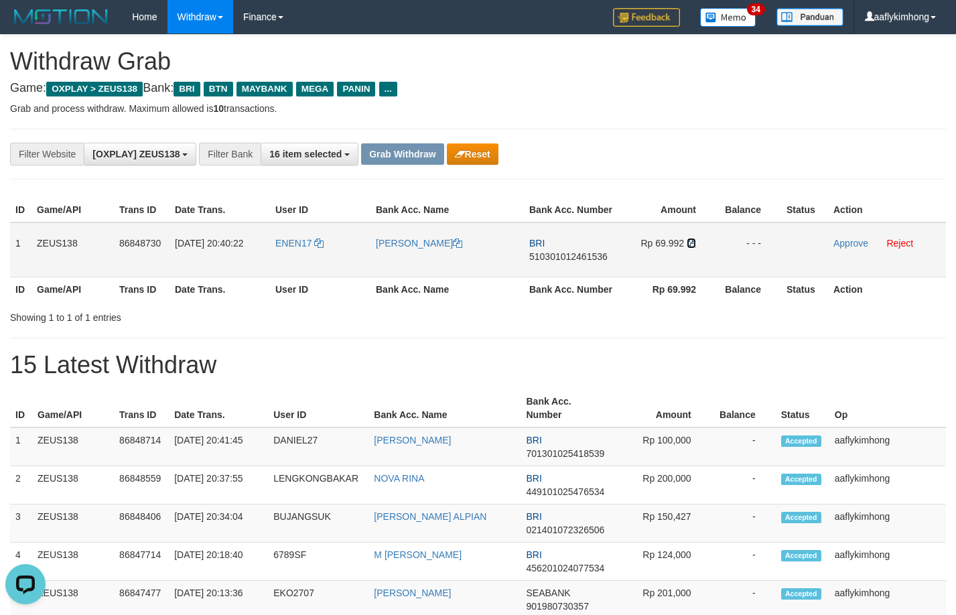
click at [689, 238] on icon at bounding box center [691, 242] width 9 height 9
drag, startPoint x: 837, startPoint y: 241, endPoint x: 541, endPoint y: 140, distance: 312.1
click at [837, 241] on link "Approve" at bounding box center [850, 243] width 35 height 11
click at [392, 158] on button "Grab Withdraw" at bounding box center [402, 153] width 82 height 21
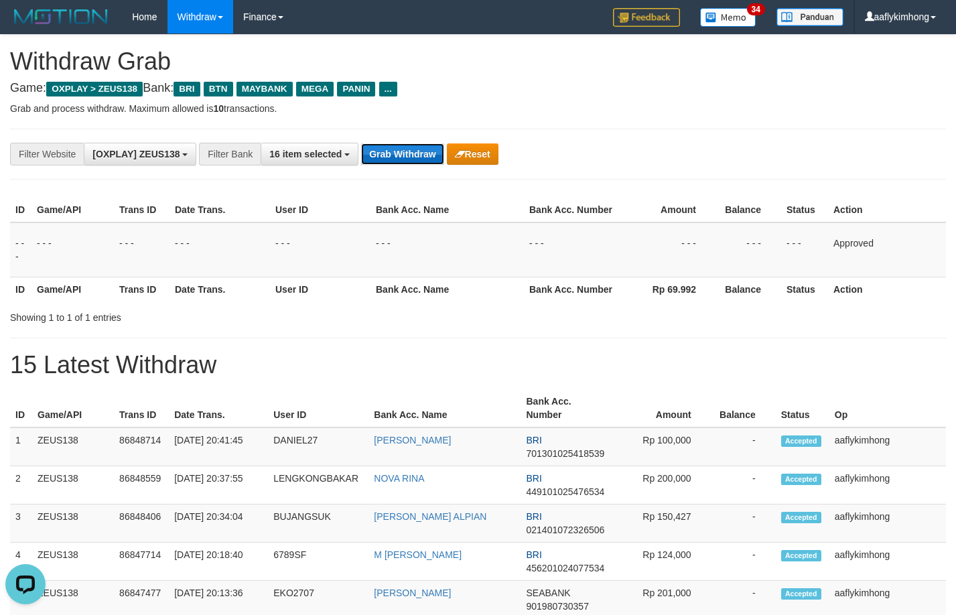
click at [392, 158] on button "Grab Withdraw" at bounding box center [402, 153] width 82 height 21
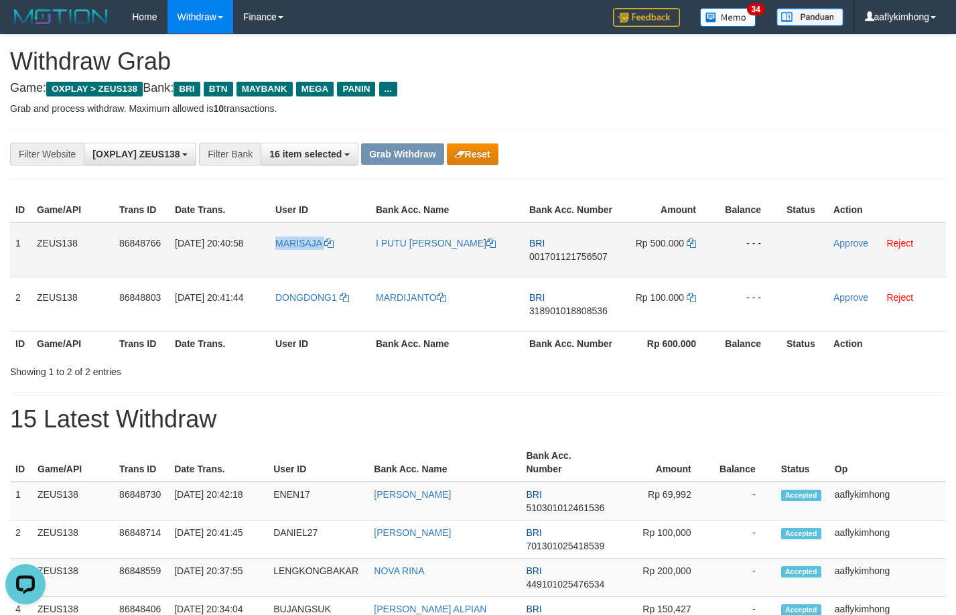
drag, startPoint x: 274, startPoint y: 257, endPoint x: 344, endPoint y: 267, distance: 71.1
click at [344, 267] on td "MARISAJA" at bounding box center [320, 249] width 100 height 55
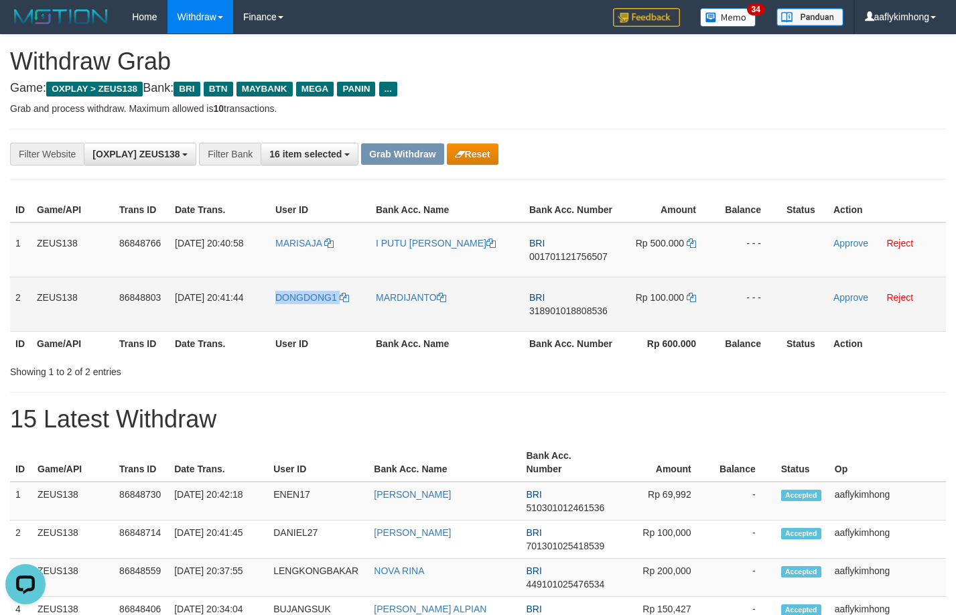
drag, startPoint x: 271, startPoint y: 302, endPoint x: 359, endPoint y: 316, distance: 88.8
click at [359, 316] on td "DONGDONG1" at bounding box center [320, 304] width 100 height 54
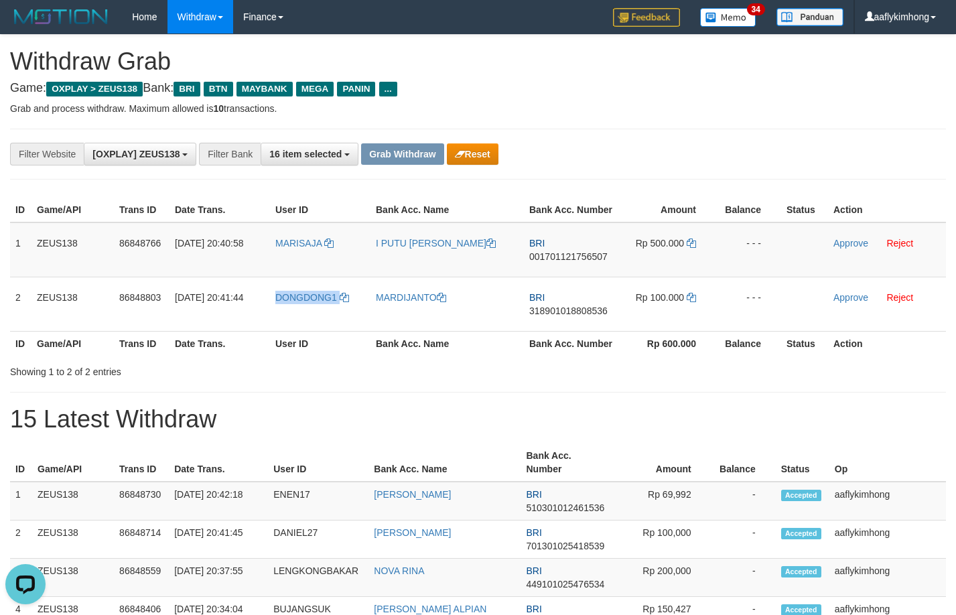
copy link "DONGDONG1"
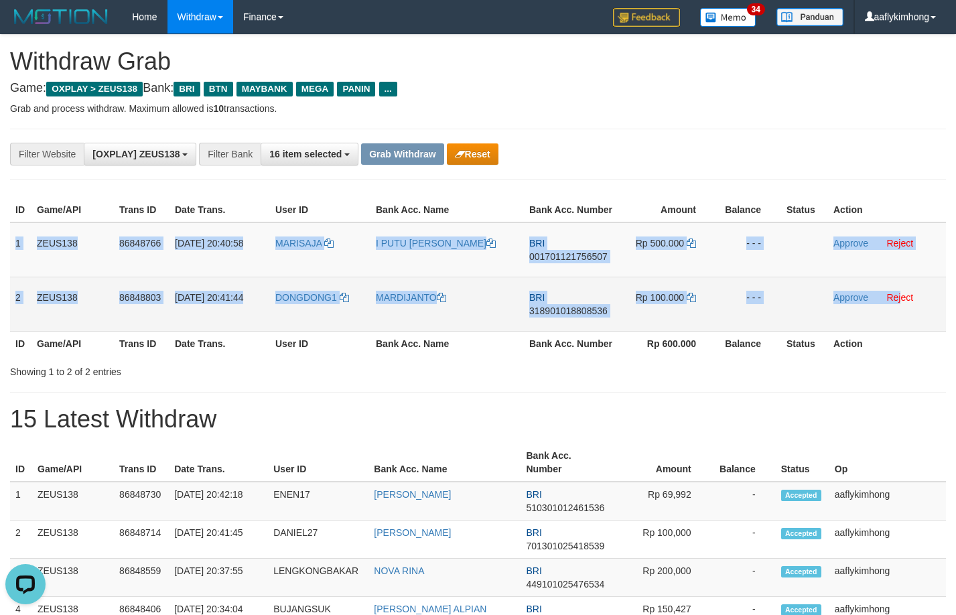
copy tbody "1 ZEUS138 86848766 31/08/2025 20:40:58 MARISAJA I PUTU EVA JUR BRI 001701121756…"
drag, startPoint x: 13, startPoint y: 245, endPoint x: 900, endPoint y: 314, distance: 890.3
click at [900, 314] on tbody "1 ZEUS138 86848766 31/08/2025 20:40:58 MARISAJA I PUTU EVA JUR BRI 001701121756…" at bounding box center [478, 276] width 936 height 109
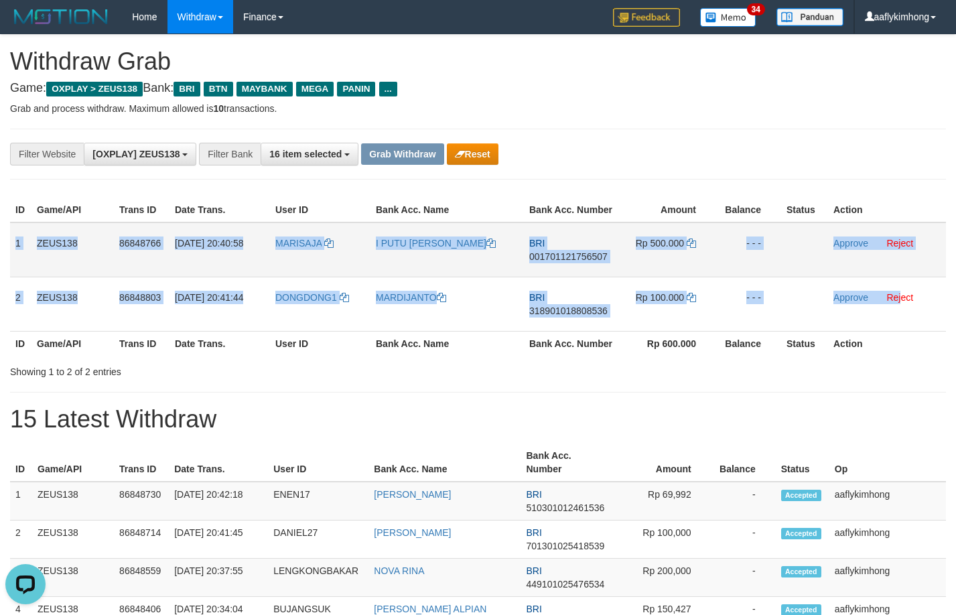
click at [553, 256] on span "001701121756507" at bounding box center [568, 256] width 78 height 11
copy tbody "1 ZEUS138 86848766 31/08/2025 20:40:58 MARISAJA I PUTU EVA JUR BRI 001701121756…"
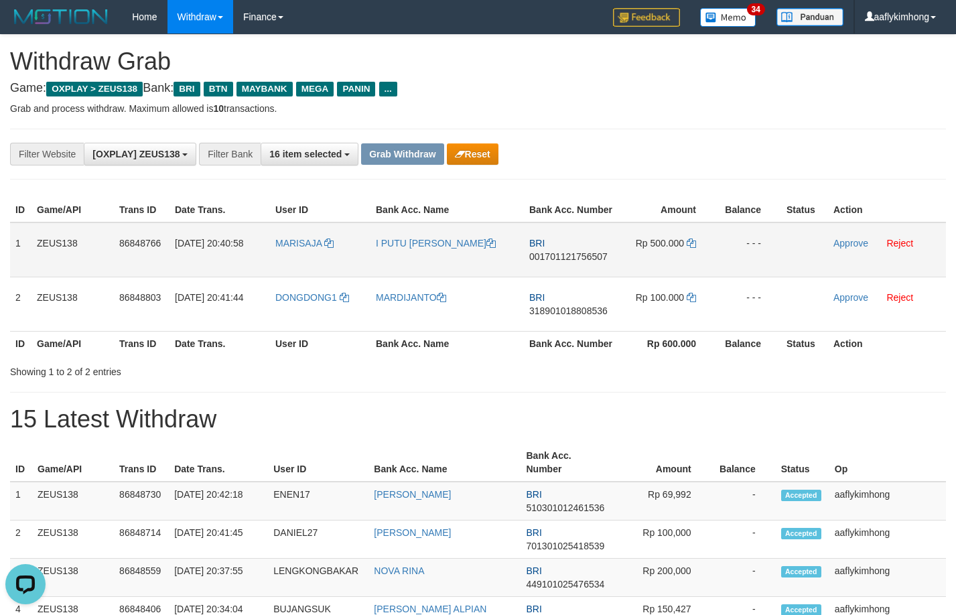
click at [553, 256] on span "001701121756507" at bounding box center [568, 256] width 78 height 11
click at [689, 249] on td "Rp 500.000" at bounding box center [667, 249] width 98 height 55
click at [689, 246] on icon at bounding box center [691, 242] width 9 height 9
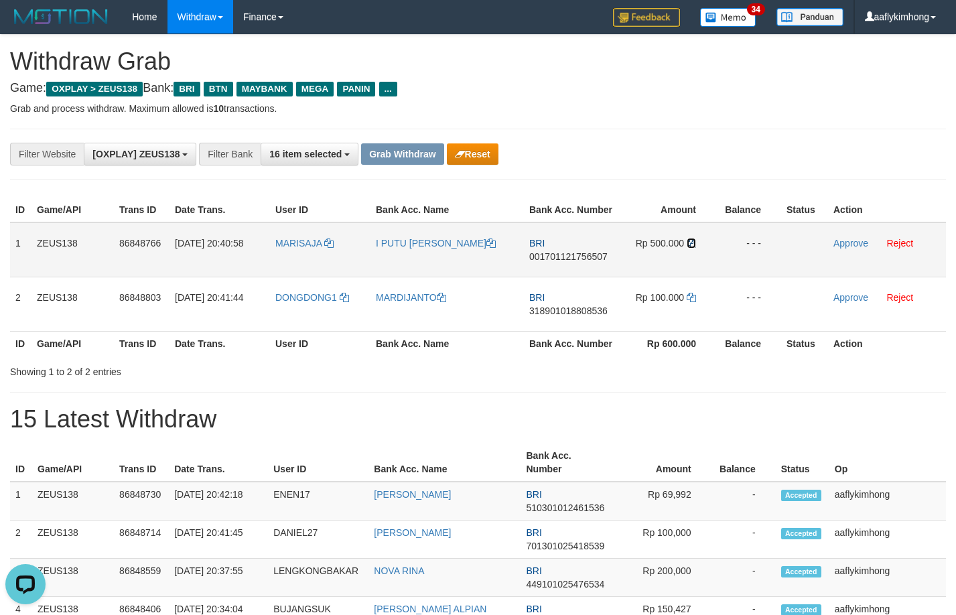
click at [693, 240] on icon at bounding box center [691, 242] width 9 height 9
drag, startPoint x: 842, startPoint y: 241, endPoint x: 539, endPoint y: 134, distance: 321.8
click at [841, 241] on link "Approve" at bounding box center [850, 243] width 35 height 11
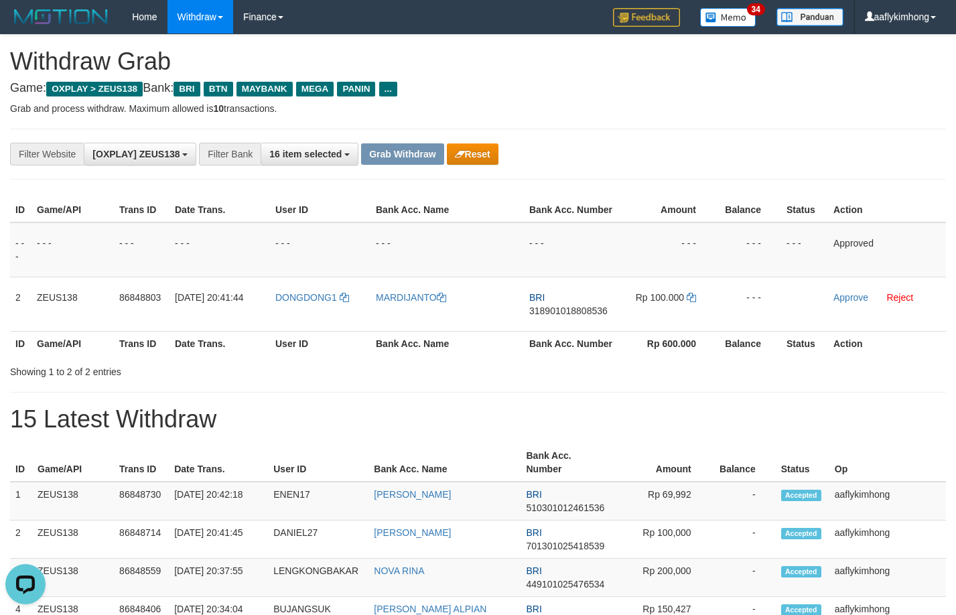
click at [736, 137] on div "**********" at bounding box center [478, 154] width 936 height 51
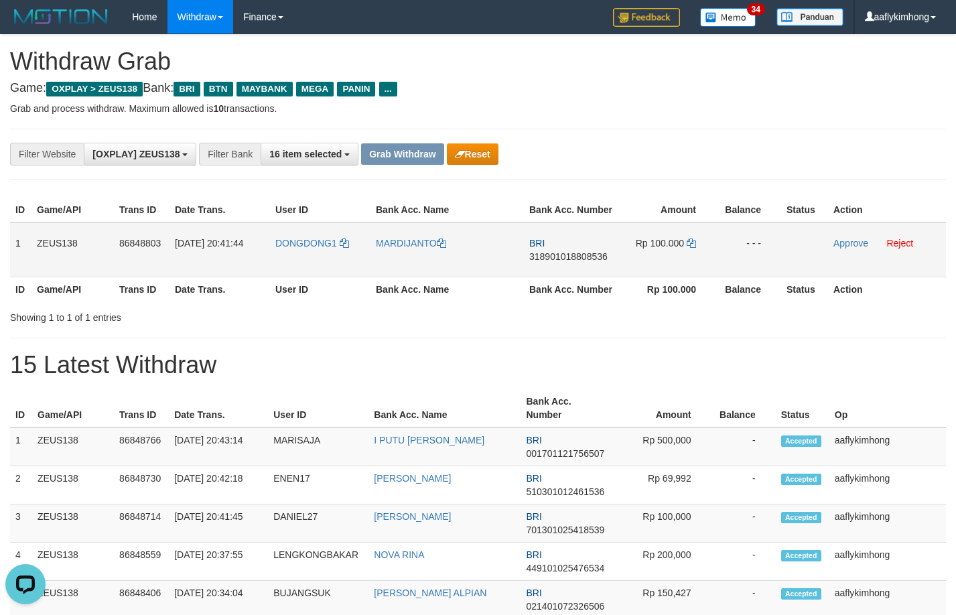
click at [566, 262] on td "BRI 318901018808536" at bounding box center [571, 249] width 94 height 55
click at [565, 249] on td "BRI 318901018808536" at bounding box center [571, 249] width 94 height 55
drag, startPoint x: 565, startPoint y: 249, endPoint x: 557, endPoint y: 259, distance: 12.4
click at [561, 254] on td "BRI 318901018808536" at bounding box center [571, 249] width 94 height 55
click at [557, 259] on span "318901018808536" at bounding box center [568, 256] width 78 height 11
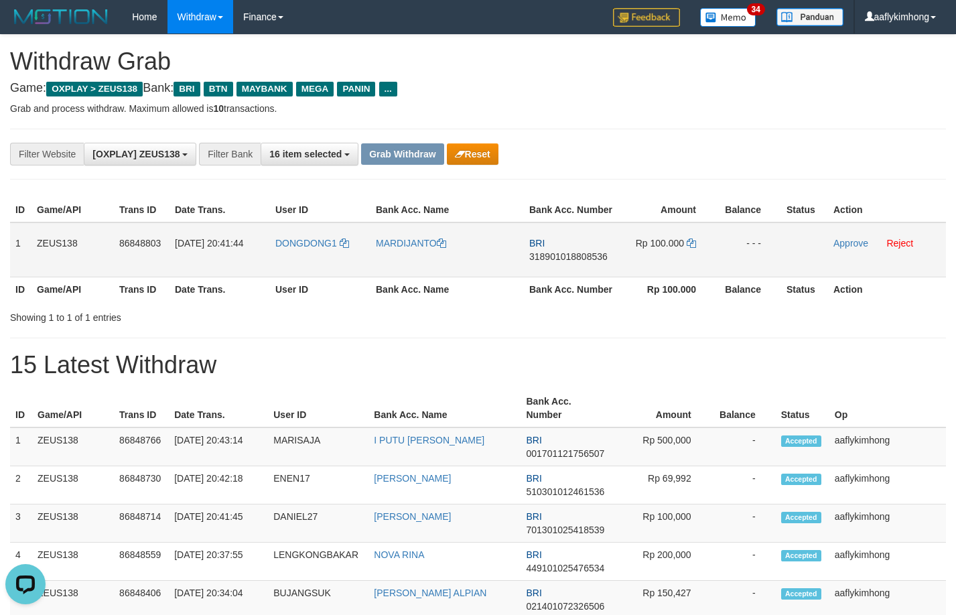
click at [557, 259] on span "318901018808536" at bounding box center [568, 256] width 78 height 11
click at [691, 245] on icon at bounding box center [691, 242] width 9 height 9
click at [691, 242] on icon at bounding box center [691, 242] width 9 height 9
click at [843, 243] on link "Approve" at bounding box center [850, 243] width 35 height 11
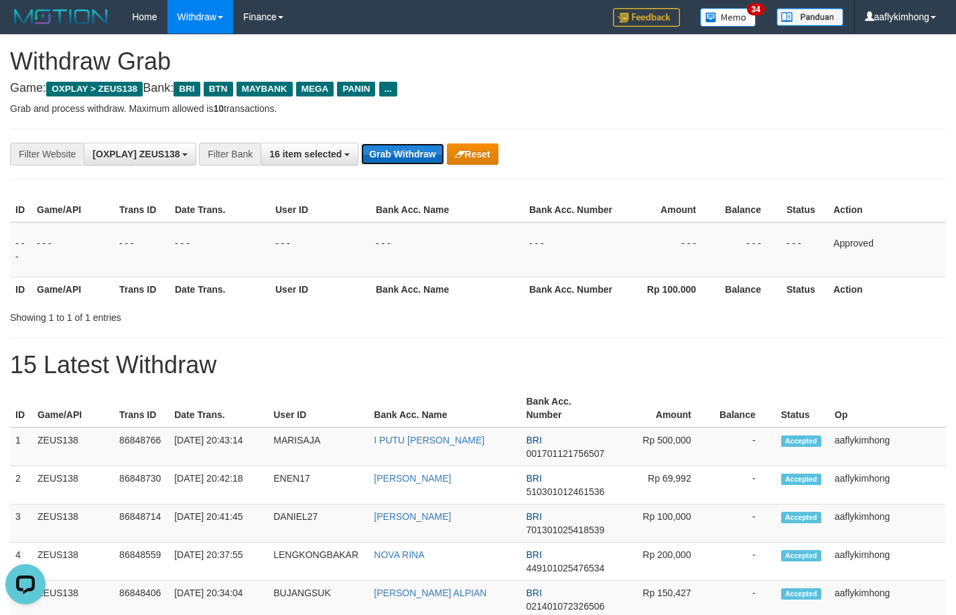
click at [381, 153] on button "Grab Withdraw" at bounding box center [402, 153] width 82 height 21
drag, startPoint x: 381, startPoint y: 153, endPoint x: 964, endPoint y: 328, distance: 608.7
click at [383, 153] on button "Grab Withdraw" at bounding box center [402, 153] width 82 height 21
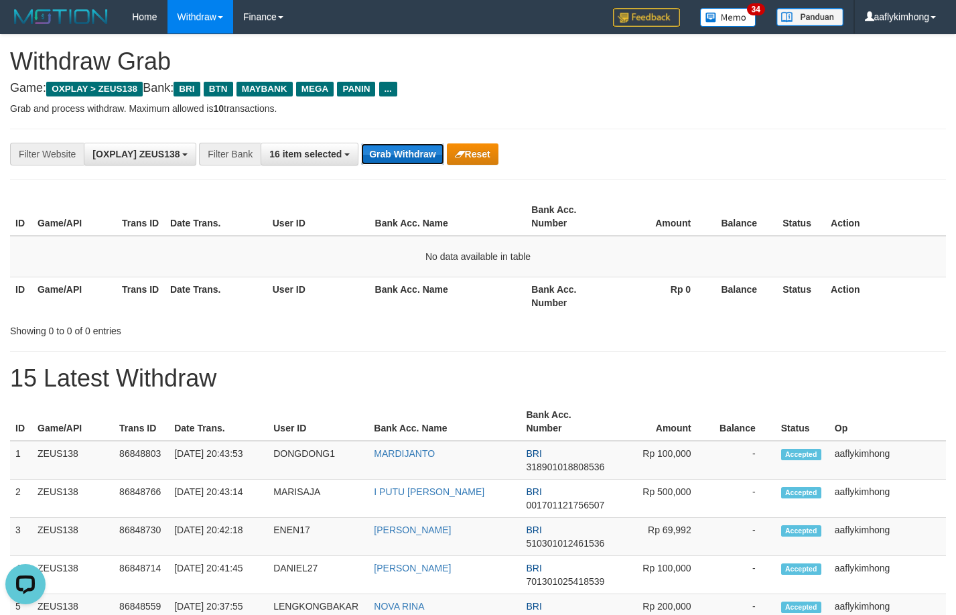
click at [413, 159] on button "Grab Withdraw" at bounding box center [402, 153] width 82 height 21
click at [413, 158] on button "Grab Withdraw" at bounding box center [402, 153] width 82 height 21
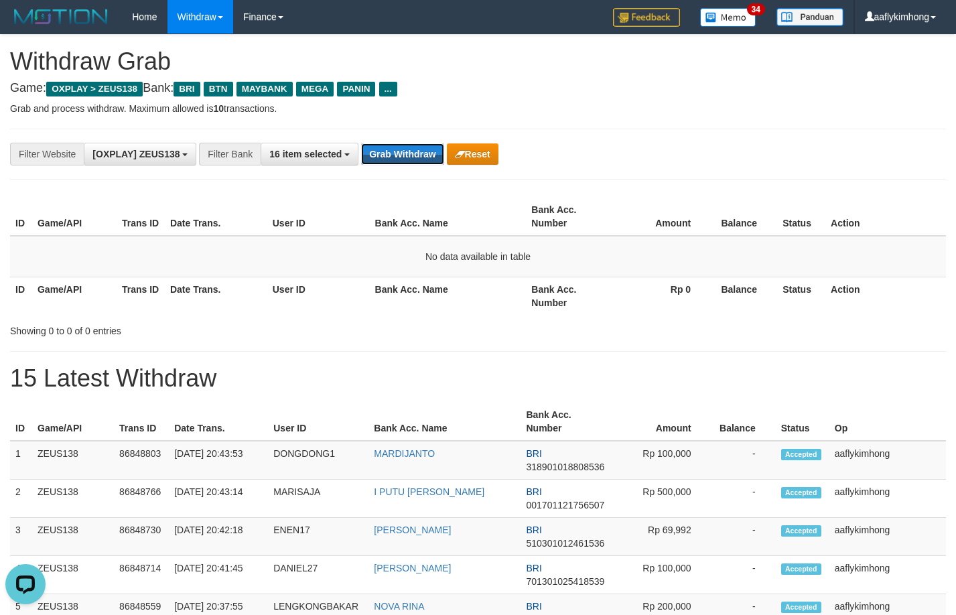
drag, startPoint x: 413, startPoint y: 158, endPoint x: 411, endPoint y: 168, distance: 10.2
click at [411, 168] on div "**********" at bounding box center [478, 154] width 936 height 51
drag, startPoint x: 340, startPoint y: 171, endPoint x: 383, endPoint y: 151, distance: 47.1
click at [341, 171] on div "**********" at bounding box center [478, 154] width 936 height 51
click at [389, 147] on button "Grab Withdraw" at bounding box center [402, 153] width 82 height 21
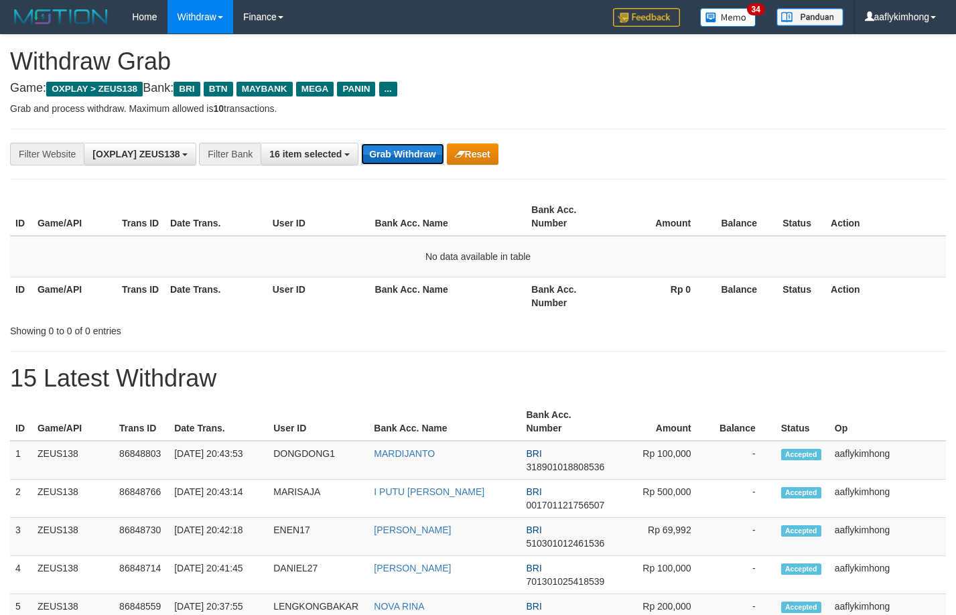
drag, startPoint x: 389, startPoint y: 147, endPoint x: 380, endPoint y: 144, distance: 9.3
click at [388, 145] on button "Grab Withdraw" at bounding box center [402, 153] width 82 height 21
click at [403, 153] on button "Grab Withdraw" at bounding box center [402, 153] width 82 height 21
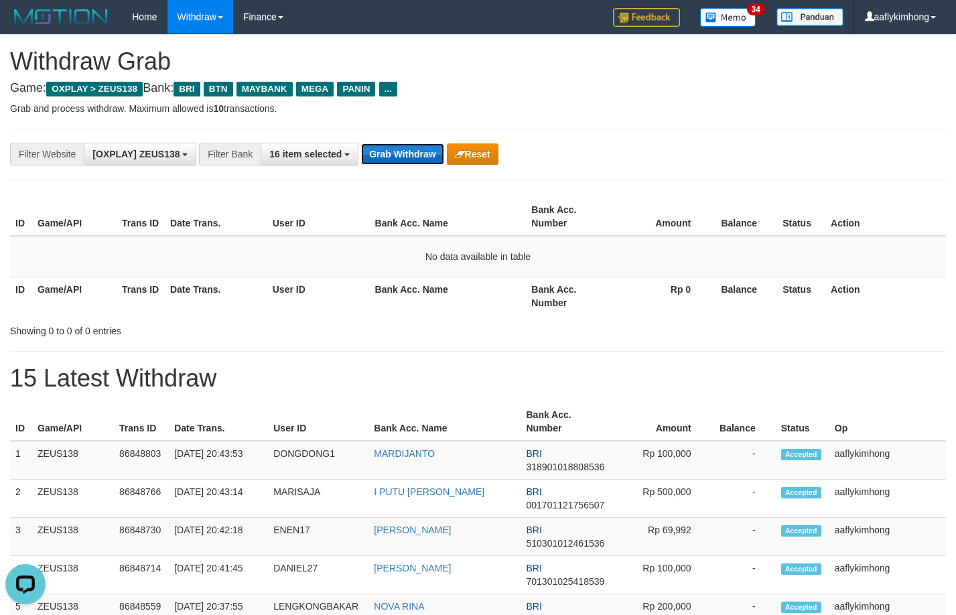
click at [403, 153] on button "Grab Withdraw" at bounding box center [402, 153] width 82 height 21
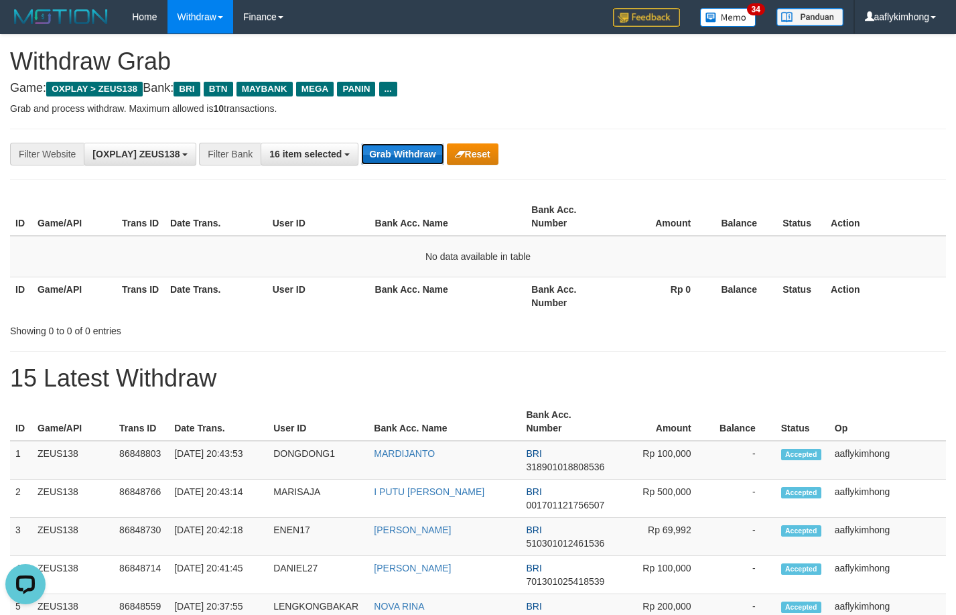
click at [403, 153] on button "Grab Withdraw" at bounding box center [402, 153] width 82 height 21
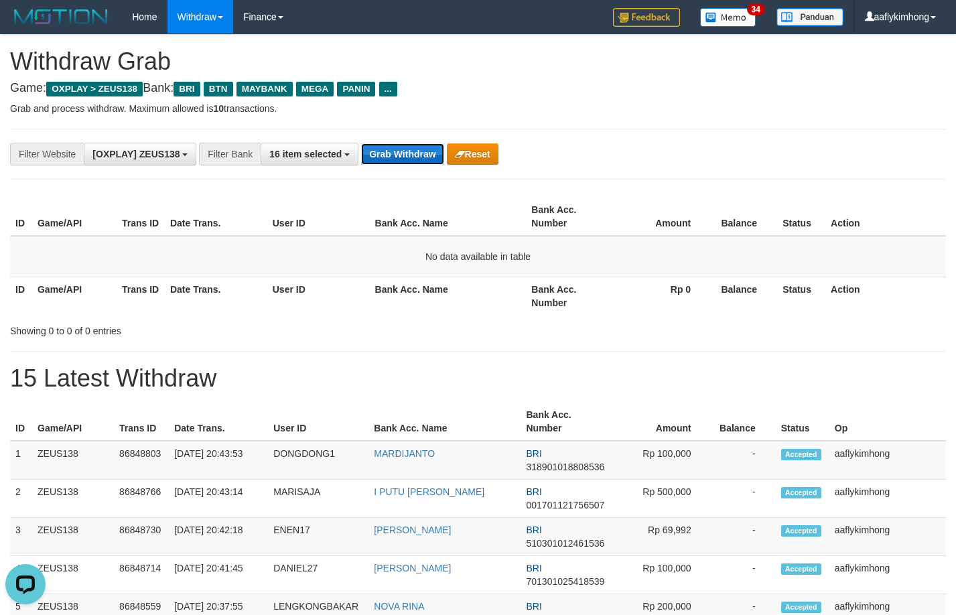
click at [403, 153] on button "Grab Withdraw" at bounding box center [402, 153] width 82 height 21
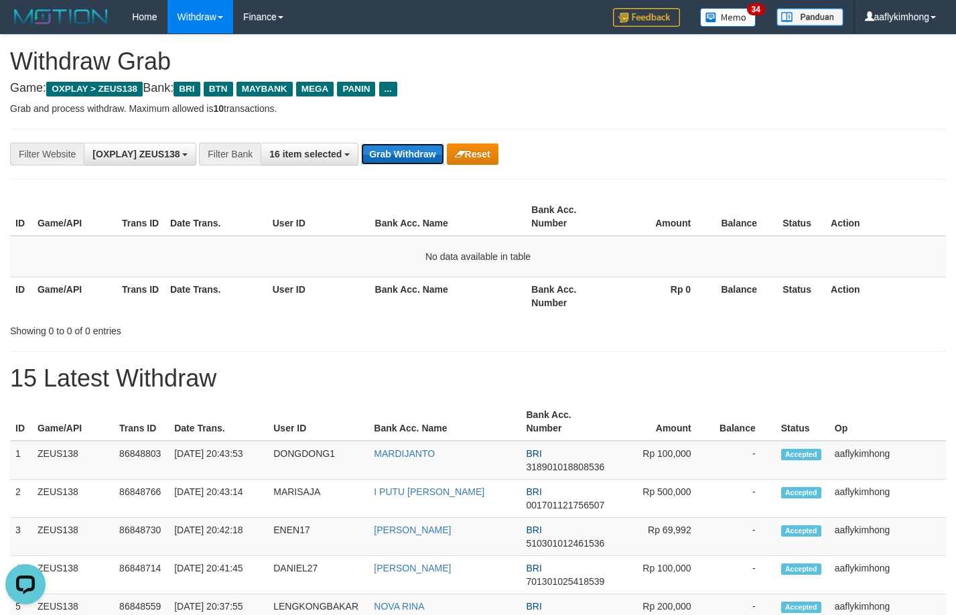
click at [403, 153] on button "Grab Withdraw" at bounding box center [402, 153] width 82 height 21
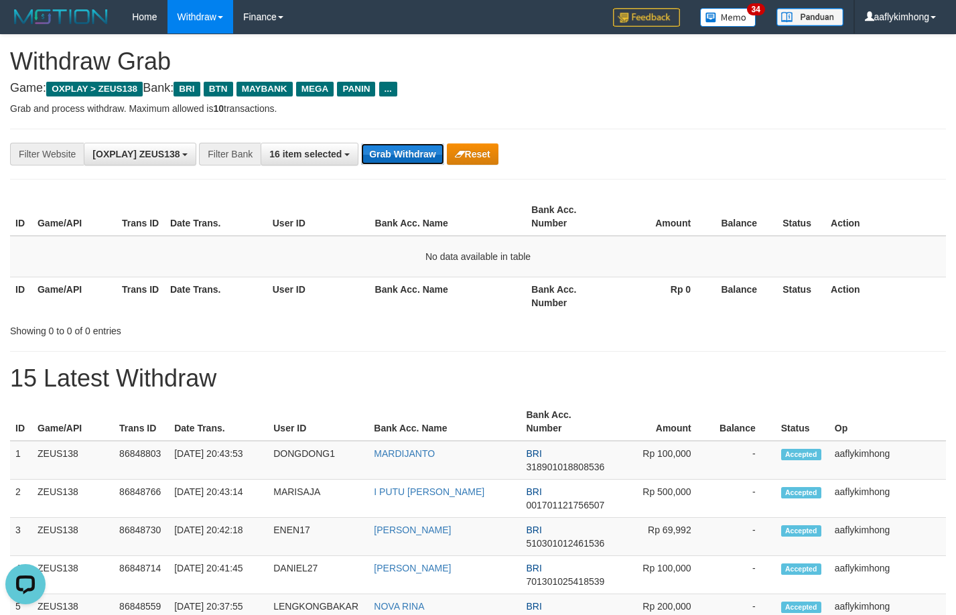
click at [403, 153] on button "Grab Withdraw" at bounding box center [402, 153] width 82 height 21
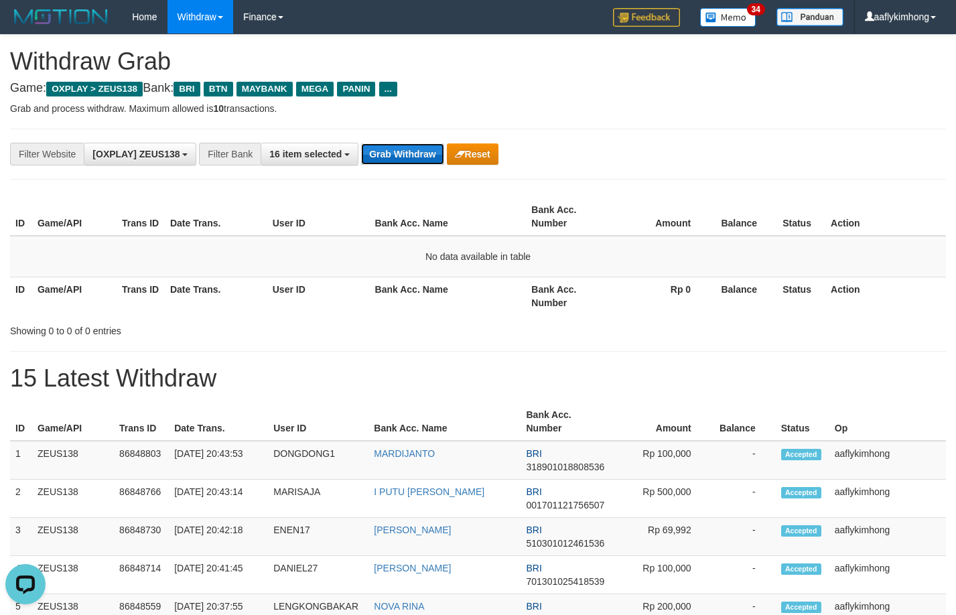
click at [403, 153] on button "Grab Withdraw" at bounding box center [402, 153] width 82 height 21
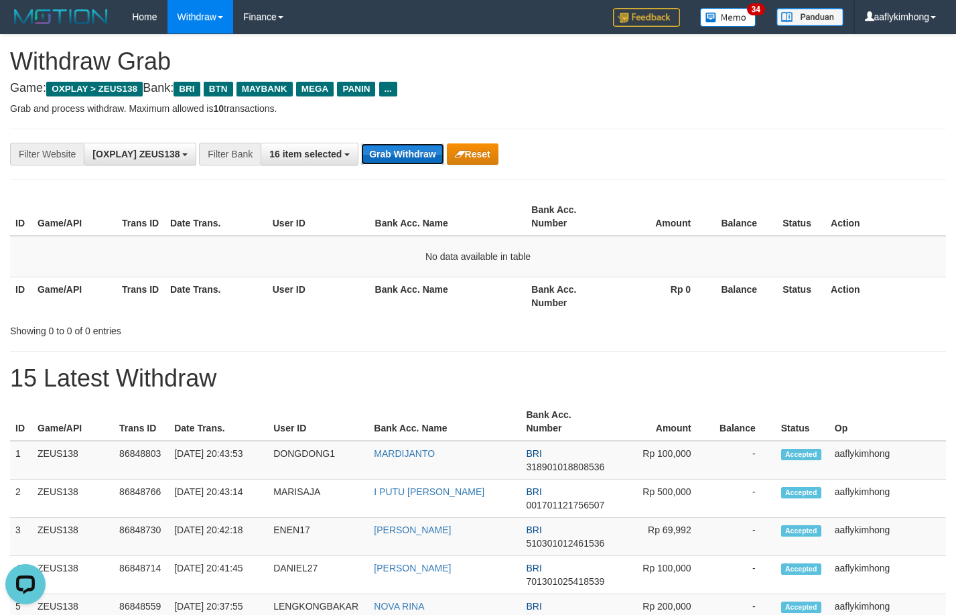
click at [403, 153] on button "Grab Withdraw" at bounding box center [402, 153] width 82 height 21
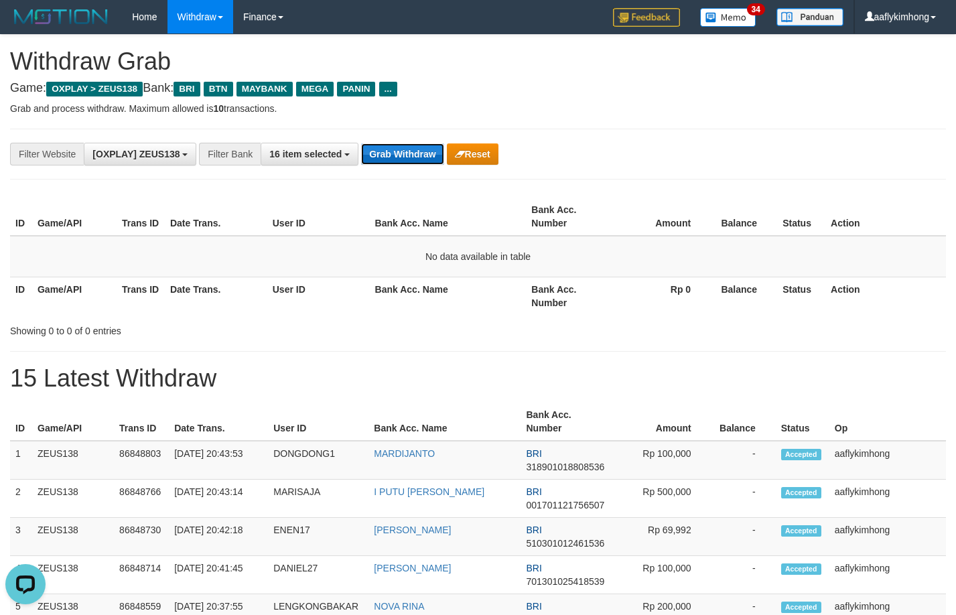
click at [403, 153] on button "Grab Withdraw" at bounding box center [402, 153] width 82 height 21
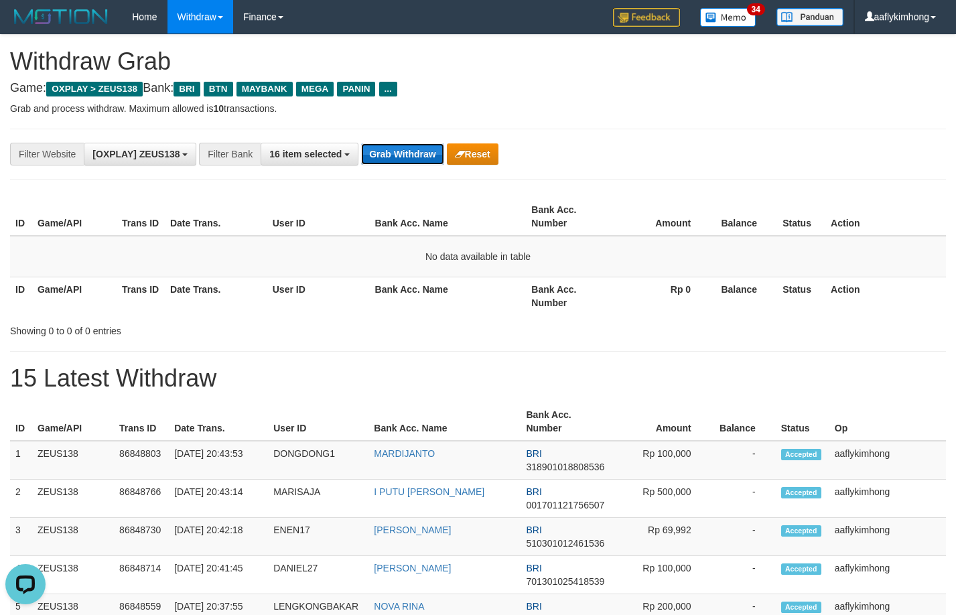
click at [403, 153] on button "Grab Withdraw" at bounding box center [402, 153] width 82 height 21
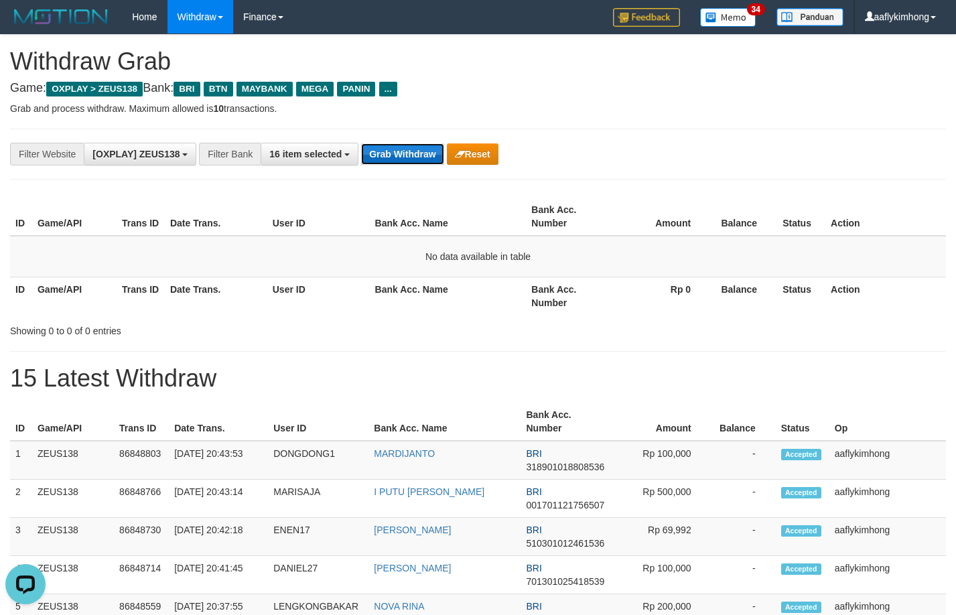
click at [403, 153] on button "Grab Withdraw" at bounding box center [402, 153] width 82 height 21
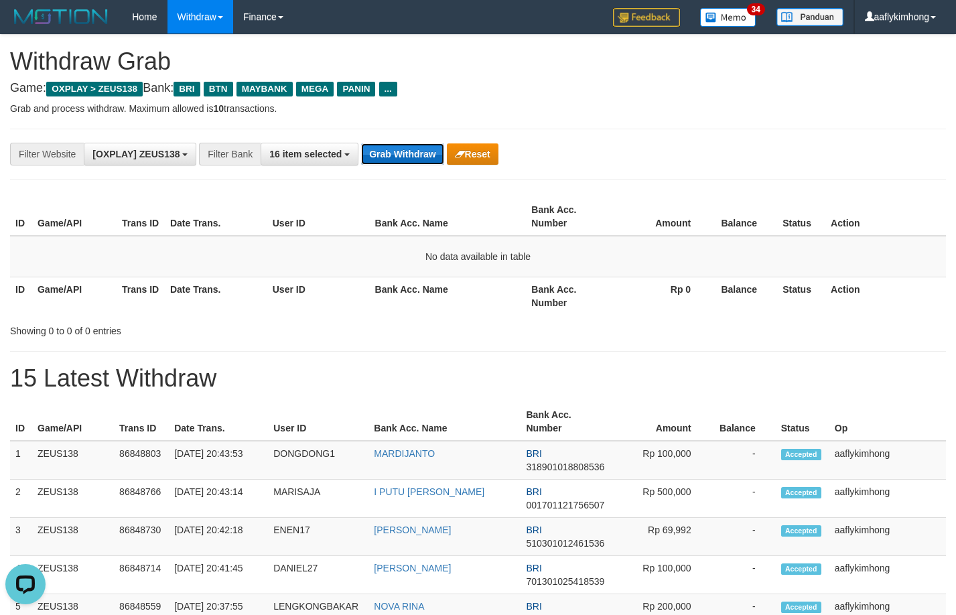
click at [403, 153] on button "Grab Withdraw" at bounding box center [402, 153] width 82 height 21
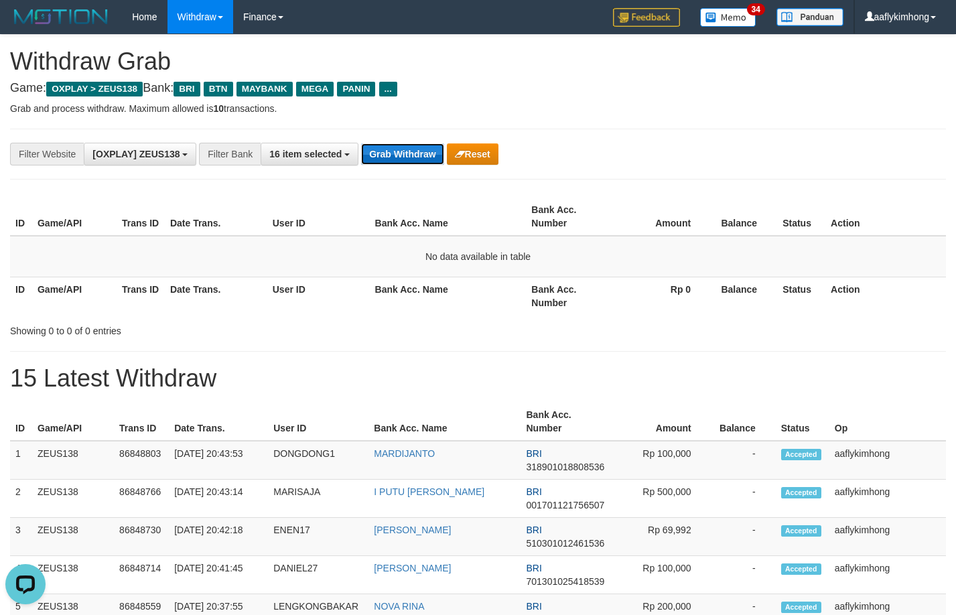
click at [403, 153] on button "Grab Withdraw" at bounding box center [402, 153] width 82 height 21
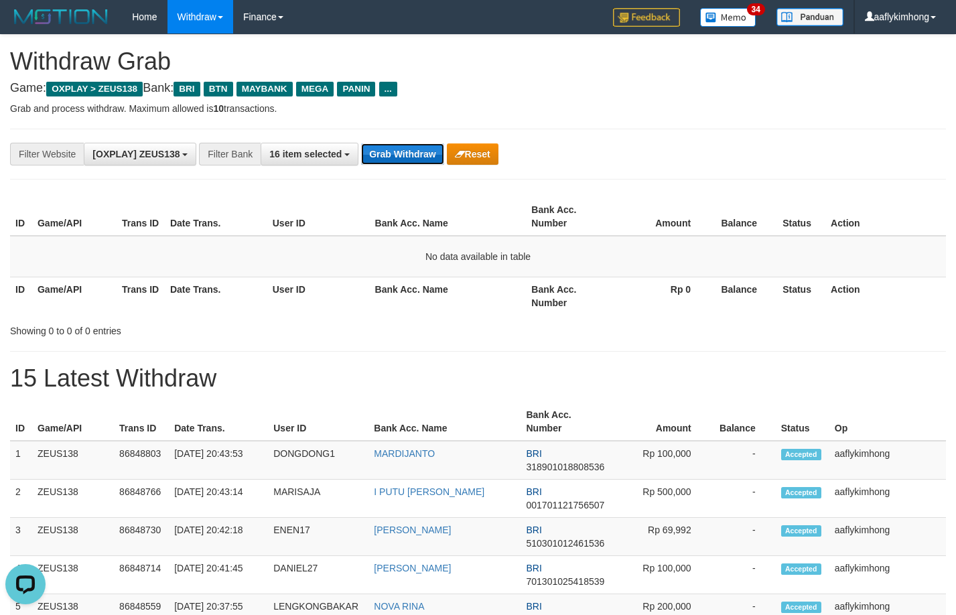
click at [403, 153] on button "Grab Withdraw" at bounding box center [402, 153] width 82 height 21
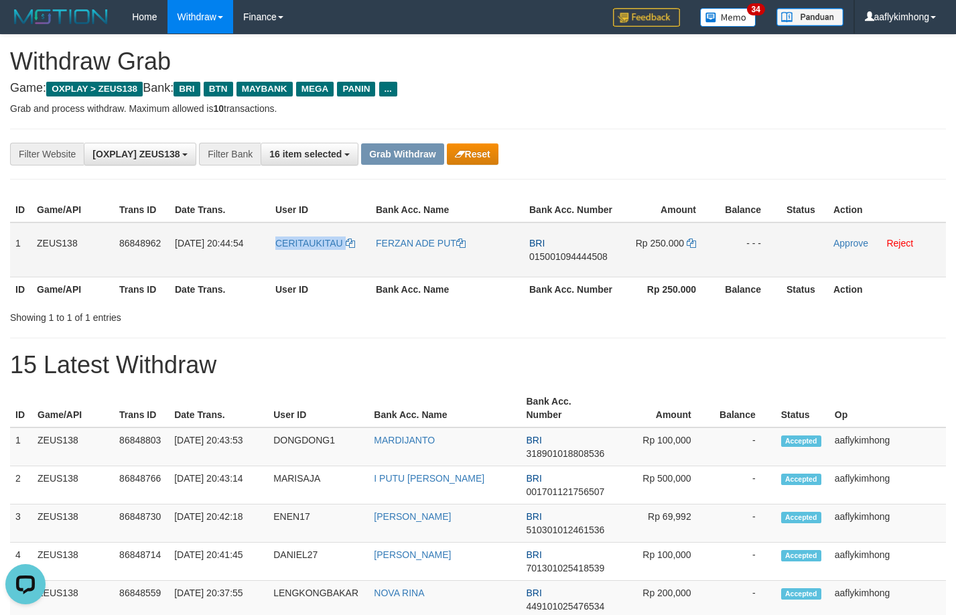
drag, startPoint x: 322, startPoint y: 265, endPoint x: 354, endPoint y: 270, distance: 33.2
click at [354, 270] on td "CERITAUKITAU" at bounding box center [320, 249] width 100 height 55
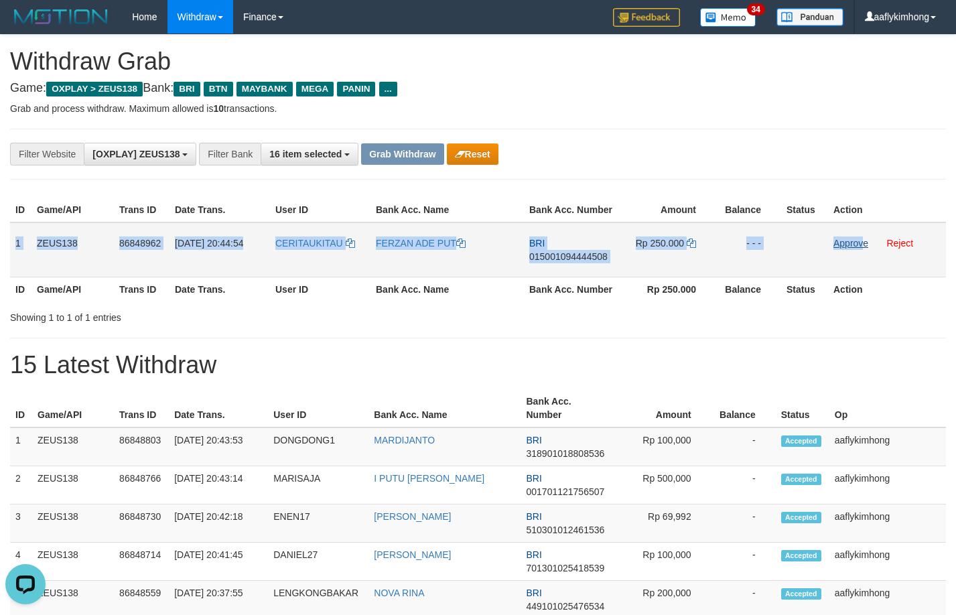
copy tr "1 ZEUS138 86848962 31/08/2025 20:44:54 CERITAUKITAU FERZAN ADE PUT BRI 01500109…"
drag, startPoint x: 13, startPoint y: 230, endPoint x: 870, endPoint y: 241, distance: 856.9
click at [868, 241] on tr "1 ZEUS138 86848962 31/08/2025 20:44:54 CERITAUKITAU FERZAN ADE PUT BRI 01500109…" at bounding box center [478, 249] width 936 height 55
copy tr "1 ZEUS138 86848962 31/08/2025 20:44:54 CERITAUKITAU FERZAN ADE PUT BRI 01500109…"
click at [555, 251] on span "015001094444508" at bounding box center [568, 256] width 78 height 11
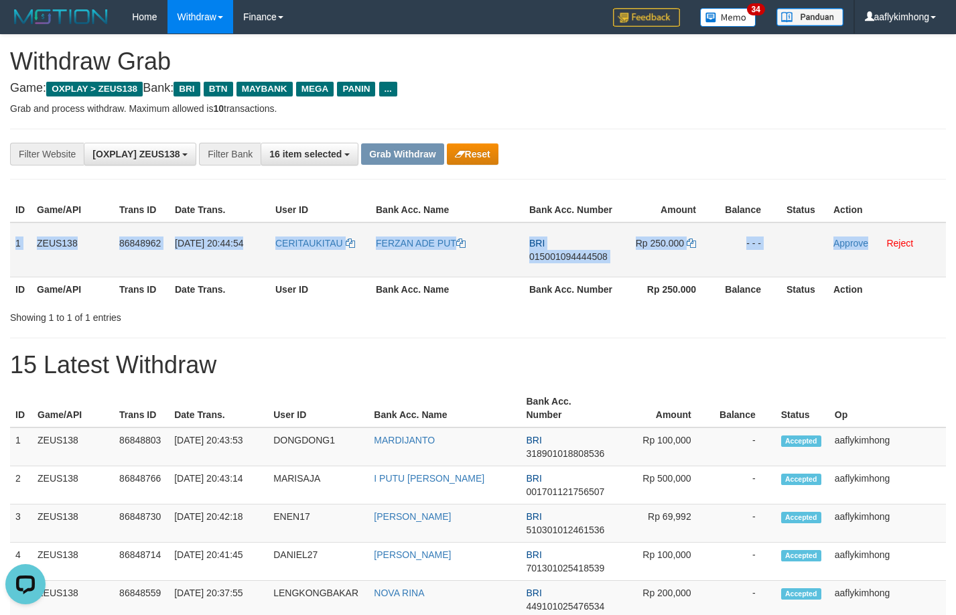
copy tr "1 ZEUS138 86848962 31/08/2025 20:44:54 CERITAUKITAU FERZAN ADE PUT BRI 01500109…"
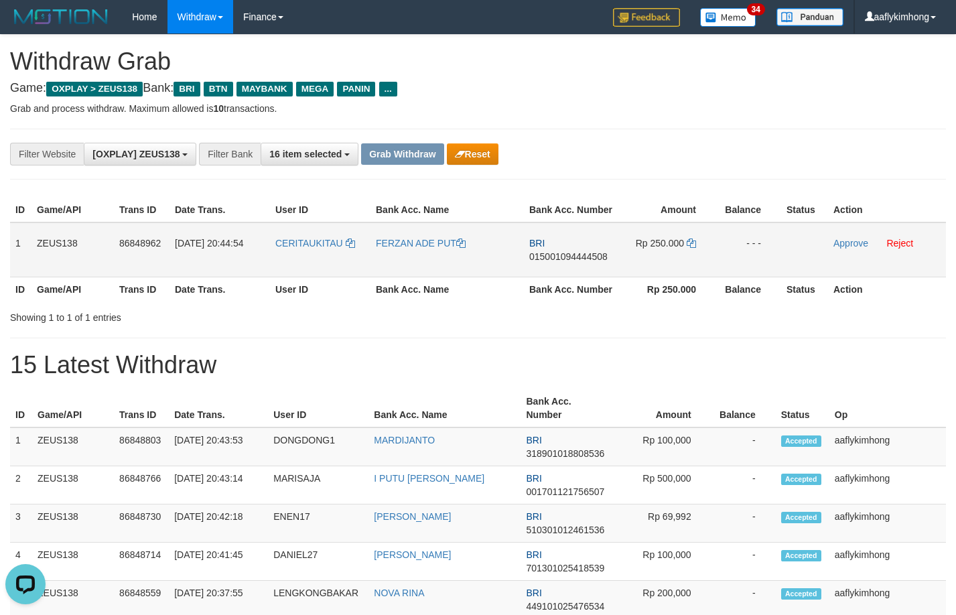
click at [555, 251] on span "015001094444508" at bounding box center [568, 256] width 78 height 11
click at [691, 242] on icon at bounding box center [691, 242] width 9 height 9
click at [840, 243] on link "Approve" at bounding box center [850, 243] width 35 height 11
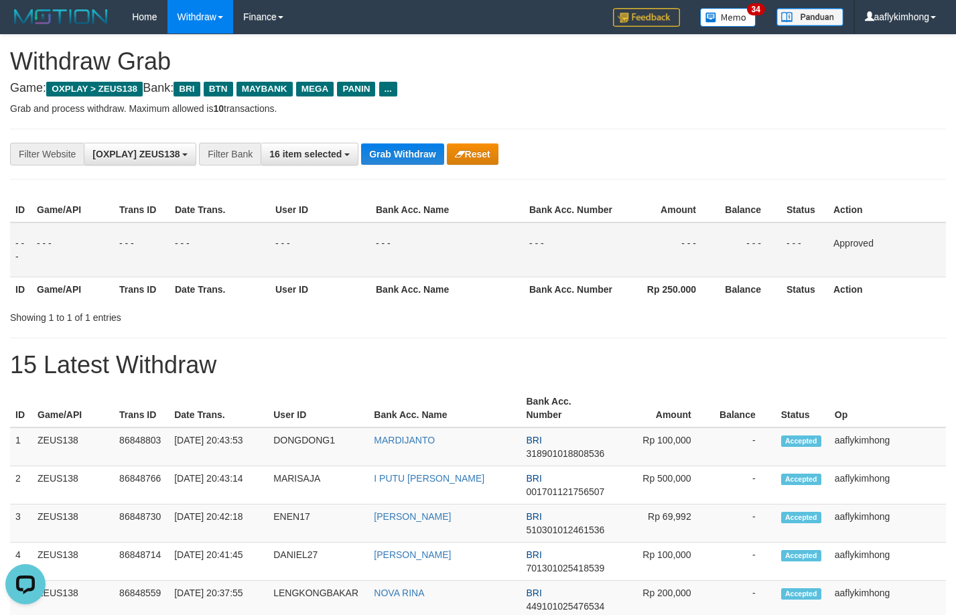
click at [394, 165] on div "**********" at bounding box center [398, 154] width 797 height 23
click at [394, 164] on button "Grab Withdraw" at bounding box center [402, 153] width 82 height 21
click at [402, 159] on button "Grab Withdraw" at bounding box center [402, 153] width 82 height 21
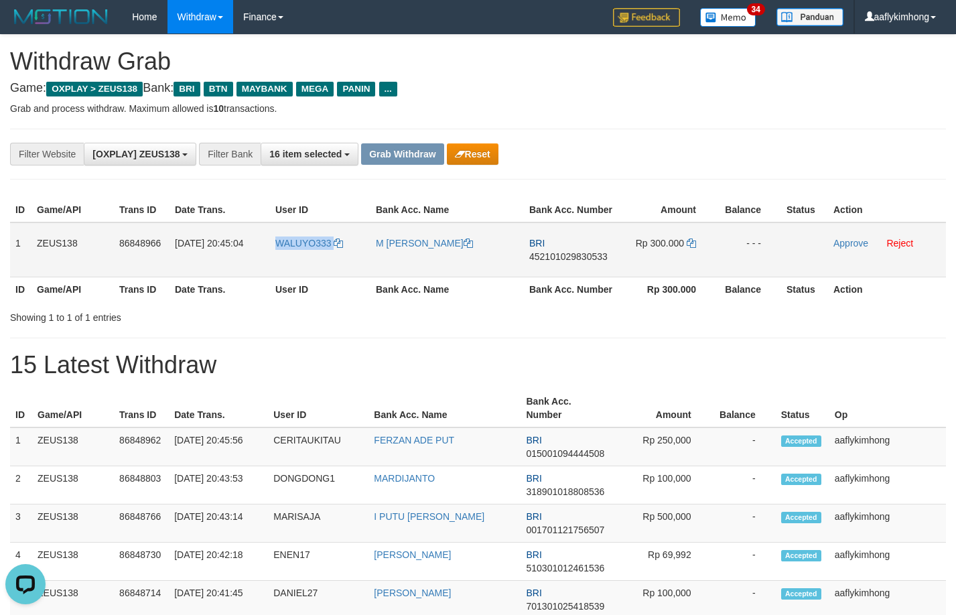
drag, startPoint x: 261, startPoint y: 259, endPoint x: 363, endPoint y: 264, distance: 102.6
click at [363, 264] on tr "1 ZEUS138 86848966 [DATE] 20:45:04 WALUYO333 M [PERSON_NAME] BRI 45210102983053…" at bounding box center [478, 249] width 936 height 55
copy tr "WALUYO333"
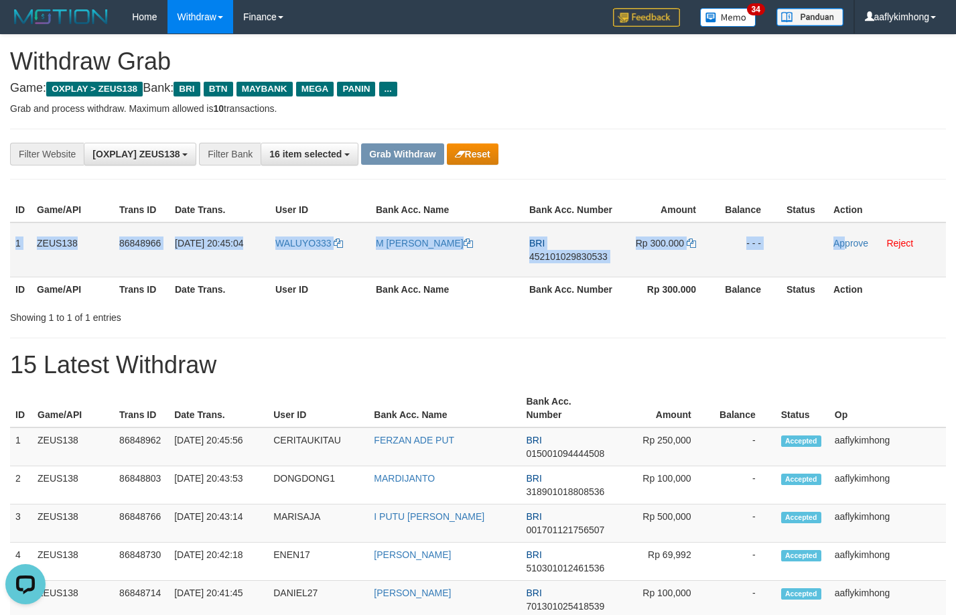
copy tr "1 ZEUS138 86848966 [DATE] 20:45:04 WALUYO333 M [PERSON_NAME] BRI 45210102983053…"
drag, startPoint x: 16, startPoint y: 241, endPoint x: 843, endPoint y: 259, distance: 827.5
click at [843, 259] on tr "1 ZEUS138 86848966 31/08/2025 20:45:04 WALUYO333 M INDRA ZULKIP BRI 45210102983…" at bounding box center [478, 249] width 936 height 55
click at [543, 262] on td "BRI 452101029830533" at bounding box center [571, 249] width 94 height 55
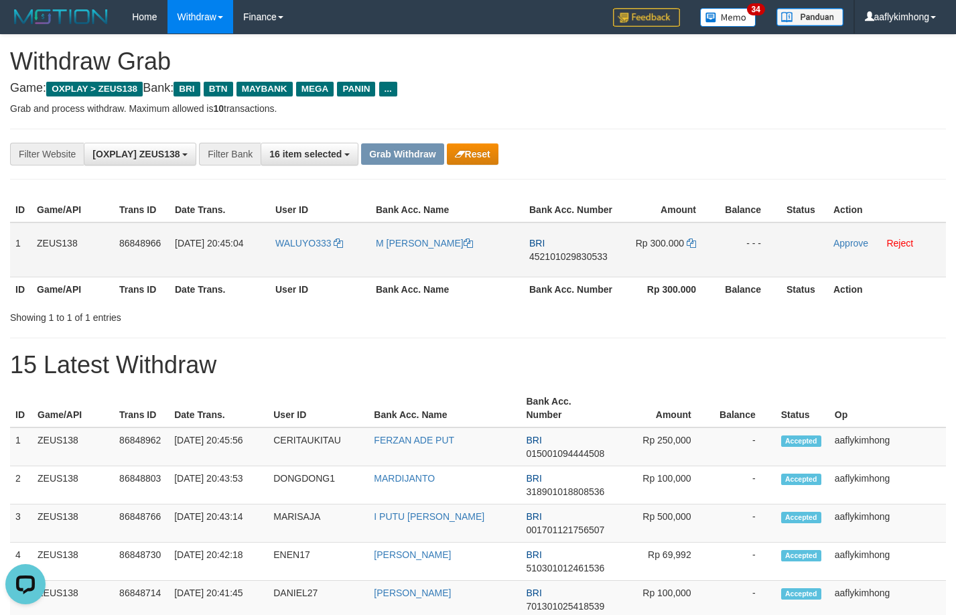
click at [545, 254] on span "452101029830533" at bounding box center [568, 256] width 78 height 11
click at [690, 241] on icon at bounding box center [691, 242] width 9 height 9
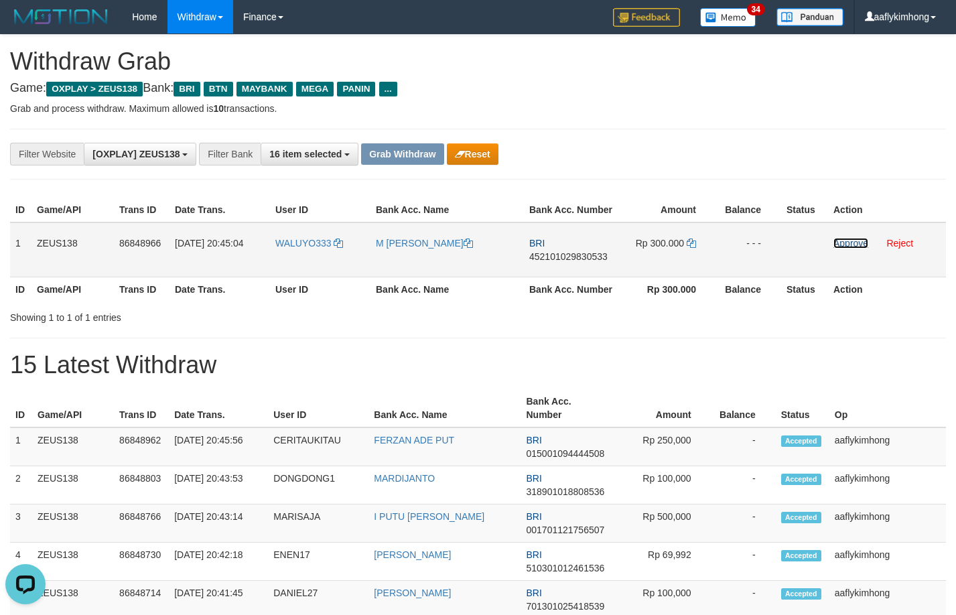
click at [845, 241] on link "Approve" at bounding box center [850, 243] width 35 height 11
click at [433, 159] on button "Grab Withdraw" at bounding box center [402, 153] width 82 height 21
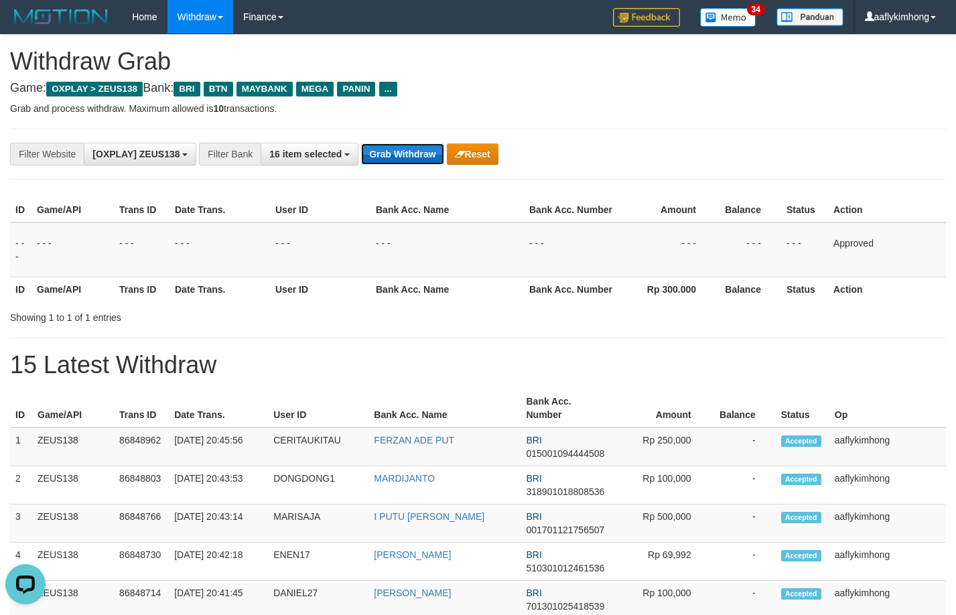
click at [433, 159] on button "Grab Withdraw" at bounding box center [402, 153] width 82 height 21
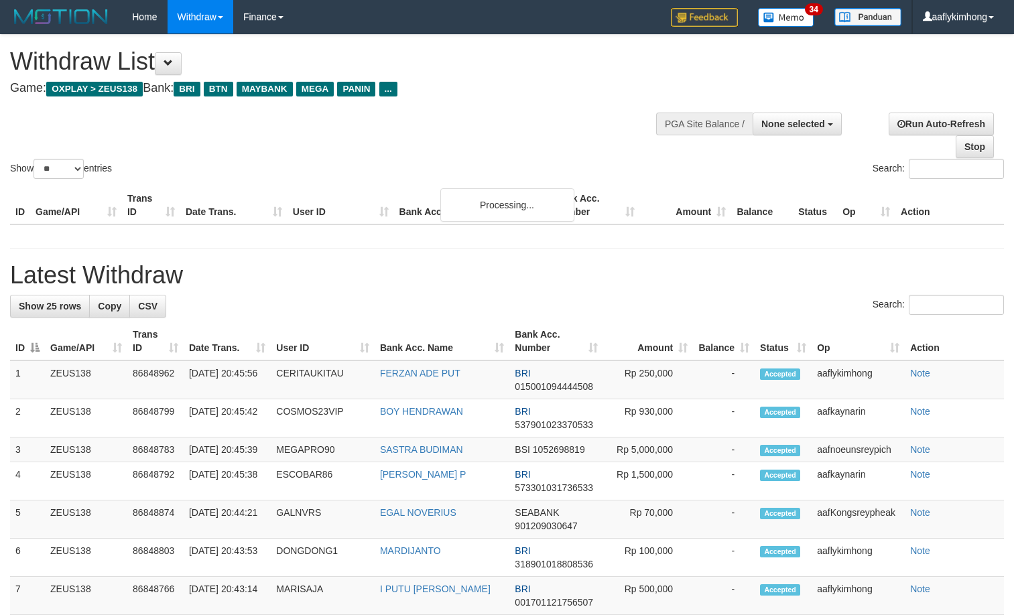
select select
select select "**"
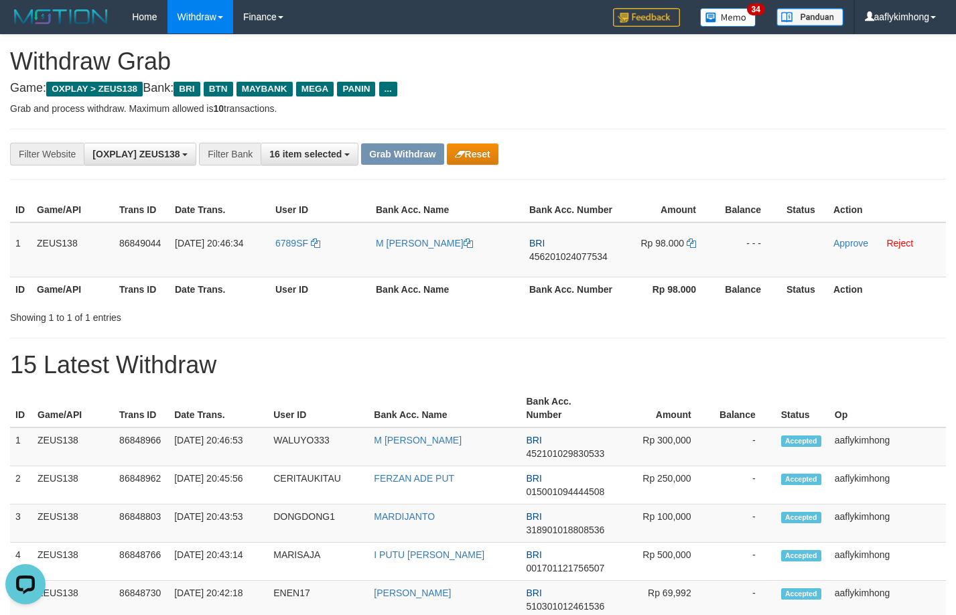
drag, startPoint x: 261, startPoint y: 249, endPoint x: 338, endPoint y: 261, distance: 77.3
click at [338, 261] on tr "1 ZEUS138 86849044 [DATE] 20:46:34 6789SF M [PERSON_NAME] BRI 456201024077534 R…" at bounding box center [478, 249] width 936 height 55
copy tr "6789SF"
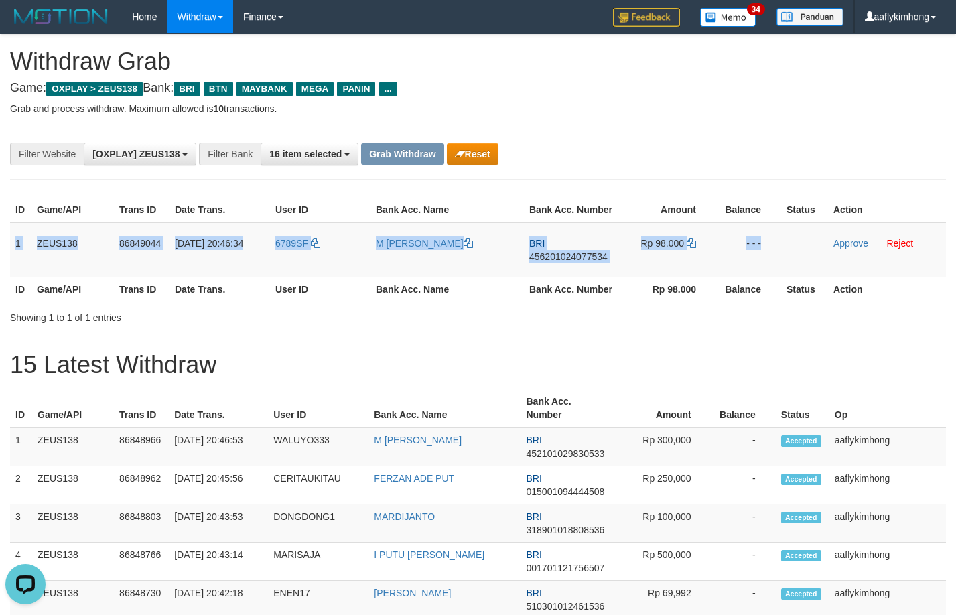
drag, startPoint x: 11, startPoint y: 238, endPoint x: 925, endPoint y: 280, distance: 914.7
click at [831, 258] on tr "1 ZEUS138 86849044 [DATE] 20:46:34 6789SF M [PERSON_NAME] BRI 456201024077534 R…" at bounding box center [478, 249] width 936 height 55
copy tr "1 ZEUS138 86849044 [DATE] 20:46:34 6789SF M [PERSON_NAME] BRI 456201024077534 R…"
click at [576, 250] on td "BRI 456201024077534" at bounding box center [571, 249] width 94 height 55
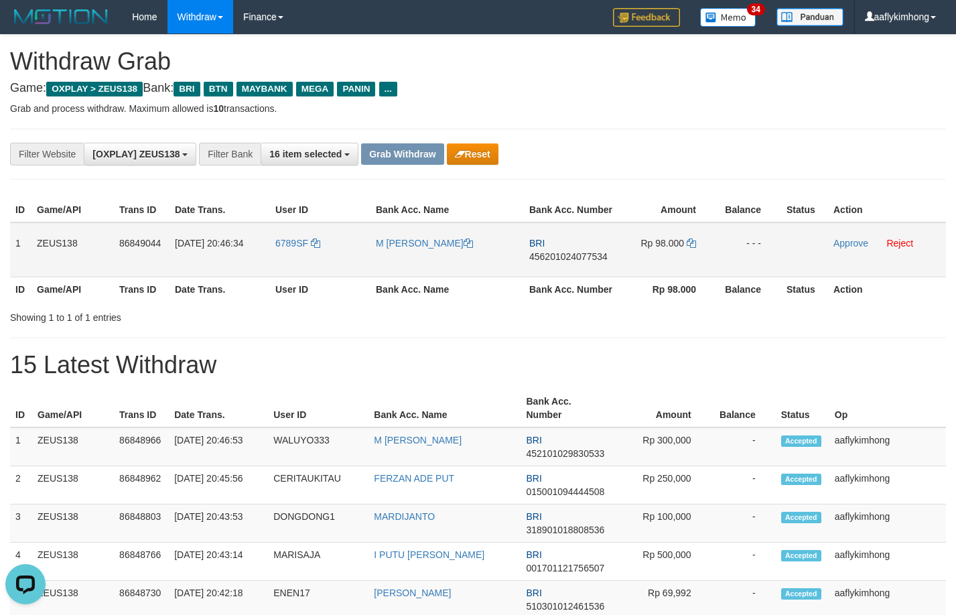
click at [569, 254] on span "456201024077534" at bounding box center [568, 256] width 78 height 11
click at [568, 255] on span "456201024077534" at bounding box center [568, 256] width 78 height 11
click at [695, 241] on icon at bounding box center [691, 242] width 9 height 9
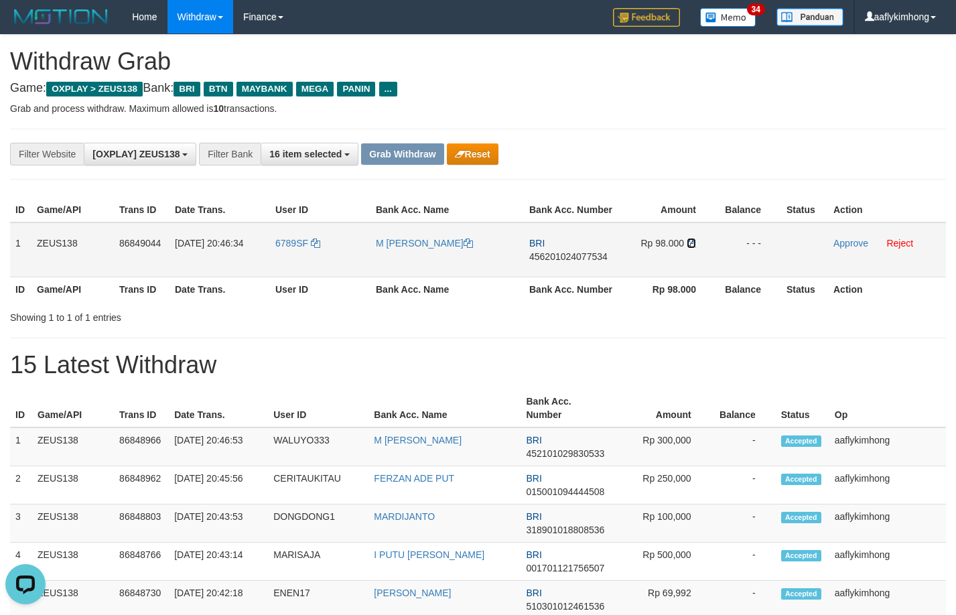
click at [687, 238] on icon at bounding box center [691, 242] width 9 height 9
click at [688, 239] on icon at bounding box center [691, 242] width 9 height 9
click at [690, 241] on icon at bounding box center [691, 242] width 9 height 9
click at [843, 242] on link "Approve" at bounding box center [850, 243] width 35 height 11
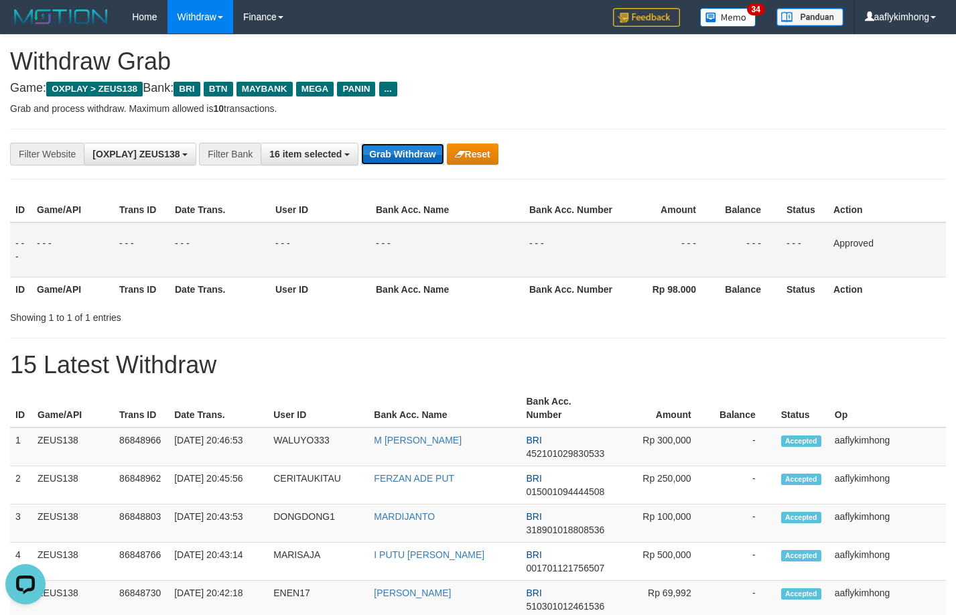
click at [395, 151] on button "Grab Withdraw" at bounding box center [402, 153] width 82 height 21
click at [388, 145] on button "Grab Withdraw" at bounding box center [402, 153] width 82 height 21
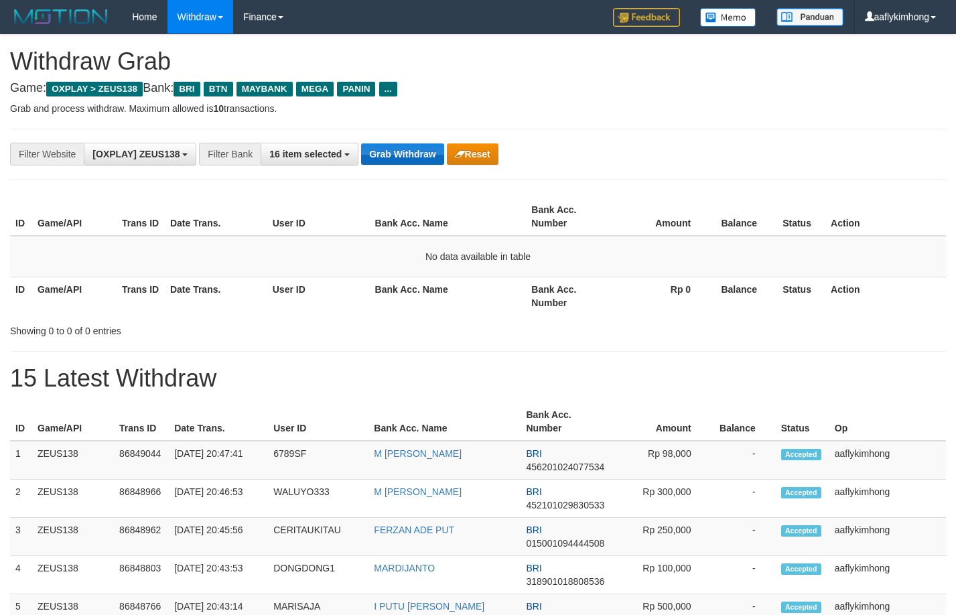
drag, startPoint x: 0, startPoint y: 0, endPoint x: 389, endPoint y: 151, distance: 417.0
click at [389, 151] on button "Grab Withdraw" at bounding box center [402, 153] width 82 height 21
click at [392, 147] on button "Grab Withdraw" at bounding box center [402, 153] width 82 height 21
click at [393, 144] on button "Grab Withdraw" at bounding box center [402, 153] width 82 height 21
drag, startPoint x: 369, startPoint y: 171, endPoint x: 372, endPoint y: 165, distance: 7.2
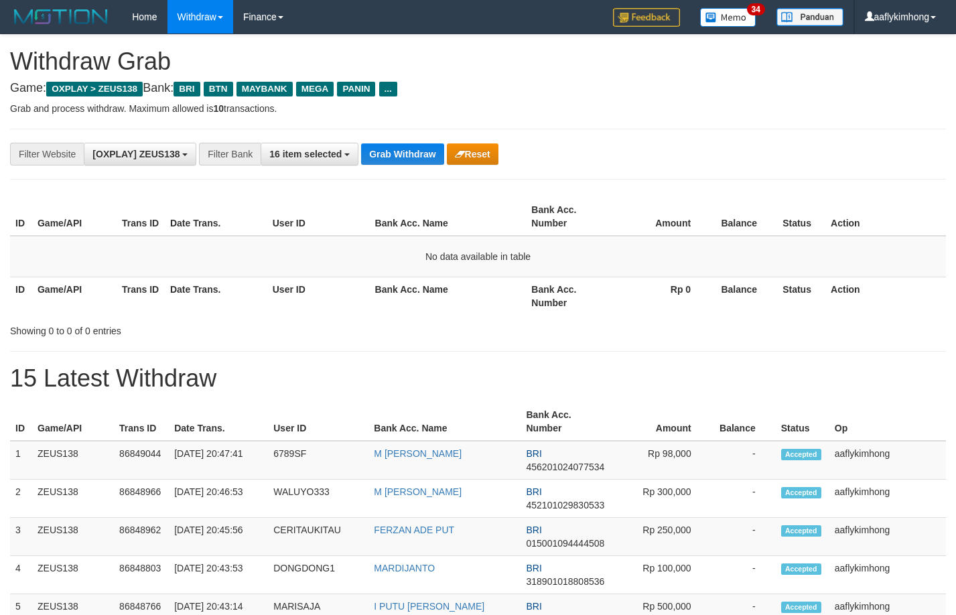
click at [369, 169] on div "**********" at bounding box center [478, 154] width 936 height 51
click at [390, 145] on button "Grab Withdraw" at bounding box center [402, 153] width 82 height 21
click at [390, 143] on button "Grab Withdraw" at bounding box center [402, 153] width 82 height 21
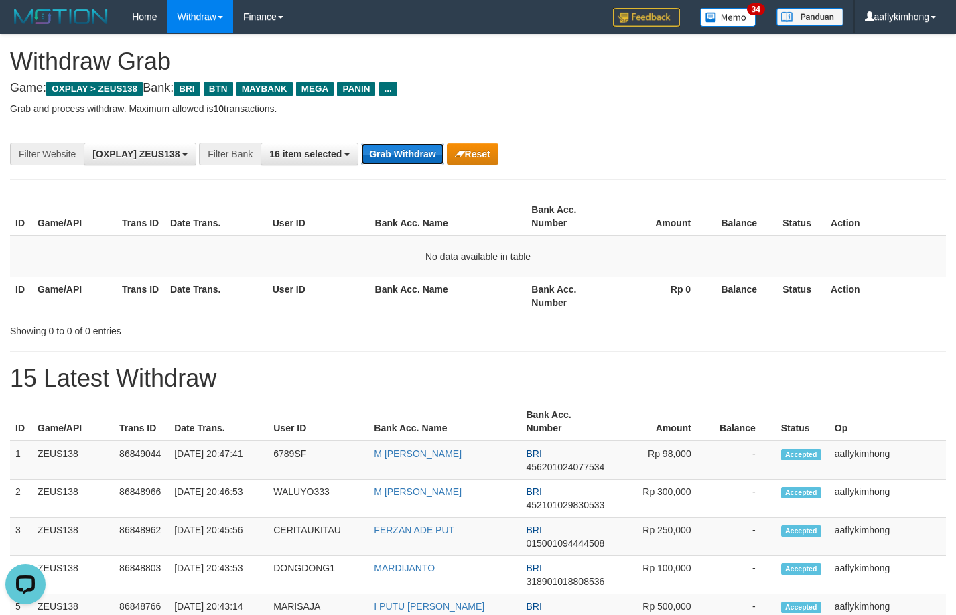
click at [390, 143] on button "Grab Withdraw" at bounding box center [402, 153] width 82 height 21
click at [398, 133] on div "**********" at bounding box center [478, 154] width 936 height 51
click at [398, 132] on div "**********" at bounding box center [478, 154] width 936 height 51
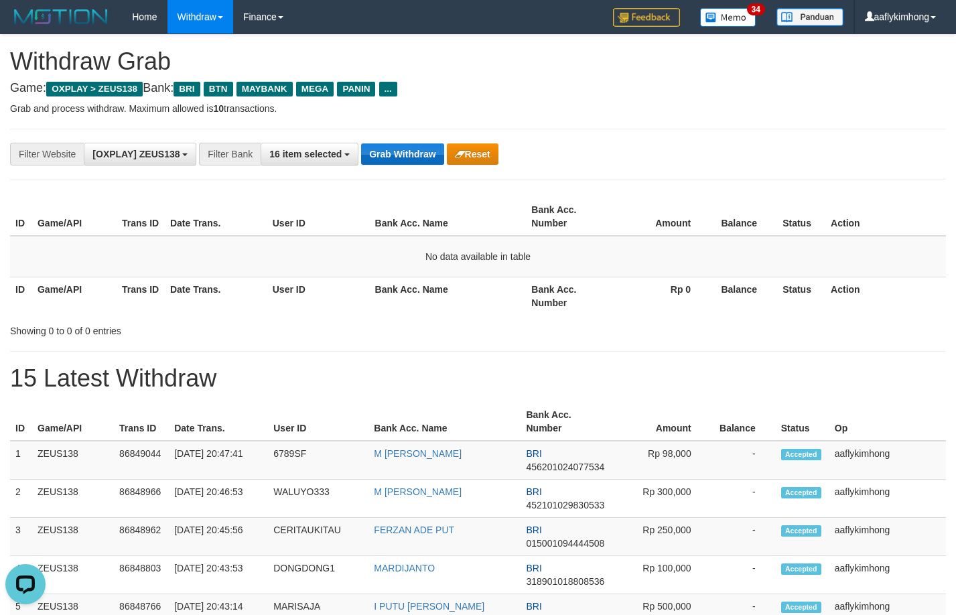
click at [398, 139] on div "**********" at bounding box center [478, 154] width 936 height 51
click at [401, 159] on button "Grab Withdraw" at bounding box center [402, 153] width 82 height 21
click at [382, 140] on div "**********" at bounding box center [478, 154] width 936 height 51
drag, startPoint x: 379, startPoint y: 141, endPoint x: 580, endPoint y: 210, distance: 212.5
click at [379, 141] on div "**********" at bounding box center [478, 154] width 936 height 51
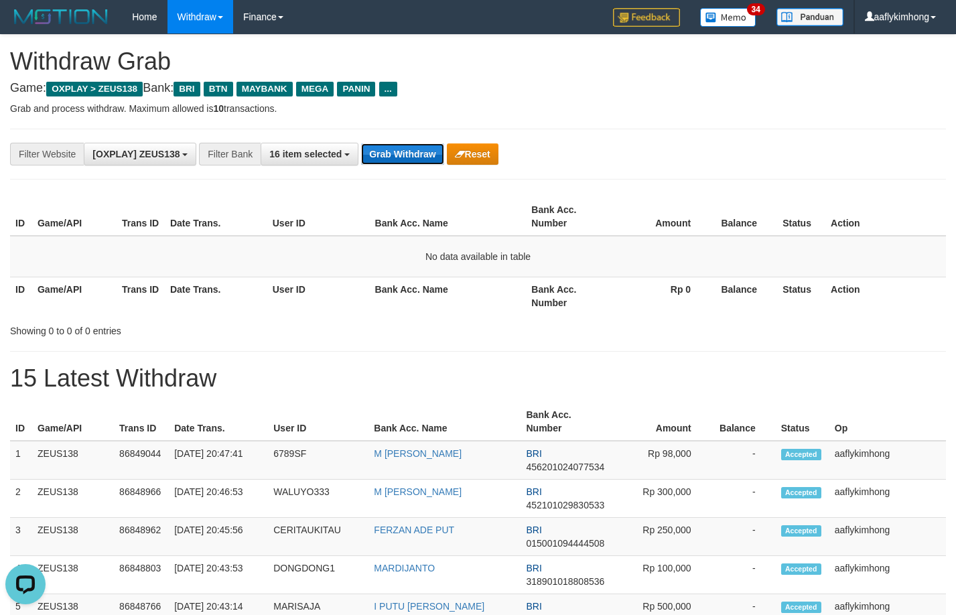
click at [425, 155] on button "Grab Withdraw" at bounding box center [402, 153] width 82 height 21
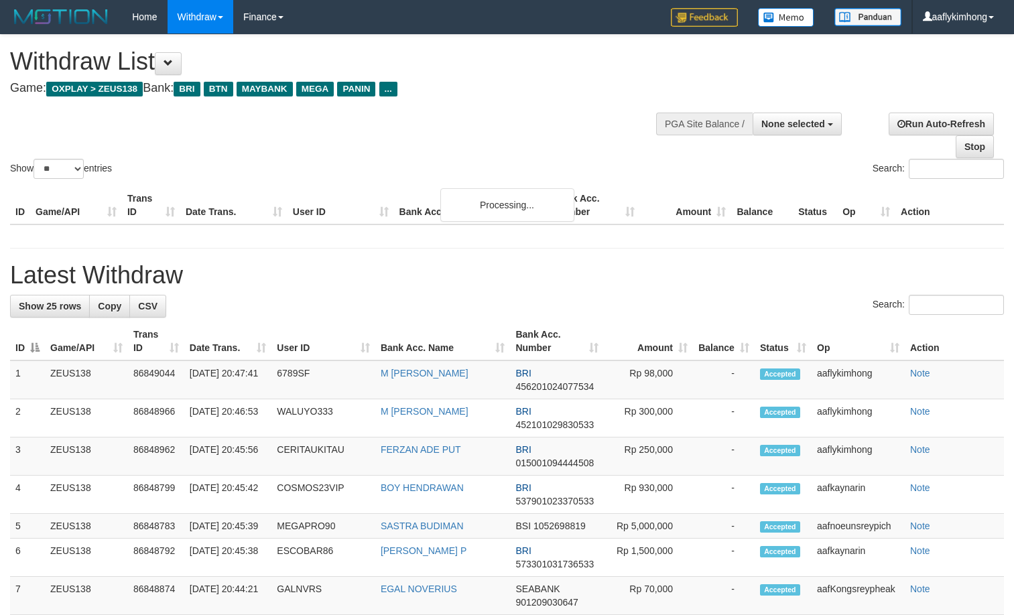
select select
select select "**"
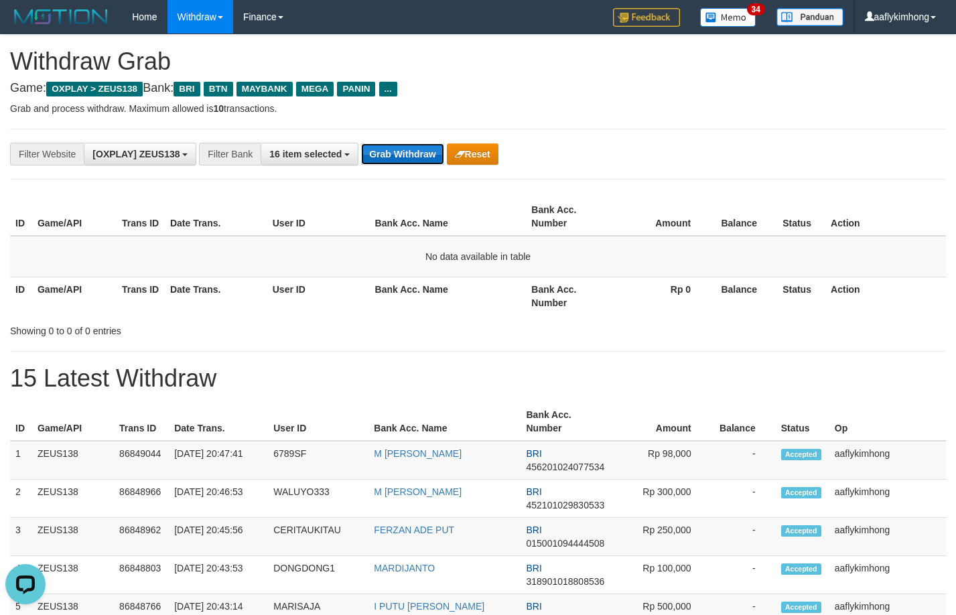
click at [407, 158] on button "Grab Withdraw" at bounding box center [402, 153] width 82 height 21
click at [407, 157] on button "Grab Withdraw" at bounding box center [402, 153] width 82 height 21
click at [390, 164] on button "Grab Withdraw" at bounding box center [402, 153] width 82 height 21
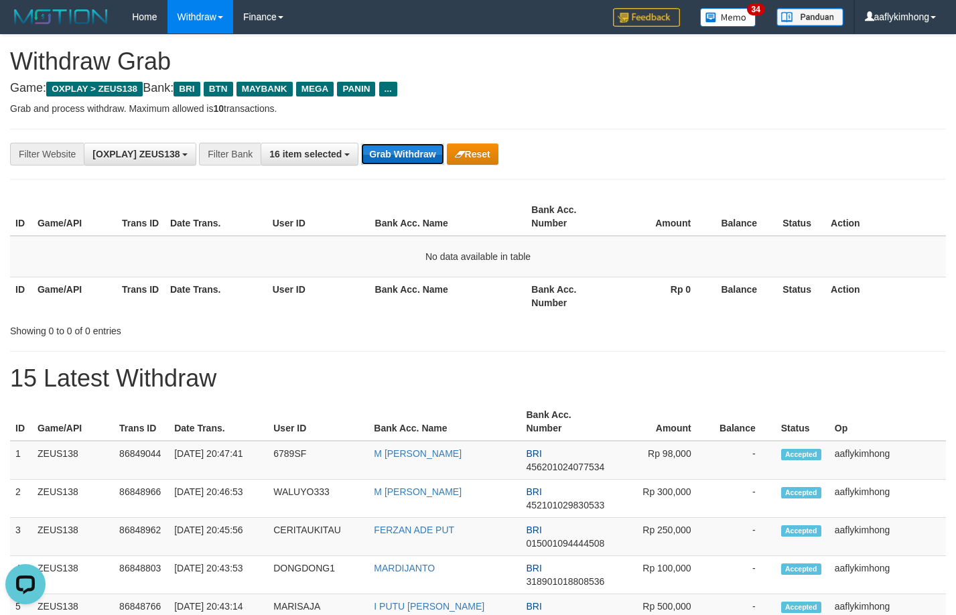
click at [390, 164] on button "Grab Withdraw" at bounding box center [402, 153] width 82 height 21
click at [401, 167] on div "**********" at bounding box center [478, 154] width 936 height 51
click at [400, 154] on button "Grab Withdraw" at bounding box center [402, 153] width 82 height 21
click at [407, 137] on div "**********" at bounding box center [478, 154] width 936 height 51
click at [398, 147] on button "Grab Withdraw" at bounding box center [402, 153] width 82 height 21
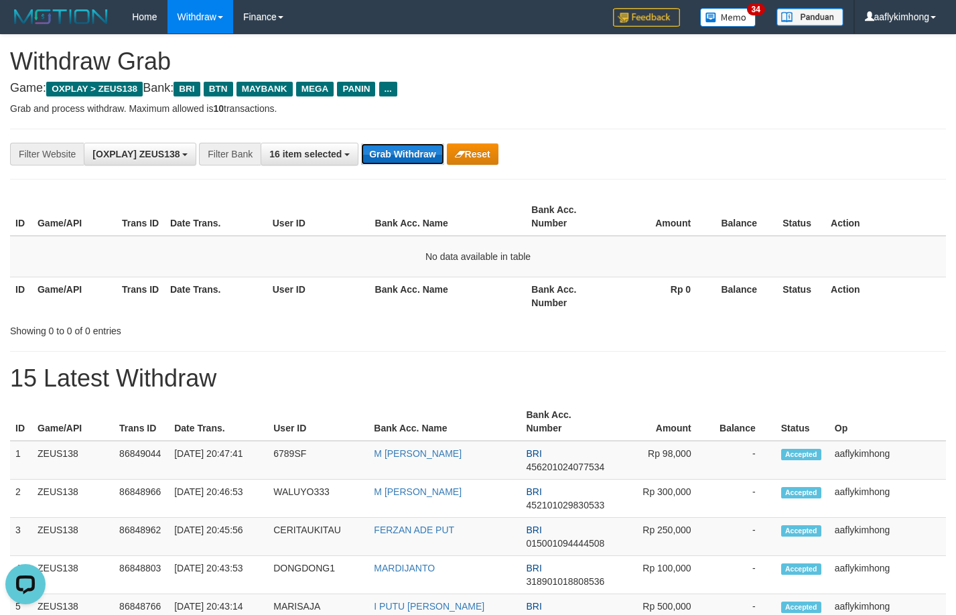
click at [398, 147] on button "Grab Withdraw" at bounding box center [402, 153] width 82 height 21
click at [393, 154] on button "Grab Withdraw" at bounding box center [402, 153] width 82 height 21
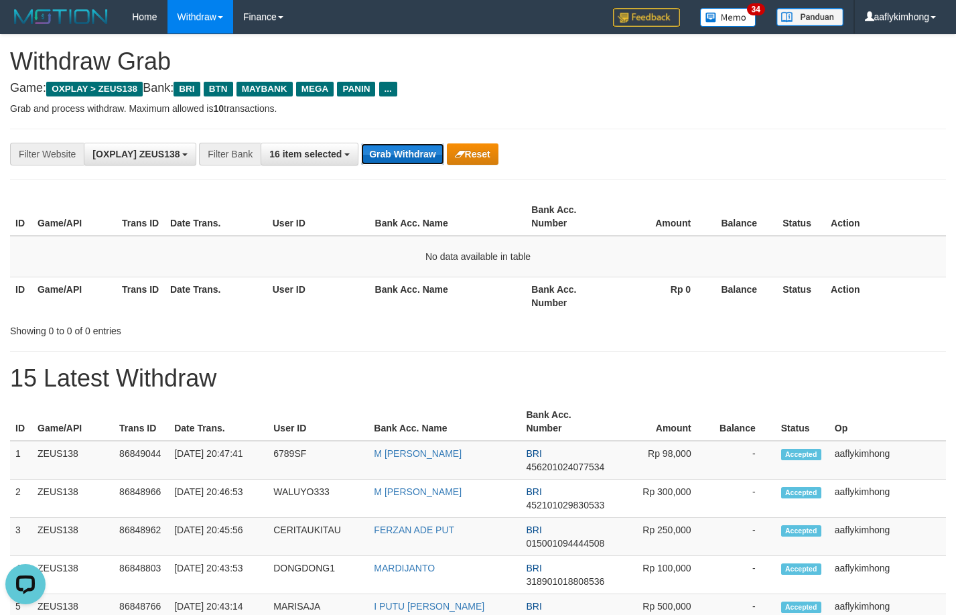
click at [393, 154] on button "Grab Withdraw" at bounding box center [402, 153] width 82 height 21
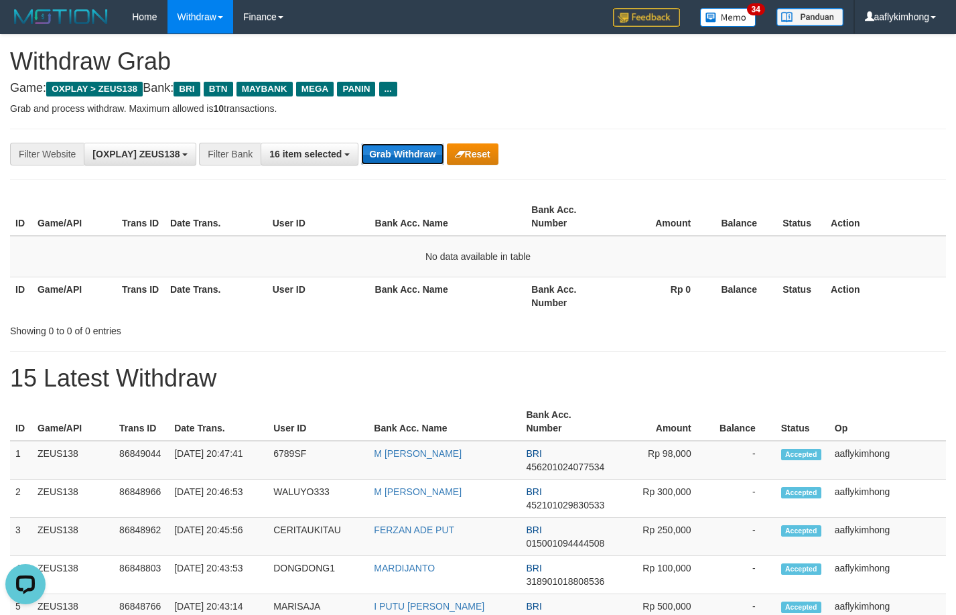
click at [393, 154] on button "Grab Withdraw" at bounding box center [402, 153] width 82 height 21
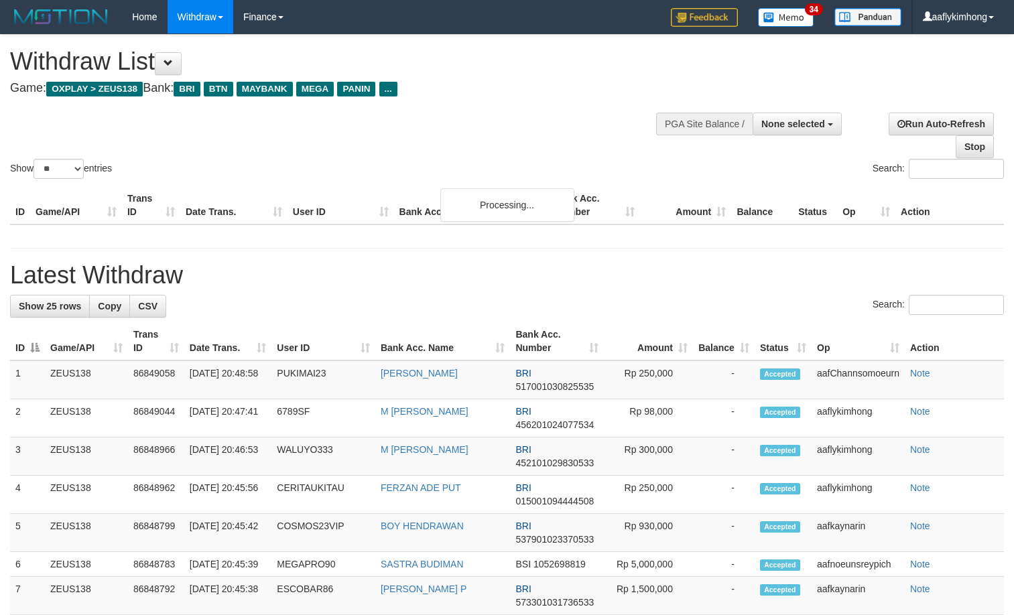
select select
select select "**"
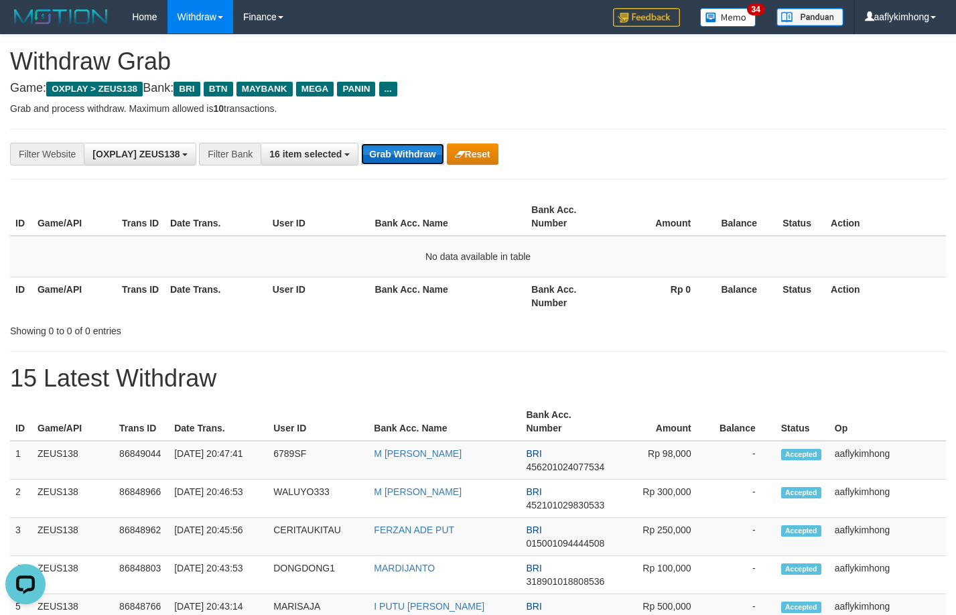
click at [369, 153] on button "Grab Withdraw" at bounding box center [402, 153] width 82 height 21
drag, startPoint x: 369, startPoint y: 153, endPoint x: 364, endPoint y: 144, distance: 9.9
click at [364, 144] on button "Grab Withdraw" at bounding box center [402, 153] width 82 height 21
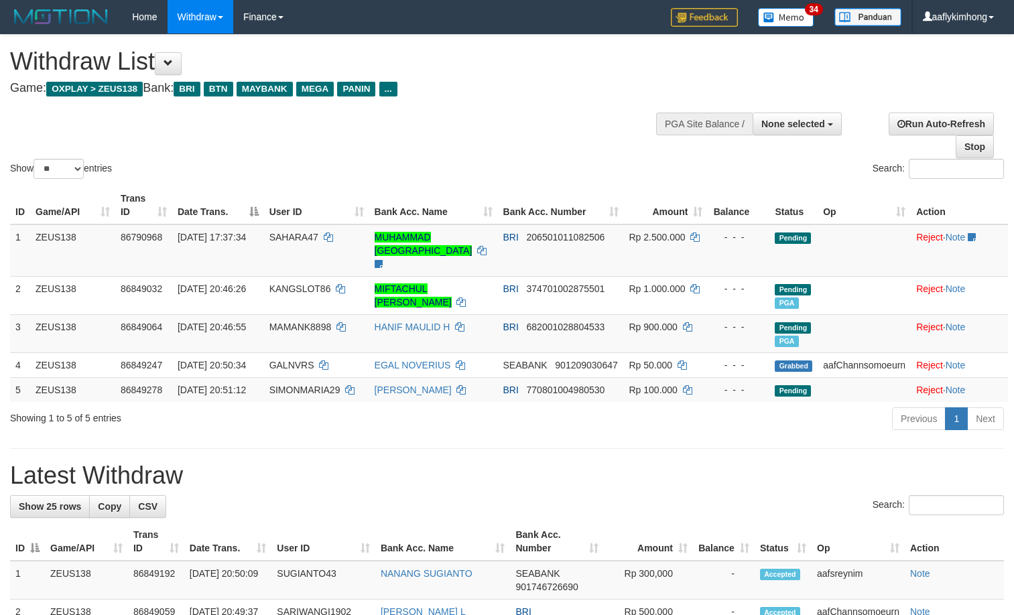
select select
select select "**"
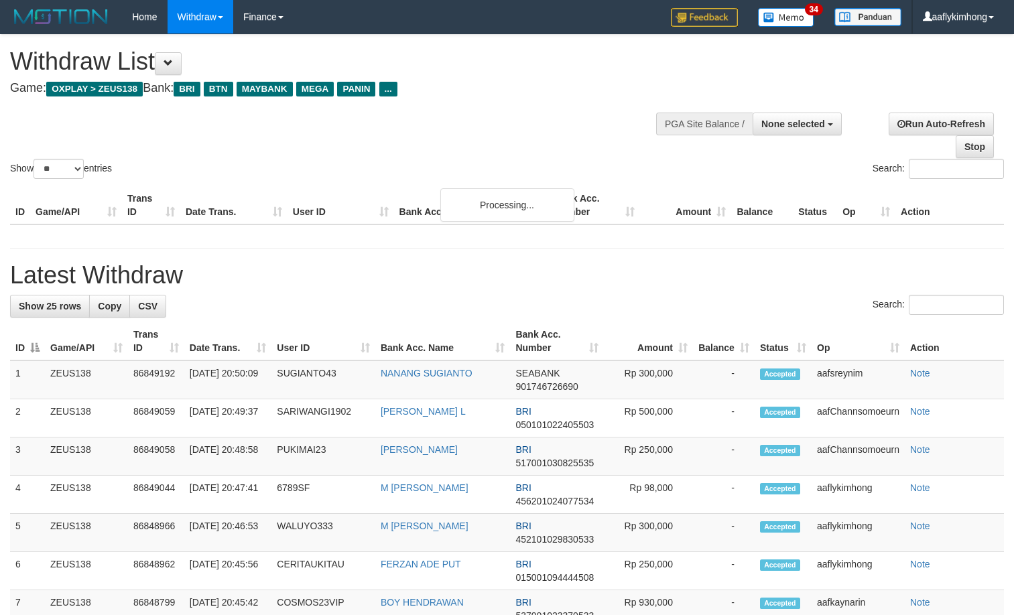
select select
select select "**"
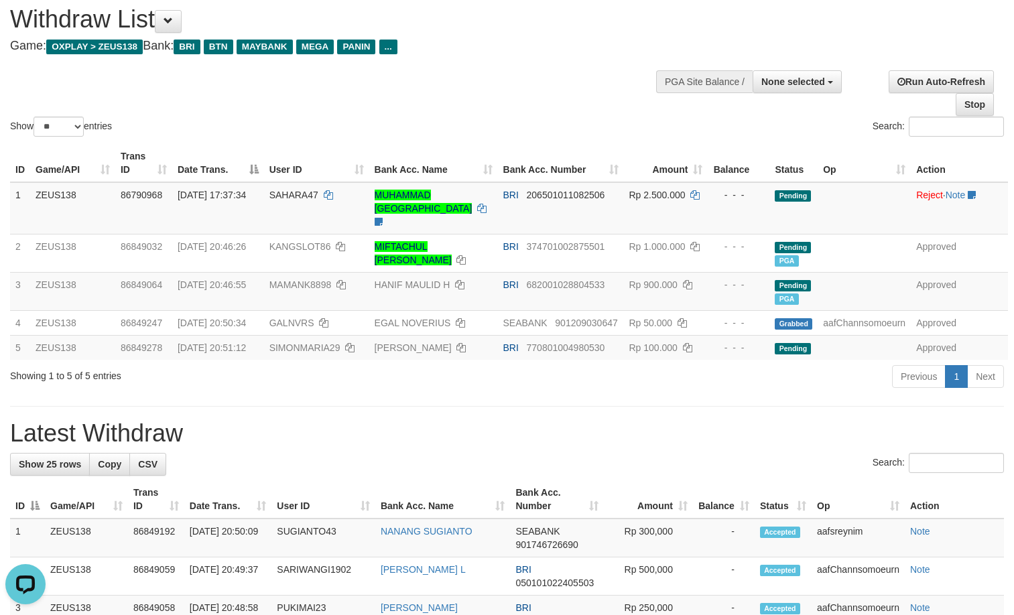
drag, startPoint x: 251, startPoint y: 439, endPoint x: 254, endPoint y: 431, distance: 7.8
click at [251, 438] on h1 "Latest Withdraw" at bounding box center [506, 433] width 993 height 27
click at [423, 358] on td "[PERSON_NAME]" at bounding box center [433, 347] width 129 height 25
click at [291, 393] on div "Showing 1 to 5 of 5 entries Previous 1 Next" at bounding box center [507, 378] width 1014 height 29
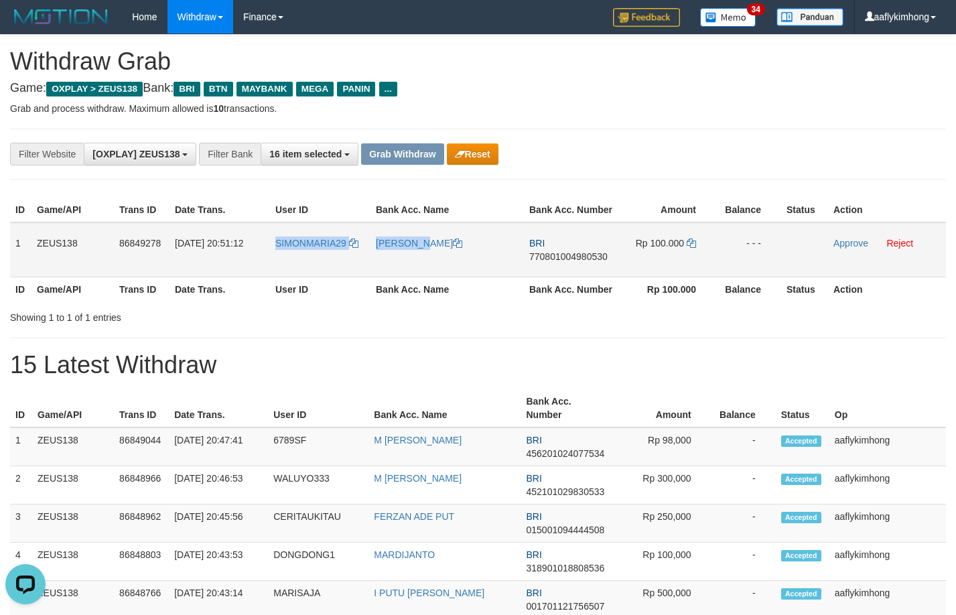
copy tr "SIMONMARIA29 SI"
drag, startPoint x: 271, startPoint y: 255, endPoint x: 360, endPoint y: 261, distance: 88.7
click at [360, 261] on td "SIMONMARIA29" at bounding box center [320, 249] width 100 height 55
click at [251, 283] on th "Date Trans." at bounding box center [219, 289] width 100 height 25
copy tr "SIMONMARIA29"
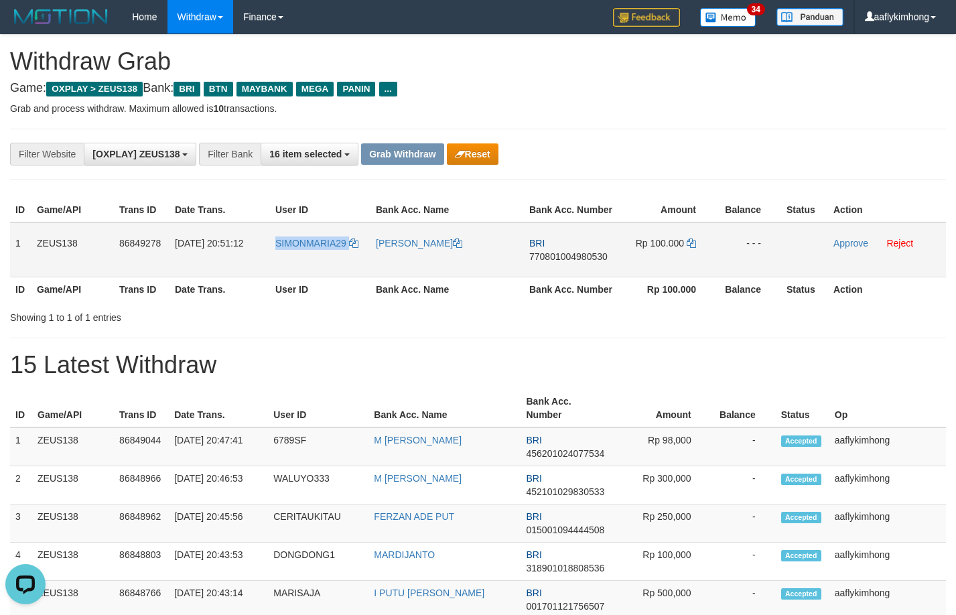
drag, startPoint x: 270, startPoint y: 252, endPoint x: 351, endPoint y: 249, distance: 81.1
click at [351, 249] on tr "1 ZEUS138 86849278 31/08/2025 20:51:12 SIMONMARIA29 SIMON BRI 770801004980530 R…" at bounding box center [478, 249] width 936 height 55
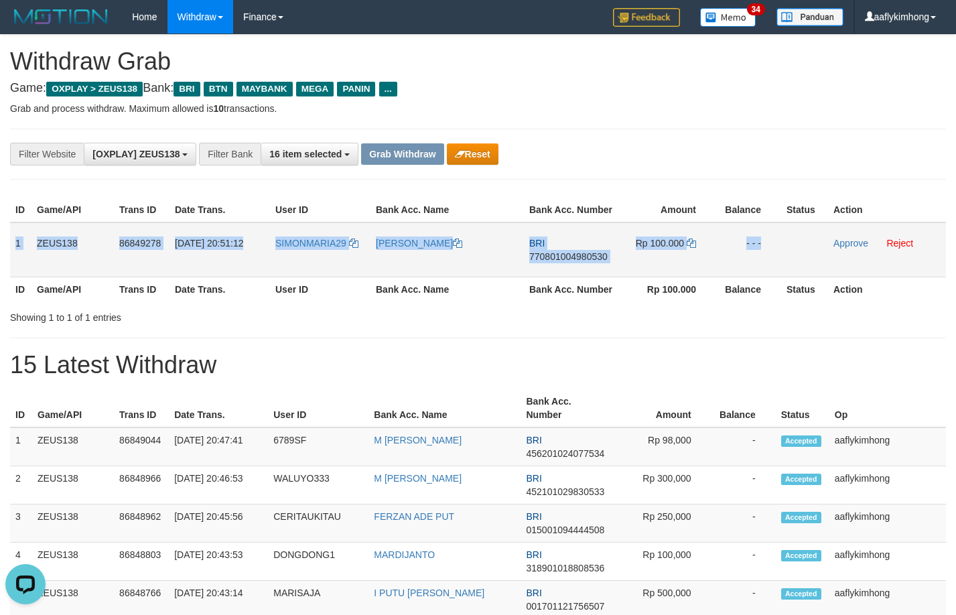
copy tr "1 ZEUS138 86849278 31/08/2025 20:51:12 SIMONMARIA29 SIMON BRI 770801004980530 R…"
drag, startPoint x: 15, startPoint y: 242, endPoint x: 854, endPoint y: 251, distance: 839.5
click at [854, 251] on tr "1 ZEUS138 86849278 31/08/2025 20:51:12 SIMONMARIA29 SIMON BRI 770801004980530 R…" at bounding box center [478, 249] width 936 height 55
copy tr "1 ZEUS138 86849278 31/08/2025 20:51:12 SIMONMARIA29 SIMON BRI 770801004980530 R…"
click at [548, 262] on td "BRI 770801004980530" at bounding box center [571, 249] width 94 height 55
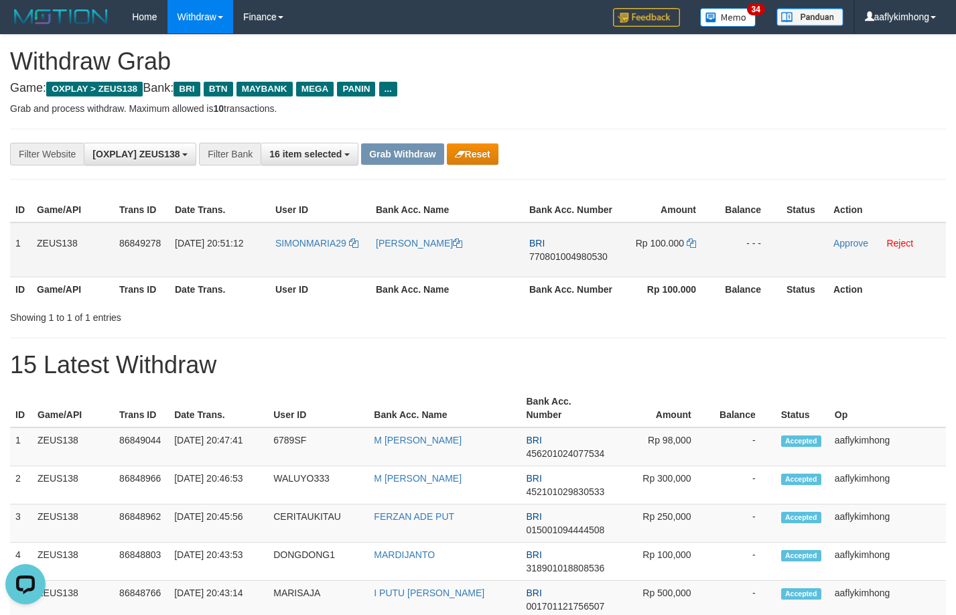
click at [548, 259] on span "770801004980530" at bounding box center [568, 256] width 78 height 11
click at [691, 244] on icon at bounding box center [691, 242] width 9 height 9
click at [691, 243] on icon at bounding box center [691, 242] width 9 height 9
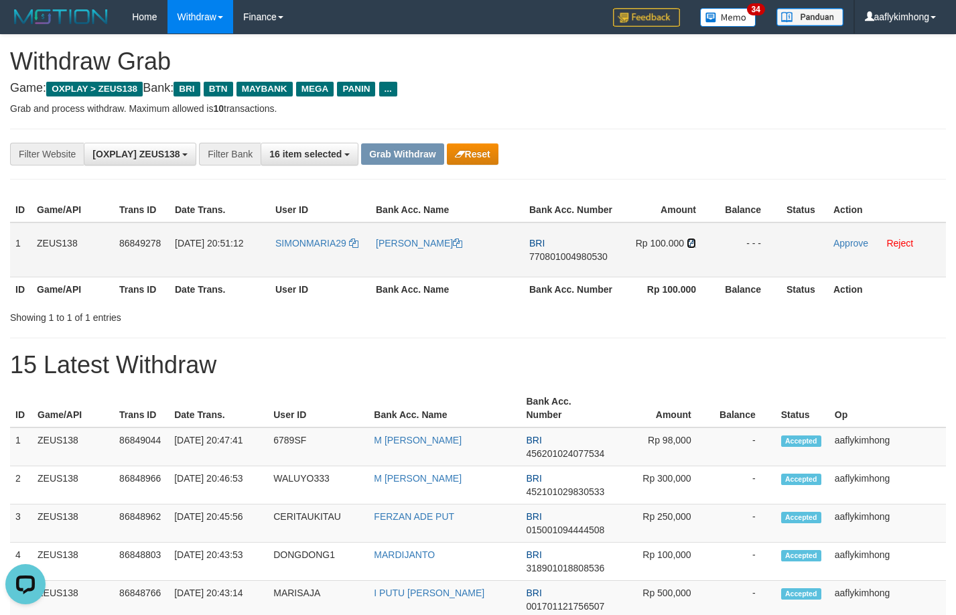
click at [691, 243] on icon at bounding box center [691, 242] width 9 height 9
click at [837, 239] on link "Approve" at bounding box center [850, 243] width 35 height 11
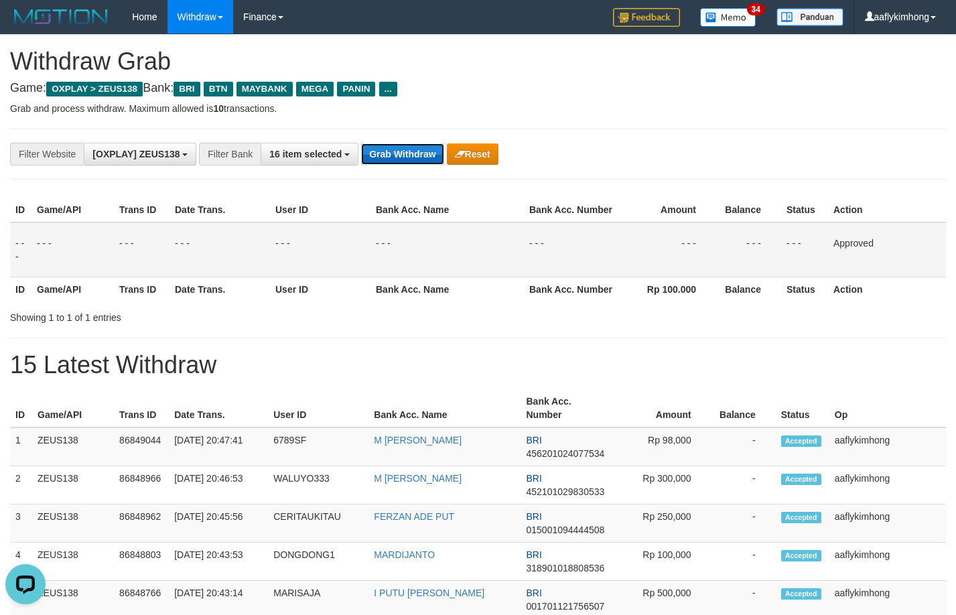
click at [391, 147] on button "Grab Withdraw" at bounding box center [402, 153] width 82 height 21
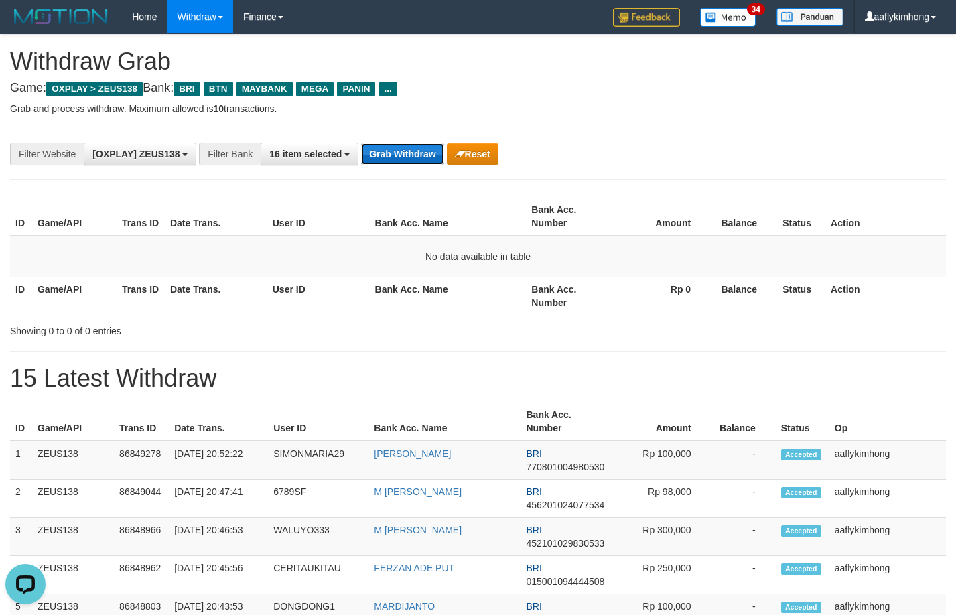
click at [399, 160] on button "Grab Withdraw" at bounding box center [402, 153] width 82 height 21
click at [397, 147] on button "Grab Withdraw" at bounding box center [402, 153] width 82 height 21
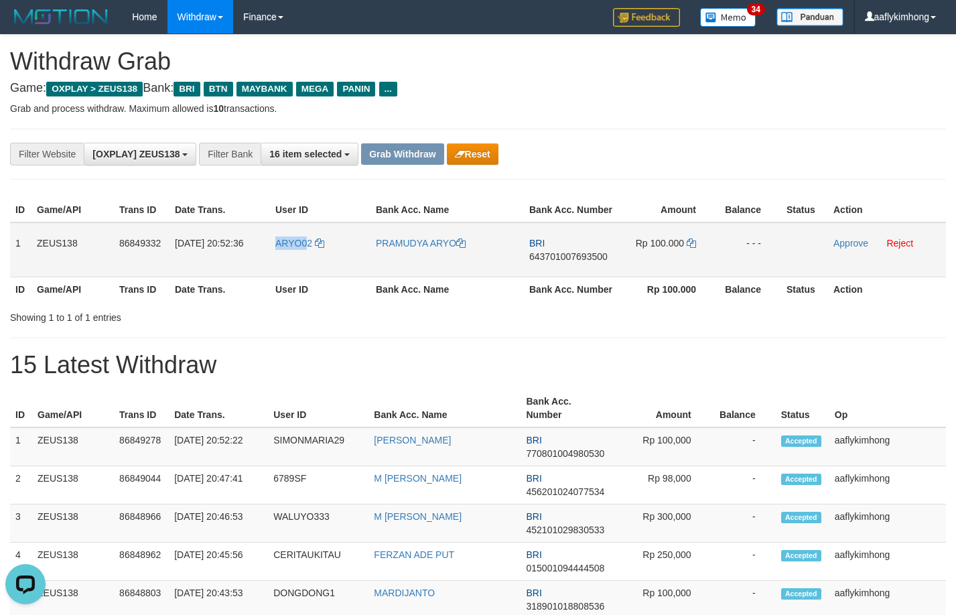
copy tr "ARYO0"
copy tr "ARYO02"
drag, startPoint x: 269, startPoint y: 271, endPoint x: 312, endPoint y: 263, distance: 43.6
click at [312, 263] on tr "1 ZEUS138 86849332 31/08/2025 20:52:36 ARYO02 PRAMUDYA ARYO BRI 643701007693500…" at bounding box center [478, 249] width 936 height 55
drag, startPoint x: 359, startPoint y: 264, endPoint x: 310, endPoint y: 259, distance: 49.9
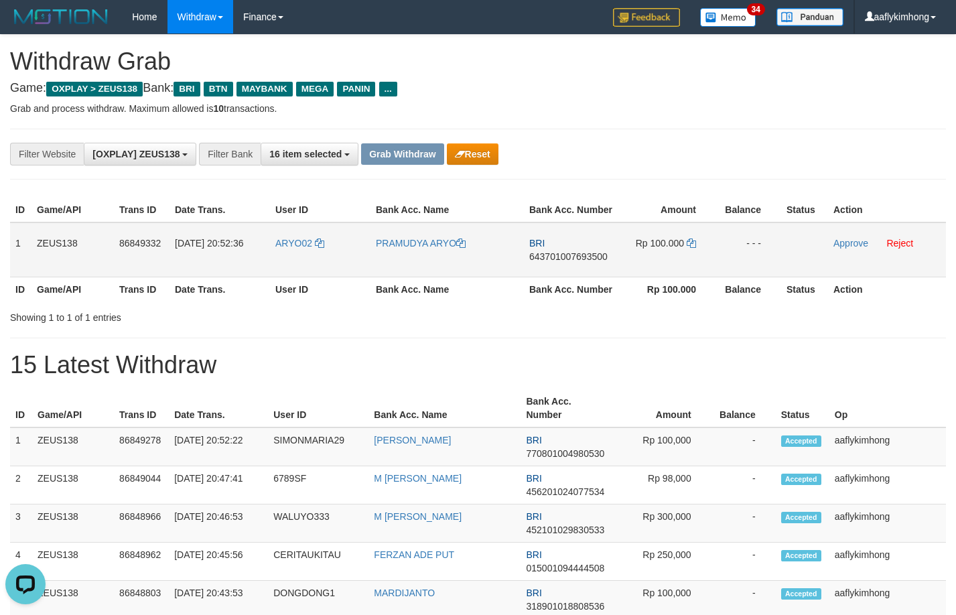
click at [356, 259] on td "ARYO02" at bounding box center [320, 249] width 100 height 55
click at [20, 240] on td "1" at bounding box center [20, 249] width 21 height 55
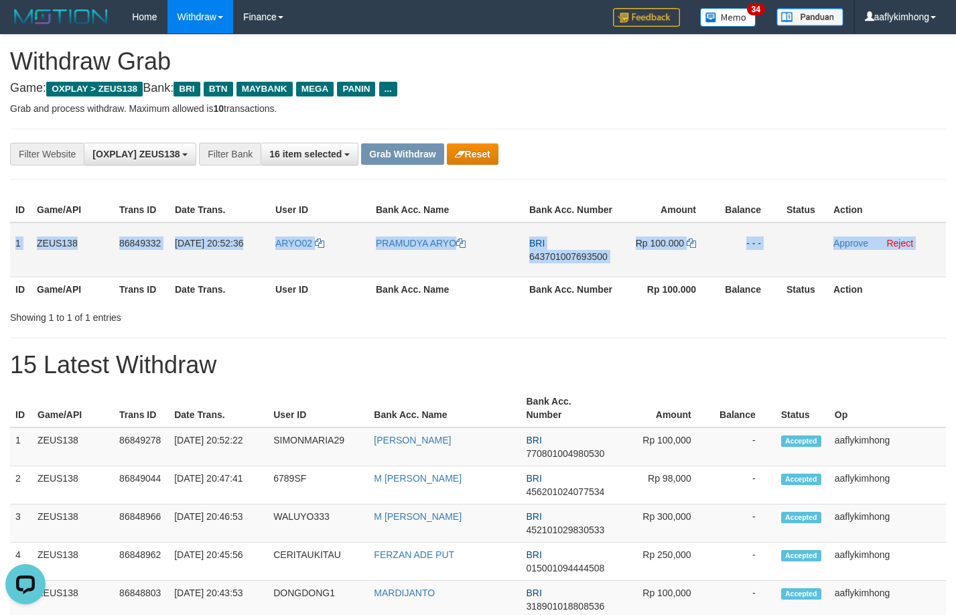
copy table "1 ZEUS138 86849332 31/08/2025 20:52:36 ARYO02 PRAMUDYA ARYO BRI 643701007693500…"
drag, startPoint x: 20, startPoint y: 240, endPoint x: 892, endPoint y: 265, distance: 872.6
click at [892, 265] on tr "1 ZEUS138 86849332 31/08/2025 20:52:36 ARYO02 PRAMUDYA ARYO BRI 643701007693500…" at bounding box center [478, 249] width 936 height 55
click at [539, 263] on td "BRI 643701007693500" at bounding box center [571, 249] width 94 height 55
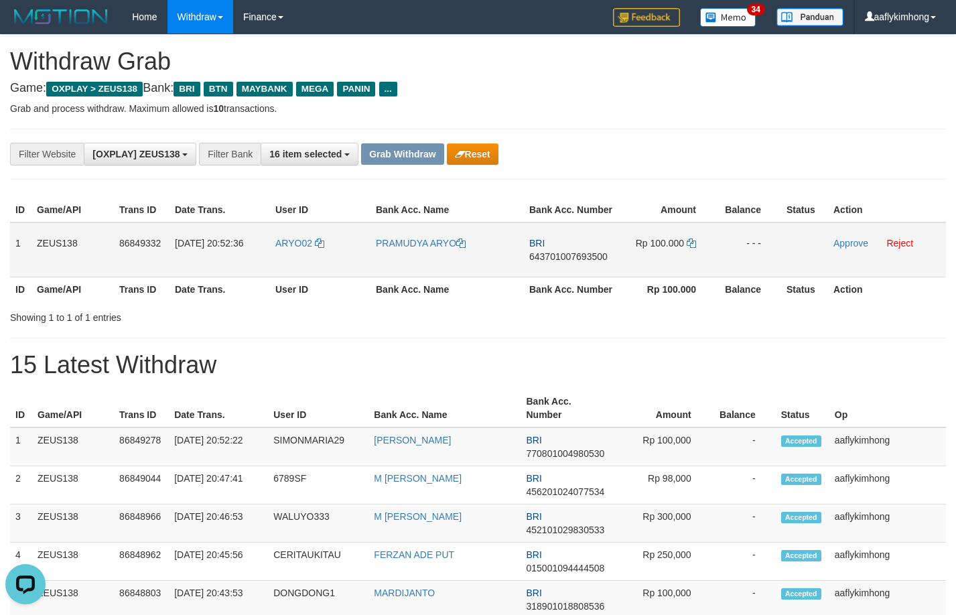
click at [542, 251] on span "643701007693500" at bounding box center [568, 256] width 78 height 11
click at [540, 251] on span "643701007693500" at bounding box center [568, 256] width 78 height 11
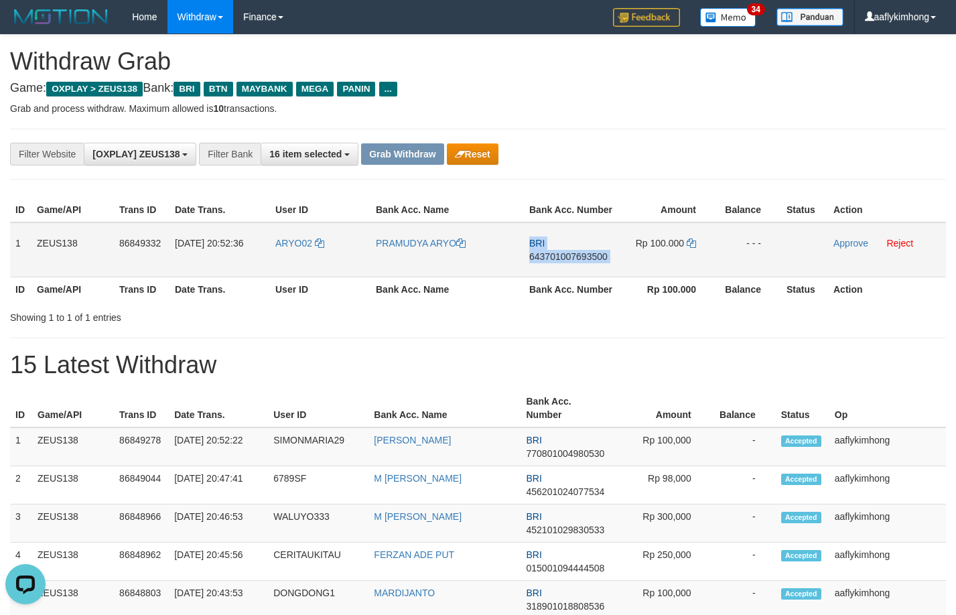
click at [540, 251] on span "643701007693500" at bounding box center [568, 256] width 78 height 11
click at [685, 241] on td "Rp 100.000" at bounding box center [667, 249] width 98 height 55
click at [691, 240] on icon at bounding box center [691, 242] width 9 height 9
click at [840, 243] on link "Approve" at bounding box center [850, 243] width 35 height 11
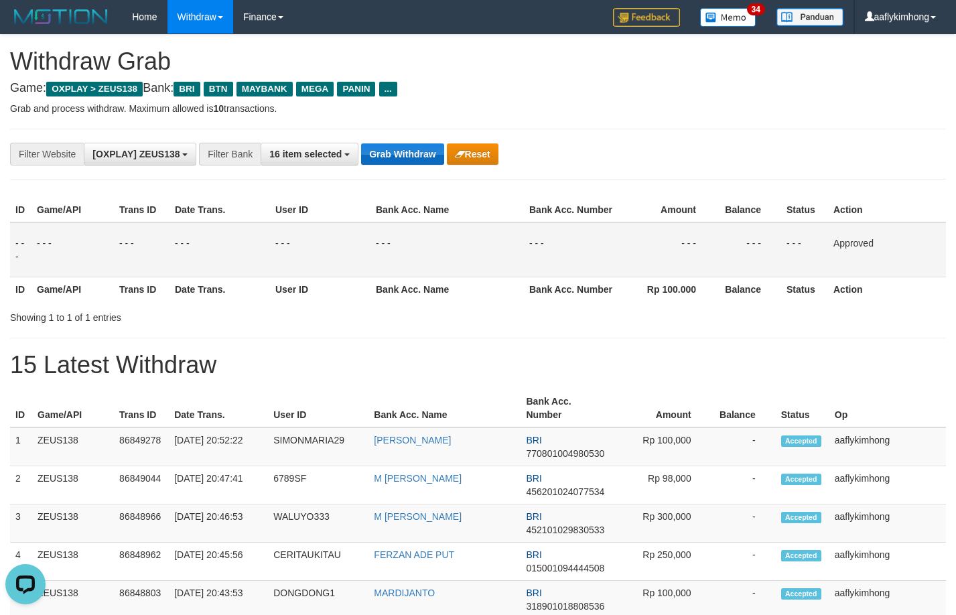
drag, startPoint x: 370, startPoint y: 139, endPoint x: 380, endPoint y: 143, distance: 11.1
click at [370, 139] on div "**********" at bounding box center [478, 154] width 936 height 51
click at [382, 143] on button "Grab Withdraw" at bounding box center [402, 153] width 82 height 21
click at [381, 143] on button "Grab Withdraw" at bounding box center [402, 153] width 82 height 21
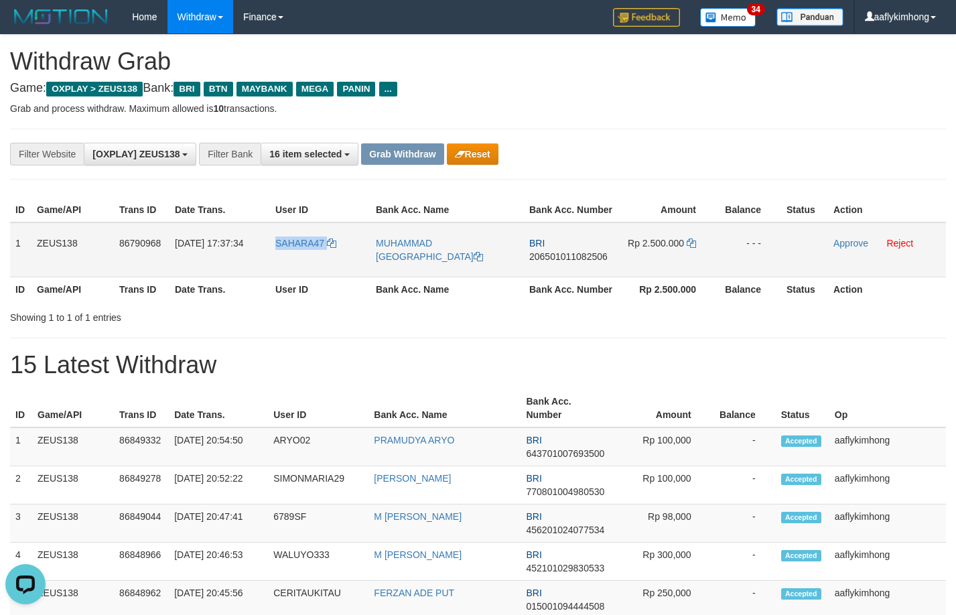
drag, startPoint x: 272, startPoint y: 259, endPoint x: 331, endPoint y: 249, distance: 59.8
click at [331, 249] on tr "1 ZEUS138 86790968 30/08/2025 17:37:34 SAHARA47 MUHAMMAD NOVI SAHARA BRI 206501…" at bounding box center [478, 249] width 936 height 55
click at [226, 300] on th "Date Trans." at bounding box center [219, 289] width 100 height 25
drag, startPoint x: 281, startPoint y: 258, endPoint x: 342, endPoint y: 250, distance: 61.5
click at [342, 250] on td "SAHARA47" at bounding box center [320, 249] width 100 height 55
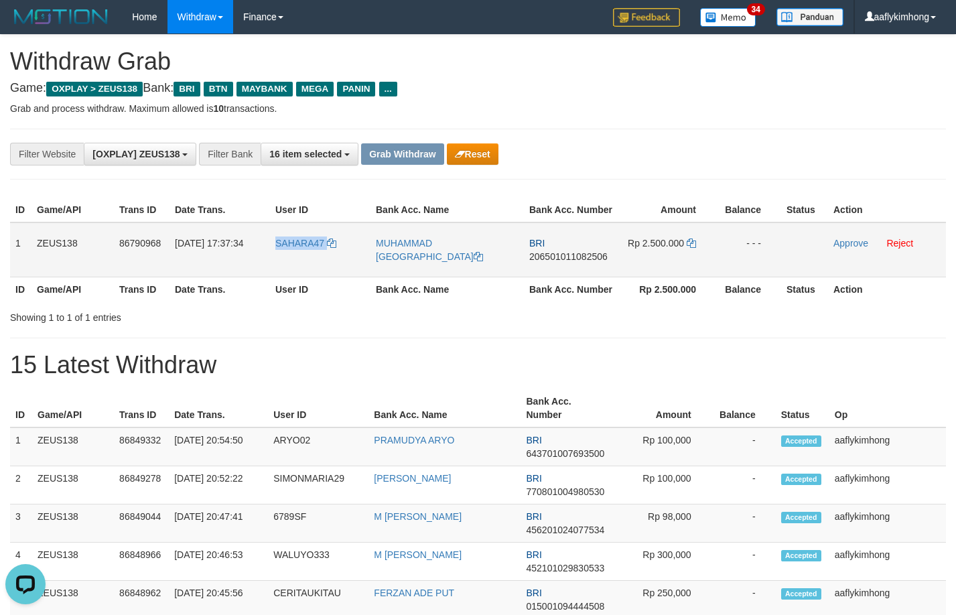
copy link "SAHARA47"
drag, startPoint x: 297, startPoint y: 344, endPoint x: 297, endPoint y: 328, distance: 16.8
copy tr "SAHARA47"
drag, startPoint x: 269, startPoint y: 255, endPoint x: 332, endPoint y: 259, distance: 63.7
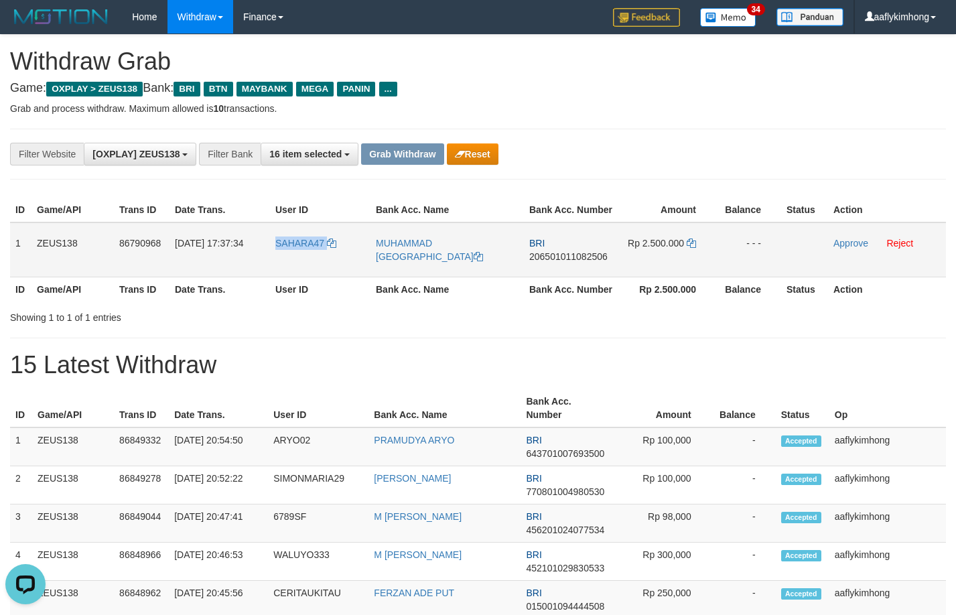
click at [332, 259] on tr "1 ZEUS138 86790968 30/08/2025 17:37:34 SAHARA47 MUHAMMAD NOVI SAHARA BRI 206501…" at bounding box center [478, 249] width 936 height 55
click at [675, 392] on th "Amount" at bounding box center [662, 408] width 97 height 38
click at [17, 233] on td "1" at bounding box center [20, 249] width 21 height 55
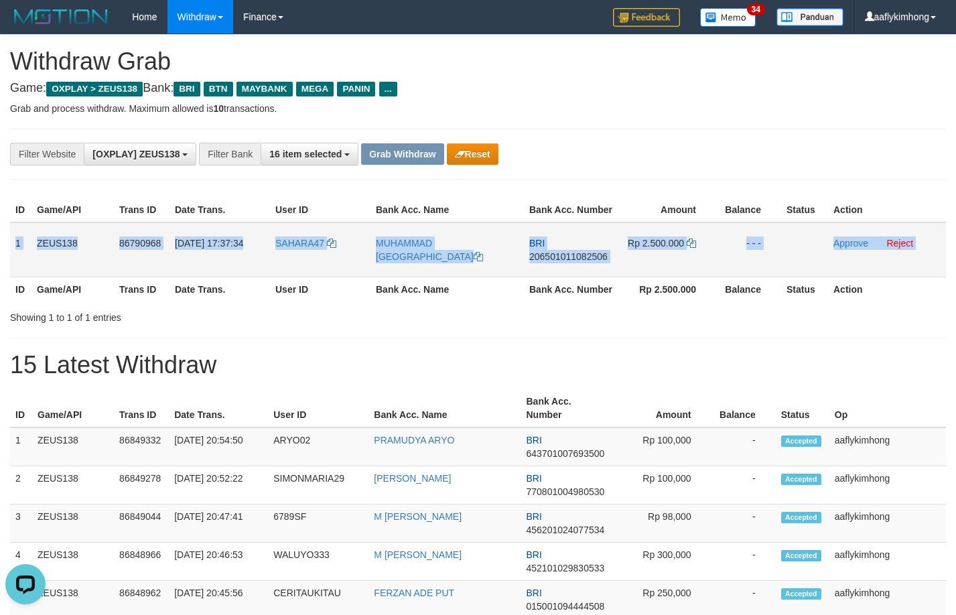
copy table "1 ZEUS138 86790968 30/08/2025 17:37:34 SAHARA47 MUHAMMAD NOVI SAHARA BRI 206501…"
drag, startPoint x: 17, startPoint y: 233, endPoint x: 965, endPoint y: 211, distance: 948.2
click at [847, 232] on tr "1 ZEUS138 86790968 30/08/2025 17:37:34 SAHARA47 MUHAMMAD NOVI SAHARA BRI 206501…" at bounding box center [478, 249] width 936 height 55
click at [541, 249] on td "BRI 206501011082506" at bounding box center [571, 249] width 94 height 55
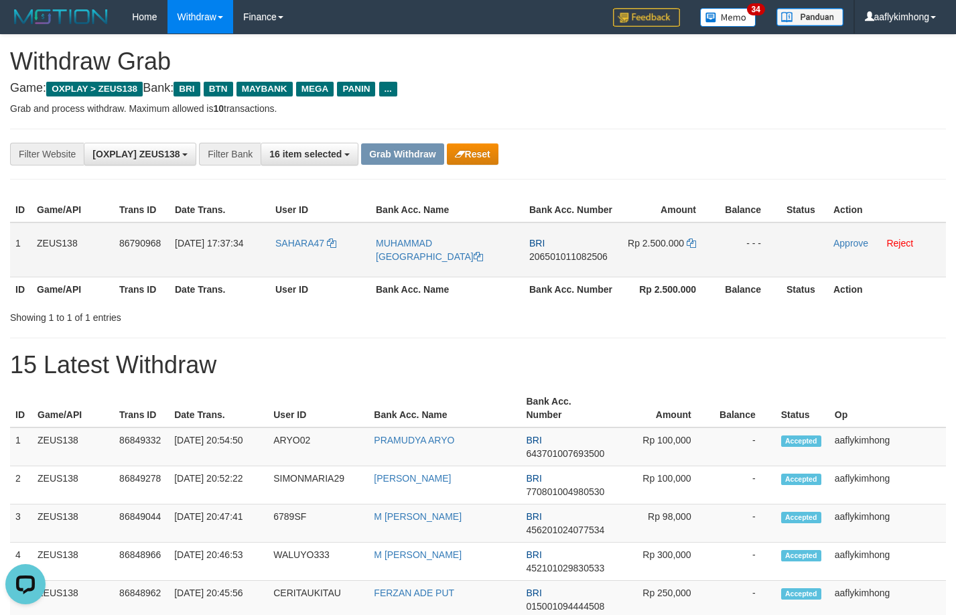
click at [538, 254] on span "206501011082506" at bounding box center [568, 256] width 78 height 11
click at [696, 243] on td "Rp 2.500.000" at bounding box center [667, 249] width 98 height 55
click at [688, 240] on icon at bounding box center [691, 242] width 9 height 9
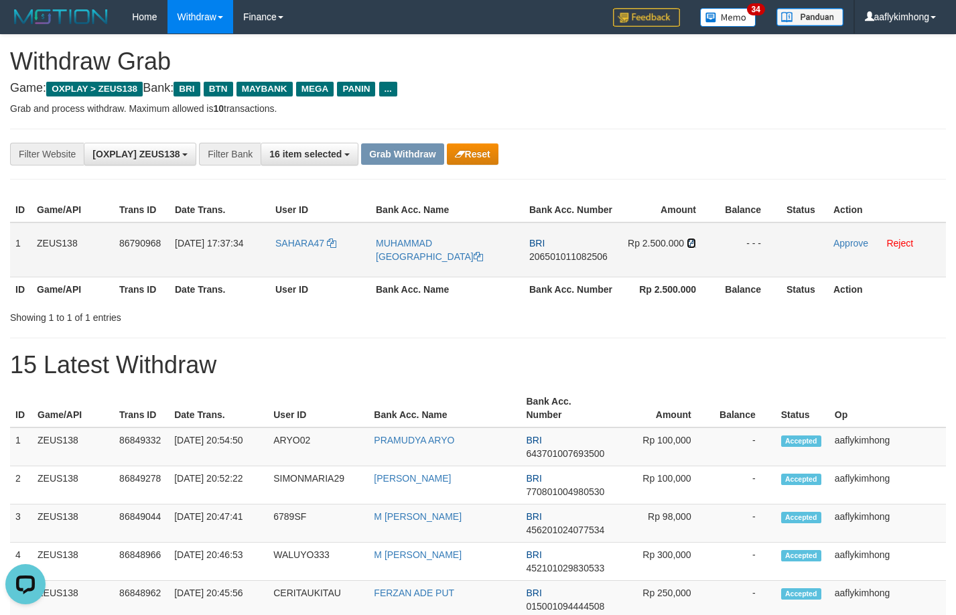
click at [688, 240] on icon at bounding box center [691, 242] width 9 height 9
drag, startPoint x: 842, startPoint y: 240, endPoint x: 551, endPoint y: 138, distance: 308.1
click at [842, 240] on link "Approve" at bounding box center [850, 243] width 35 height 11
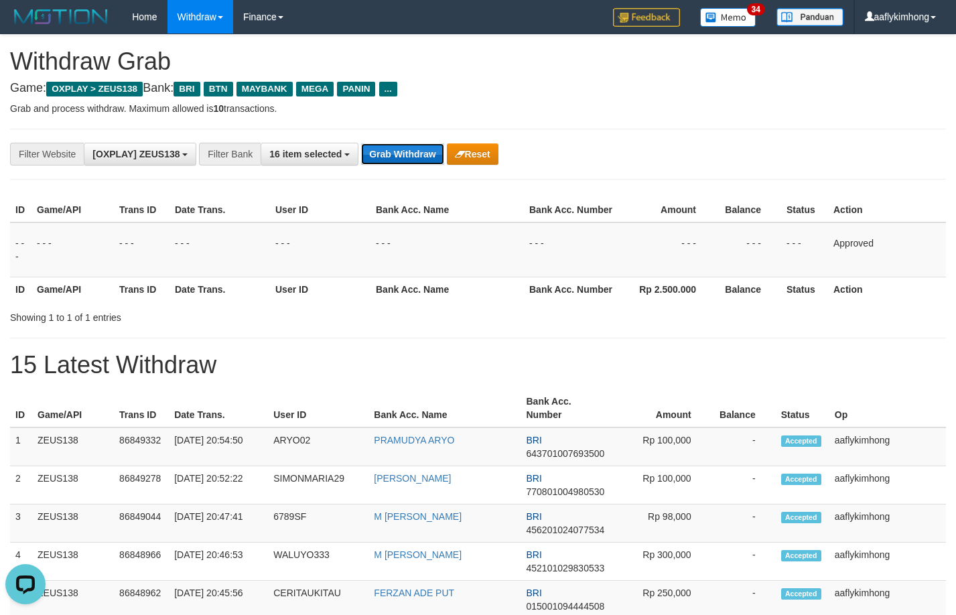
click at [420, 145] on button "Grab Withdraw" at bounding box center [402, 153] width 82 height 21
click at [414, 152] on button "Grab Withdraw" at bounding box center [402, 153] width 82 height 21
drag, startPoint x: 414, startPoint y: 152, endPoint x: 470, endPoint y: 170, distance: 59.1
click at [413, 153] on button "Grab Withdraw" at bounding box center [402, 153] width 82 height 21
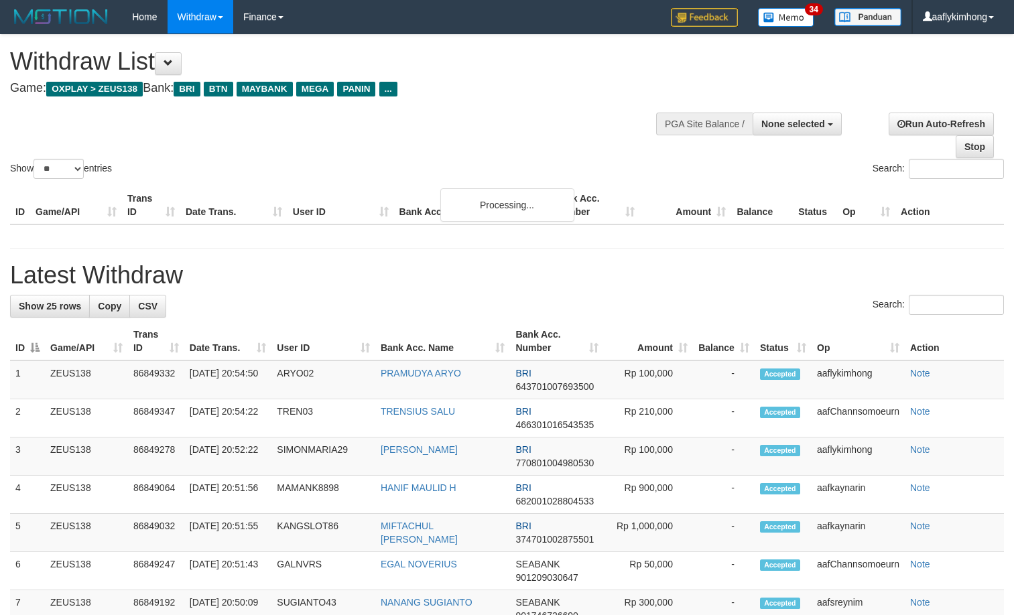
select select
select select "**"
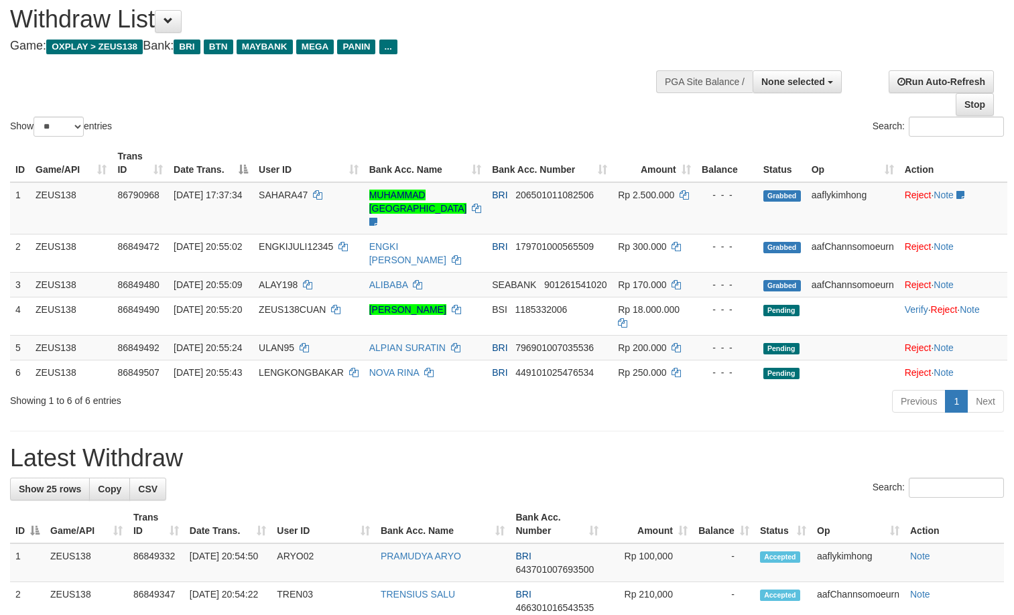
drag, startPoint x: 421, startPoint y: 541, endPoint x: 403, endPoint y: 525, distance: 24.7
click at [422, 540] on th "Bank Acc. Name" at bounding box center [442, 524] width 135 height 38
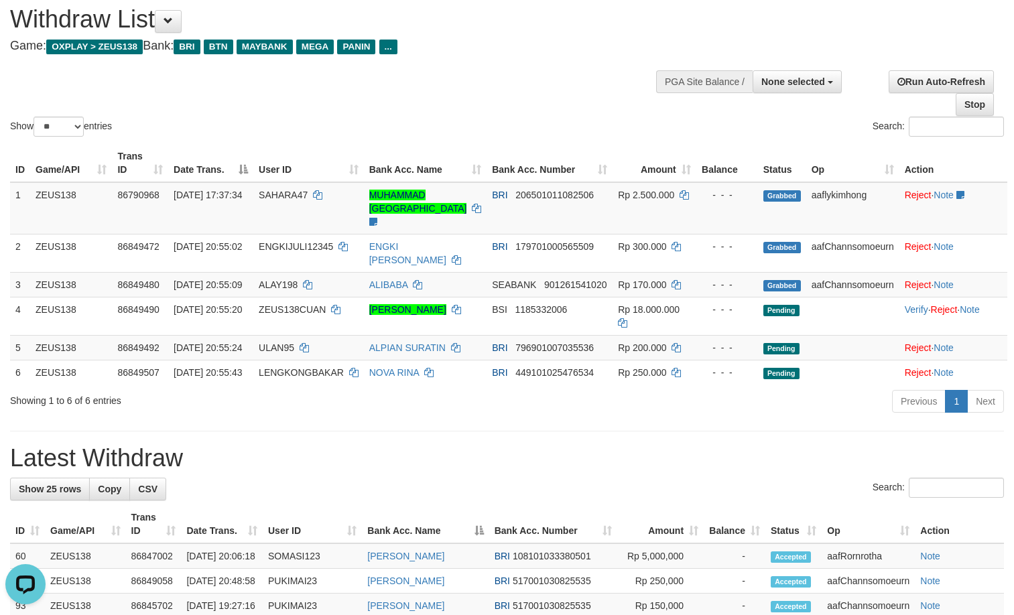
scroll to position [0, 0]
click at [278, 472] on h1 "Latest Withdraw" at bounding box center [506, 458] width 993 height 27
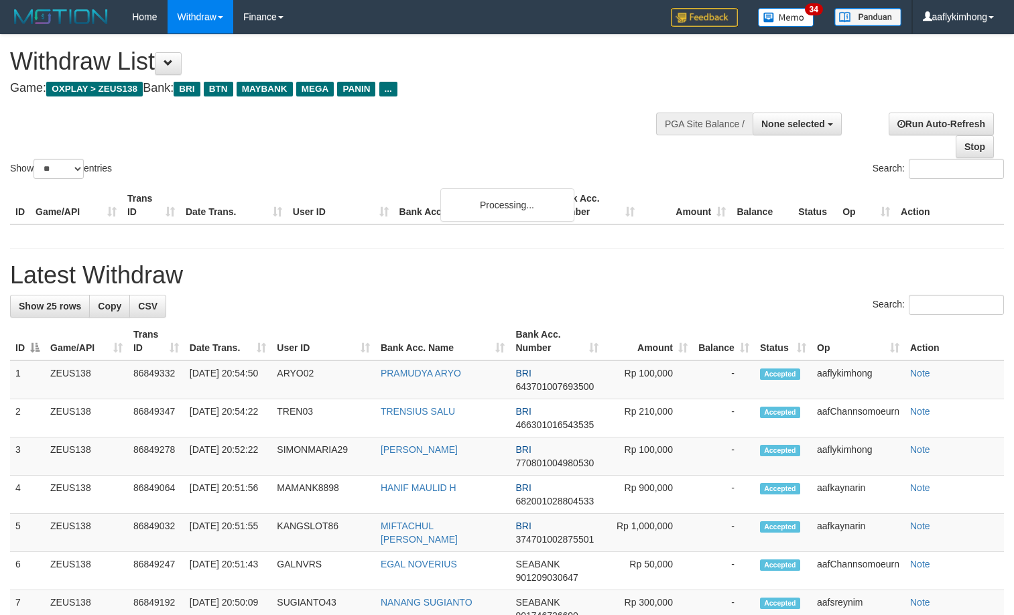
select select
select select "**"
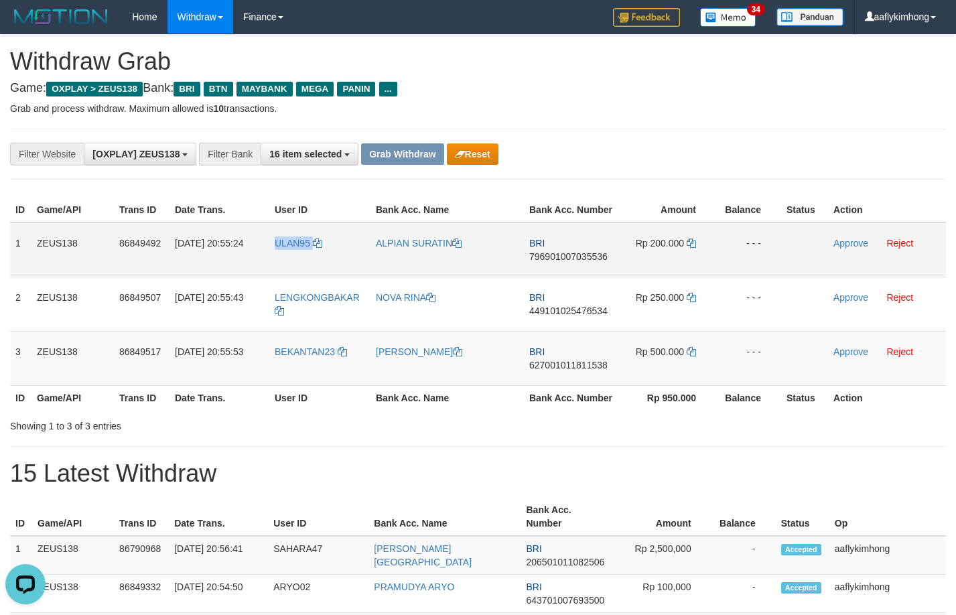
drag, startPoint x: 283, startPoint y: 261, endPoint x: 321, endPoint y: 263, distance: 38.2
click at [321, 263] on td "ULAN95" at bounding box center [319, 249] width 101 height 55
copy link "ULAN95"
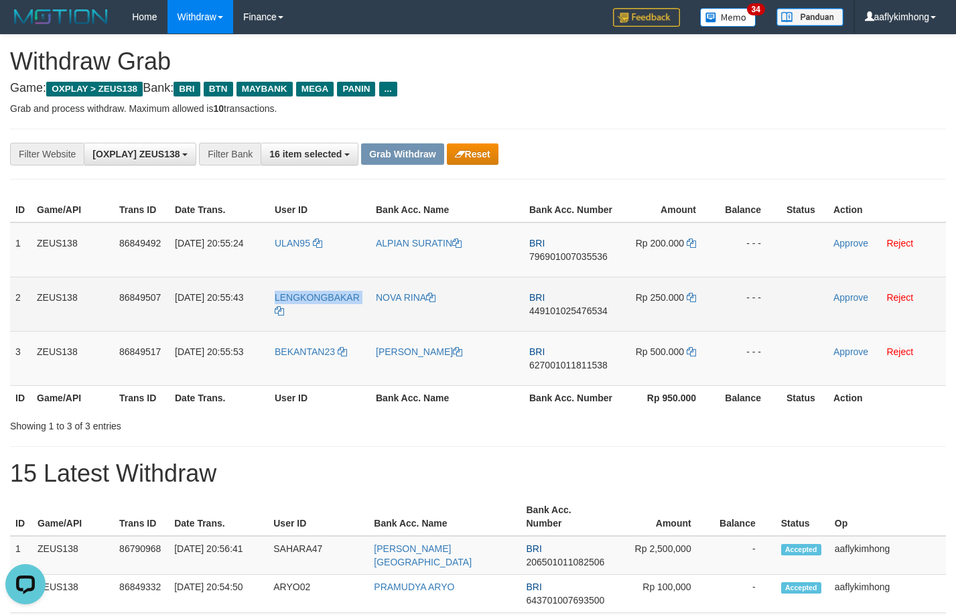
copy link "LENGKONGBAKAR"
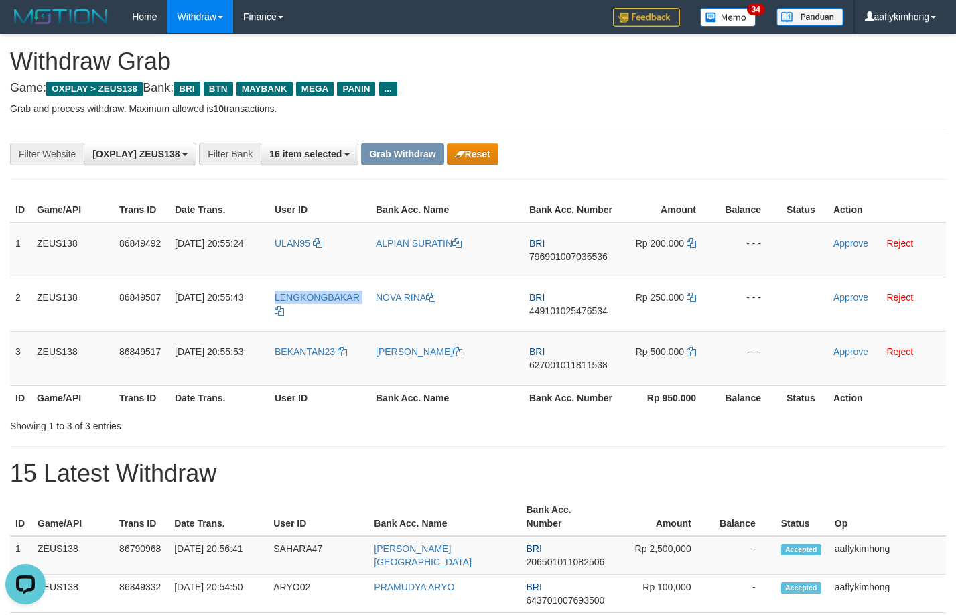
drag, startPoint x: 274, startPoint y: 292, endPoint x: 961, endPoint y: 328, distance: 688.3
click at [354, 318] on td "LENGKONGBAKAR" at bounding box center [319, 304] width 101 height 54
drag, startPoint x: 271, startPoint y: 373, endPoint x: 346, endPoint y: 368, distance: 75.9
click at [346, 368] on td "BEKANTAN23" at bounding box center [319, 358] width 101 height 54
copy link "BEKANTAN23"
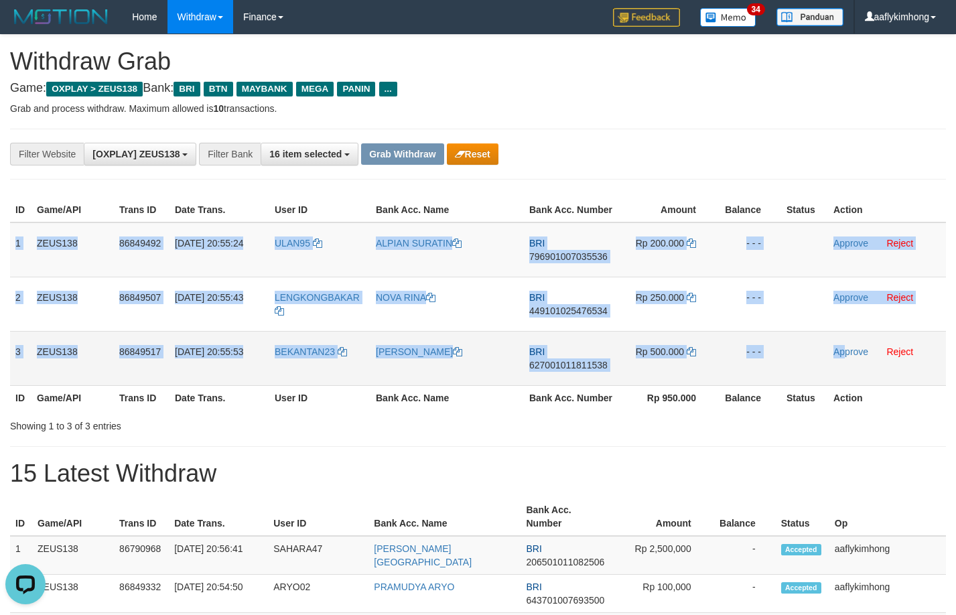
copy tbody "1 ZEUS138 86849492 31/08/2025 20:55:24 ULAN95 ALPIAN SURATIN BRI 79690100703553…"
drag, startPoint x: 11, startPoint y: 238, endPoint x: 862, endPoint y: 366, distance: 860.5
click at [862, 366] on tbody "1 ZEUS138 86849492 31/08/2025 20:55:24 ULAN95 ALPIAN SURATIN BRI 79690100703553…" at bounding box center [478, 303] width 936 height 163
copy tbody "1 ZEUS138 86849492 31/08/2025 20:55:24 ULAN95 ALPIAN SURATIN BRI 79690100703553…"
click at [564, 256] on span "796901007035536" at bounding box center [568, 256] width 78 height 11
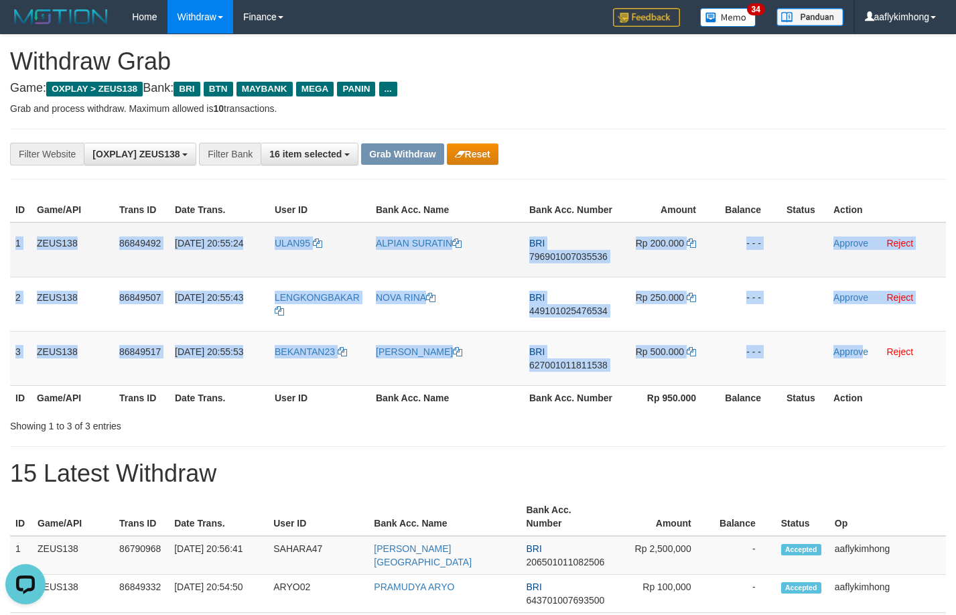
copy tbody "1 ZEUS138 86849492 31/08/2025 20:55:24 ULAN95 ALPIAN SURATIN BRI 79690100703553…"
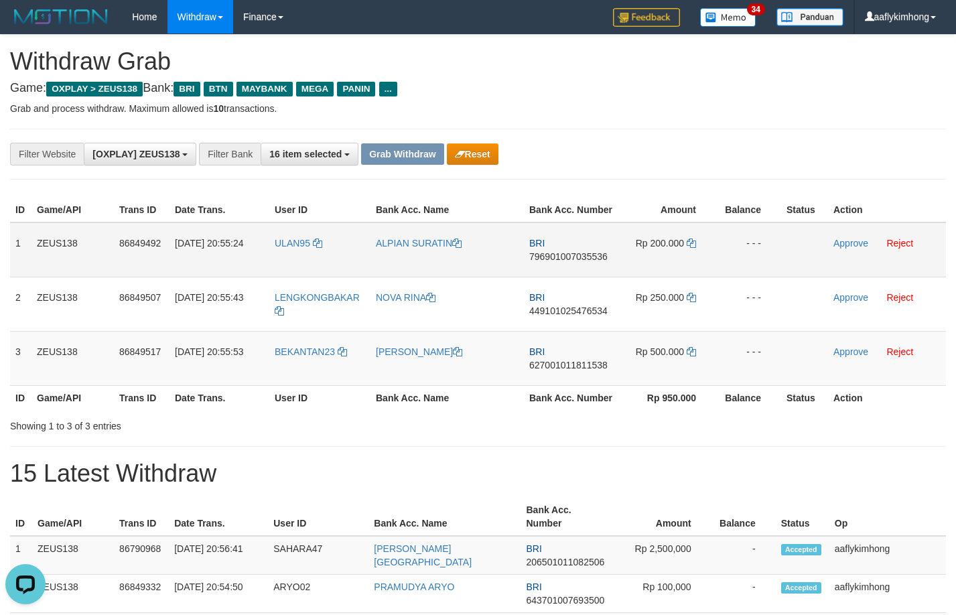
click at [564, 256] on span "796901007035536" at bounding box center [568, 256] width 78 height 11
click at [693, 241] on icon at bounding box center [691, 242] width 9 height 9
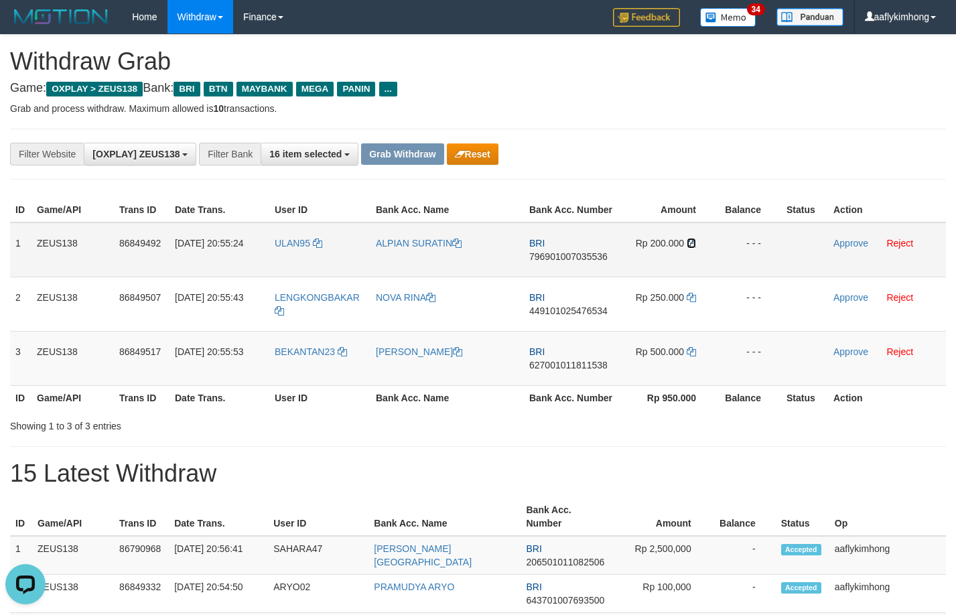
click at [693, 241] on icon at bounding box center [691, 242] width 9 height 9
drag, startPoint x: 841, startPoint y: 243, endPoint x: 543, endPoint y: 138, distance: 315.9
click at [841, 243] on link "Approve" at bounding box center [850, 243] width 35 height 11
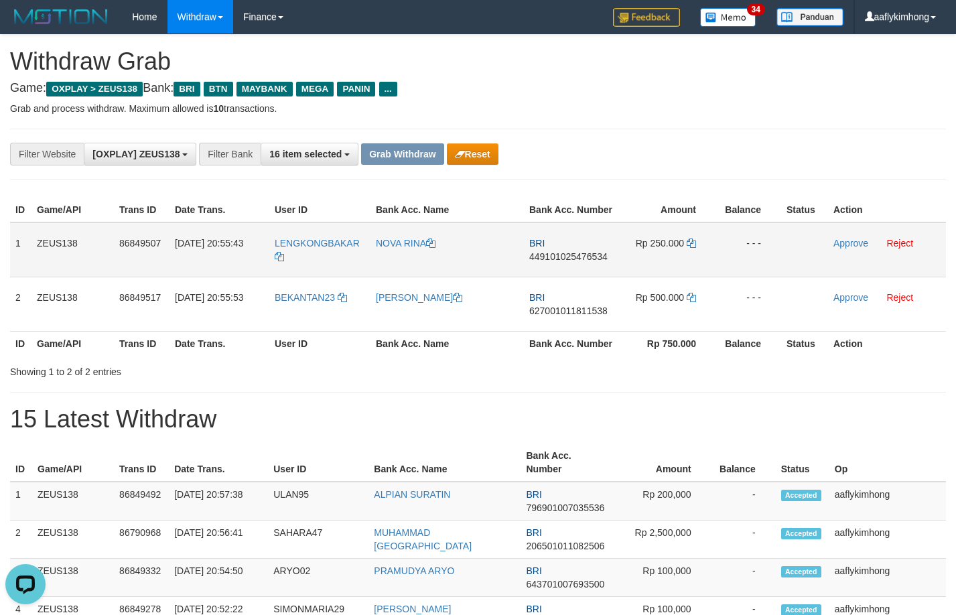
click at [551, 265] on td "BRI 449101025476534" at bounding box center [571, 249] width 94 height 55
click at [553, 257] on span "449101025476534" at bounding box center [568, 256] width 78 height 11
click at [685, 241] on td "Rp 250.000" at bounding box center [667, 249] width 98 height 55
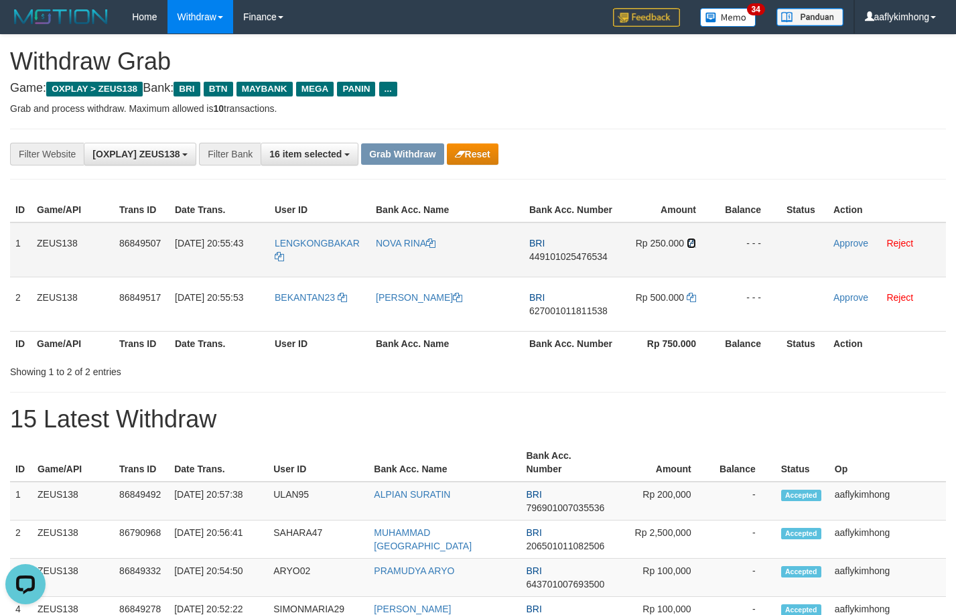
click at [691, 239] on icon at bounding box center [691, 242] width 9 height 9
click at [840, 241] on link "Approve" at bounding box center [850, 243] width 35 height 11
click at [687, 160] on div "**********" at bounding box center [398, 154] width 797 height 23
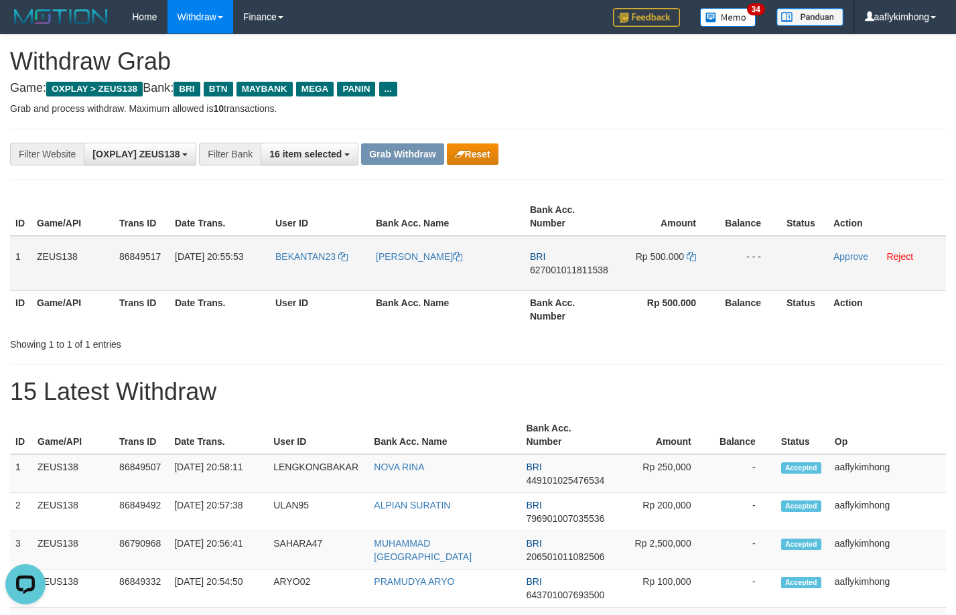
click at [544, 267] on span "627001011811538" at bounding box center [569, 270] width 78 height 11
click at [689, 252] on icon at bounding box center [691, 256] width 9 height 9
click at [689, 253] on icon at bounding box center [691, 256] width 9 height 9
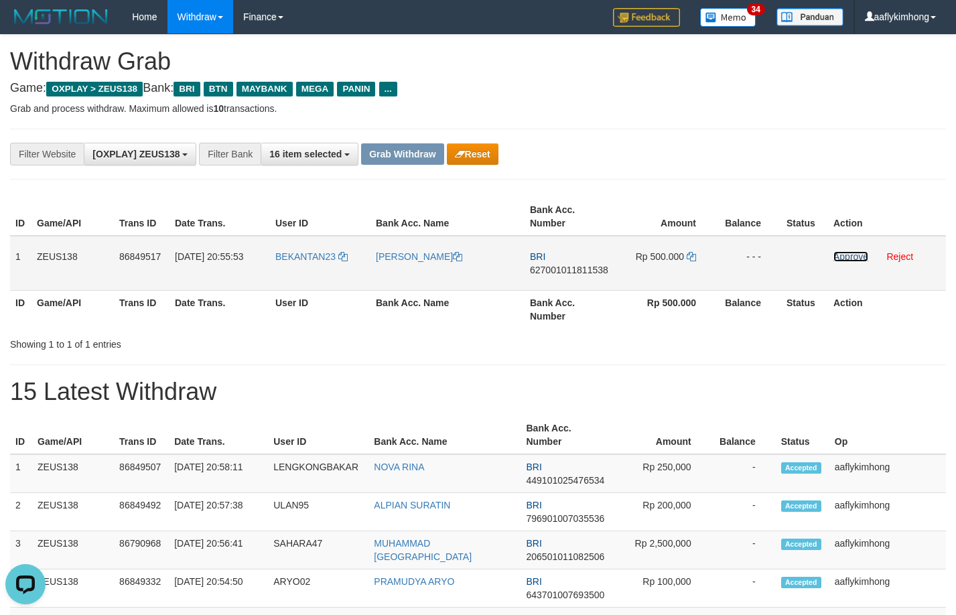
click at [842, 253] on link "Approve" at bounding box center [850, 256] width 35 height 11
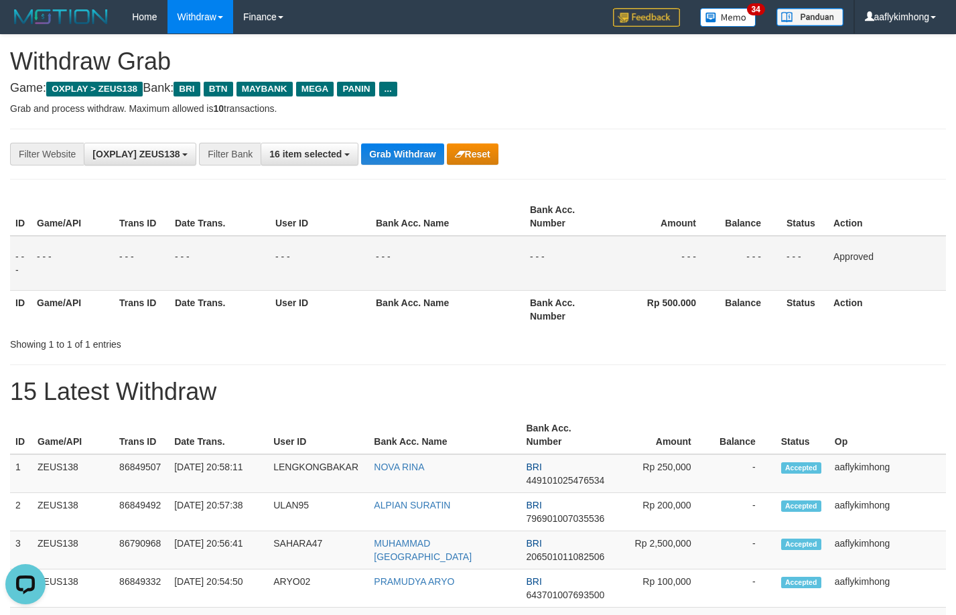
click at [414, 137] on div "**********" at bounding box center [478, 154] width 936 height 51
click at [405, 147] on button "Grab Withdraw" at bounding box center [402, 153] width 82 height 21
click at [403, 148] on button "Grab Withdraw" at bounding box center [402, 153] width 82 height 21
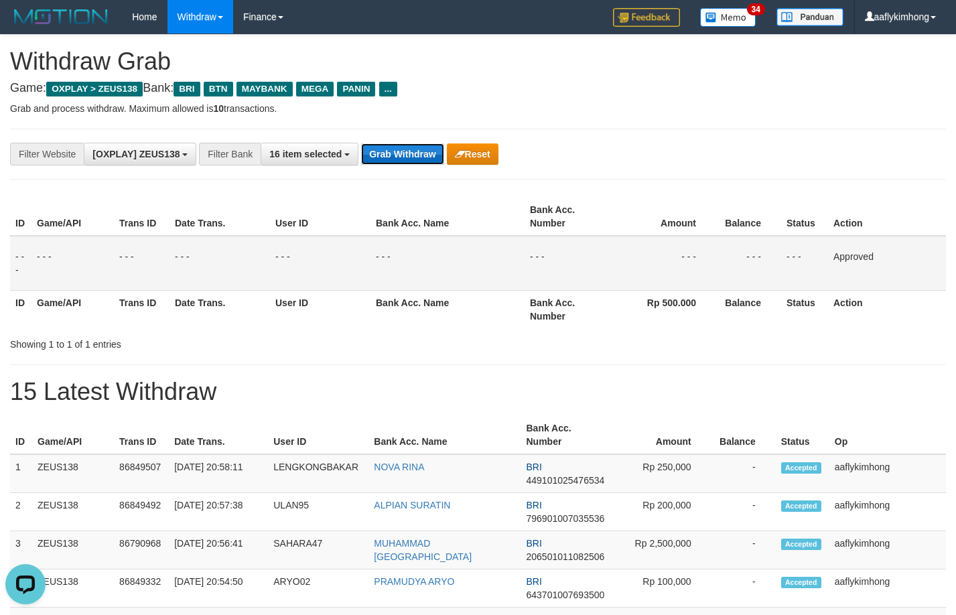
click at [403, 148] on button "Grab Withdraw" at bounding box center [402, 153] width 82 height 21
drag, startPoint x: 403, startPoint y: 148, endPoint x: 420, endPoint y: 148, distance: 17.4
click at [404, 148] on button "Grab Withdraw" at bounding box center [402, 153] width 82 height 21
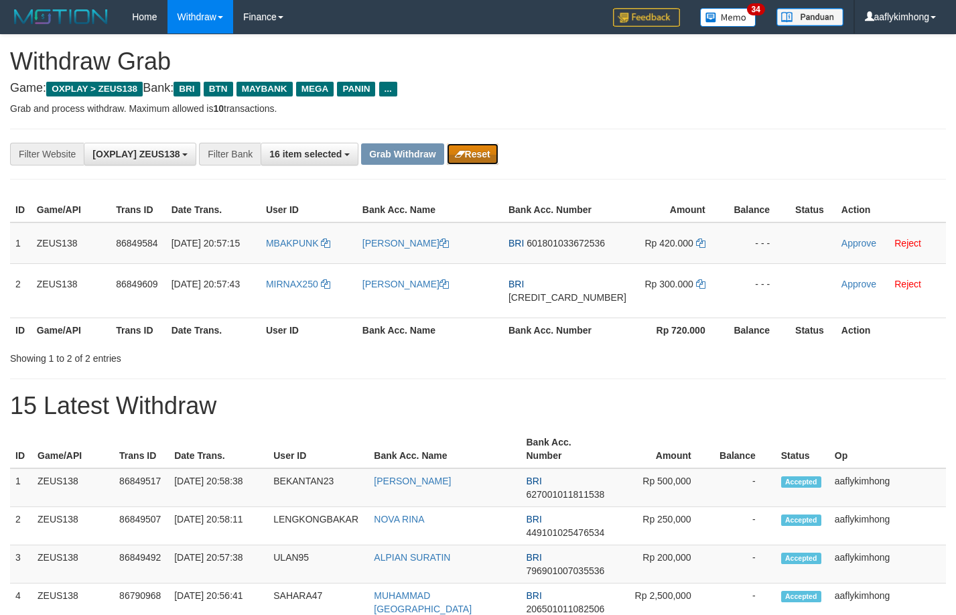
click at [464, 143] on button "Reset" at bounding box center [473, 153] width 52 height 21
